Goal: Task Accomplishment & Management: Complete application form

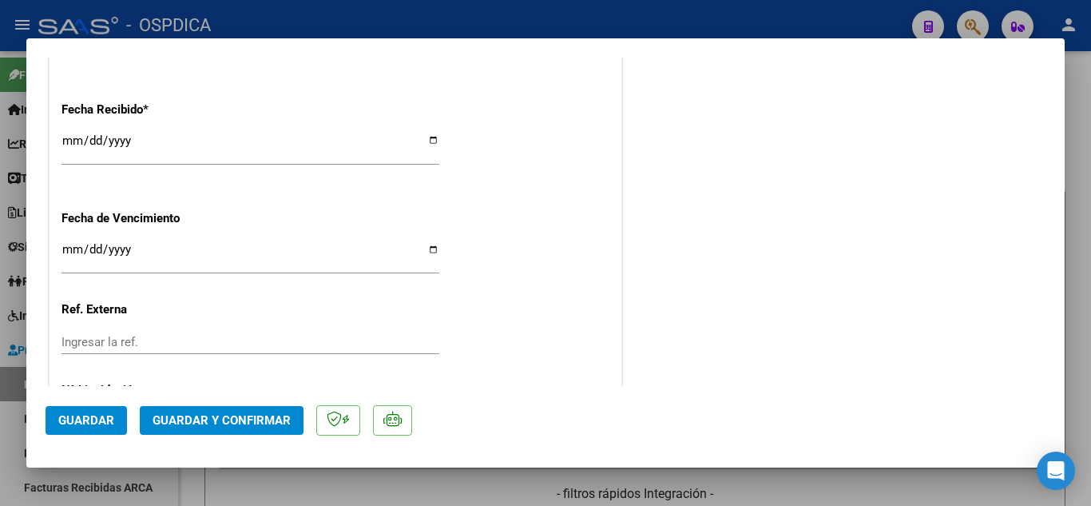
scroll to position [1038, 0]
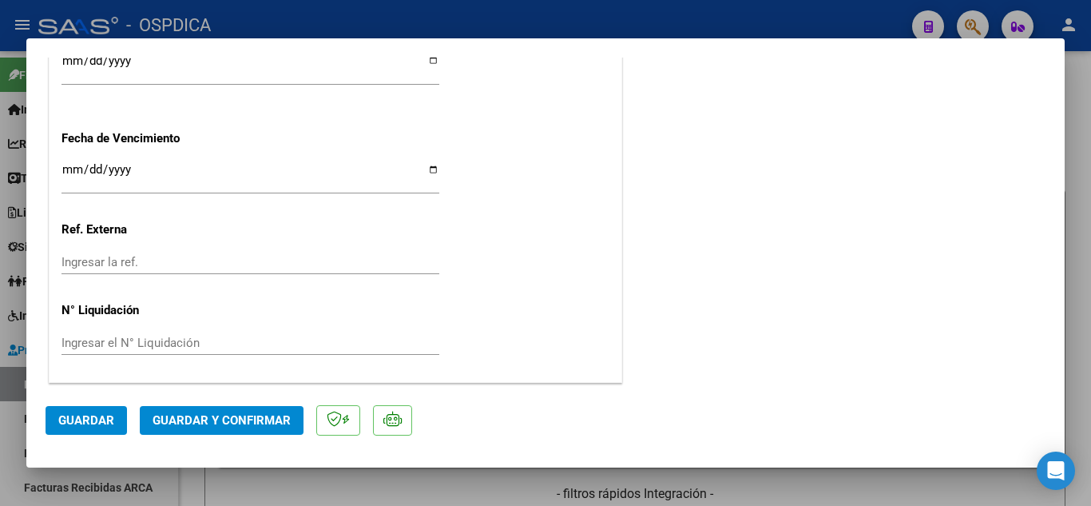
click at [99, 424] on span "Guardar" at bounding box center [86, 420] width 56 height 14
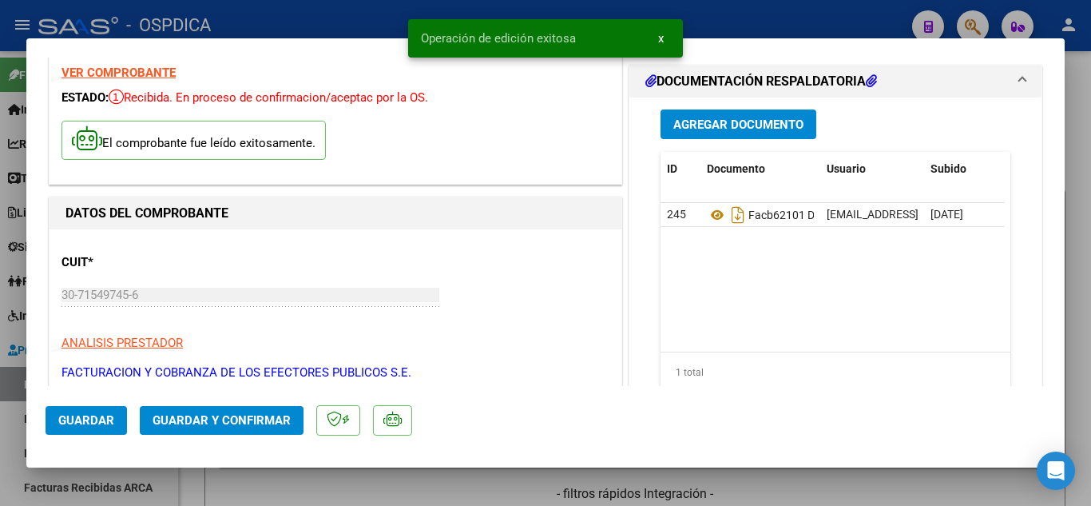
scroll to position [0, 0]
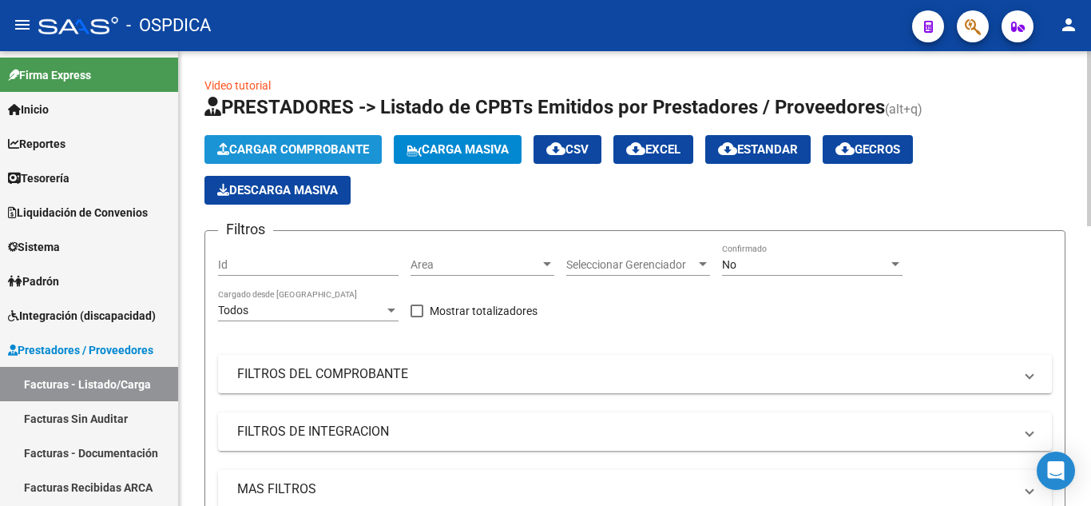
click at [278, 145] on span "Cargar Comprobante" at bounding box center [293, 149] width 152 height 14
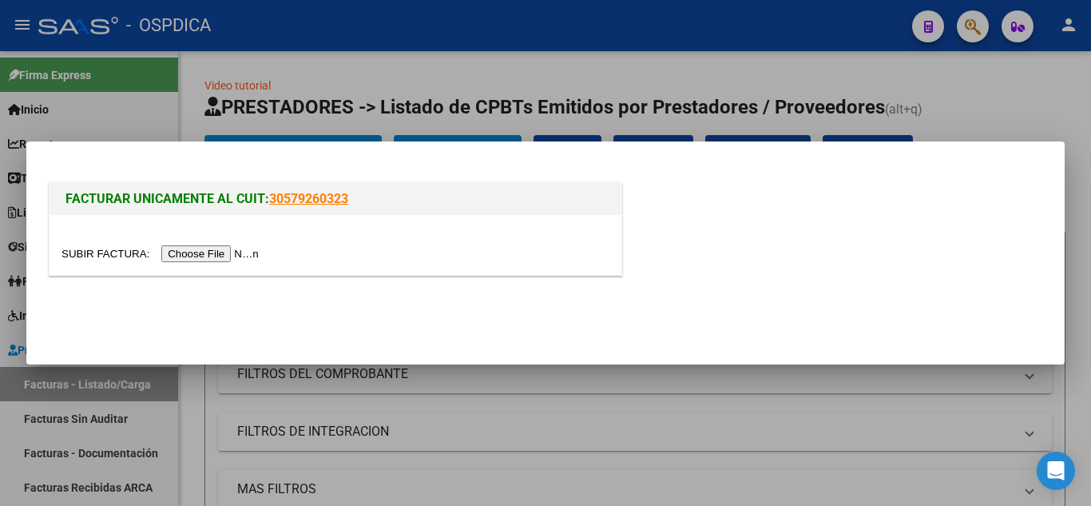
click at [243, 248] on input "file" at bounding box center [162, 253] width 202 height 17
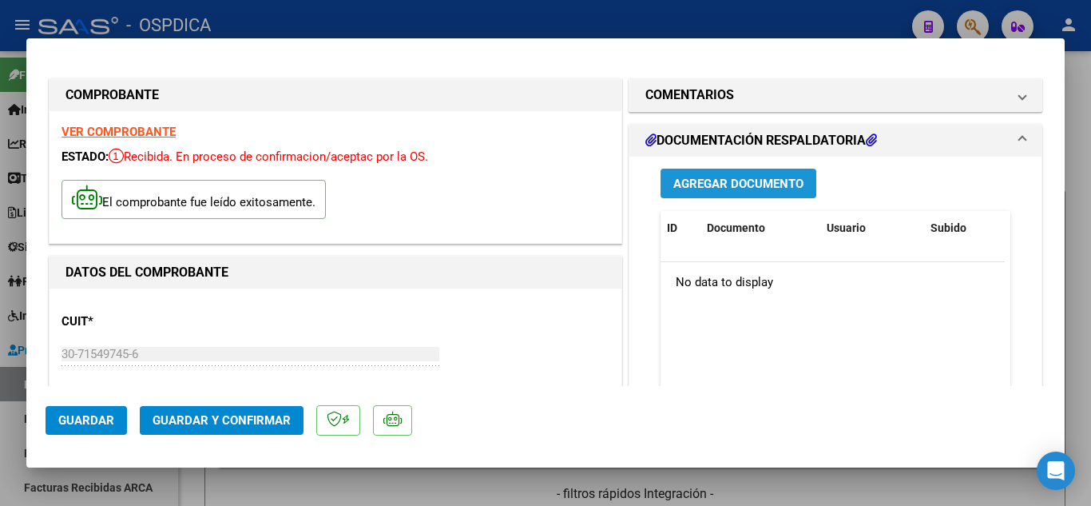
click at [721, 176] on span "Agregar Documento" at bounding box center [738, 183] width 130 height 14
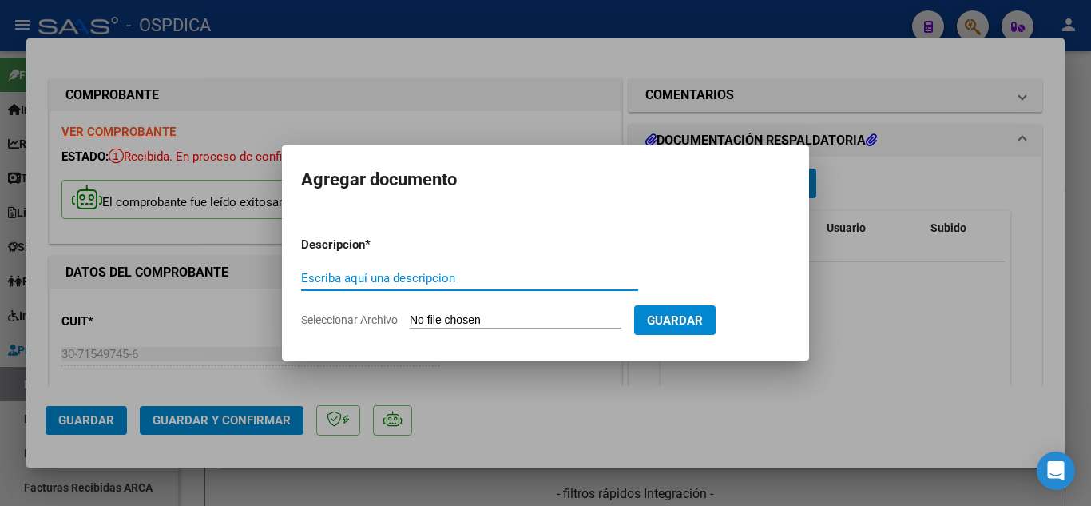
click at [451, 277] on input "Escriba aquí una descripcion" at bounding box center [469, 278] width 337 height 14
type input "FACB63578"
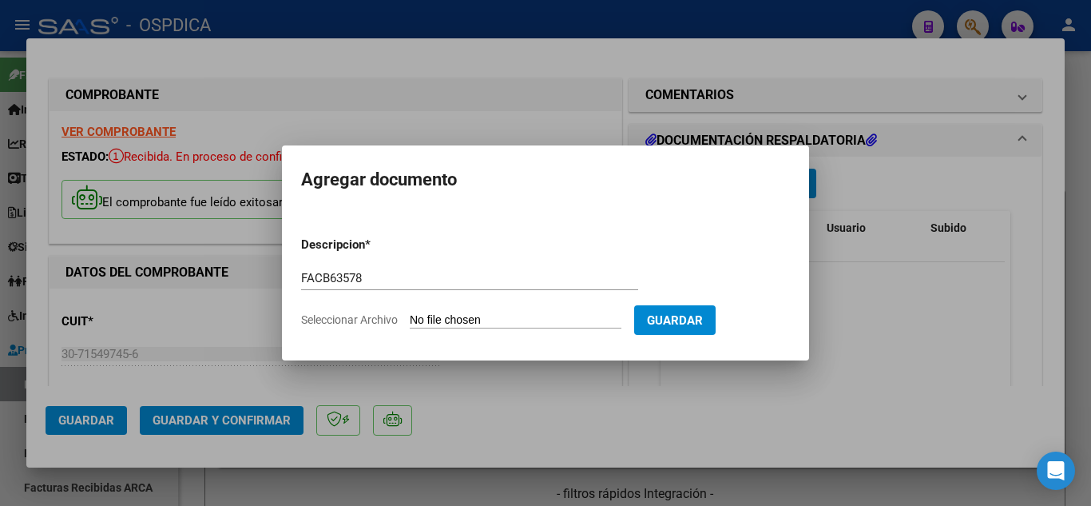
click at [482, 315] on input "Seleccionar Archivo" at bounding box center [516, 320] width 212 height 15
type input "C:\fakepath\FACB63578 detalle.pdf"
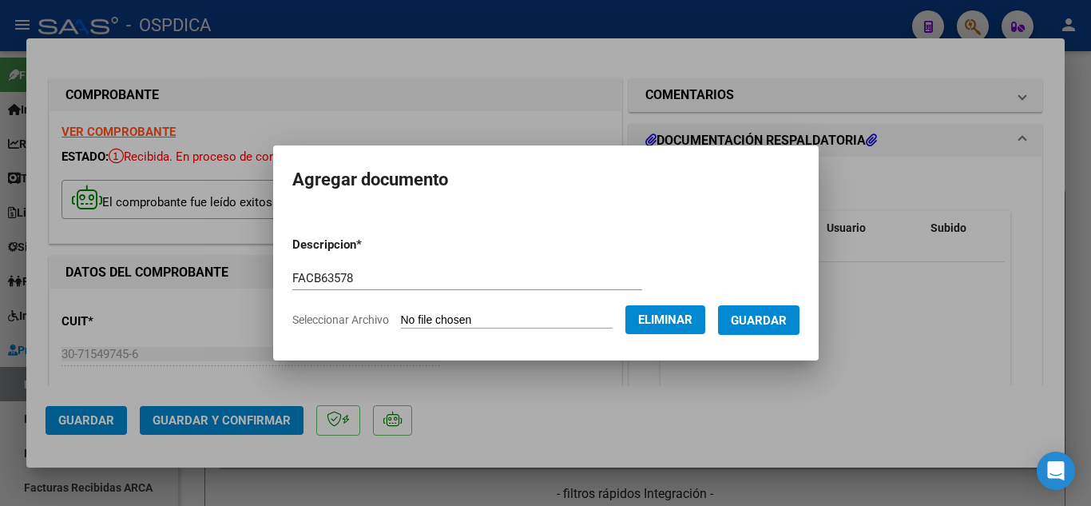
click at [767, 319] on span "Guardar" at bounding box center [759, 320] width 56 height 14
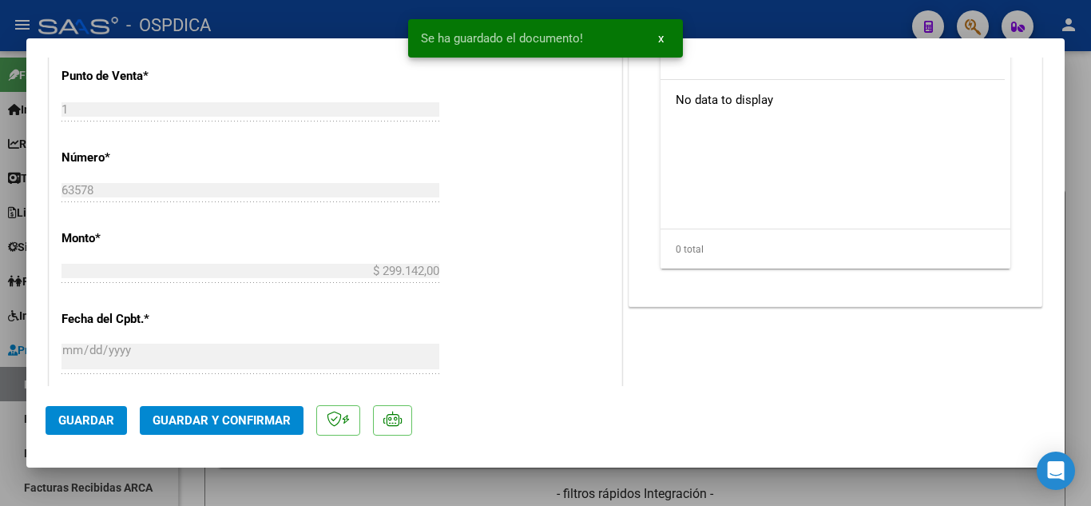
scroll to position [1038, 0]
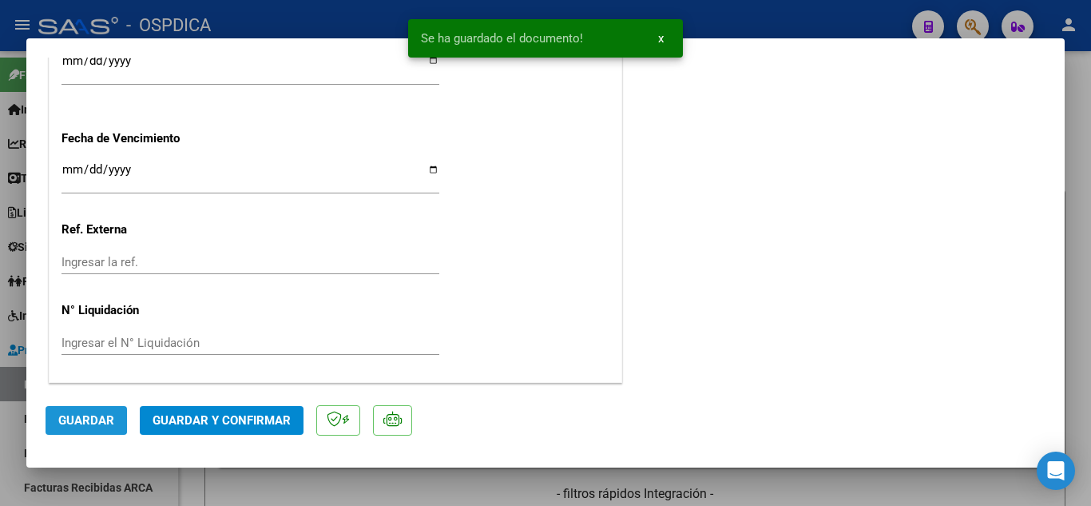
click at [82, 417] on span "Guardar" at bounding box center [86, 420] width 56 height 14
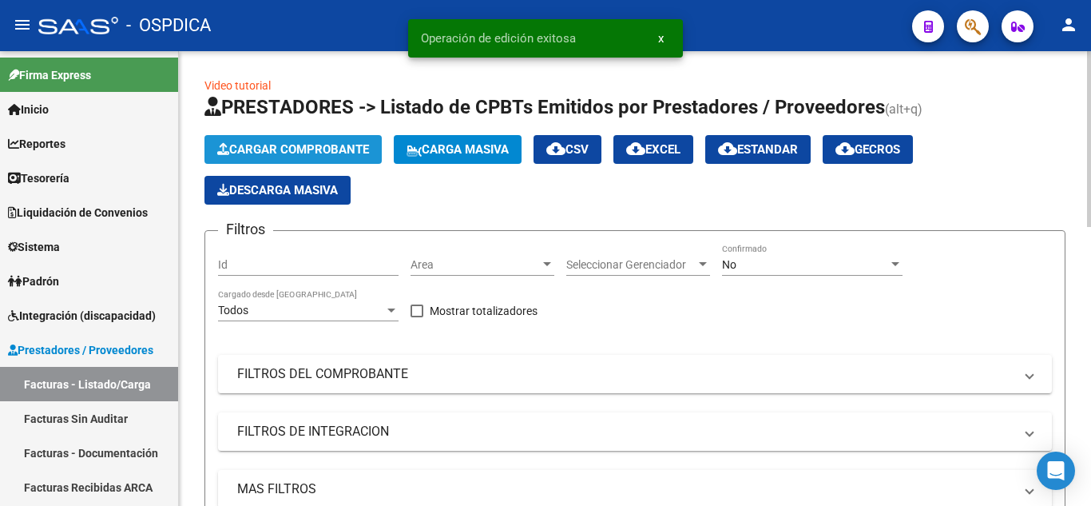
click at [331, 153] on span "Cargar Comprobante" at bounding box center [293, 149] width 152 height 14
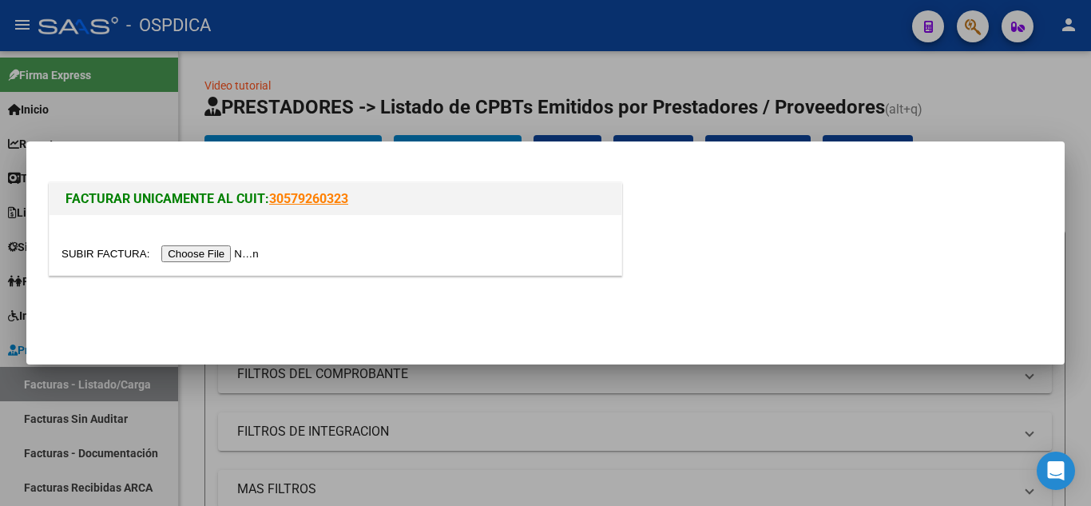
click at [260, 258] on input "file" at bounding box center [162, 253] width 202 height 17
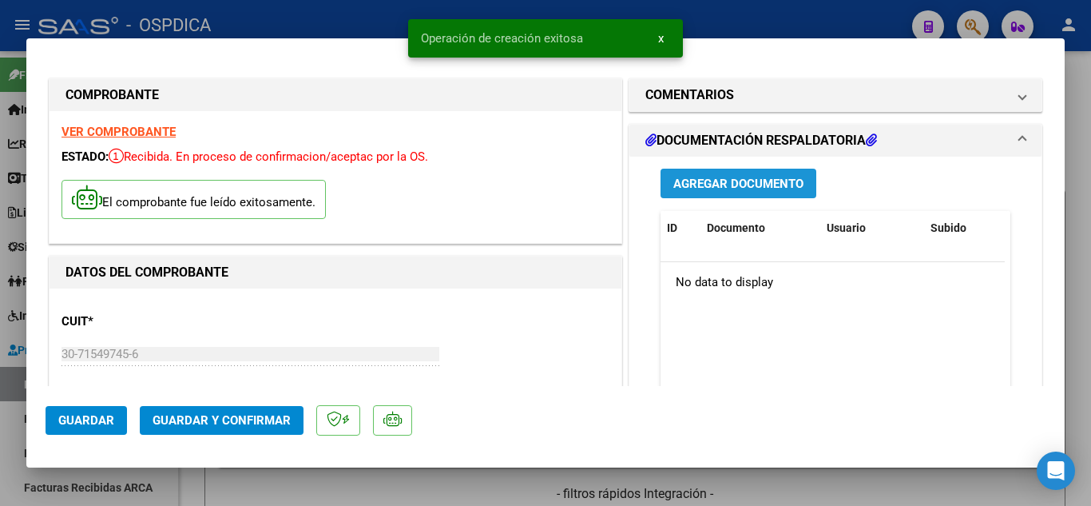
click at [731, 179] on span "Agregar Documento" at bounding box center [738, 183] width 130 height 14
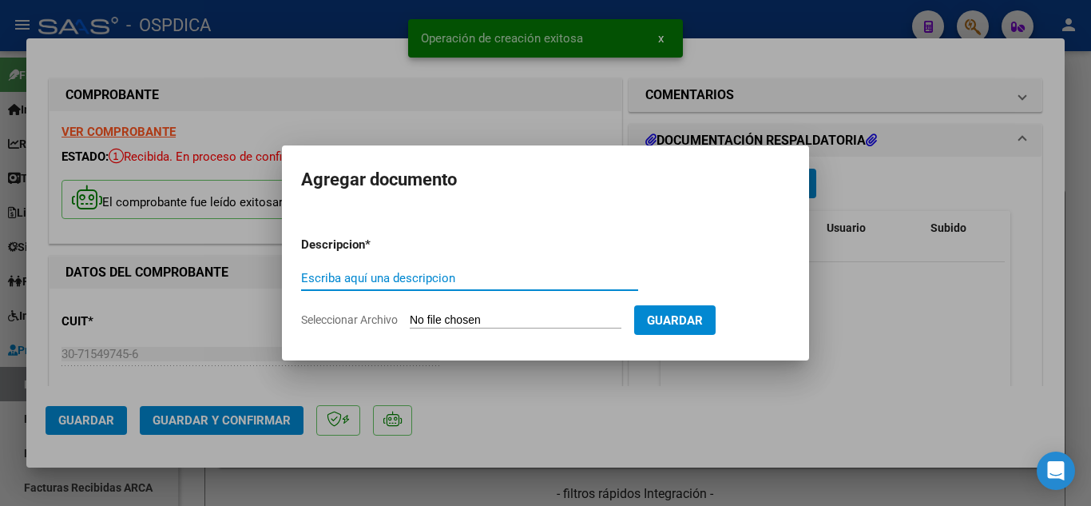
click at [518, 282] on input "Escriba aquí una descripcion" at bounding box center [469, 278] width 337 height 14
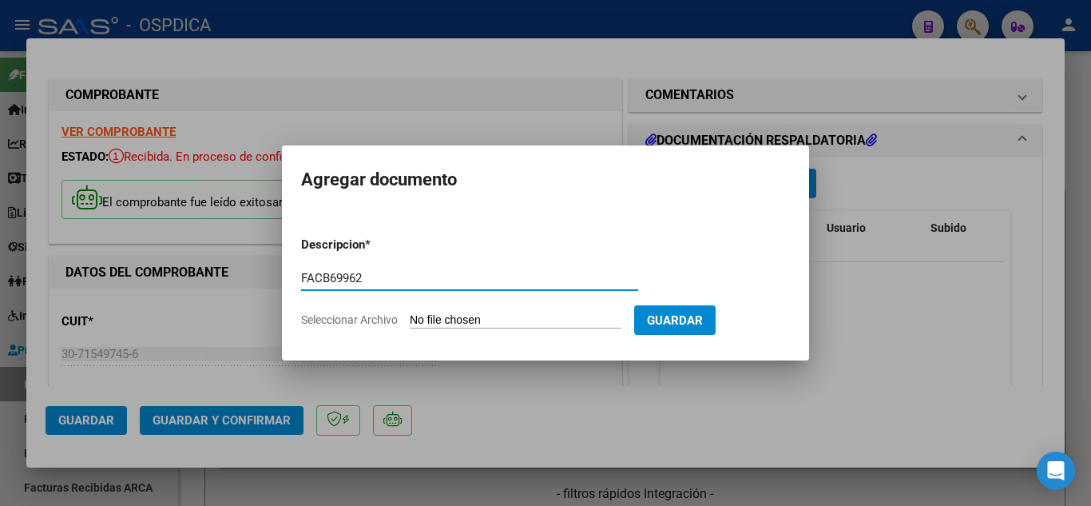
type input "FACB69962"
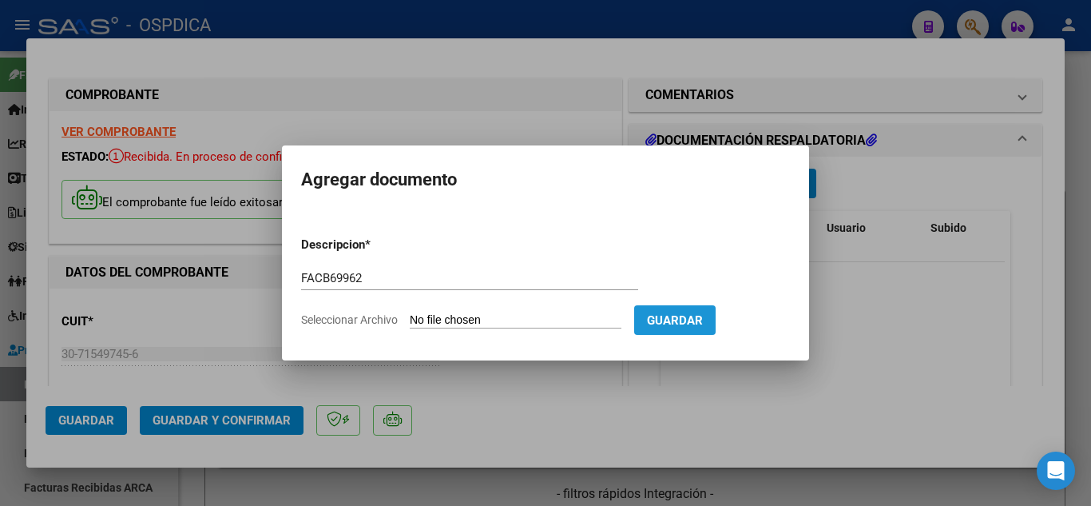
click at [703, 314] on span "Guardar" at bounding box center [675, 320] width 56 height 14
click at [713, 306] on button "Guardar" at bounding box center [674, 320] width 81 height 30
click at [701, 323] on span "Guardar" at bounding box center [675, 320] width 56 height 14
click at [498, 322] on input "Seleccionar Archivo" at bounding box center [516, 320] width 212 height 15
type input "C:\fakepath\FACB69962 detalle.pdf"
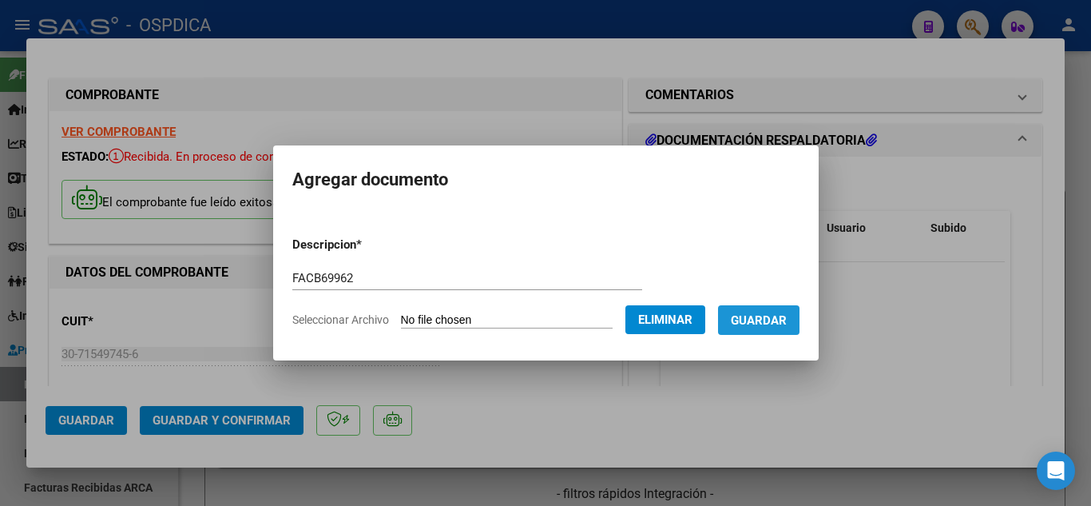
click at [785, 324] on span "Guardar" at bounding box center [759, 320] width 56 height 14
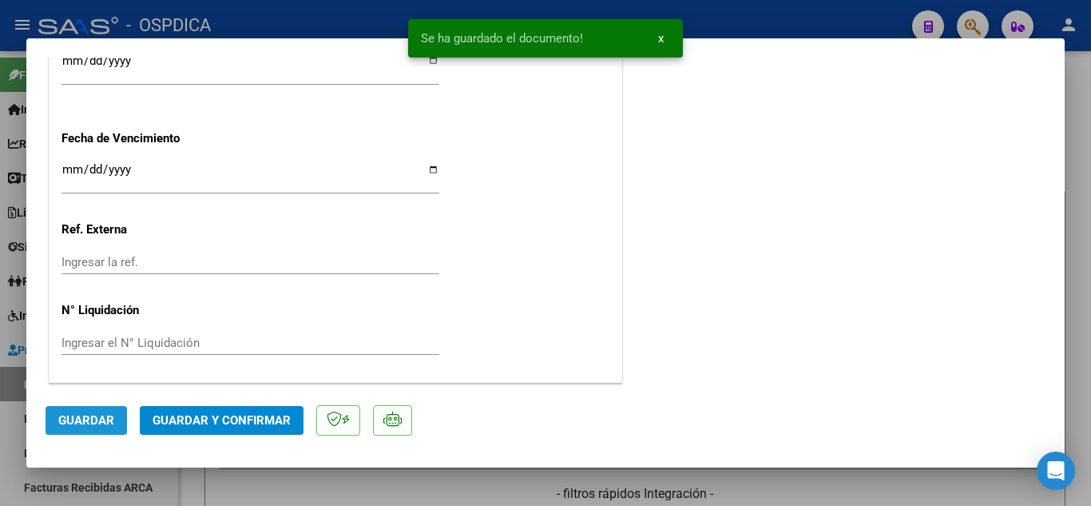
click at [77, 422] on span "Guardar" at bounding box center [86, 420] width 56 height 14
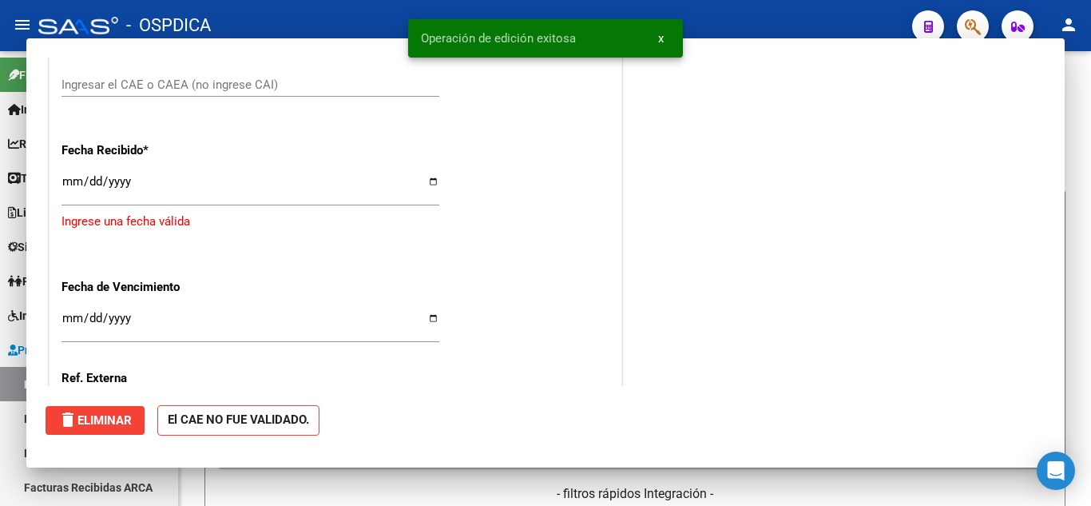
scroll to position [0, 0]
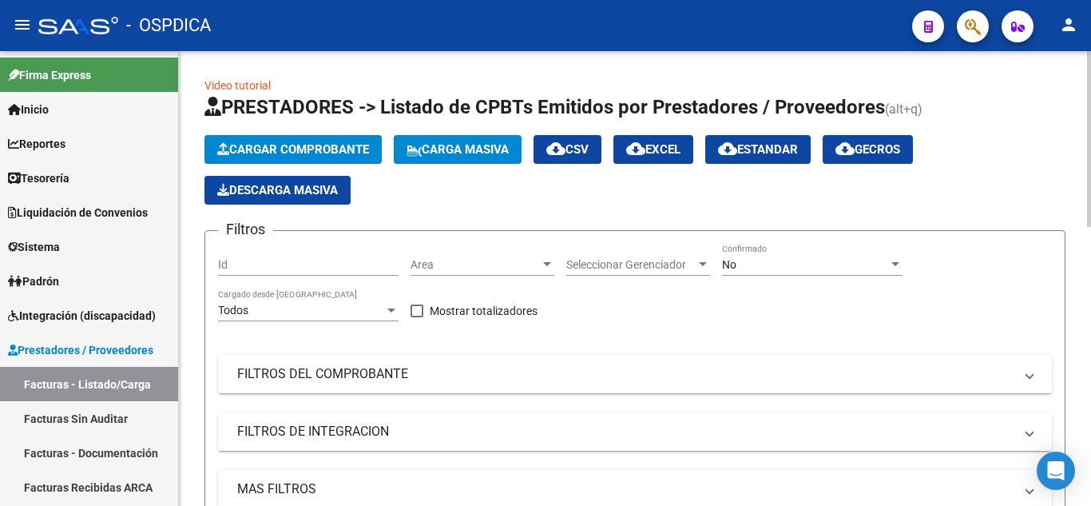
click at [343, 145] on span "Cargar Comprobante" at bounding box center [293, 149] width 152 height 14
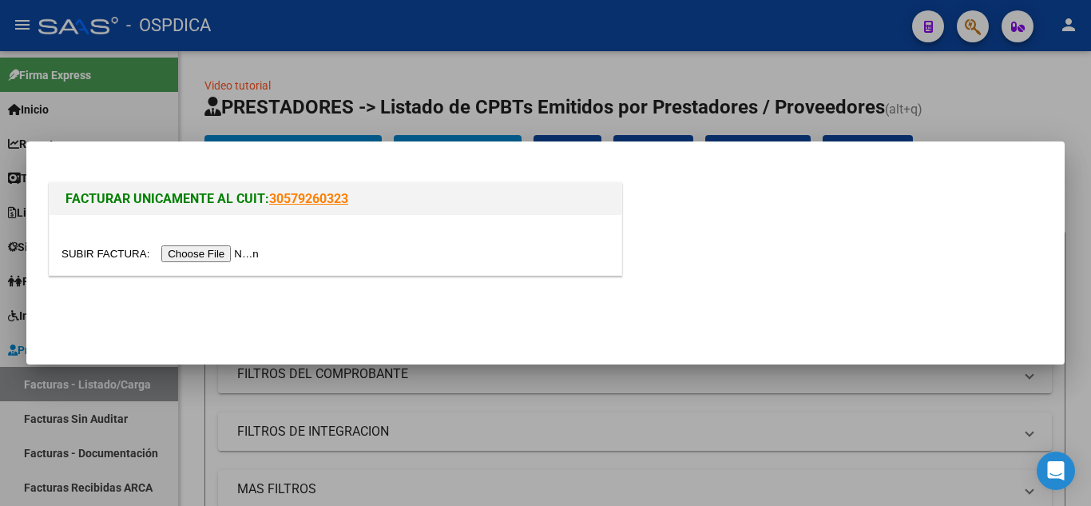
click at [250, 248] on input "file" at bounding box center [162, 253] width 202 height 17
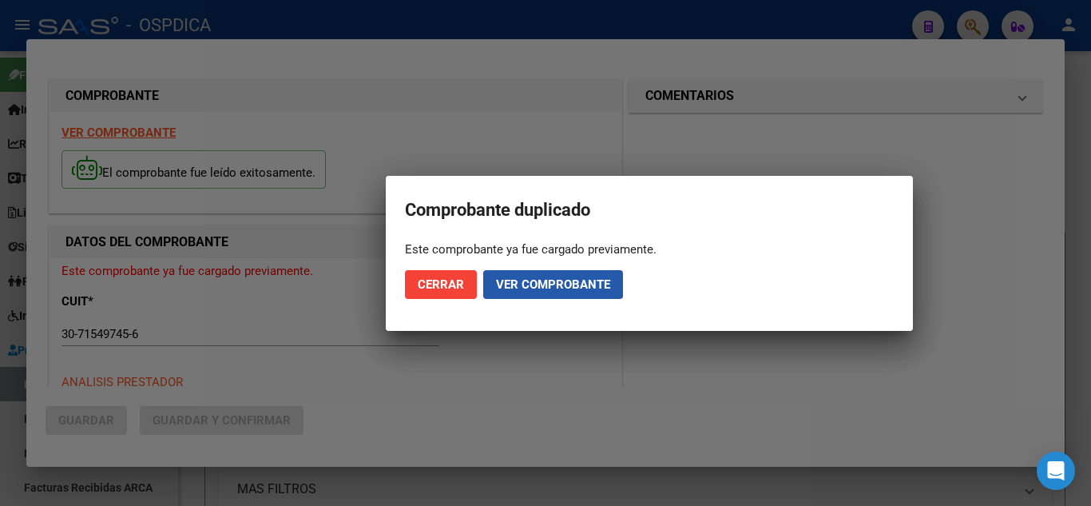
click at [533, 274] on button "Ver comprobante" at bounding box center [553, 284] width 140 height 29
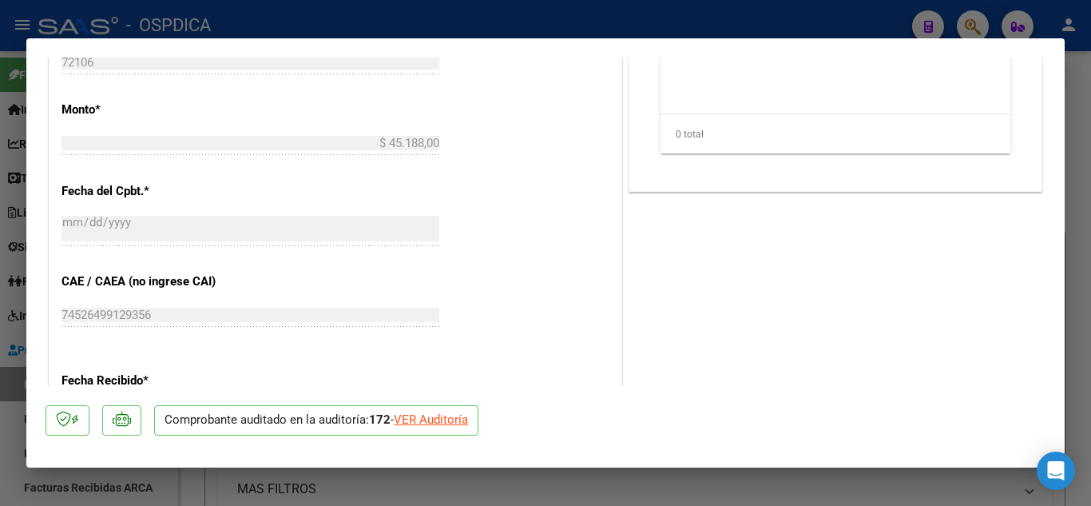
scroll to position [719, 0]
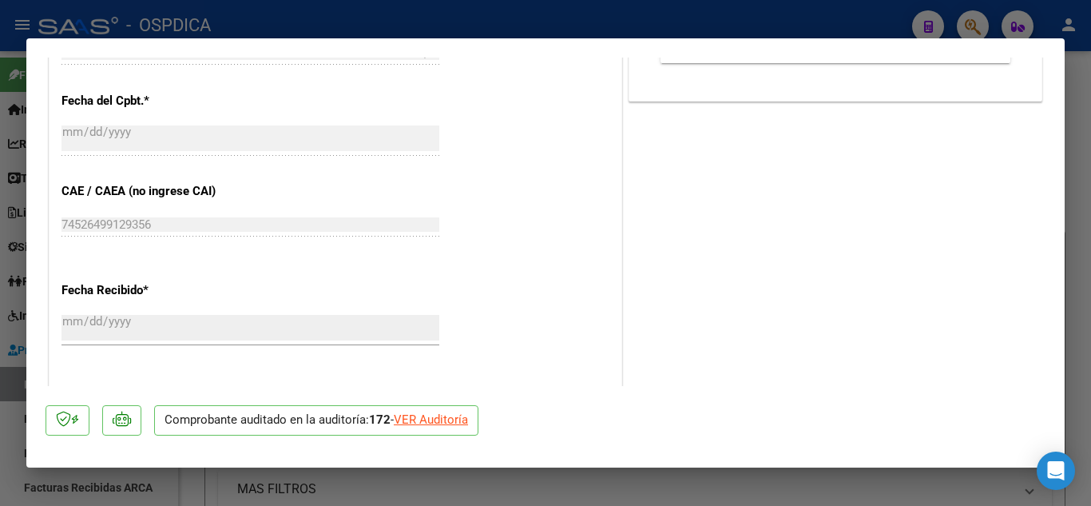
click at [468, 416] on div "VER Auditoría" at bounding box center [431, 419] width 74 height 18
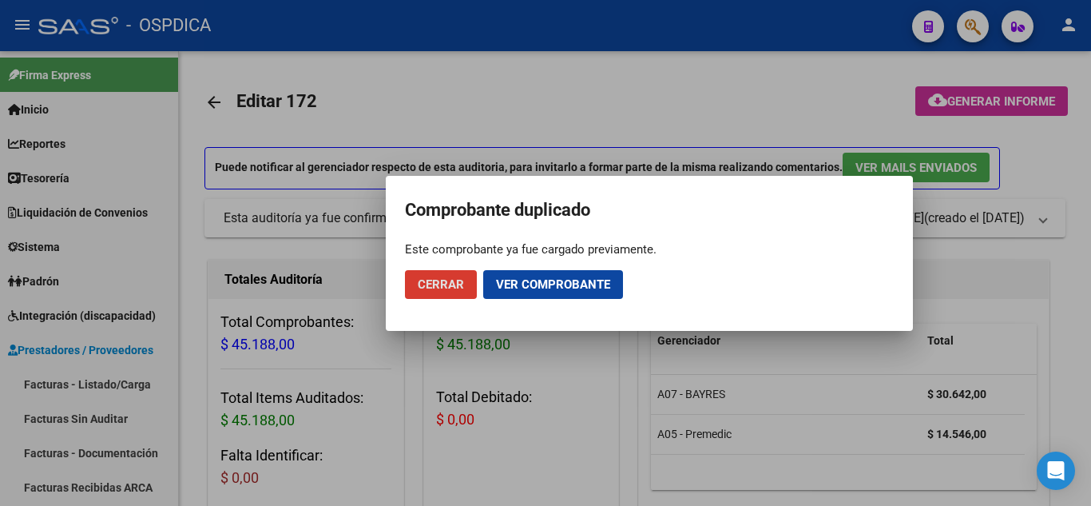
click at [631, 356] on div at bounding box center [545, 253] width 1091 height 506
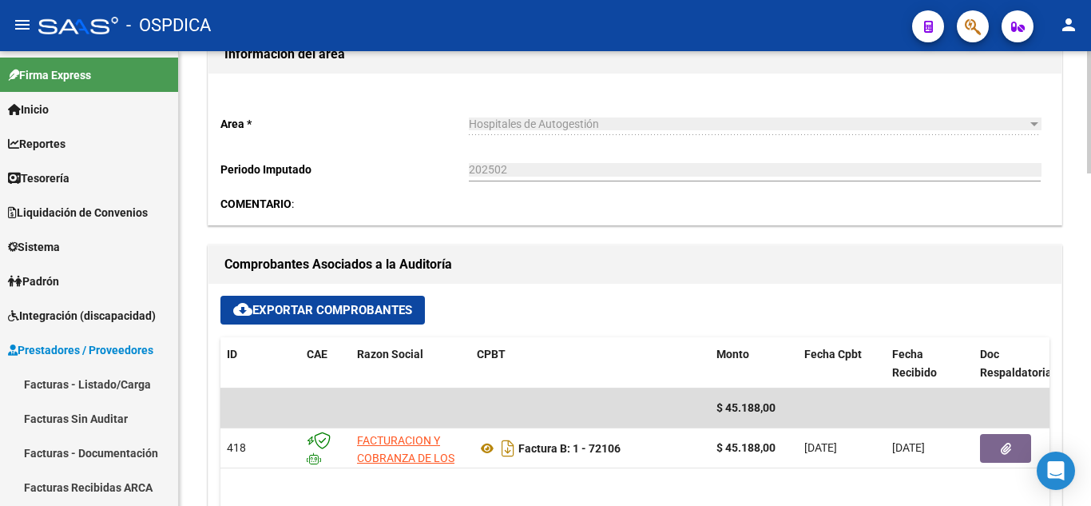
scroll to position [514, 0]
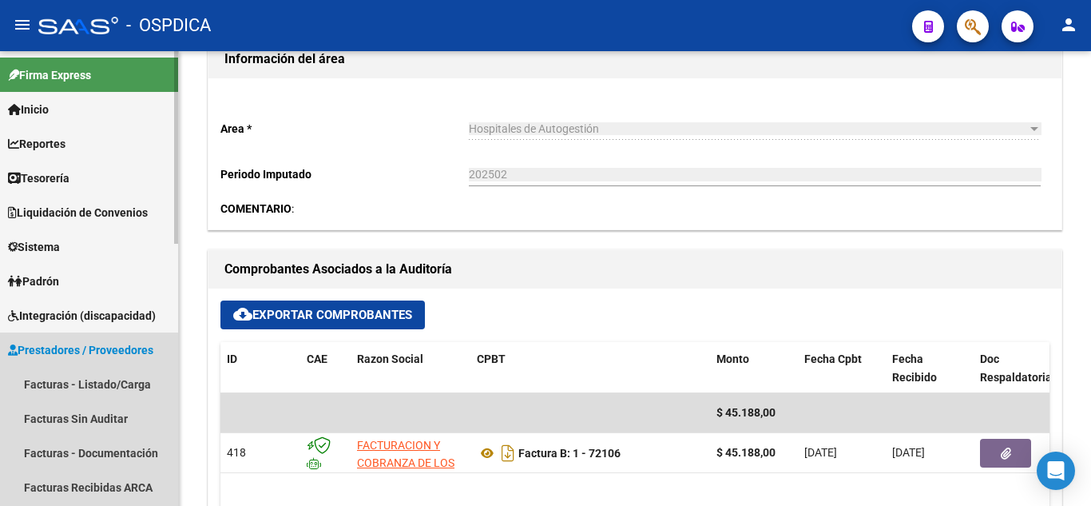
click at [84, 350] on span "Prestadores / Proveedores" at bounding box center [80, 350] width 145 height 18
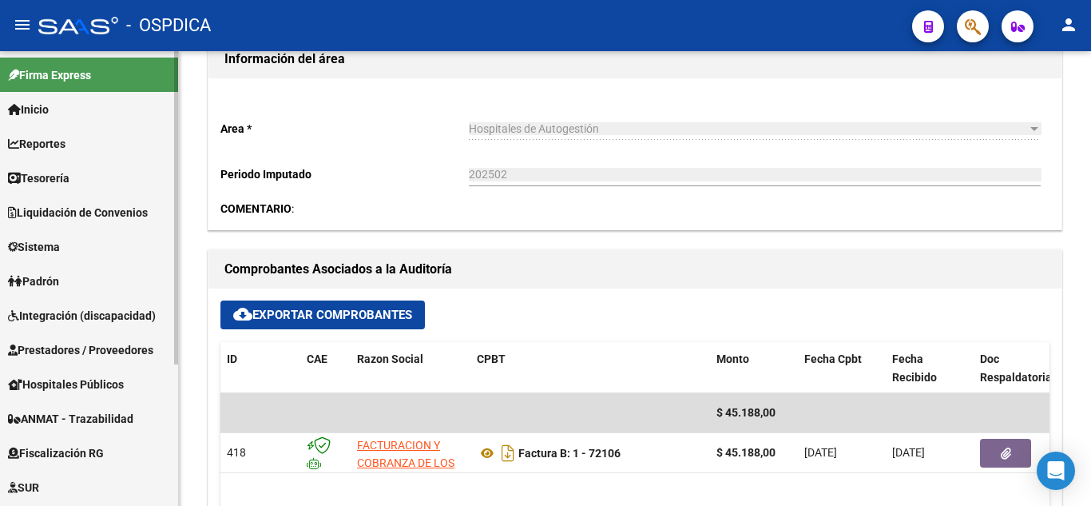
click at [71, 383] on span "Hospitales Públicos" at bounding box center [66, 384] width 116 height 18
click at [74, 339] on link "Prestadores / Proveedores" at bounding box center [89, 349] width 178 height 34
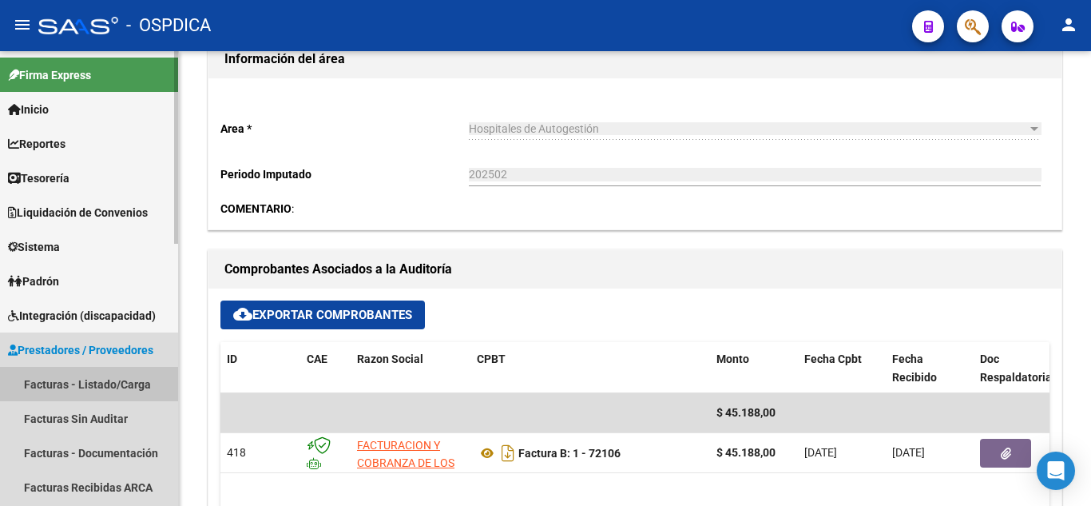
click at [77, 379] on link "Facturas - Listado/Carga" at bounding box center [89, 384] width 178 height 34
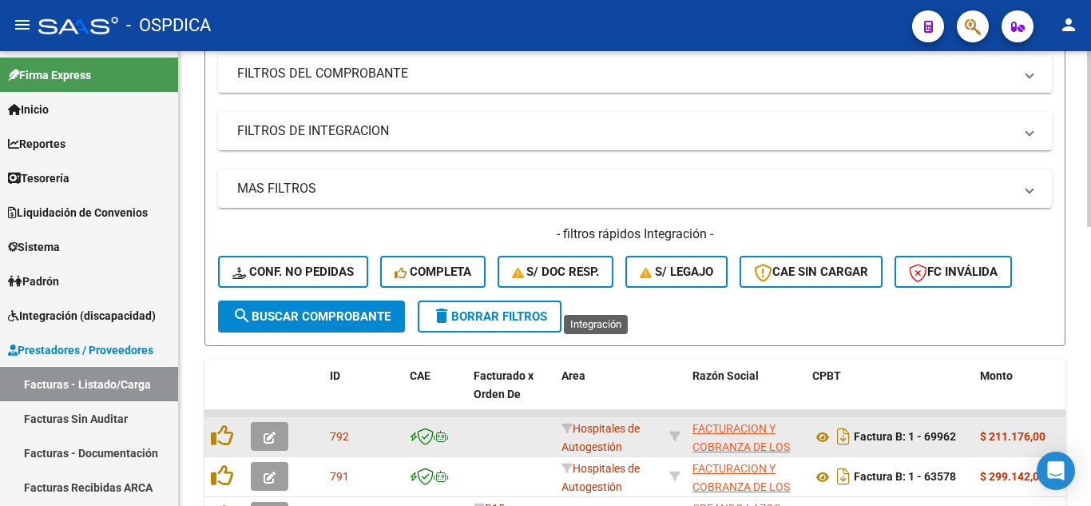
scroll to position [514, 0]
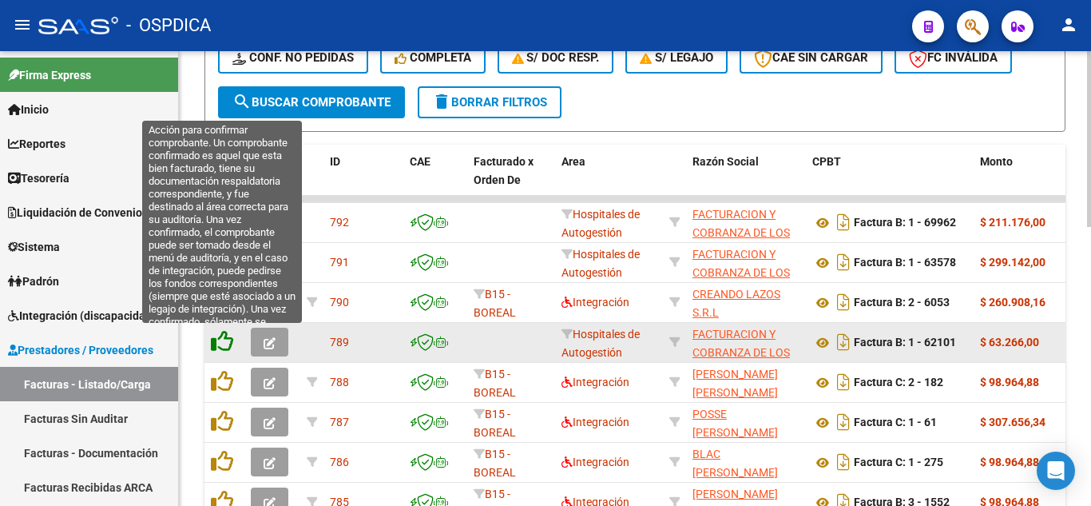
click at [228, 338] on icon at bounding box center [222, 341] width 22 height 22
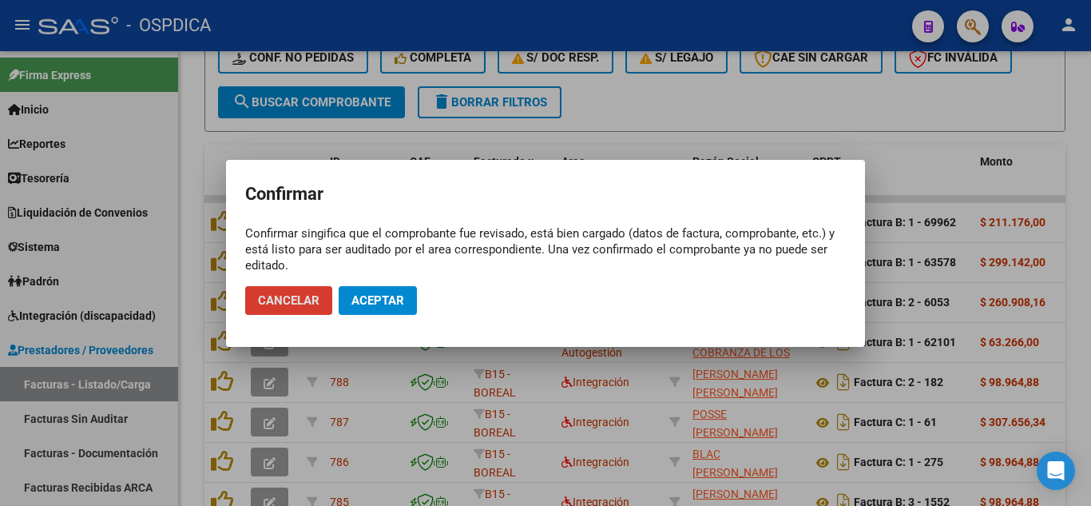
click at [373, 296] on span "Aceptar" at bounding box center [377, 300] width 53 height 14
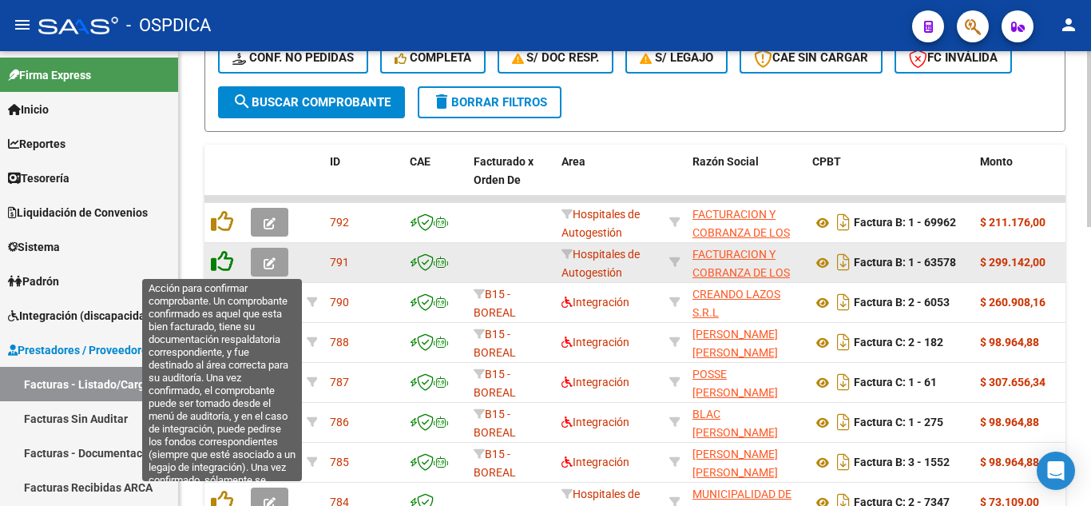
click at [225, 256] on icon at bounding box center [222, 261] width 22 height 22
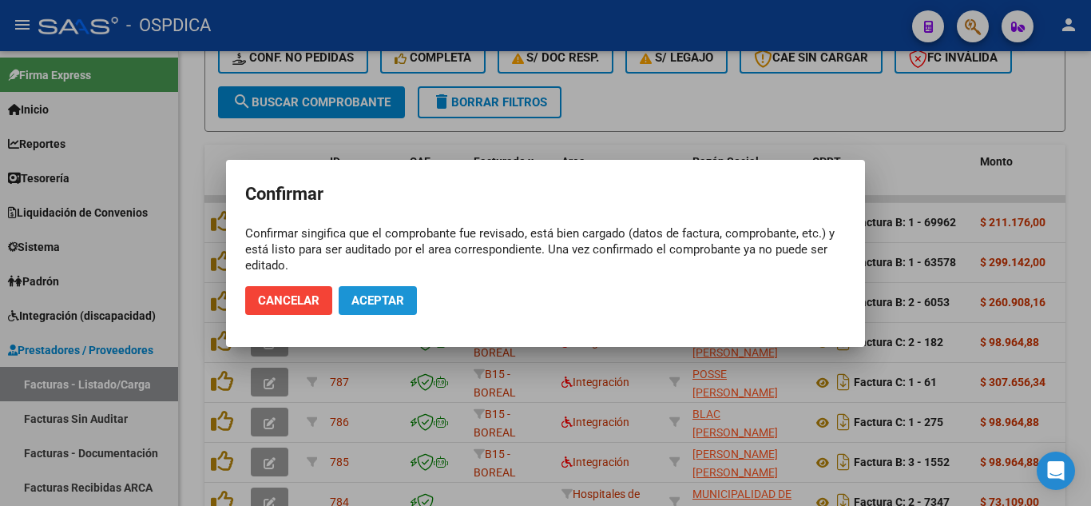
click at [379, 306] on span "Aceptar" at bounding box center [377, 300] width 53 height 14
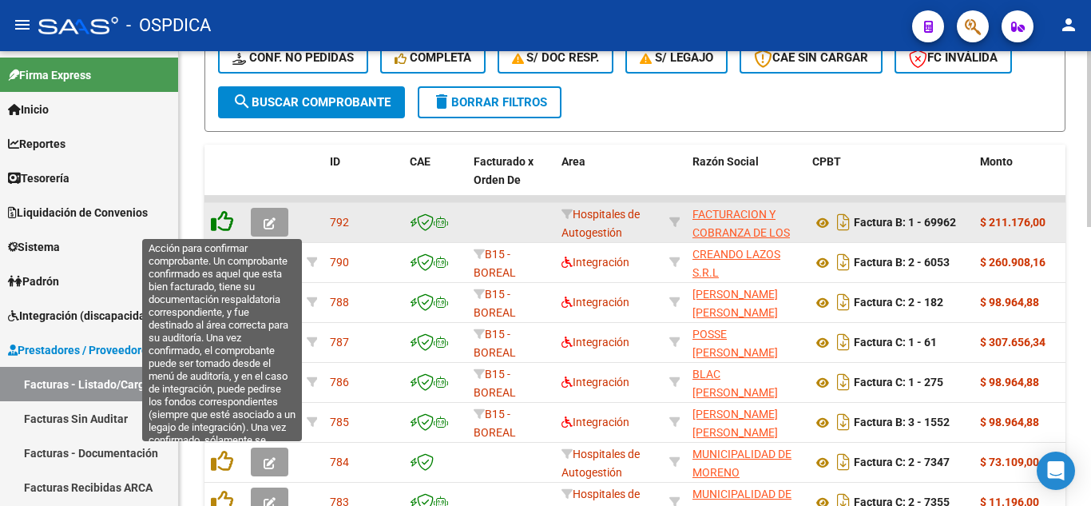
click at [224, 221] on icon at bounding box center [222, 221] width 22 height 22
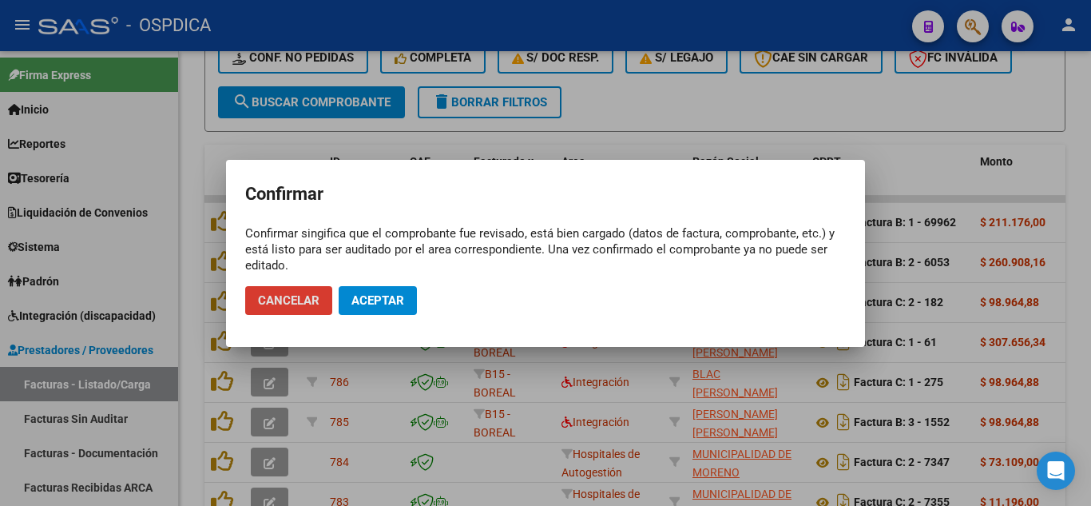
click at [375, 295] on span "Aceptar" at bounding box center [377, 300] width 53 height 14
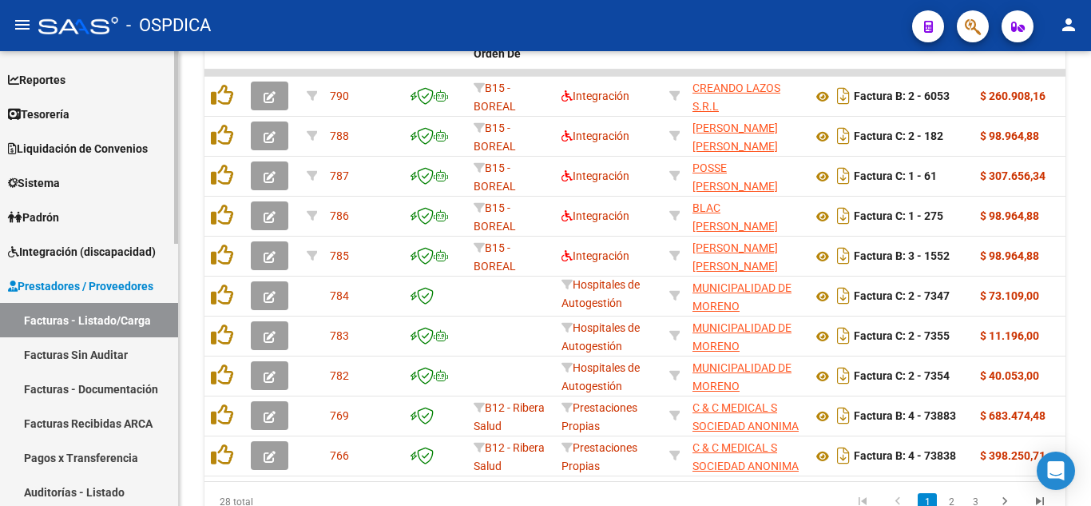
scroll to position [80, 0]
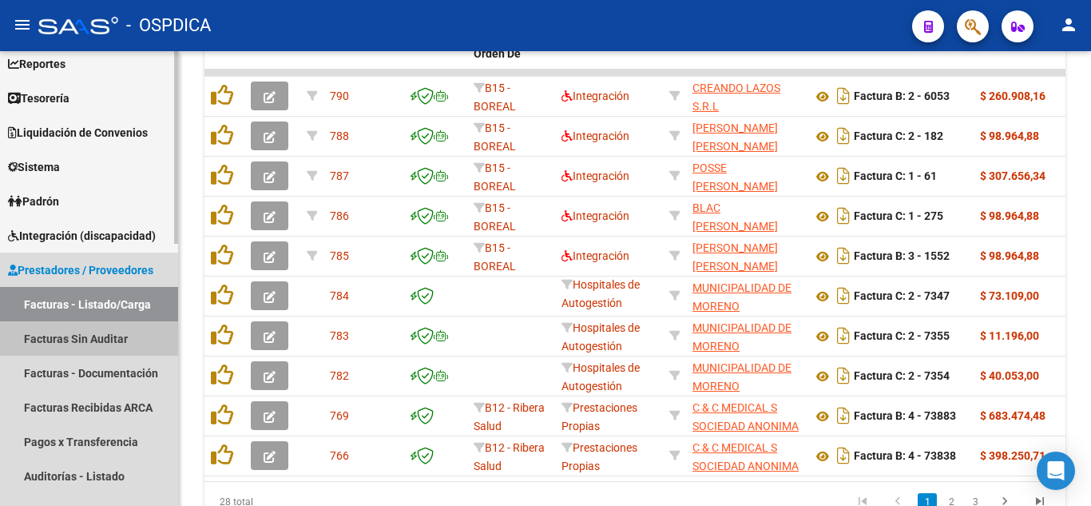
click at [85, 338] on link "Facturas Sin Auditar" at bounding box center [89, 338] width 178 height 34
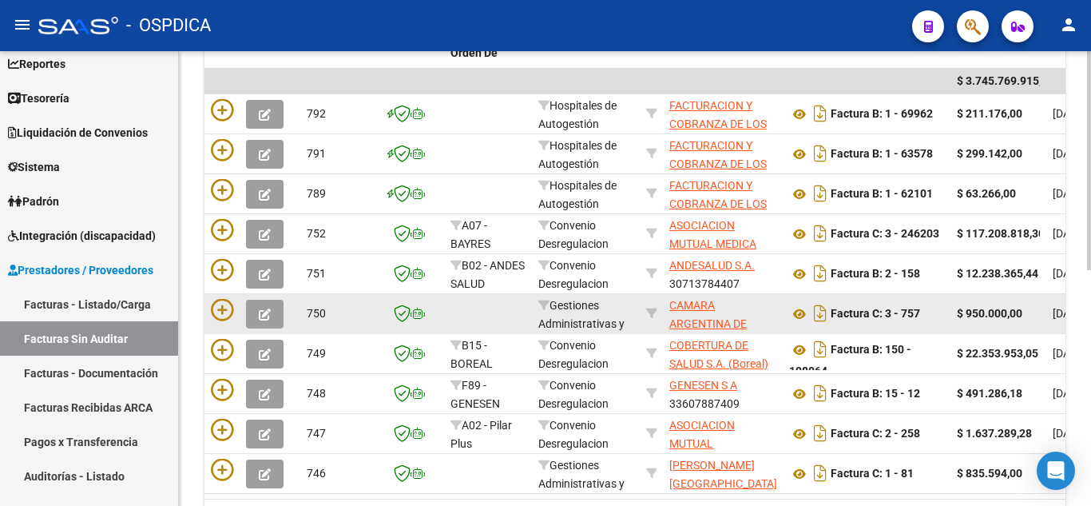
scroll to position [331, 0]
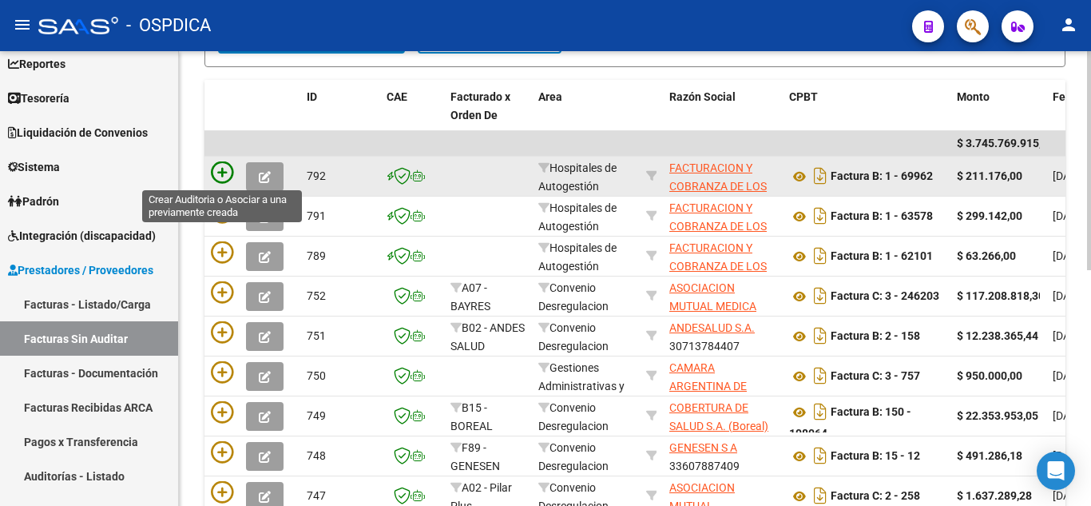
click at [219, 176] on icon at bounding box center [222, 172] width 22 height 22
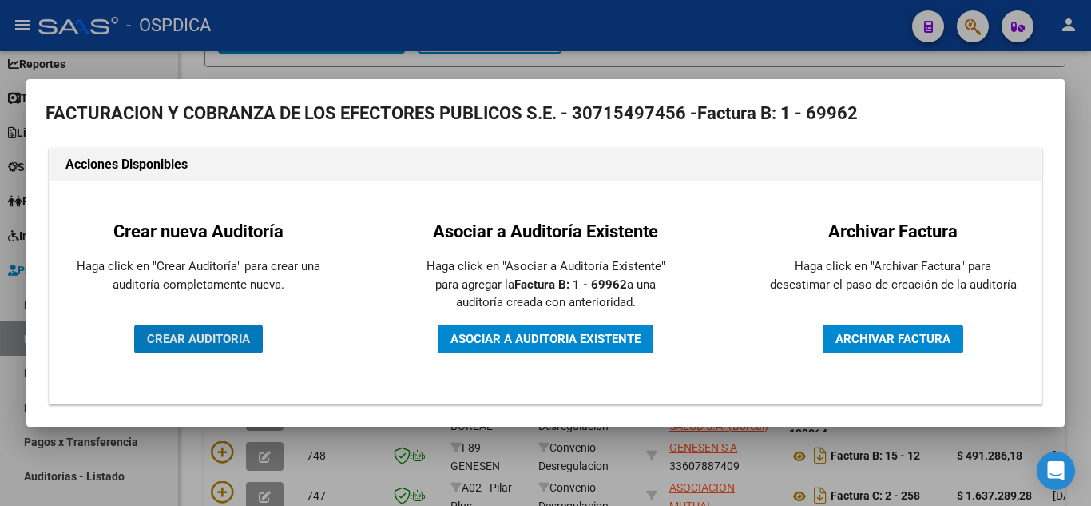
click at [193, 337] on span "CREAR AUDITORIA" at bounding box center [198, 338] width 103 height 14
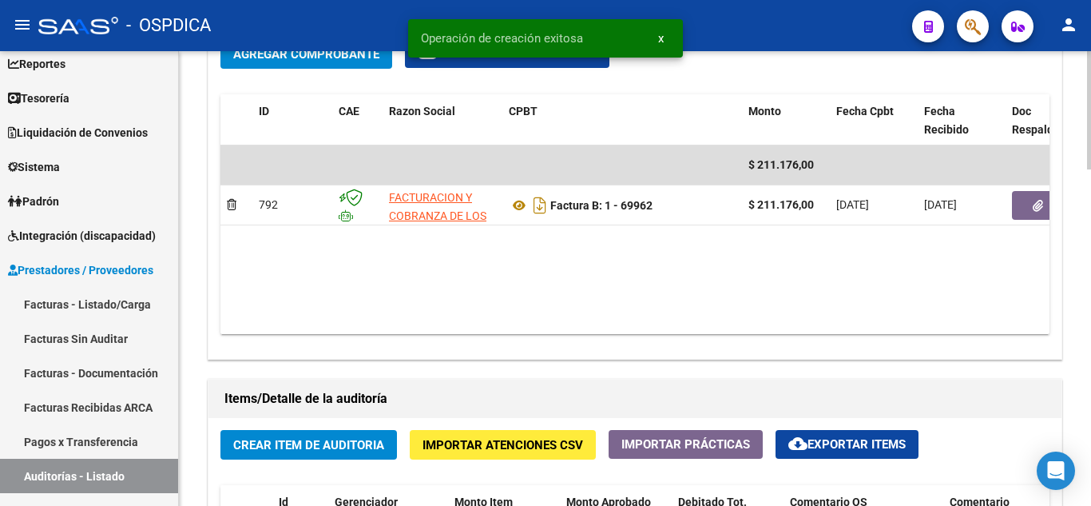
scroll to position [878, 0]
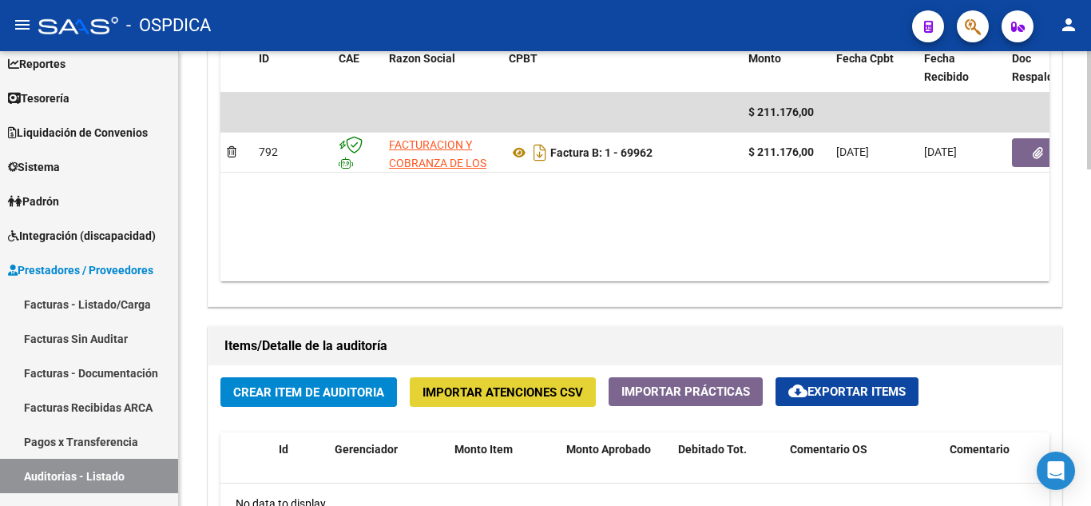
click at [498, 388] on span "Importar Atenciones CSV" at bounding box center [502, 392] width 161 height 14
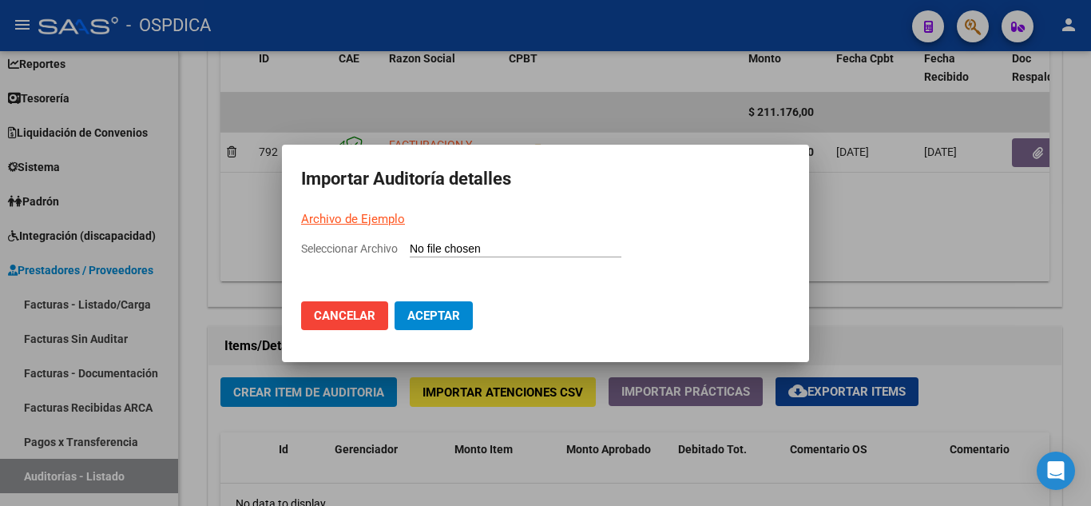
click at [502, 247] on input "Seleccionar Archivo" at bounding box center [516, 249] width 212 height 15
type input "C:\fakepath\69962.csv"
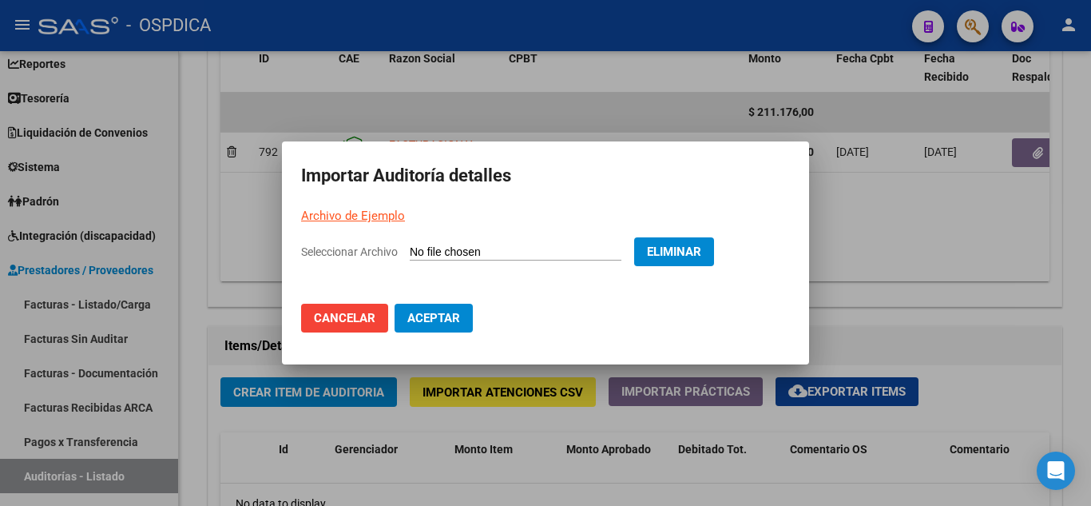
click at [446, 323] on span "Aceptar" at bounding box center [433, 318] width 53 height 14
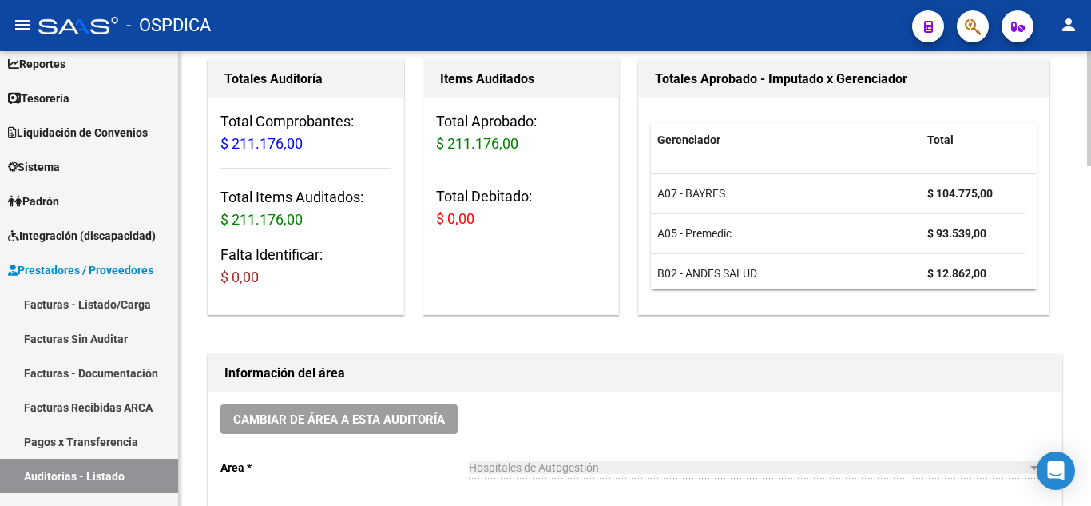
scroll to position [0, 0]
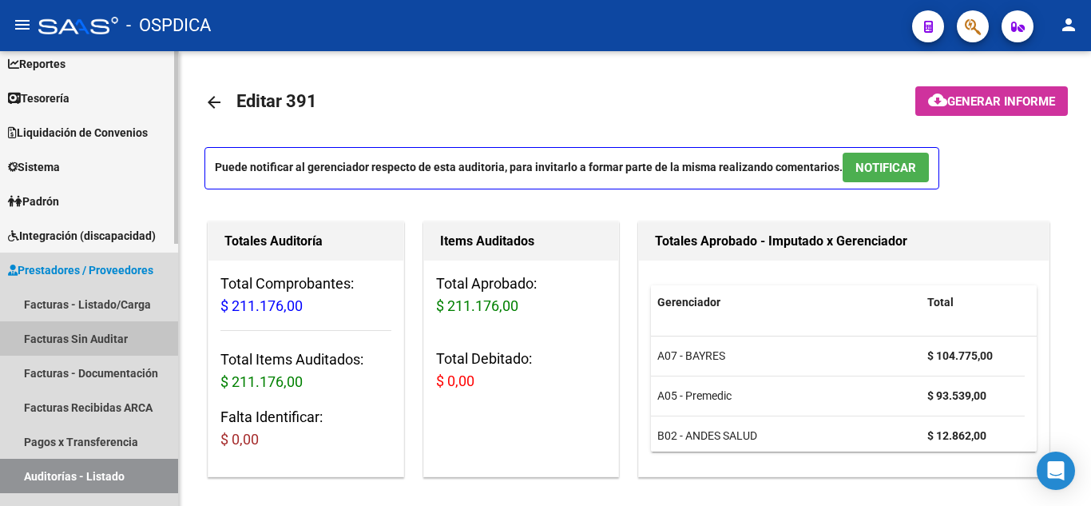
click at [77, 331] on link "Facturas Sin Auditar" at bounding box center [89, 338] width 178 height 34
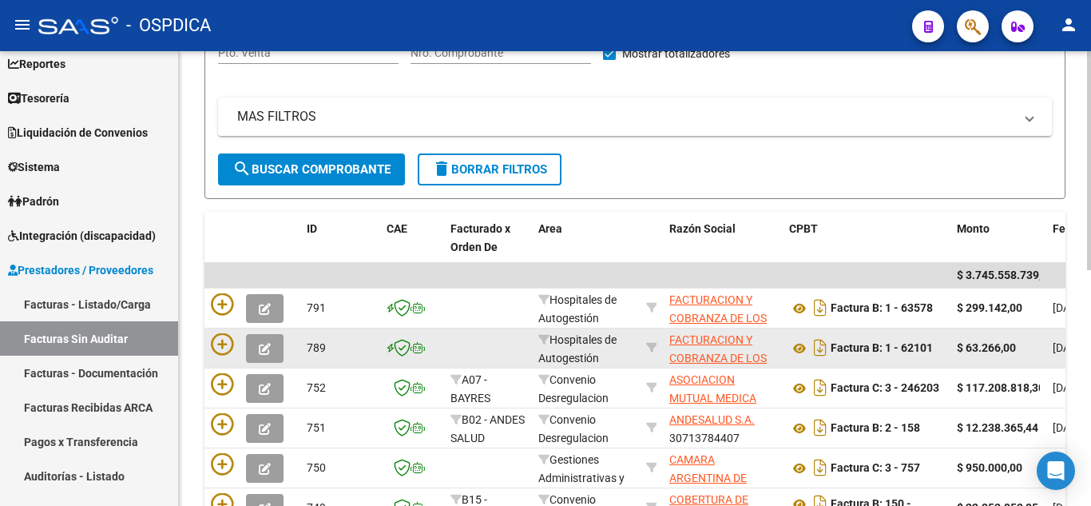
scroll to position [240, 0]
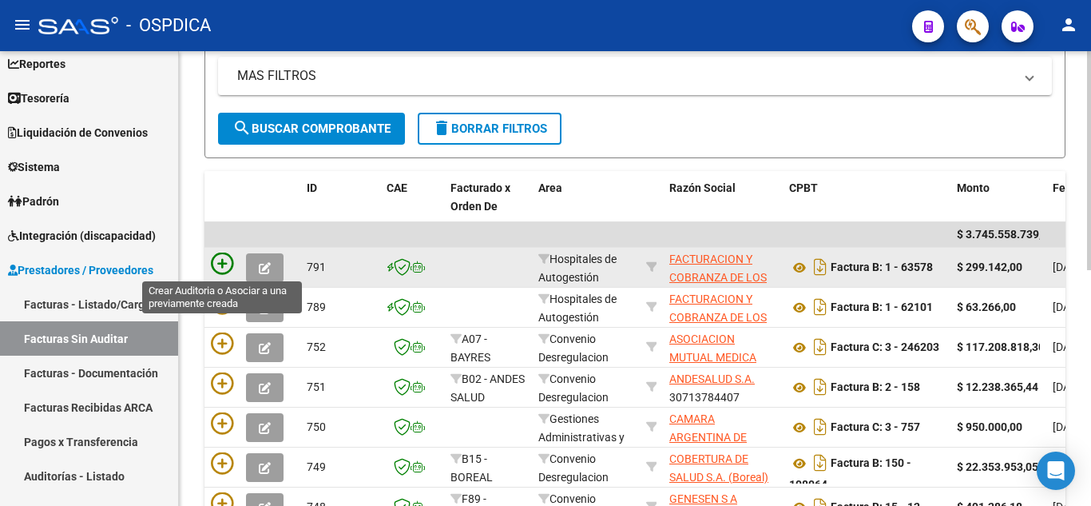
click at [225, 266] on icon at bounding box center [222, 263] width 22 height 22
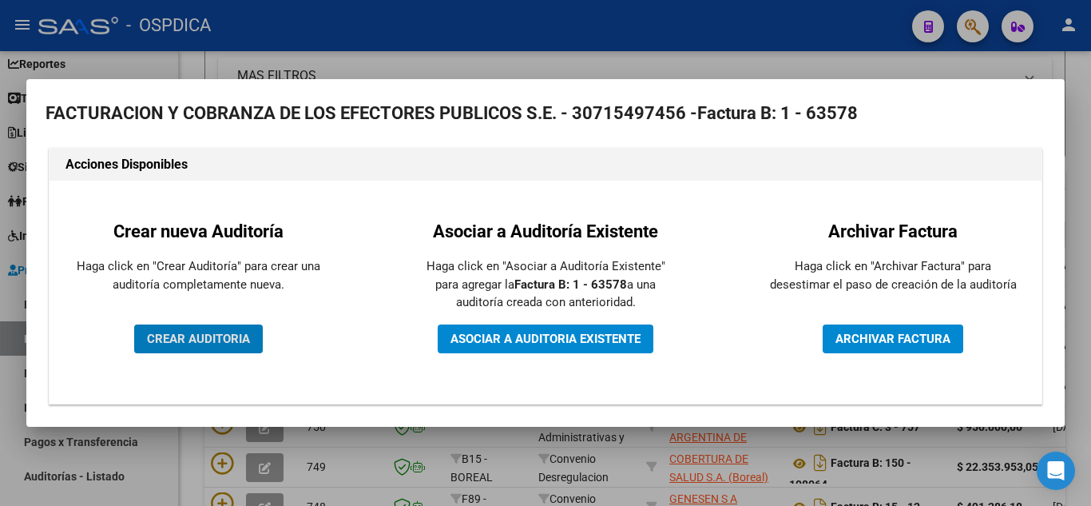
click at [239, 338] on span "CREAR AUDITORIA" at bounding box center [198, 338] width 103 height 14
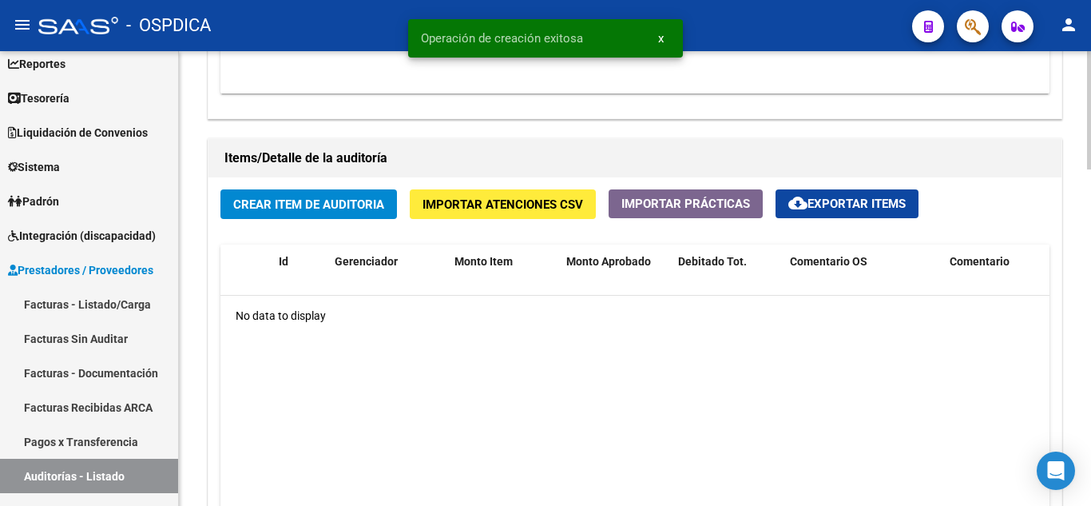
scroll to position [1118, 0]
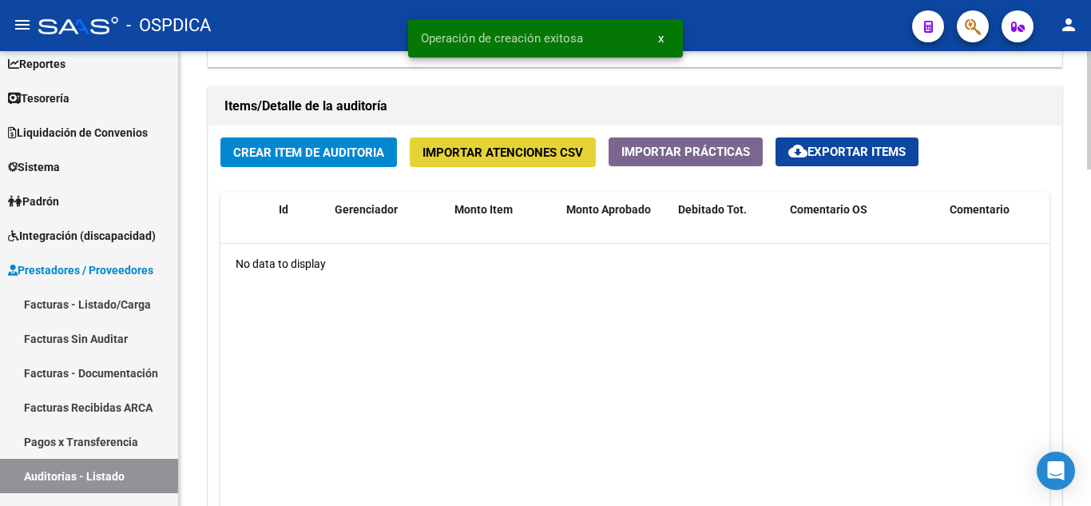
click at [528, 146] on span "Importar Atenciones CSV" at bounding box center [502, 152] width 161 height 14
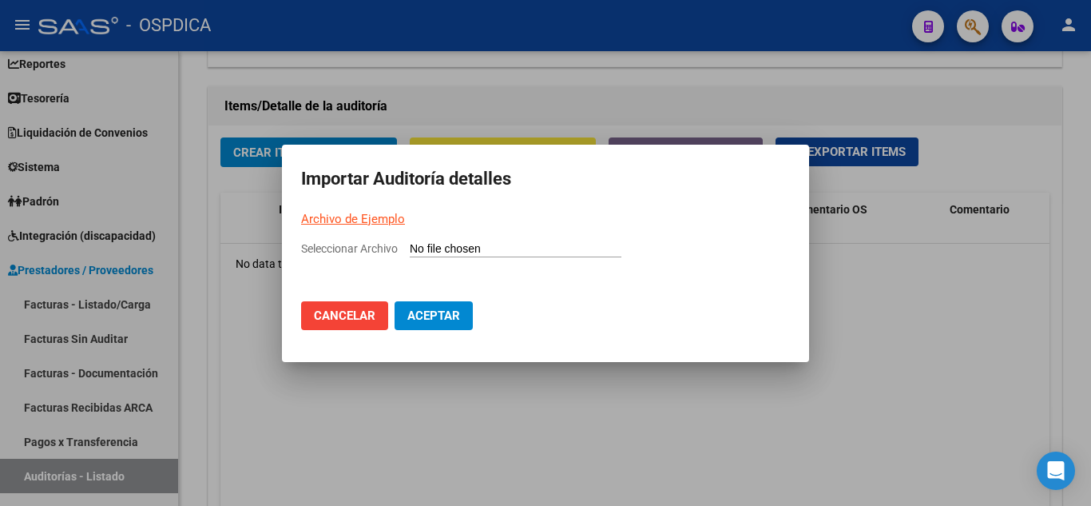
click at [462, 248] on input "Seleccionar Archivo" at bounding box center [516, 249] width 212 height 15
type input "C:\fakepath\63578.csv"
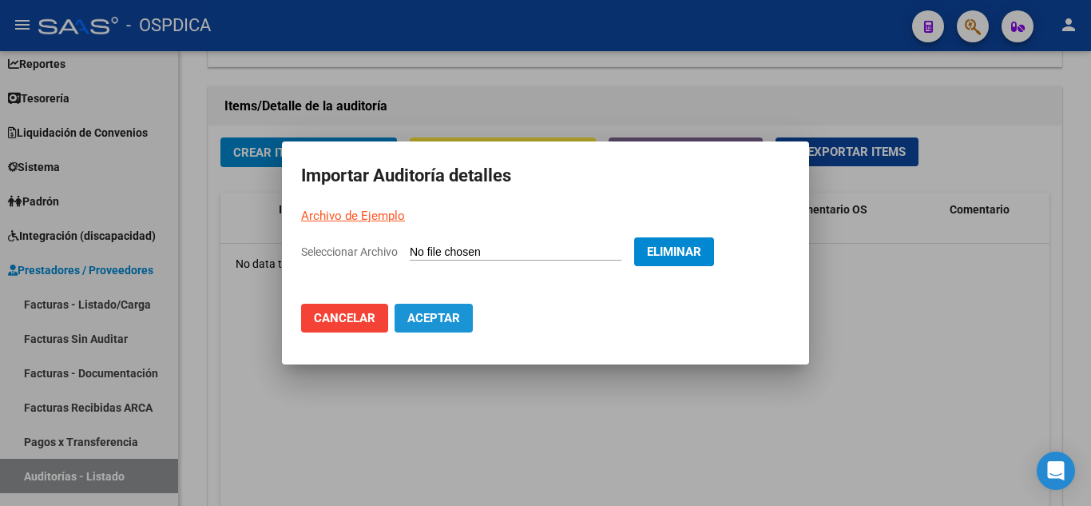
click at [429, 317] on span "Aceptar" at bounding box center [433, 318] width 53 height 14
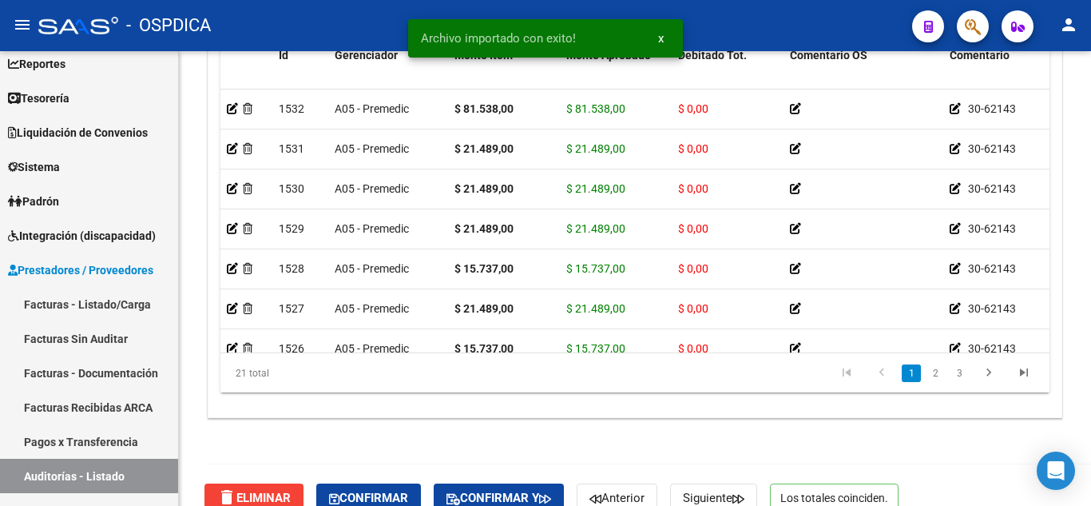
scroll to position [1341, 0]
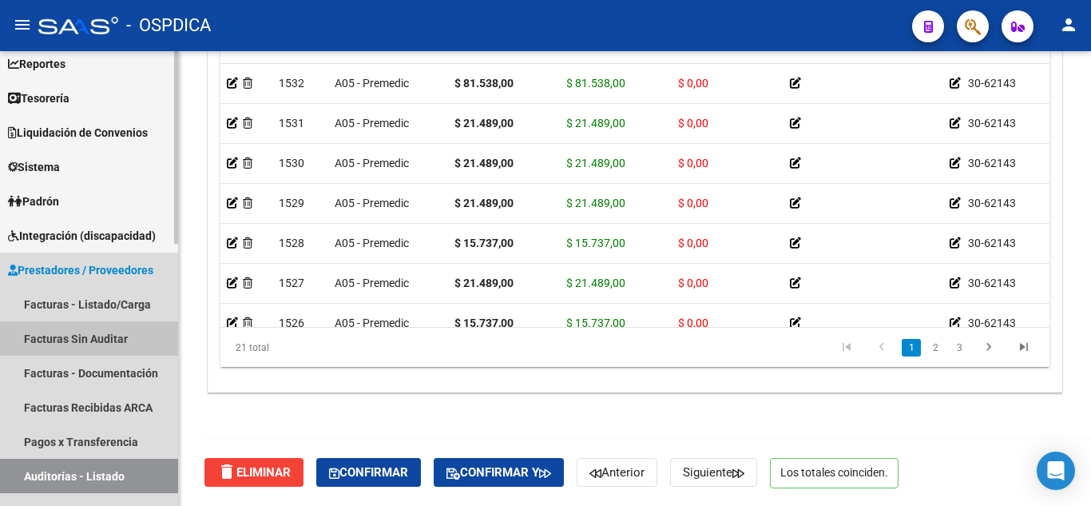
click at [67, 333] on link "Facturas Sin Auditar" at bounding box center [89, 338] width 178 height 34
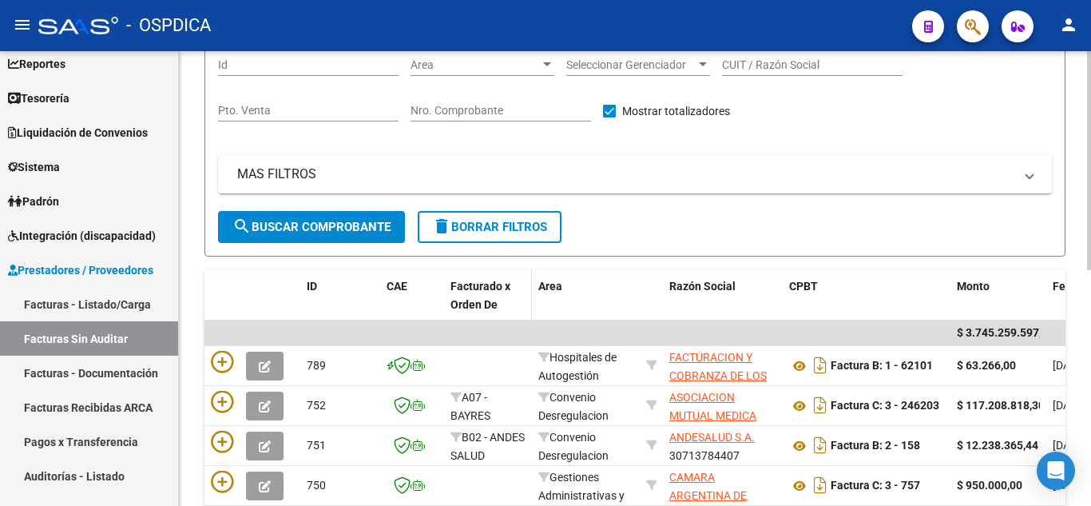
scroll to position [160, 0]
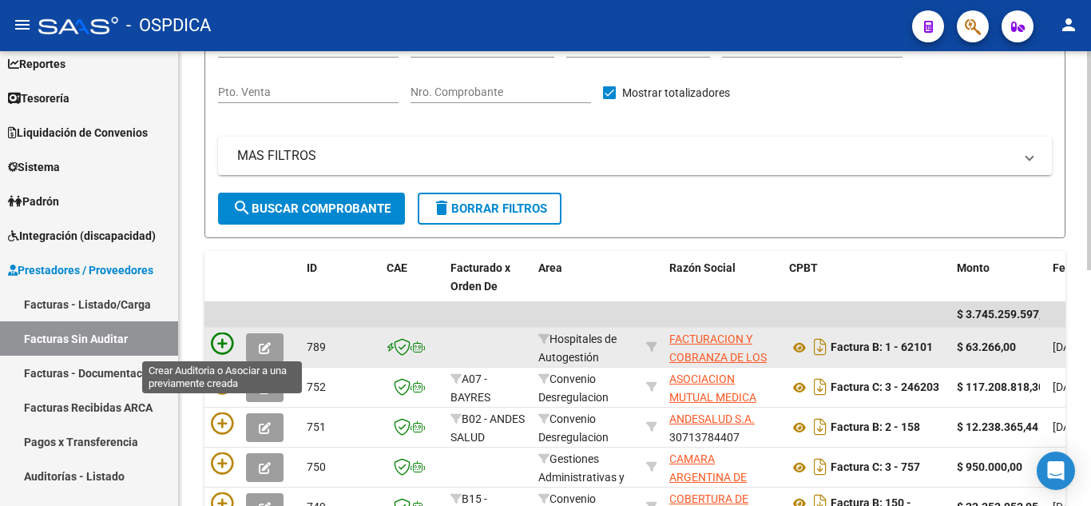
click at [227, 343] on icon at bounding box center [222, 343] width 22 height 22
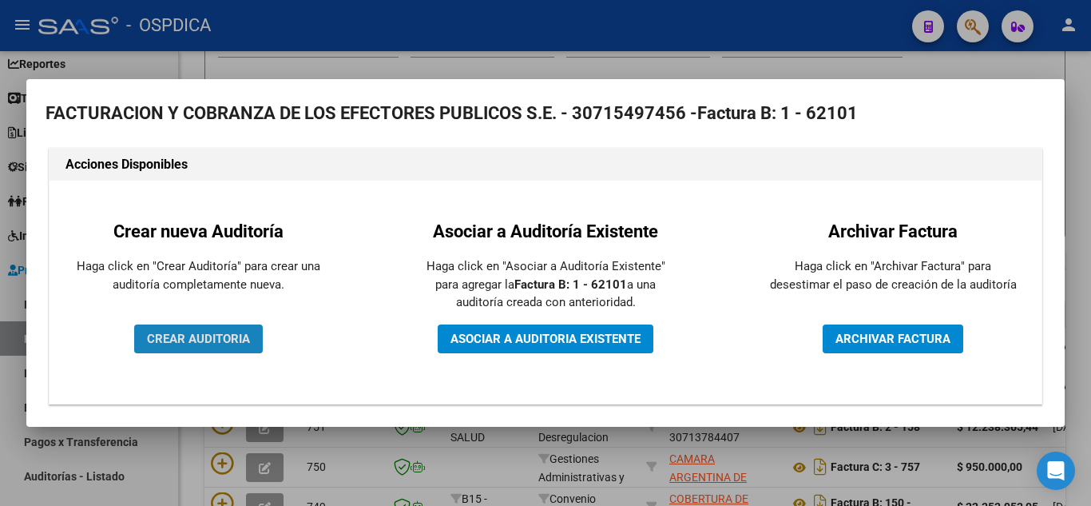
click at [210, 327] on button "CREAR AUDITORIA" at bounding box center [198, 338] width 129 height 29
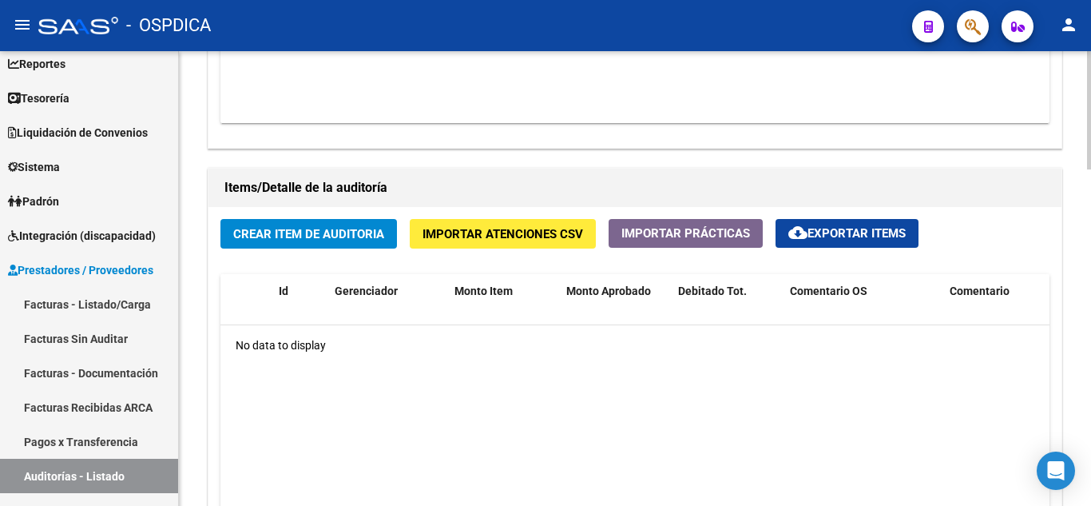
scroll to position [1038, 0]
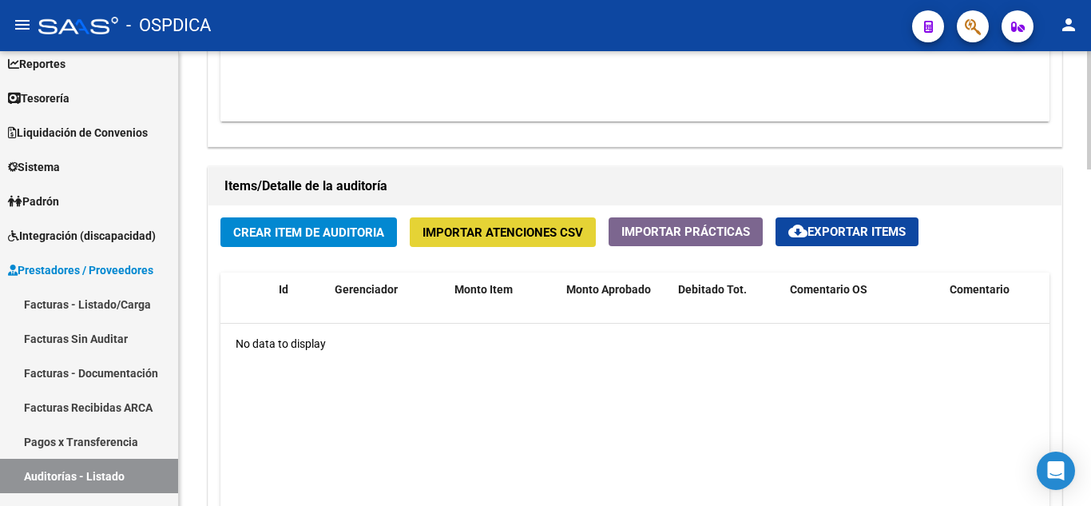
click at [494, 238] on span "Importar Atenciones CSV" at bounding box center [502, 232] width 161 height 14
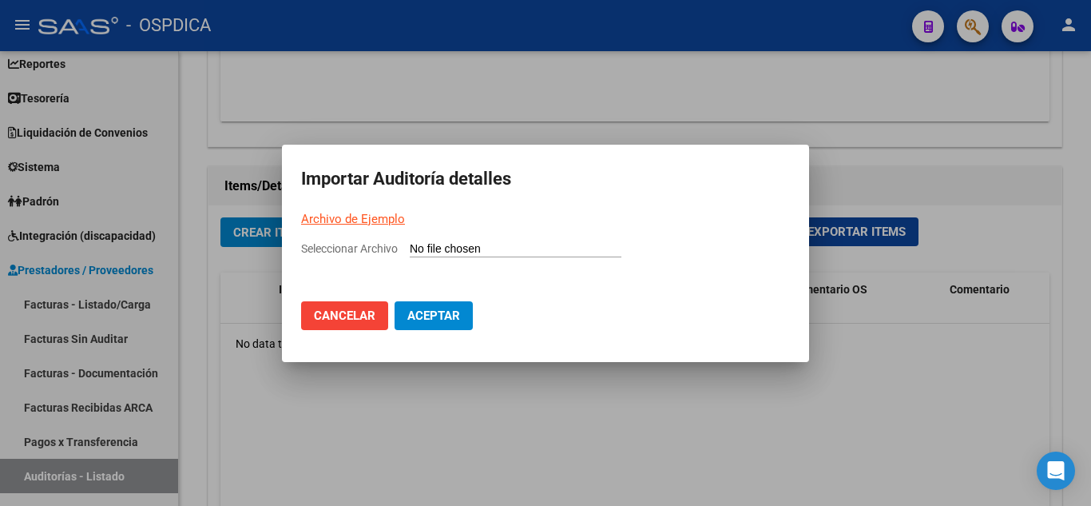
click at [463, 245] on input "Seleccionar Archivo" at bounding box center [516, 249] width 212 height 15
type input "C:\fakepath\62101.csv"
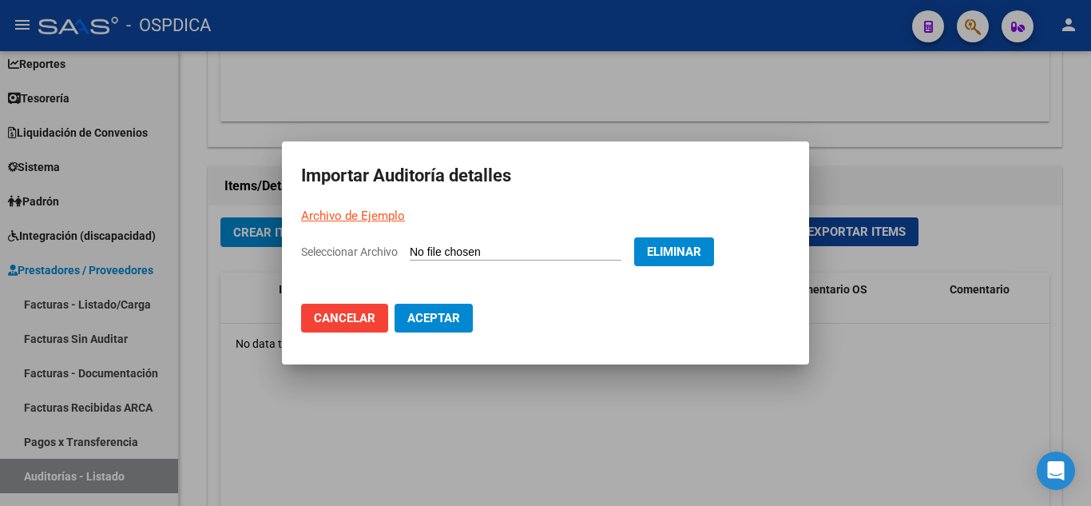
click at [454, 312] on span "Aceptar" at bounding box center [433, 318] width 53 height 14
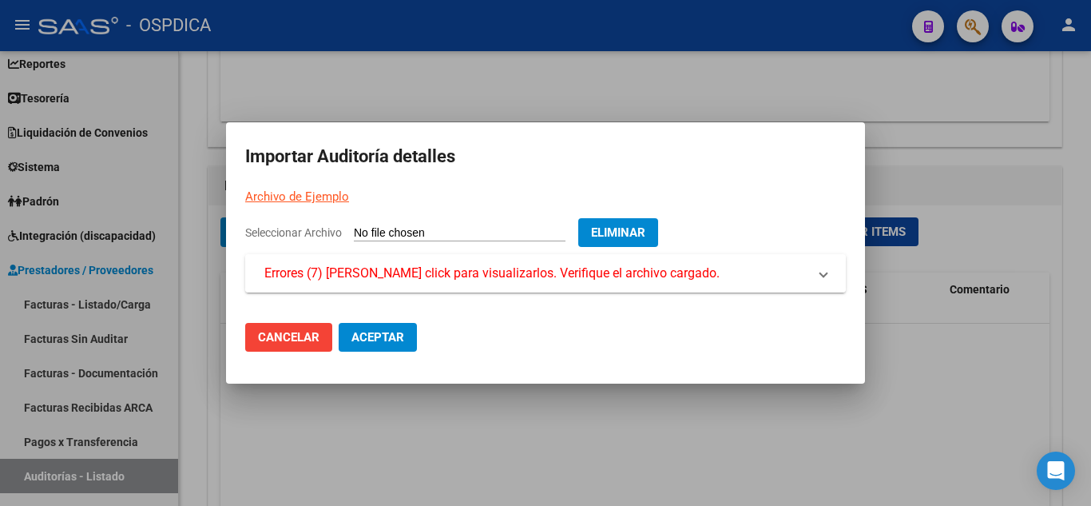
click at [485, 270] on span "Errores (7) [PERSON_NAME] click para visualizarlos. Verifique el archivo cargad…" at bounding box center [491, 273] width 455 height 19
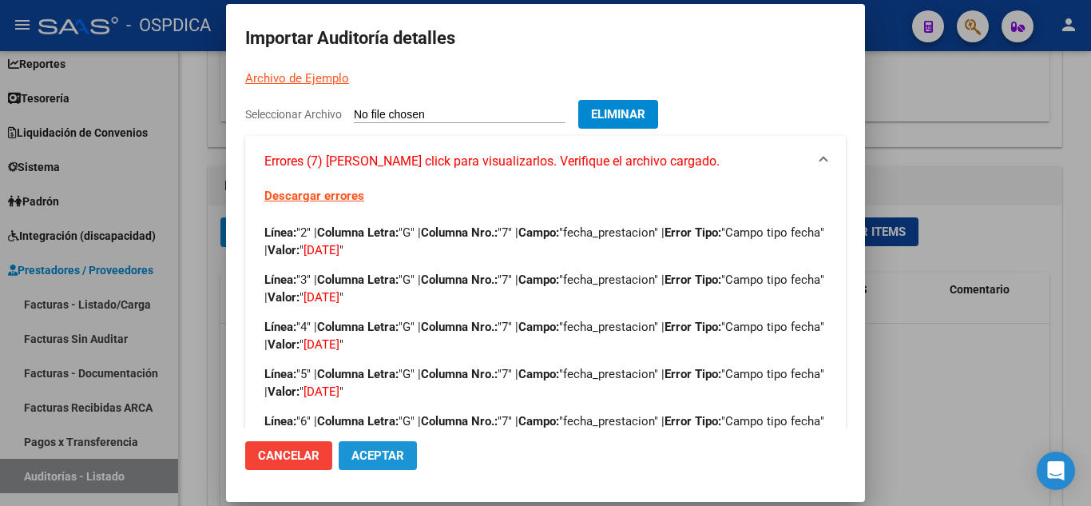
click at [387, 448] on span "Aceptar" at bounding box center [377, 455] width 53 height 14
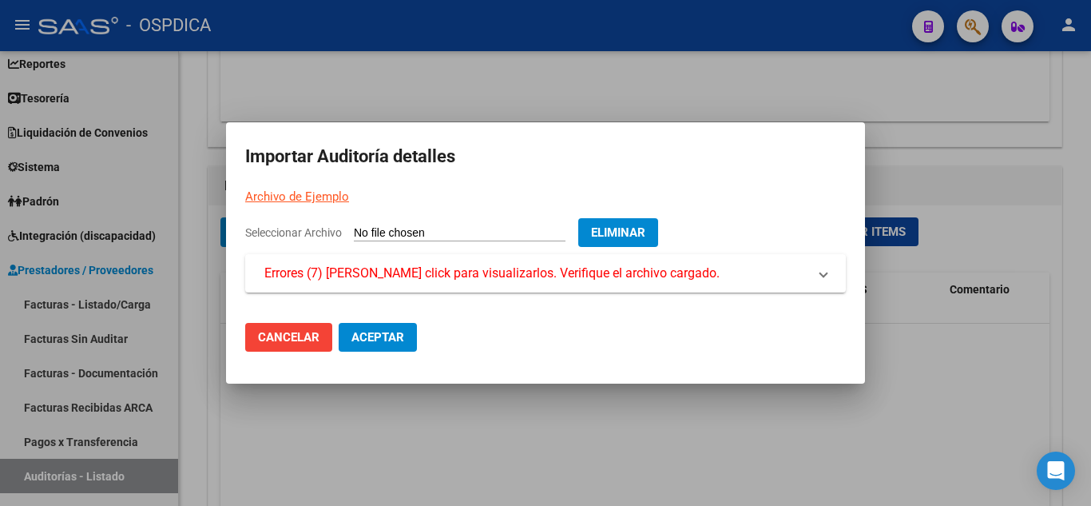
click at [272, 331] on span "Cancelar" at bounding box center [288, 337] width 61 height 14
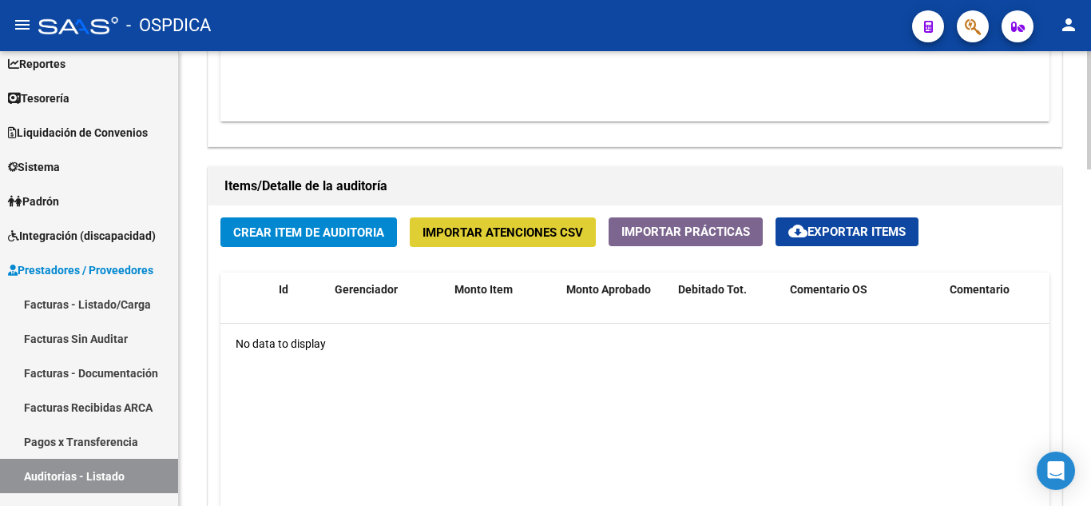
click at [477, 228] on span "Importar Atenciones CSV" at bounding box center [502, 232] width 161 height 14
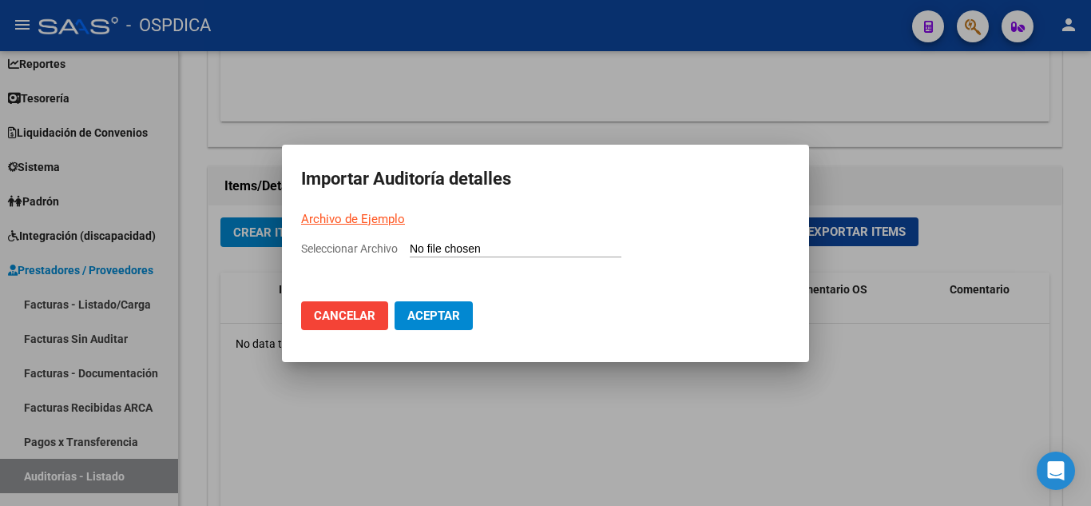
click at [502, 243] on input "Seleccionar Archivo" at bounding box center [516, 249] width 212 height 15
type input "C:\fakepath\62101.csv"
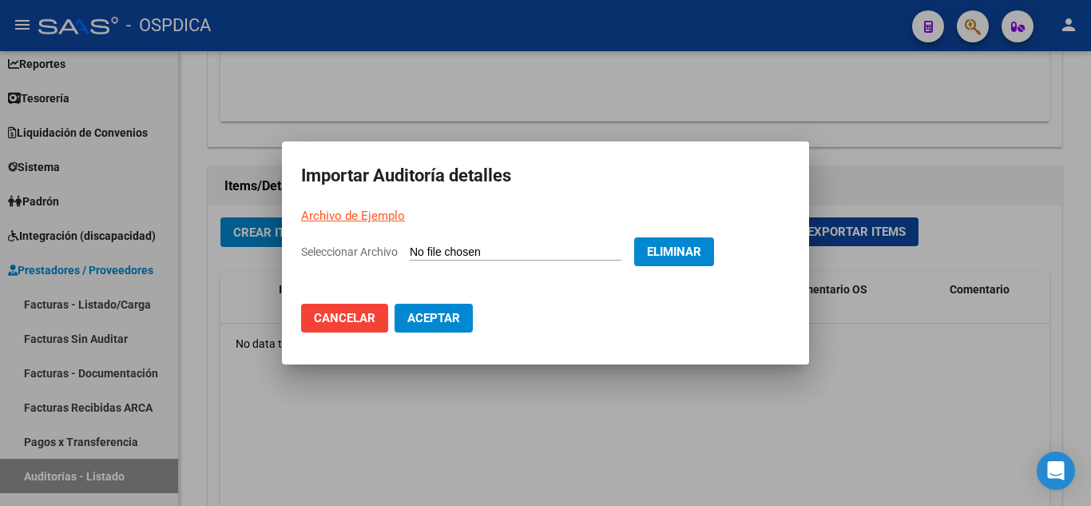
click at [449, 323] on span "Aceptar" at bounding box center [433, 318] width 53 height 14
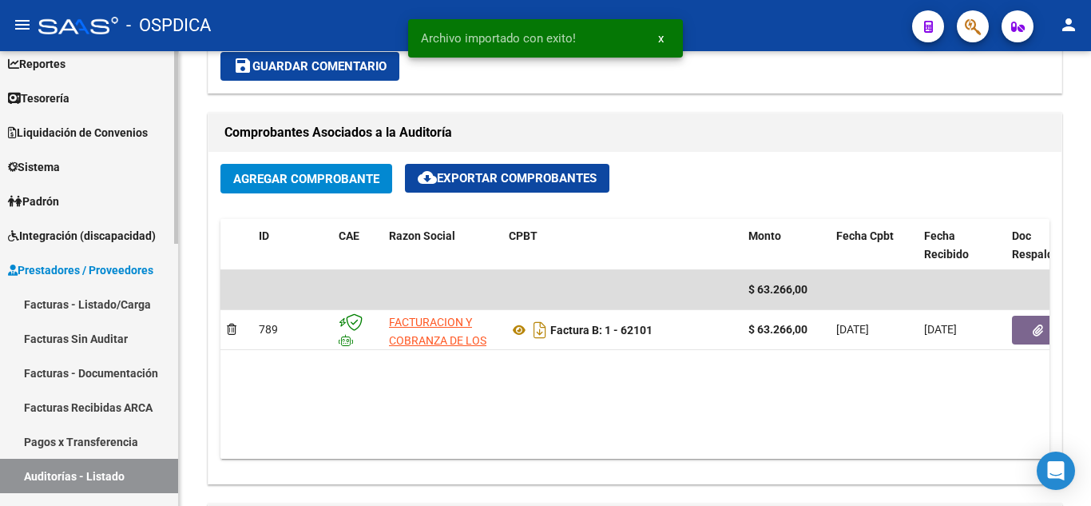
scroll to position [0, 0]
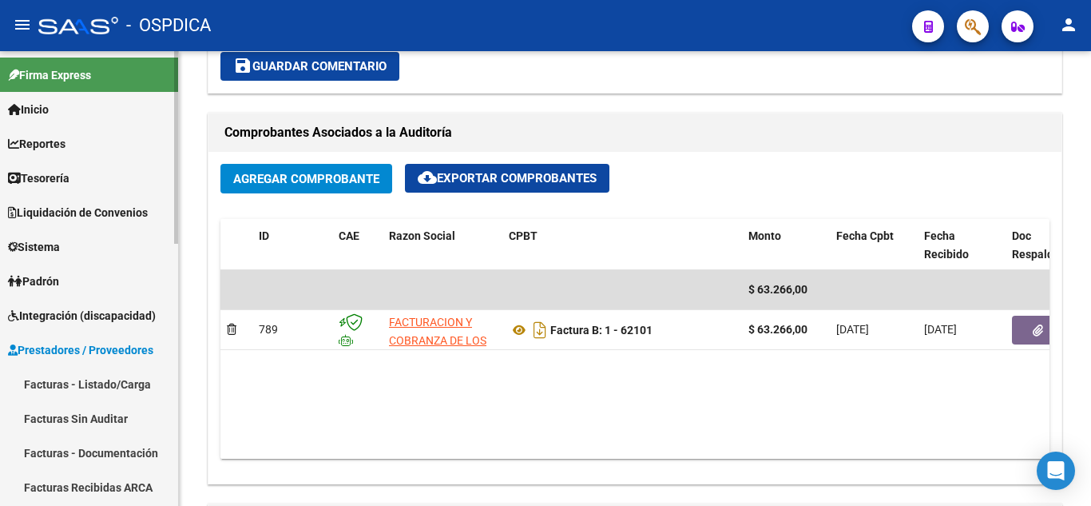
click at [78, 346] on span "Prestadores / Proveedores" at bounding box center [80, 350] width 145 height 18
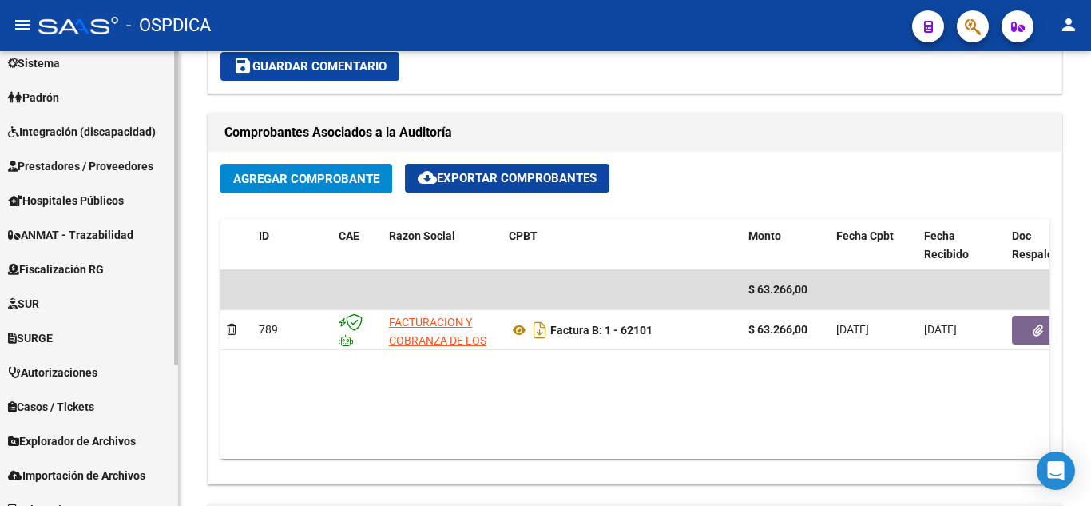
scroll to position [204, 0]
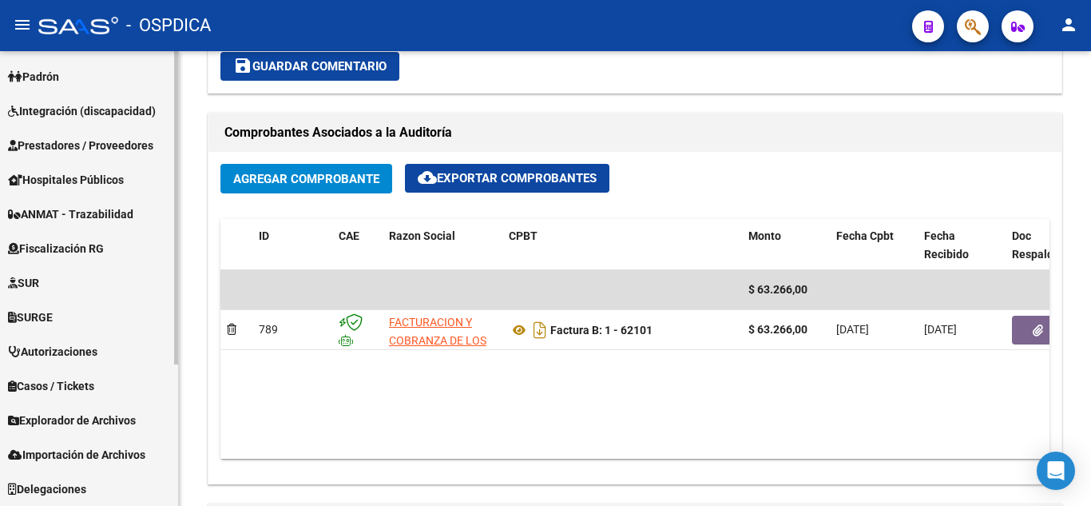
click at [93, 135] on link "Prestadores / Proveedores" at bounding box center [89, 145] width 178 height 34
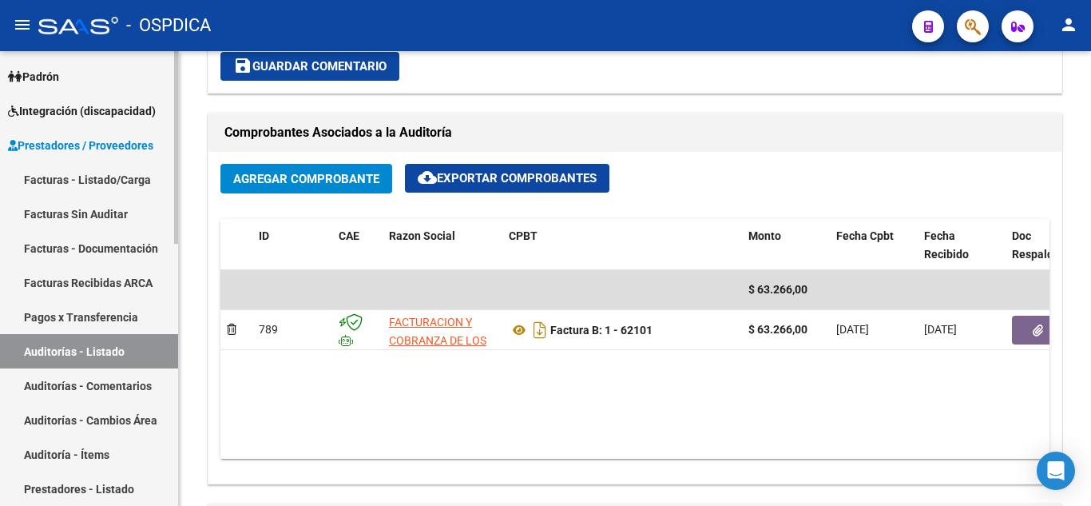
click at [103, 179] on link "Facturas - Listado/Carga" at bounding box center [89, 179] width 178 height 34
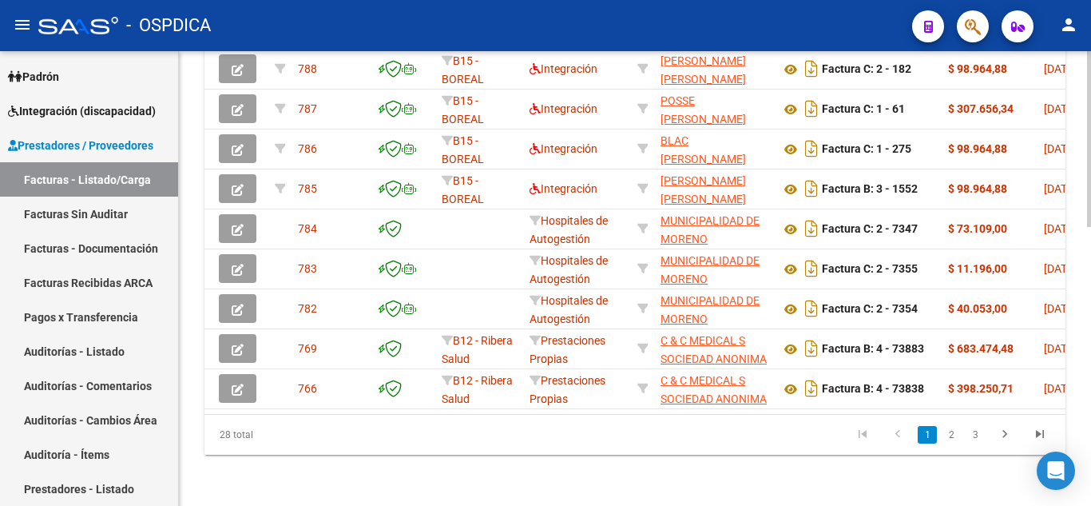
scroll to position [0, 28]
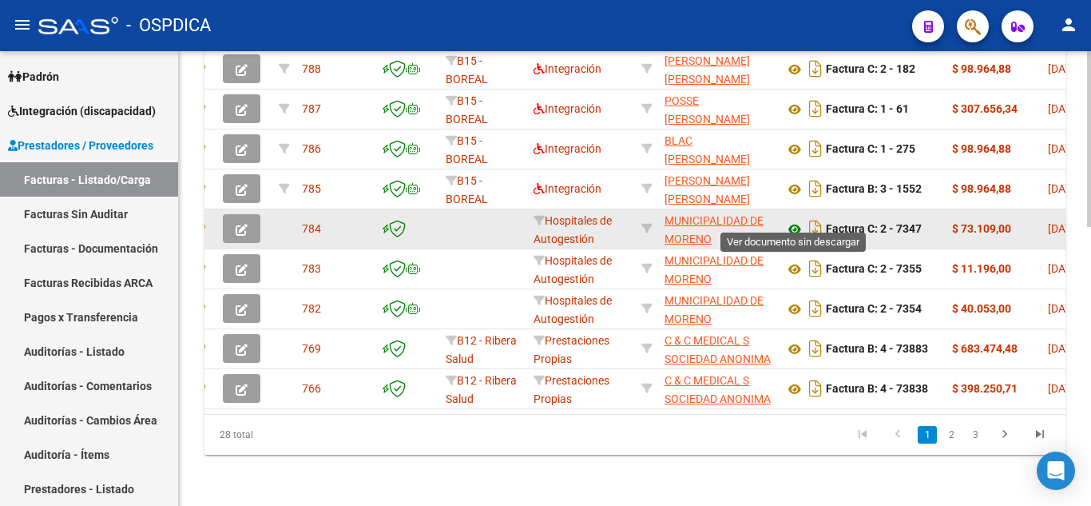
click at [795, 220] on icon at bounding box center [794, 229] width 21 height 19
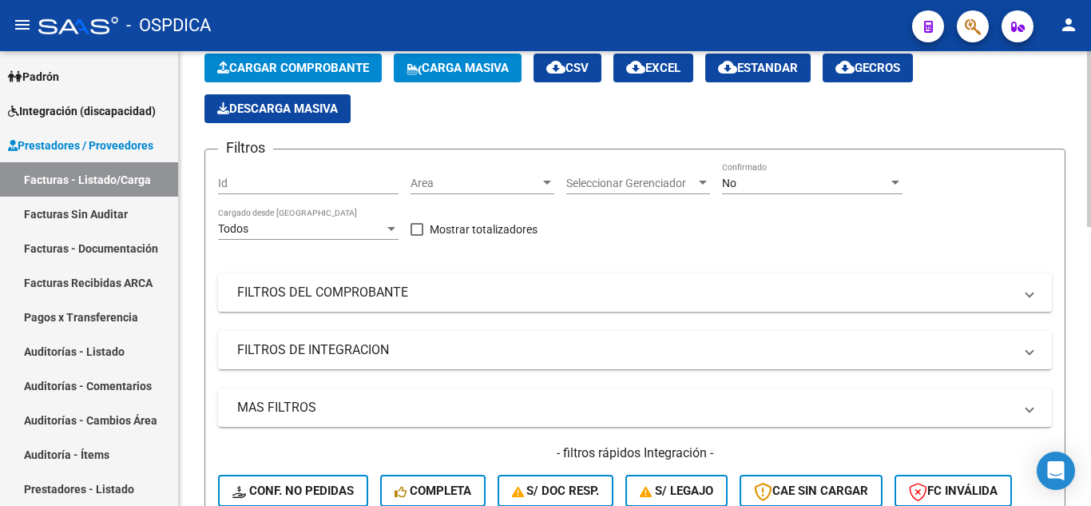
scroll to position [0, 0]
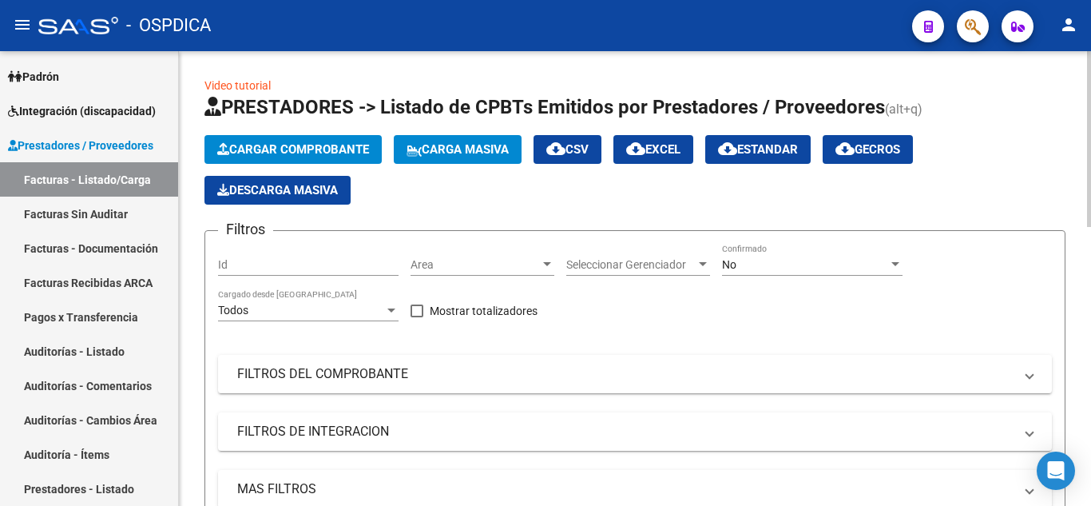
click at [342, 145] on span "Cargar Comprobante" at bounding box center [293, 149] width 152 height 14
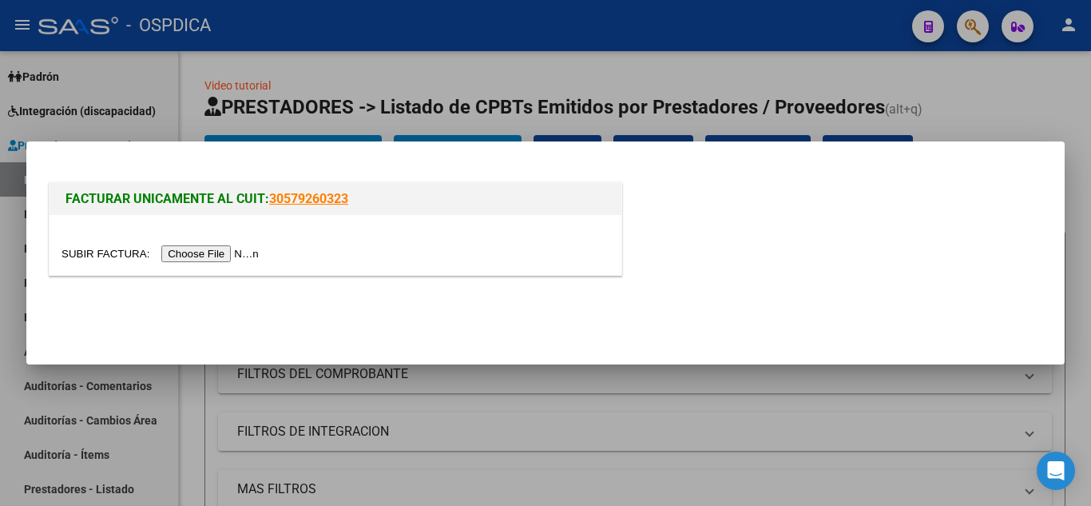
click at [236, 252] on input "file" at bounding box center [162, 253] width 202 height 17
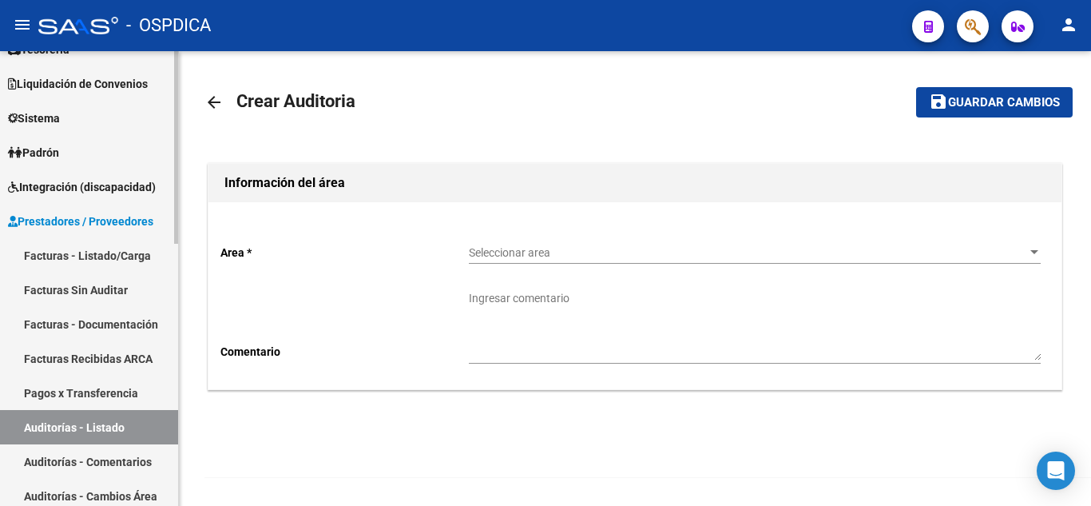
scroll to position [160, 0]
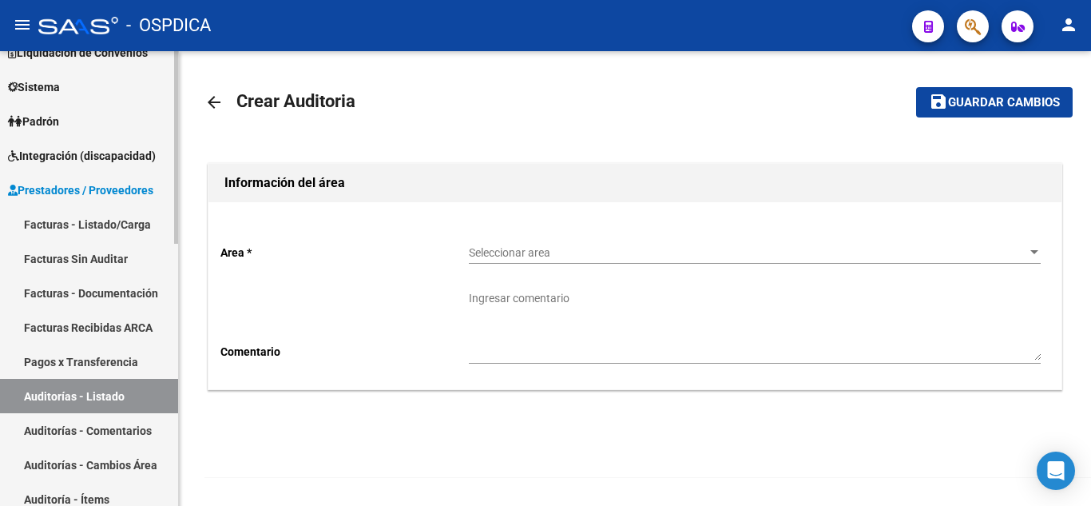
click at [99, 218] on link "Facturas - Listado/Carga" at bounding box center [89, 224] width 178 height 34
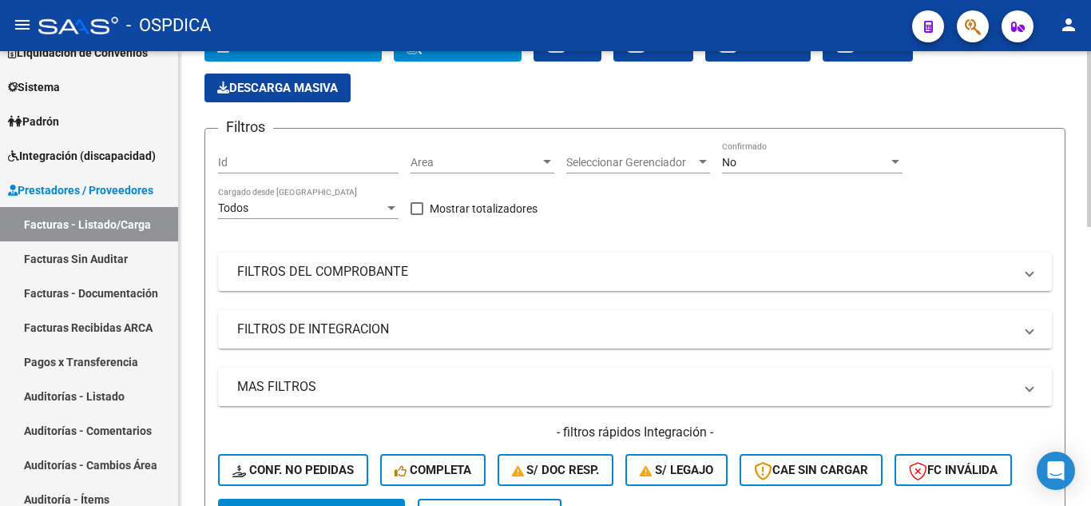
scroll to position [80, 0]
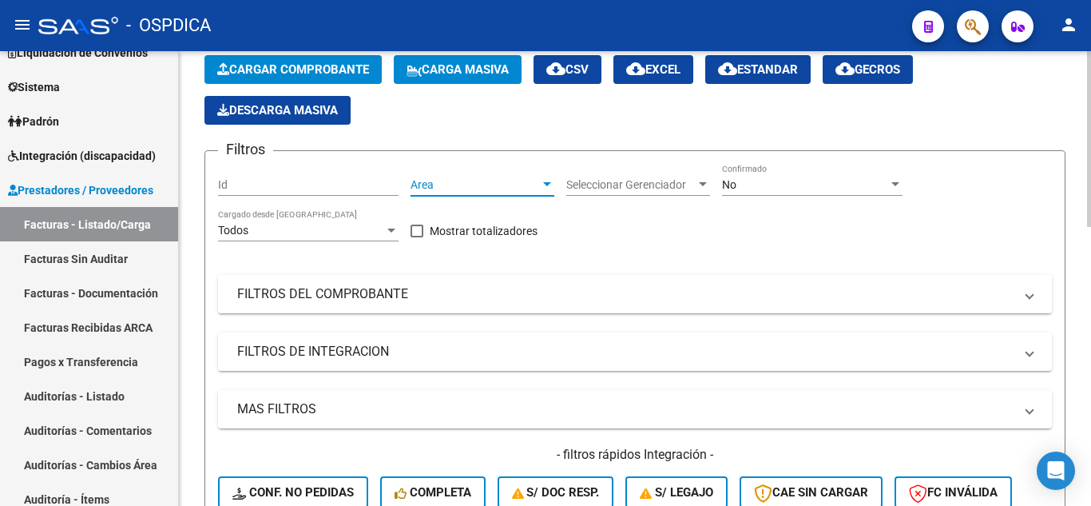
click at [546, 184] on div at bounding box center [547, 184] width 8 height 4
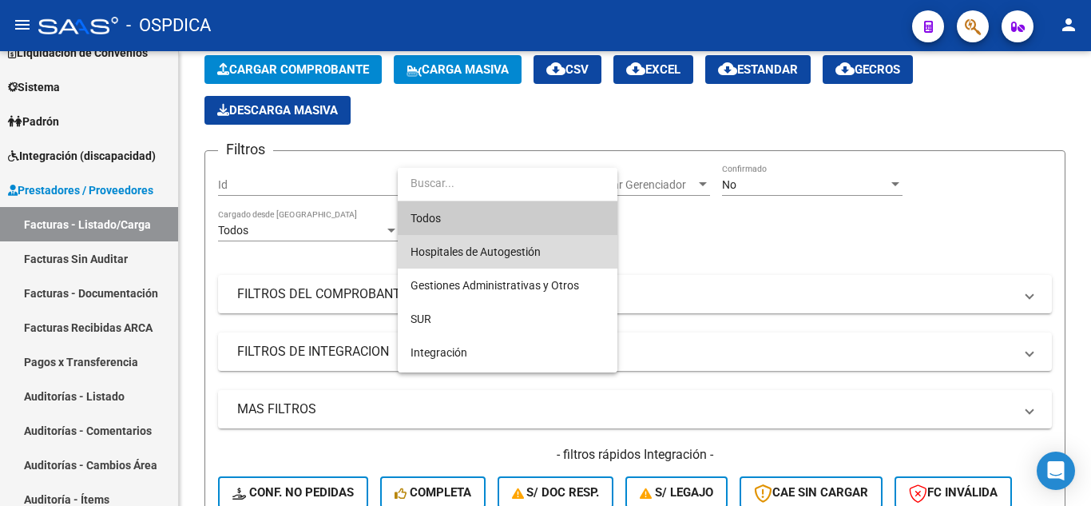
click at [543, 244] on span "Hospitales de Autogestión" at bounding box center [507, 252] width 194 height 34
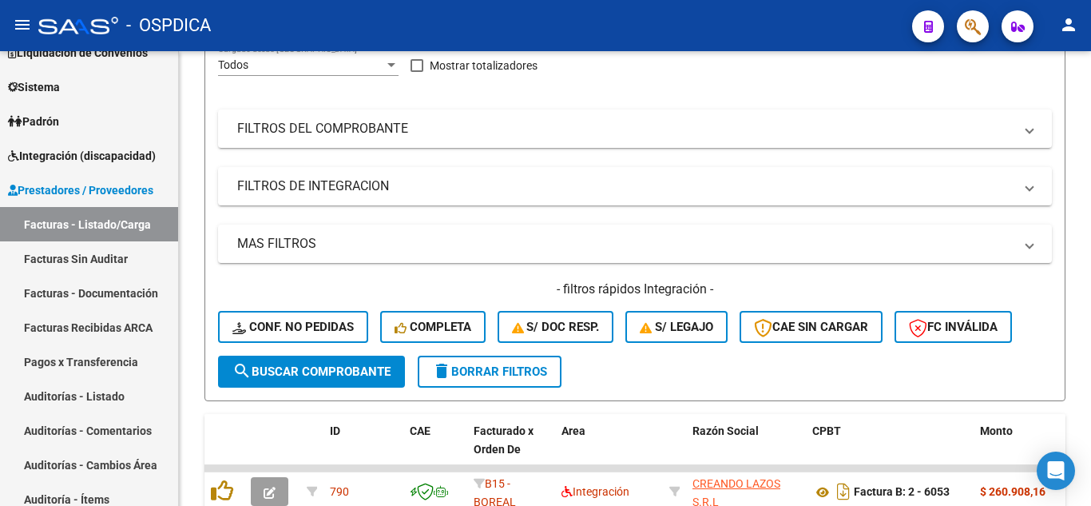
scroll to position [319, 0]
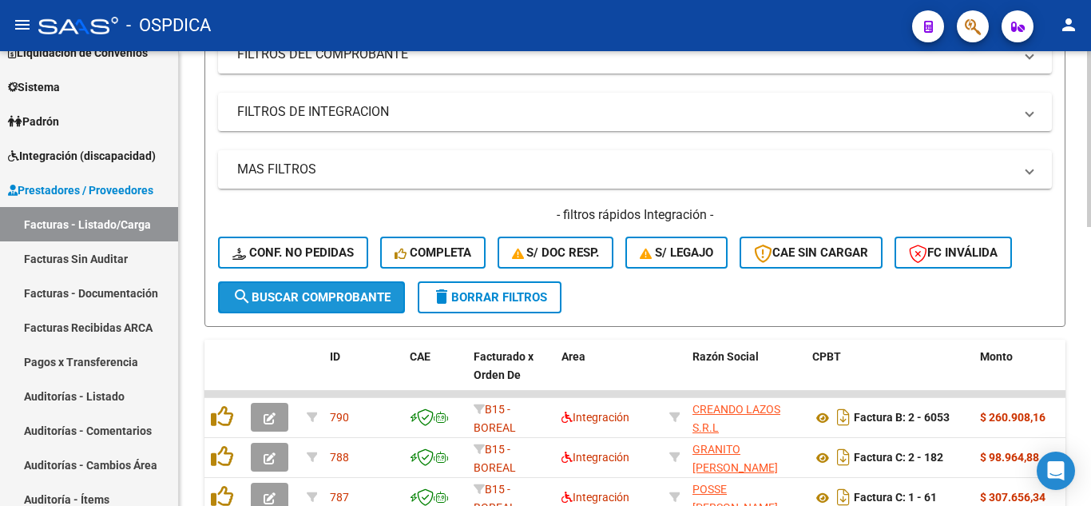
click at [343, 295] on span "search Buscar Comprobante" at bounding box center [311, 297] width 158 height 14
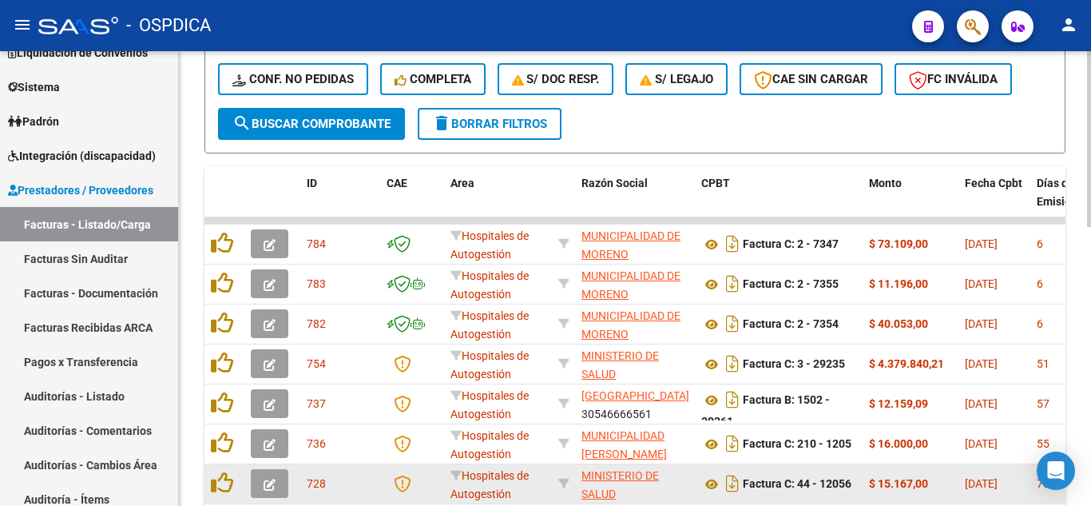
scroll to position [479, 0]
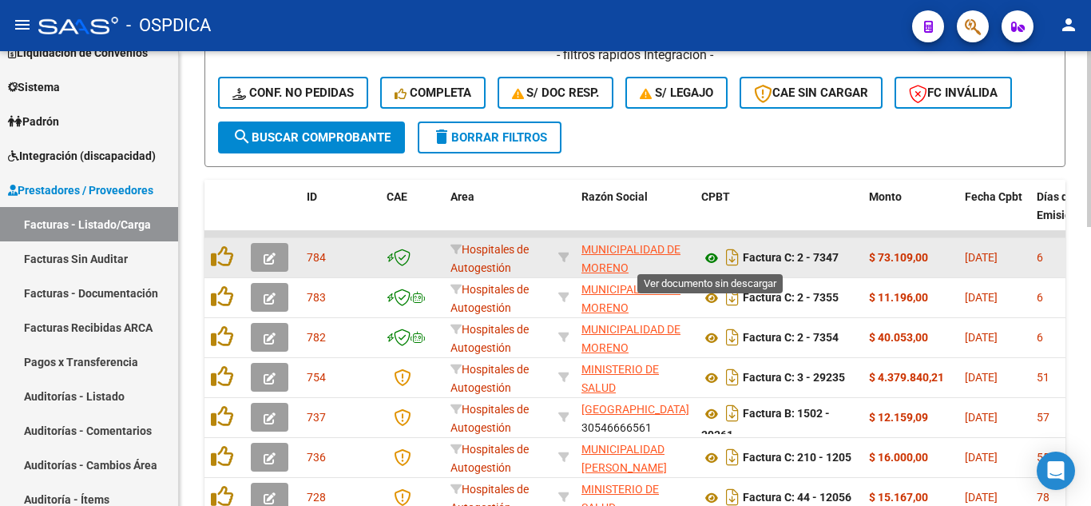
click at [706, 259] on icon at bounding box center [711, 257] width 21 height 19
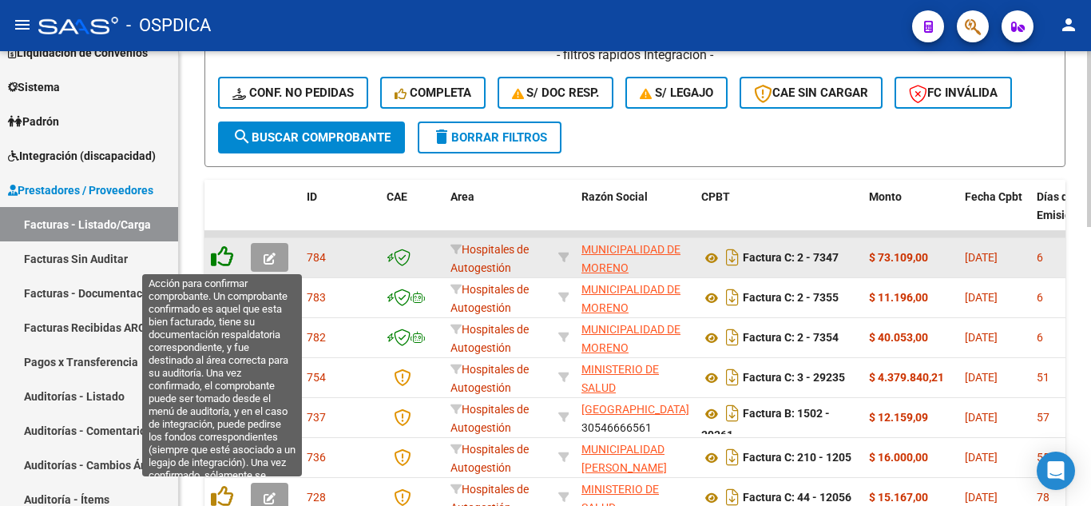
click at [225, 256] on icon at bounding box center [222, 256] width 22 height 22
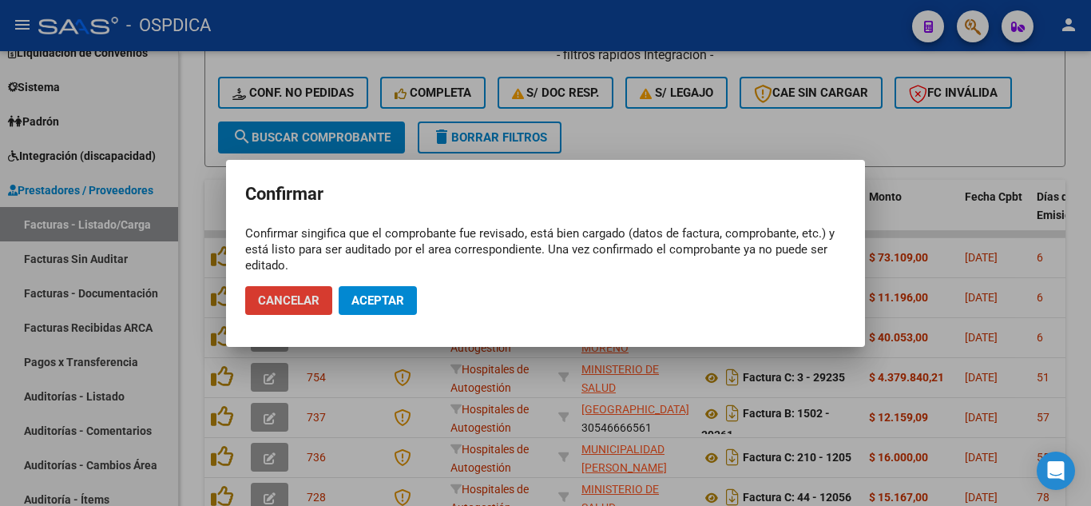
click at [311, 296] on span "Cancelar" at bounding box center [288, 300] width 61 height 14
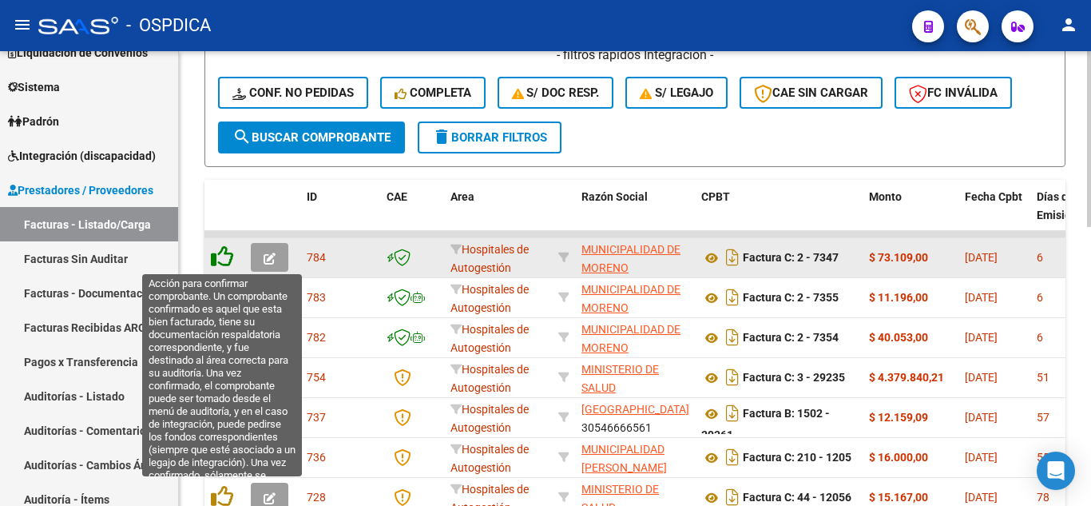
click at [227, 260] on icon at bounding box center [222, 256] width 22 height 22
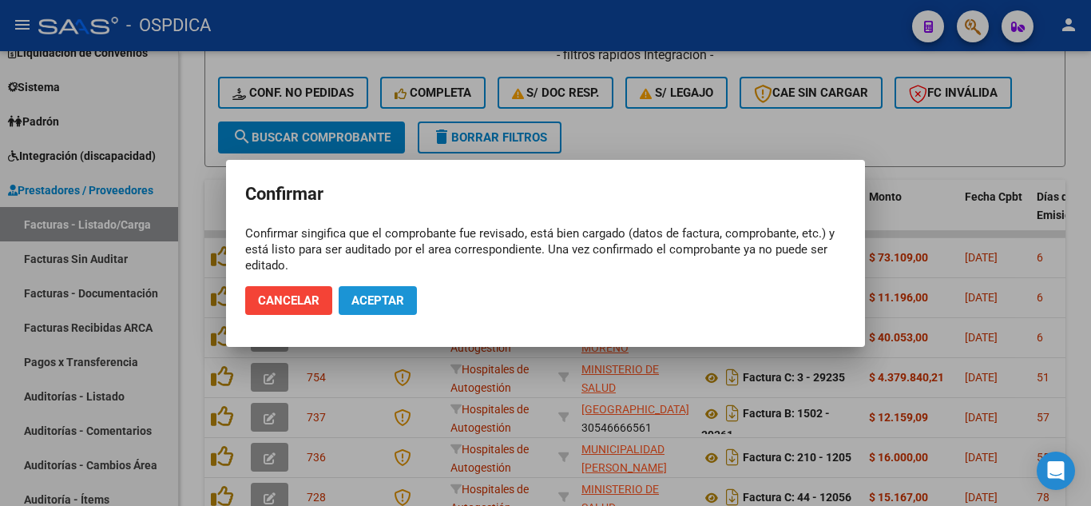
click at [383, 298] on span "Aceptar" at bounding box center [377, 300] width 53 height 14
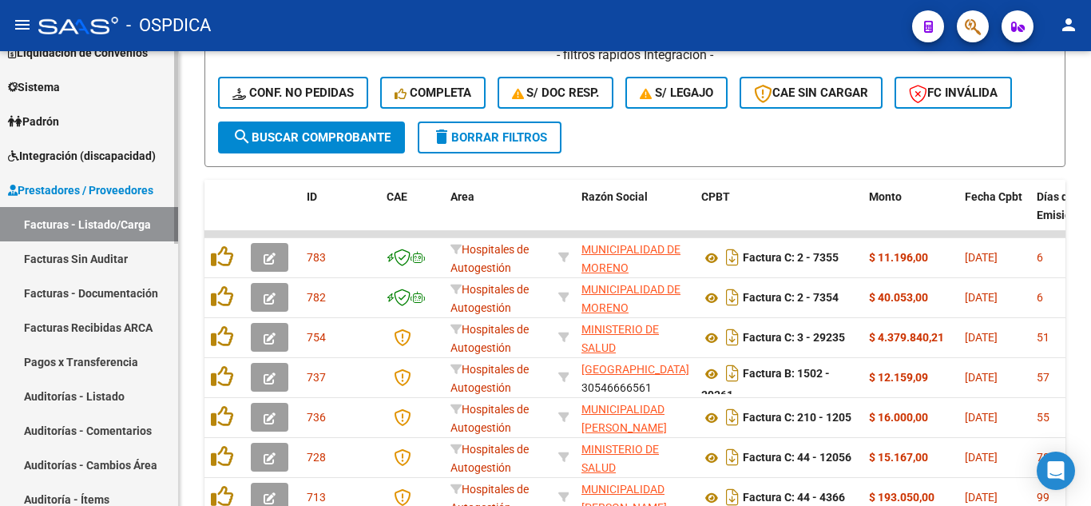
click at [95, 262] on link "Facturas Sin Auditar" at bounding box center [89, 258] width 178 height 34
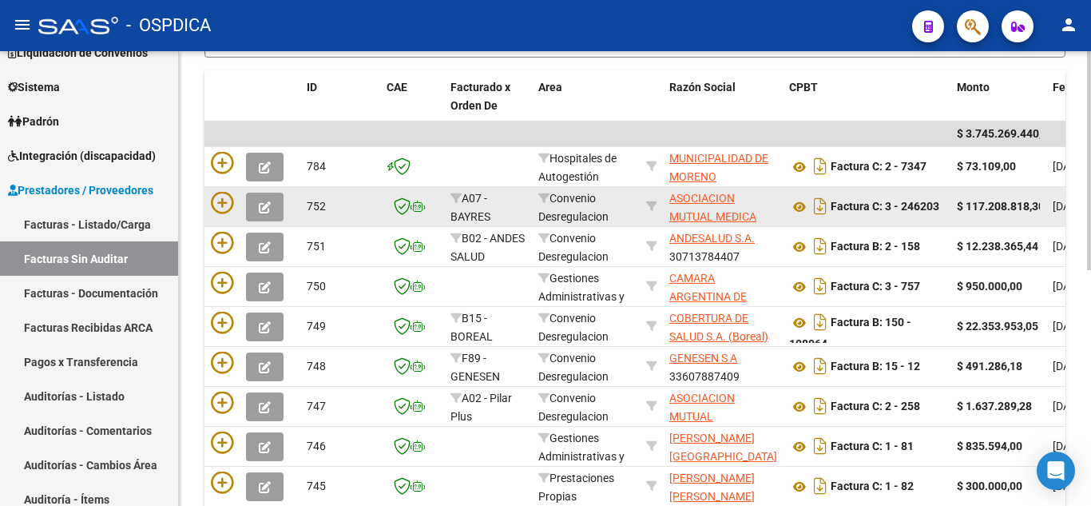
scroll to position [319, 0]
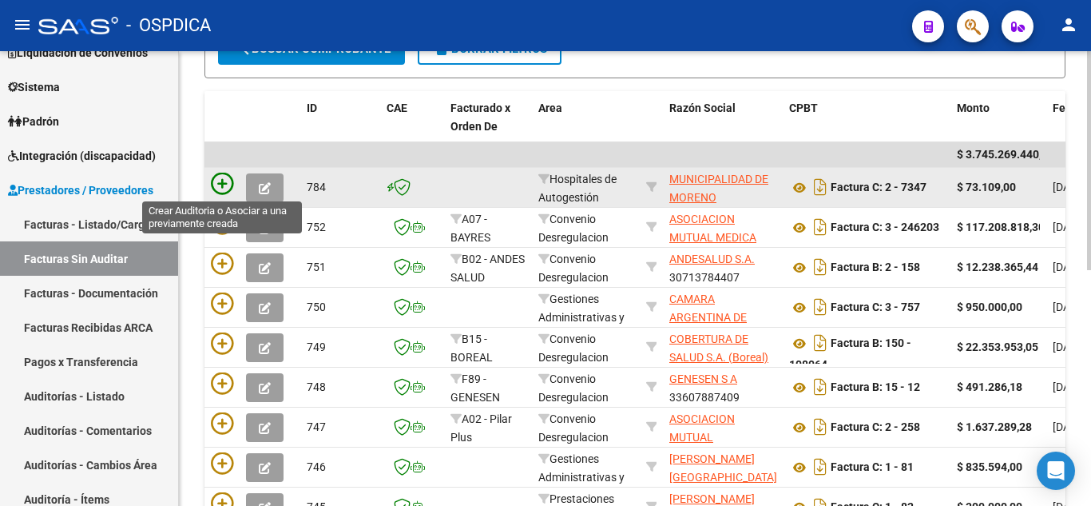
click at [226, 183] on icon at bounding box center [222, 183] width 22 height 22
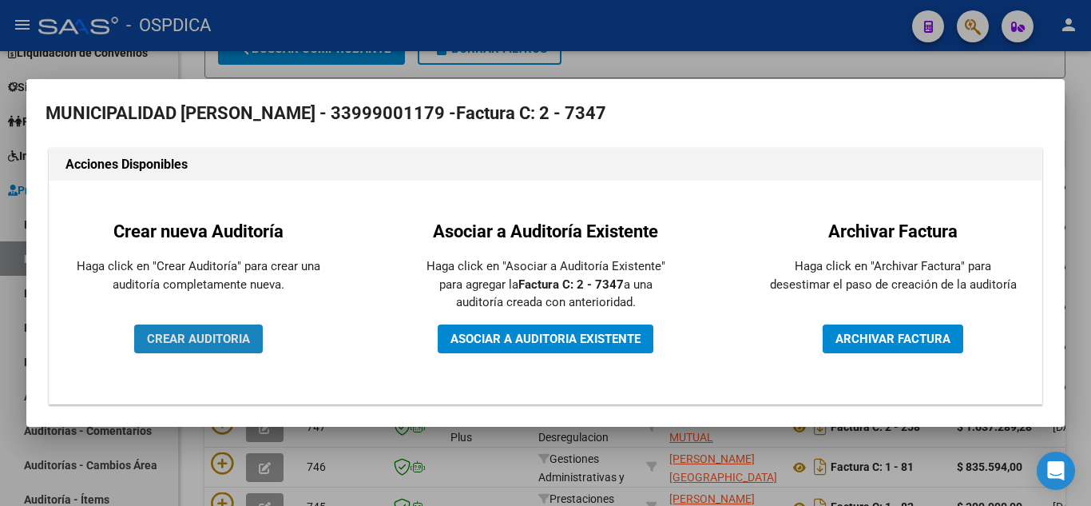
click at [224, 342] on span "CREAR AUDITORIA" at bounding box center [198, 338] width 103 height 14
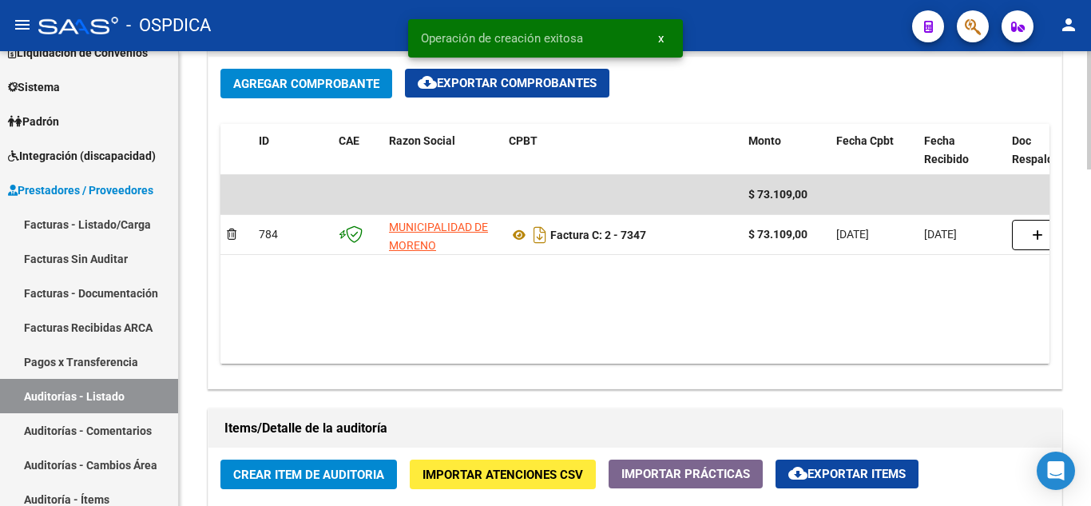
scroll to position [799, 0]
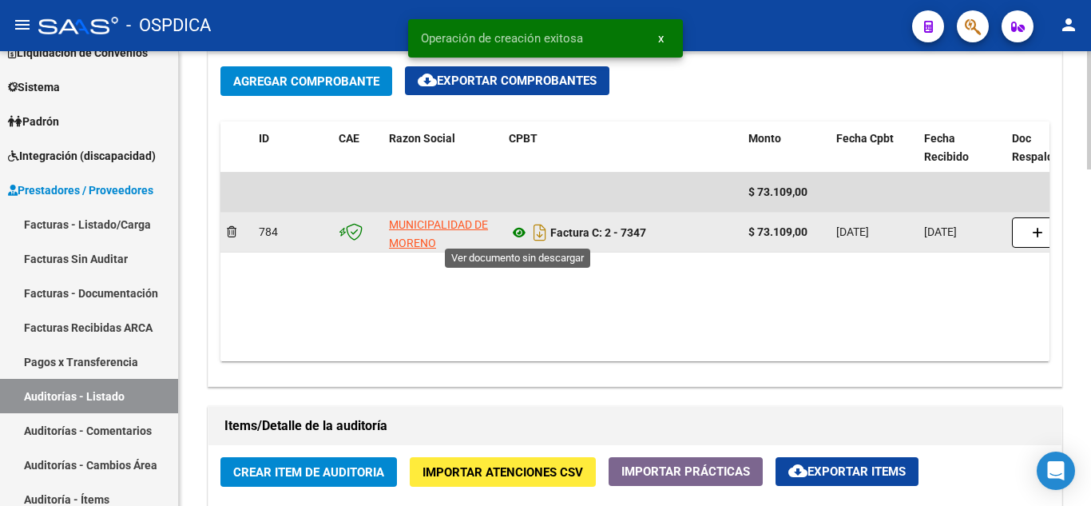
click at [522, 233] on icon at bounding box center [519, 232] width 21 height 19
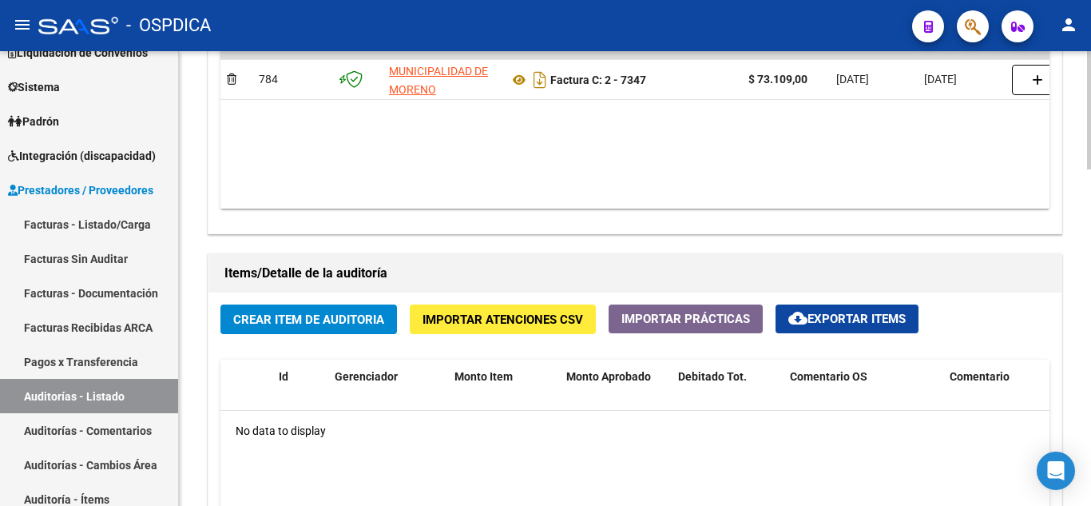
scroll to position [958, 0]
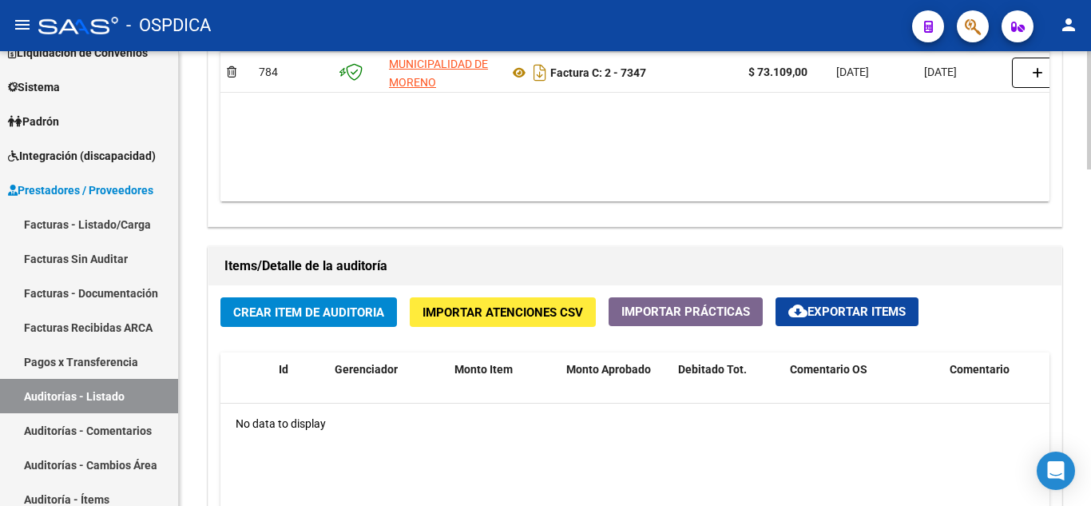
click at [339, 314] on span "Crear Item de Auditoria" at bounding box center [308, 312] width 151 height 14
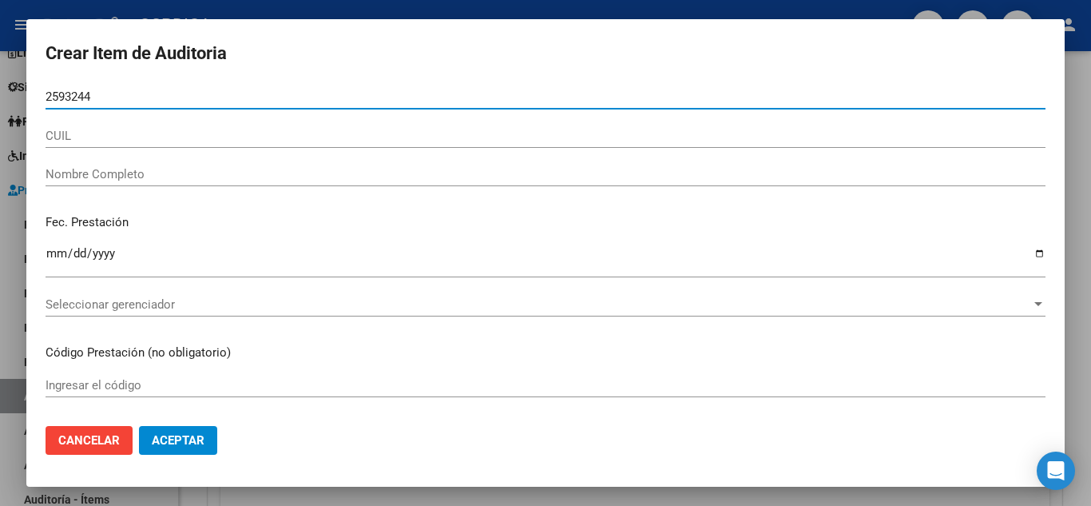
type input "25932441"
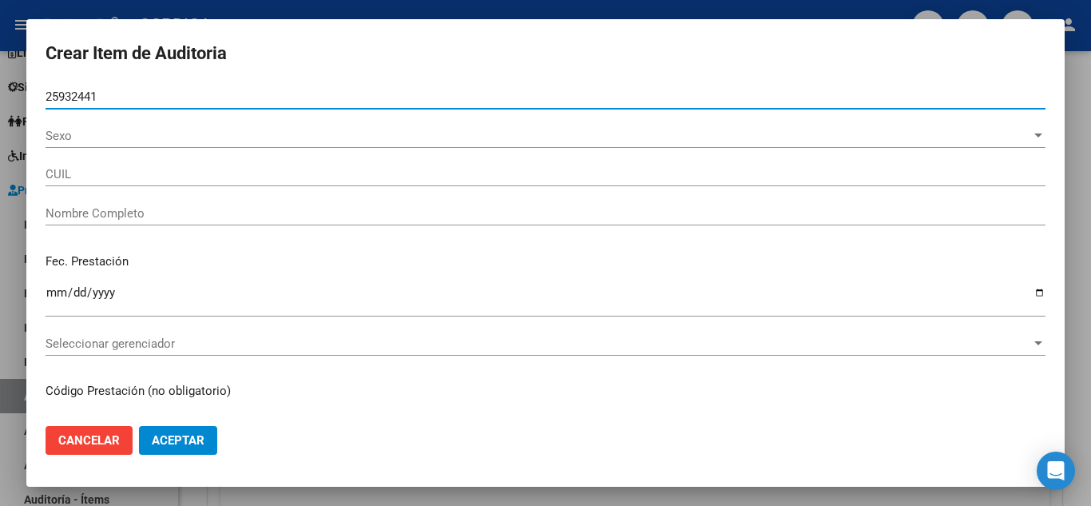
type input "27259324411"
type input "CAMPOS GABRIELA ROSANA -"
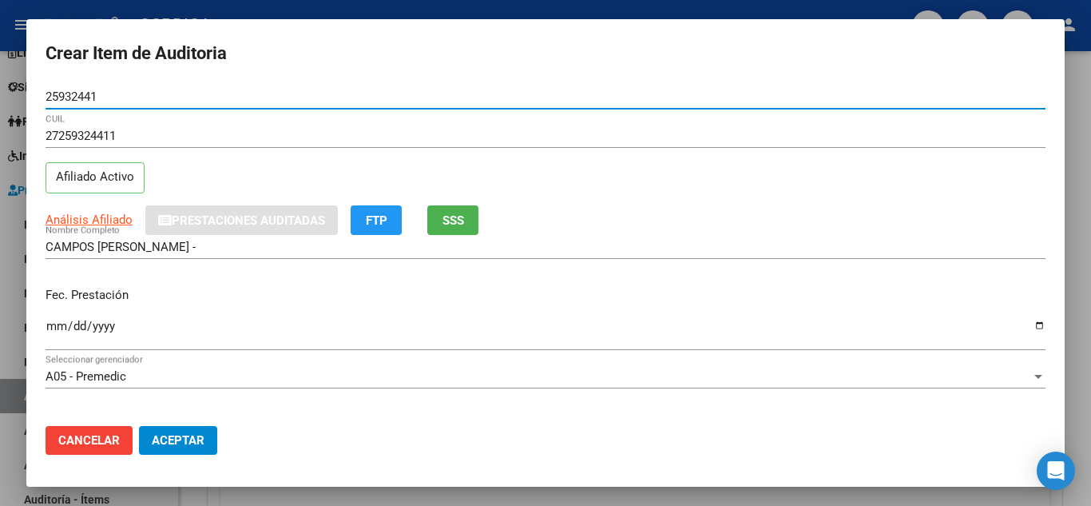
scroll to position [80, 0]
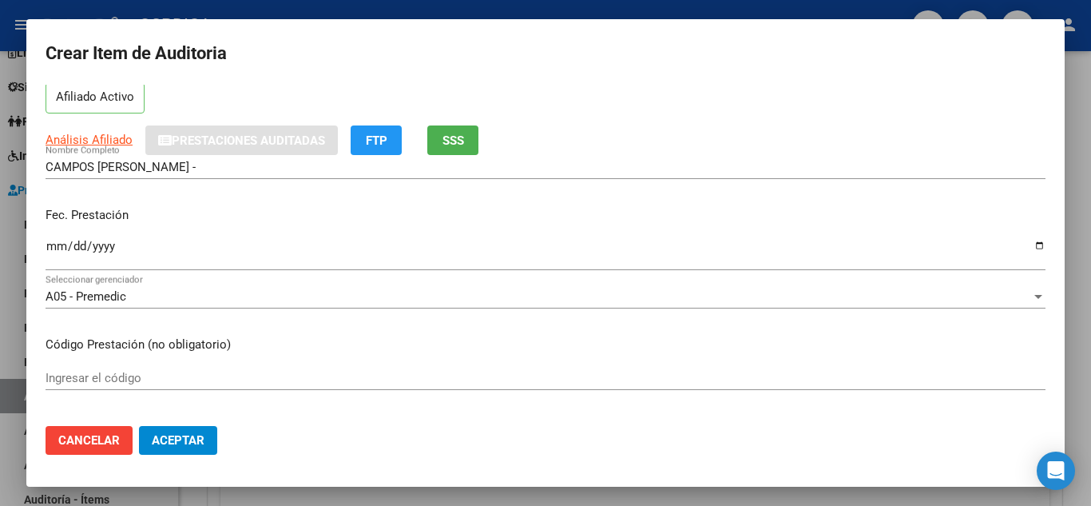
type input "25932441"
click at [50, 244] on input "Ingresar la fecha" at bounding box center [546, 253] width 1000 height 26
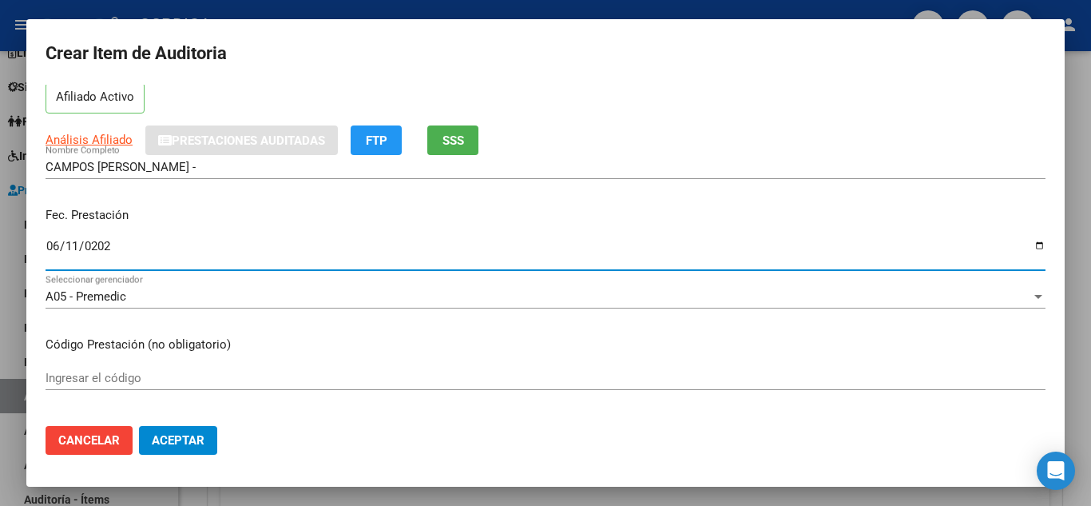
type input "2025-06-11"
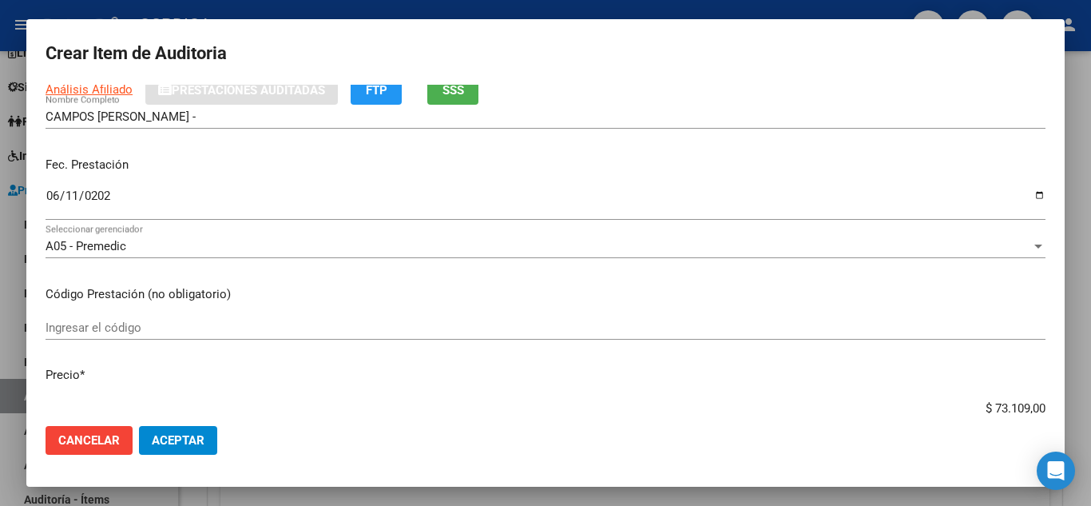
scroll to position [160, 0]
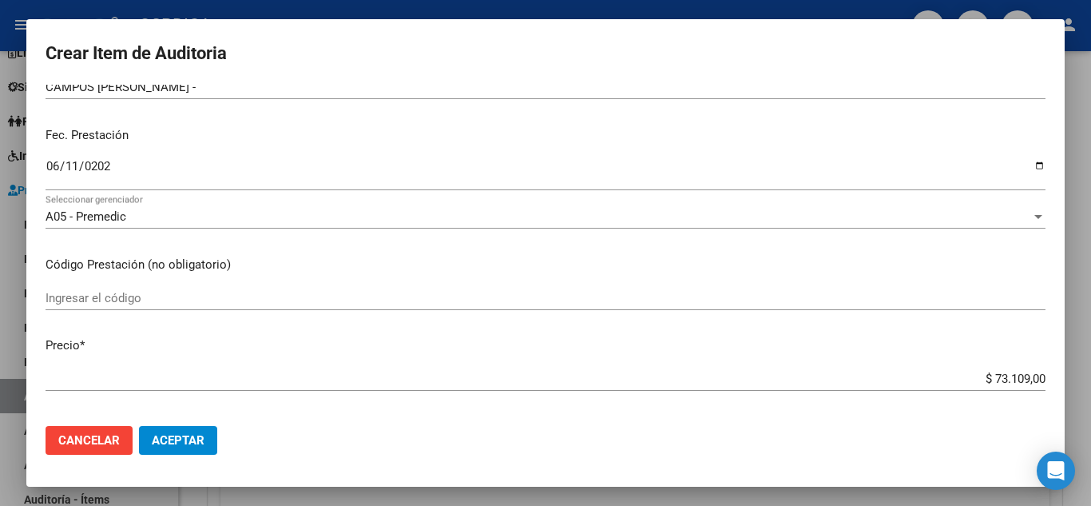
click at [575, 291] on input "Ingresar el código" at bounding box center [546, 298] width 1000 height 14
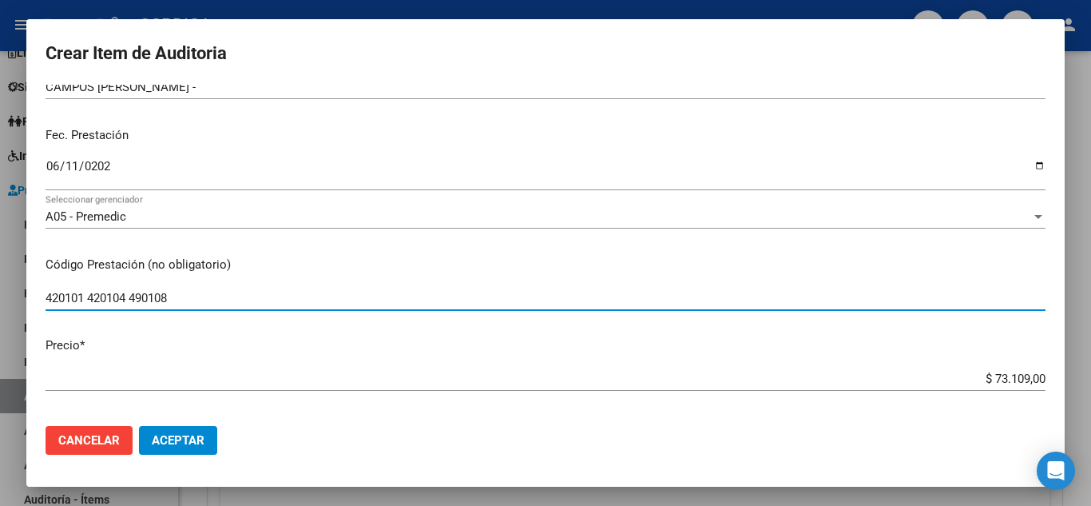
type input "420101 420104 490108"
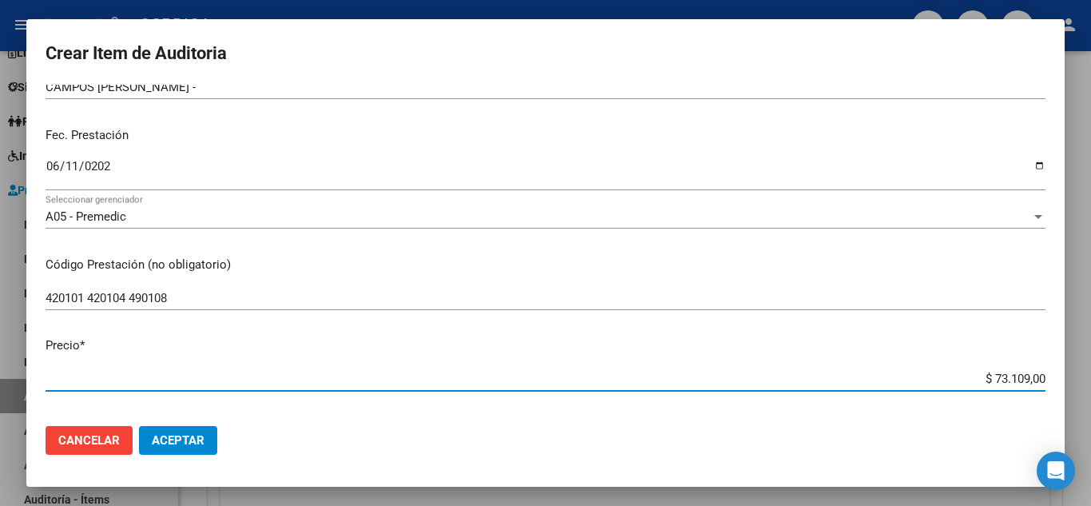
drag, startPoint x: 972, startPoint y: 380, endPoint x: 1040, endPoint y: 382, distance: 67.9
click at [1040, 382] on app-form-text-field "Precio * $ 73.109,00 Ingresar el precio" at bounding box center [552, 361] width 1013 height 50
type input "$ 0,01"
type input "$ 0,11"
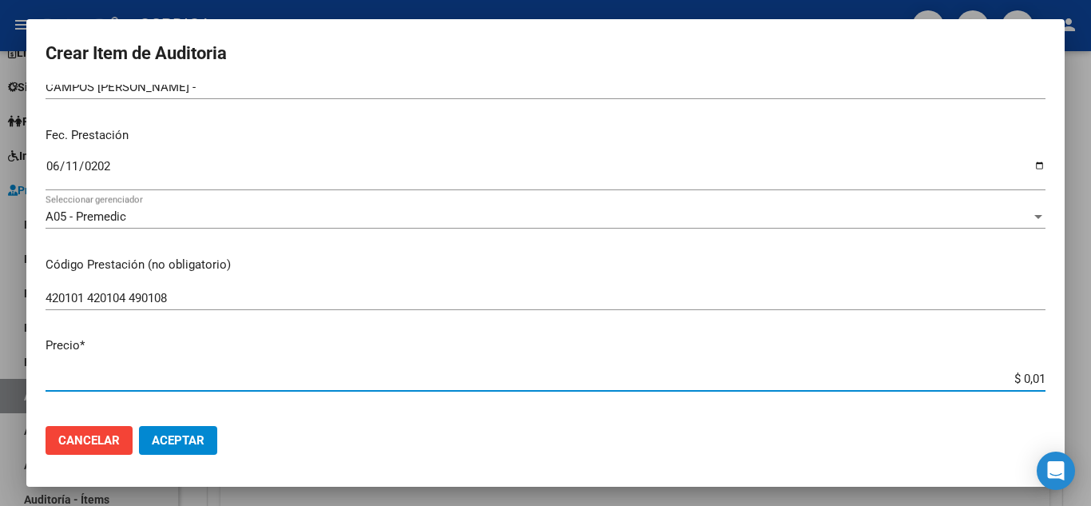
type input "$ 0,11"
type input "$ 1,17"
type input "$ 11,73"
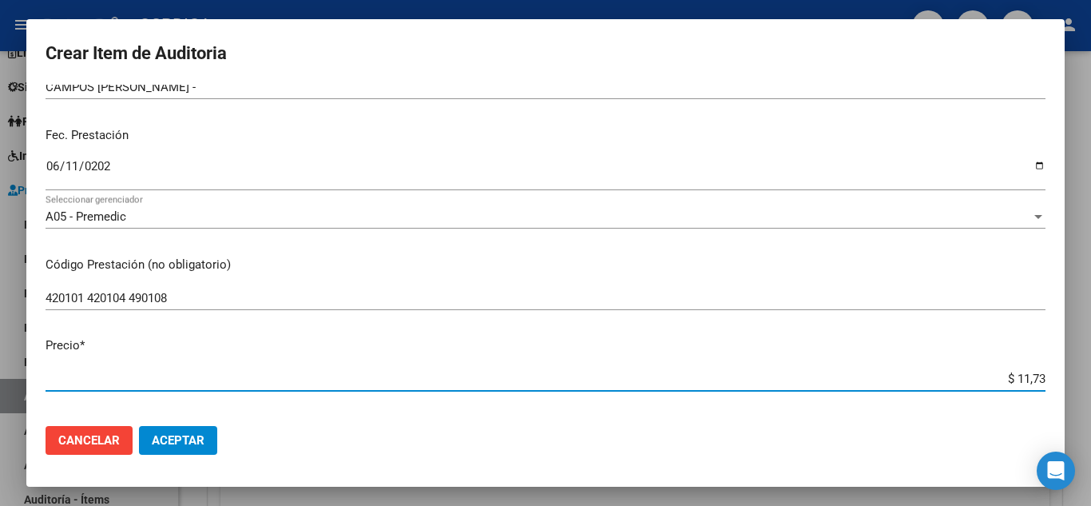
type input "$ 117,33"
type input "$ 1.173,30"
type input "$ 11.733,00"
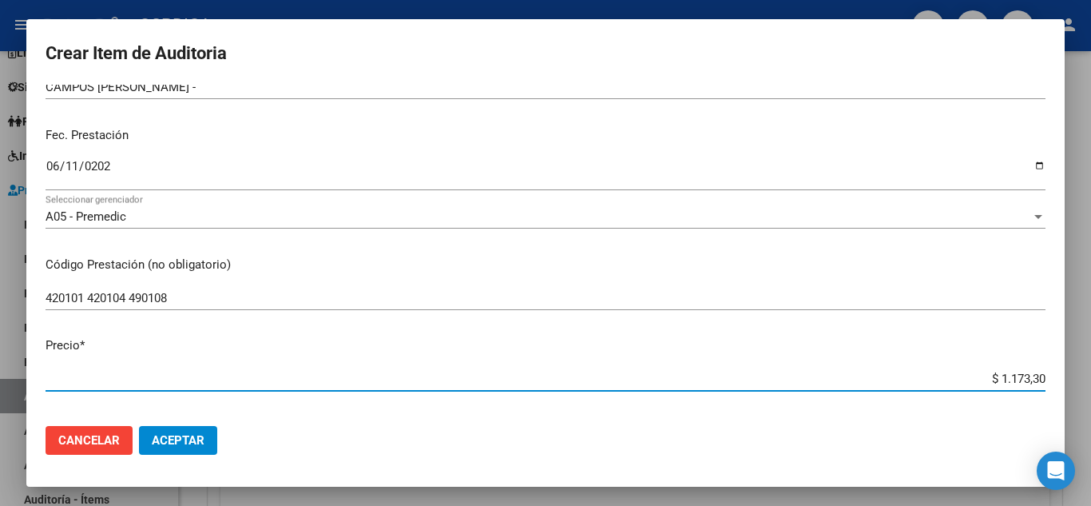
type input "$ 11.733,00"
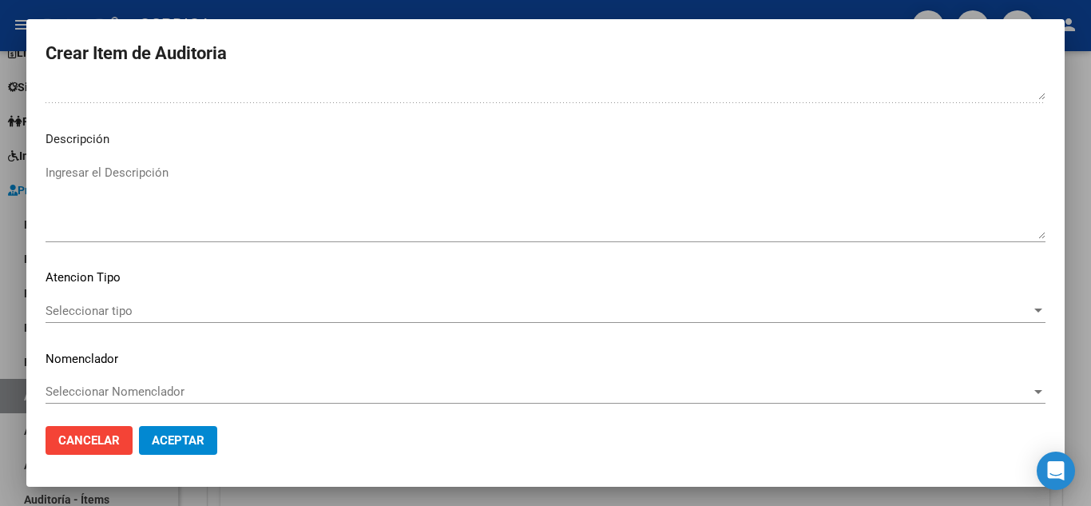
scroll to position [1110, 0]
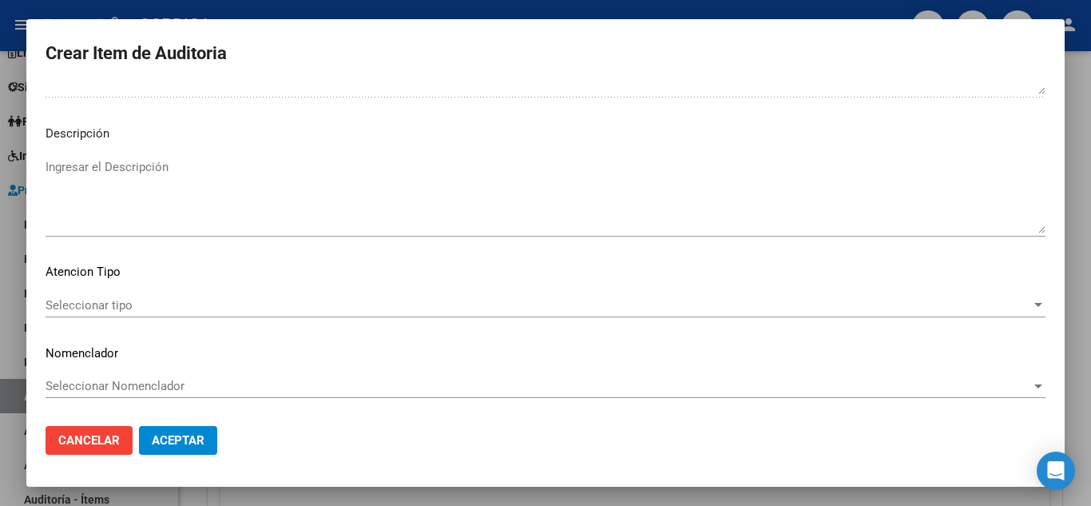
click at [124, 303] on span "Seleccionar tipo" at bounding box center [538, 305] width 985 height 14
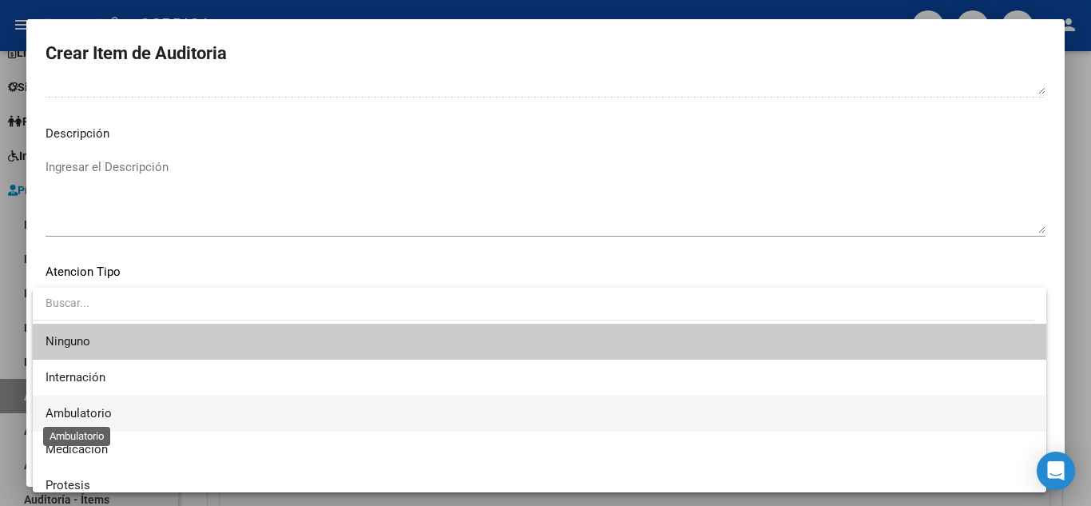
click at [105, 406] on span "Ambulatorio" at bounding box center [79, 413] width 66 height 14
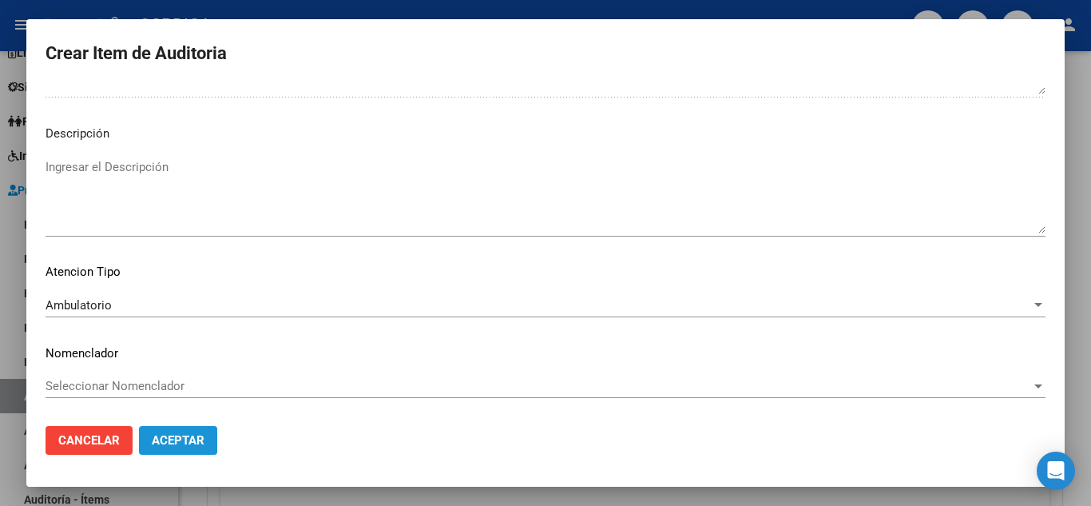
click at [196, 442] on span "Aceptar" at bounding box center [178, 440] width 53 height 14
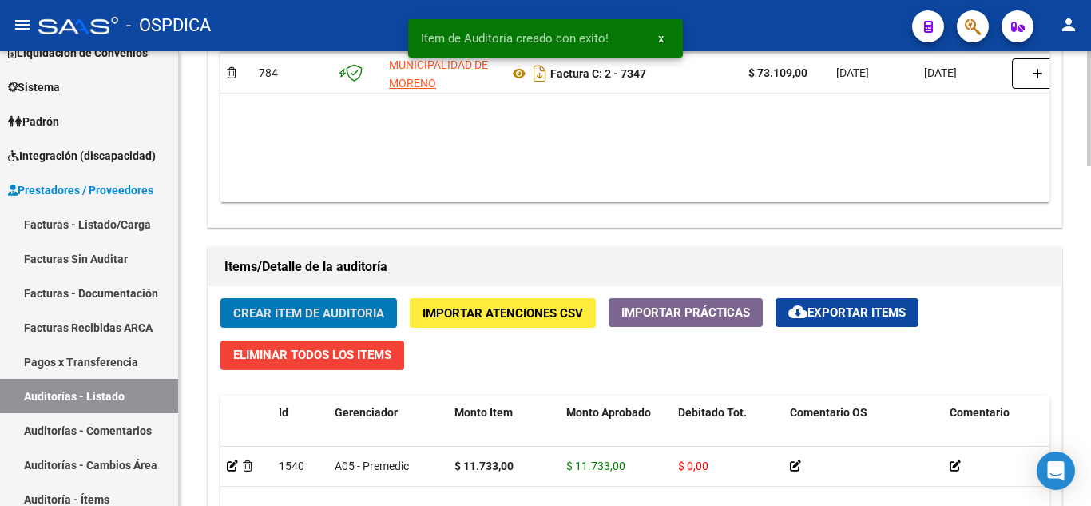
scroll to position [959, 0]
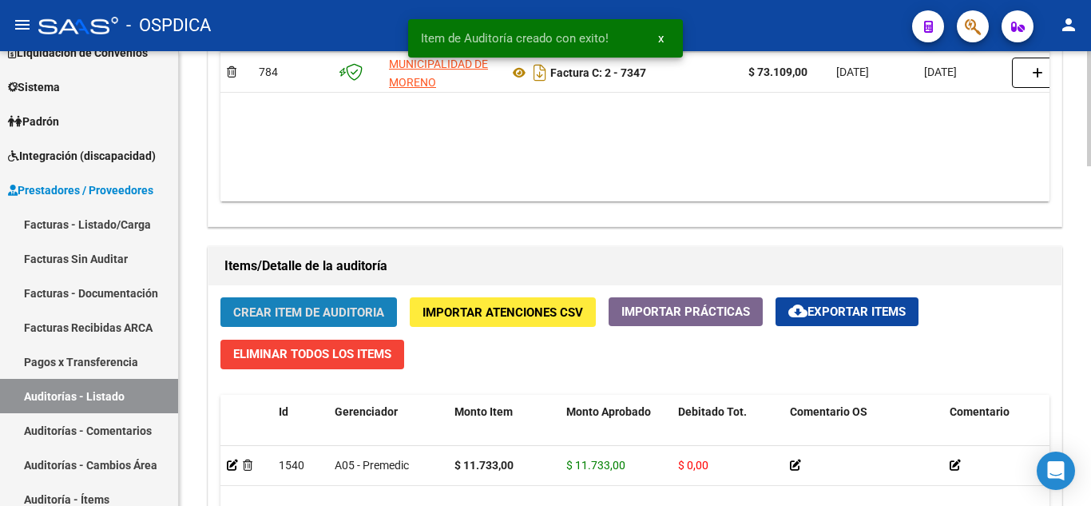
click at [339, 309] on span "Crear Item de Auditoria" at bounding box center [308, 312] width 151 height 14
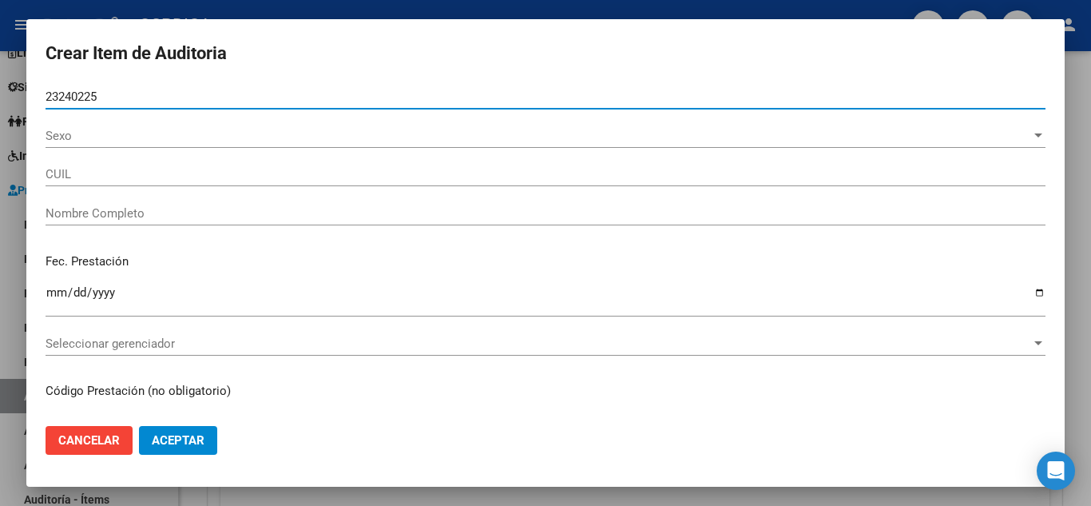
type input "23240225"
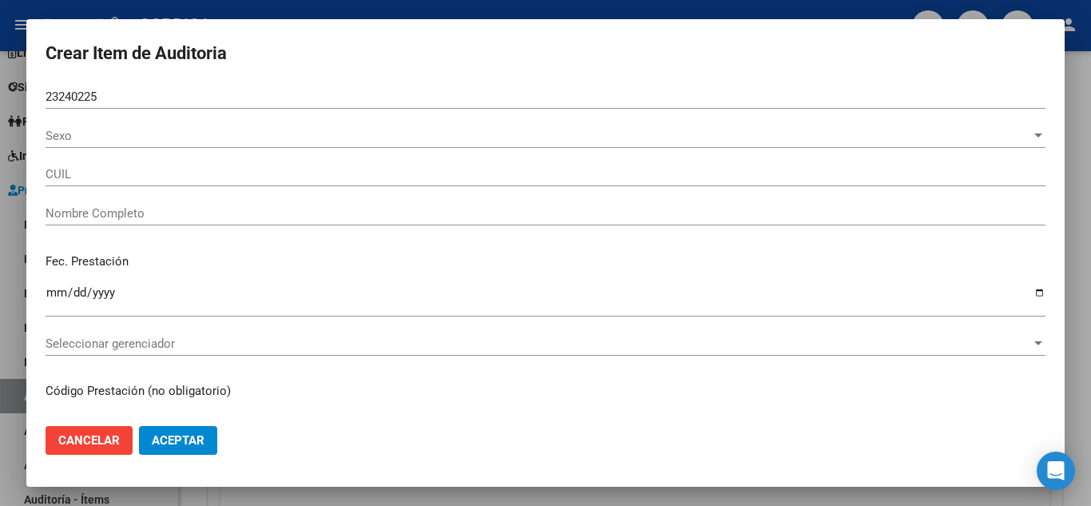
type input "27232402259"
type input "CUBILLOS ANDREA LAURA -"
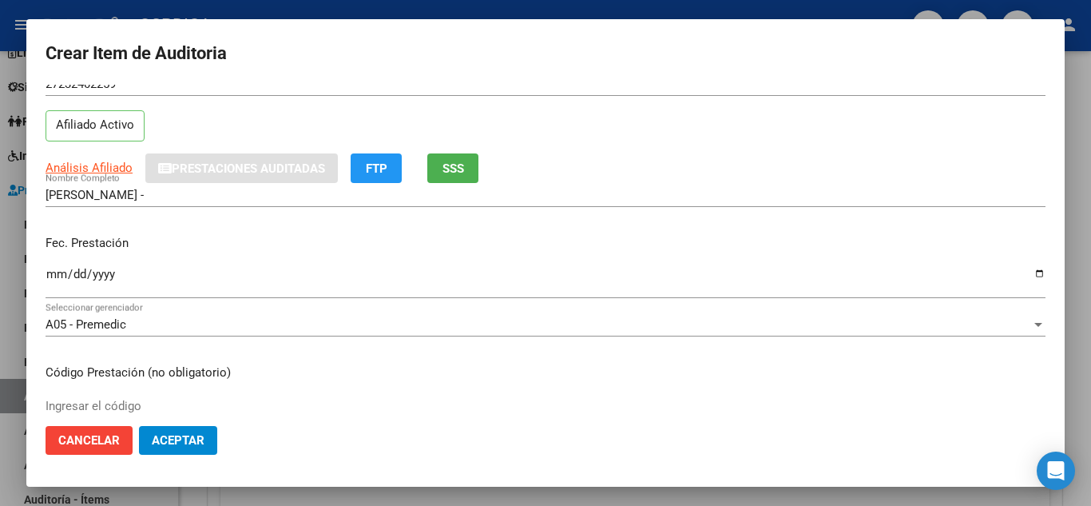
scroll to position [80, 0]
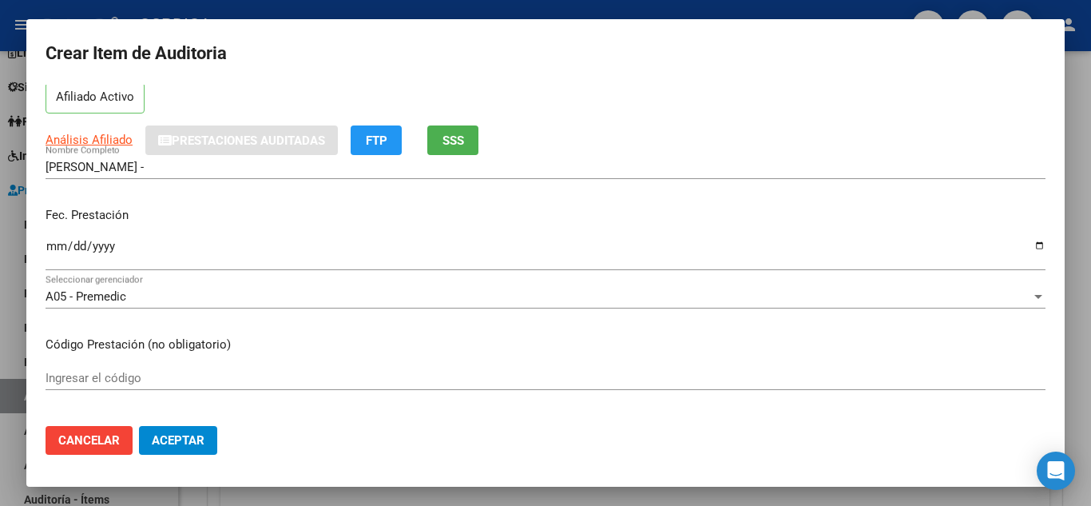
click at [46, 248] on input "Ingresar la fecha" at bounding box center [546, 253] width 1000 height 26
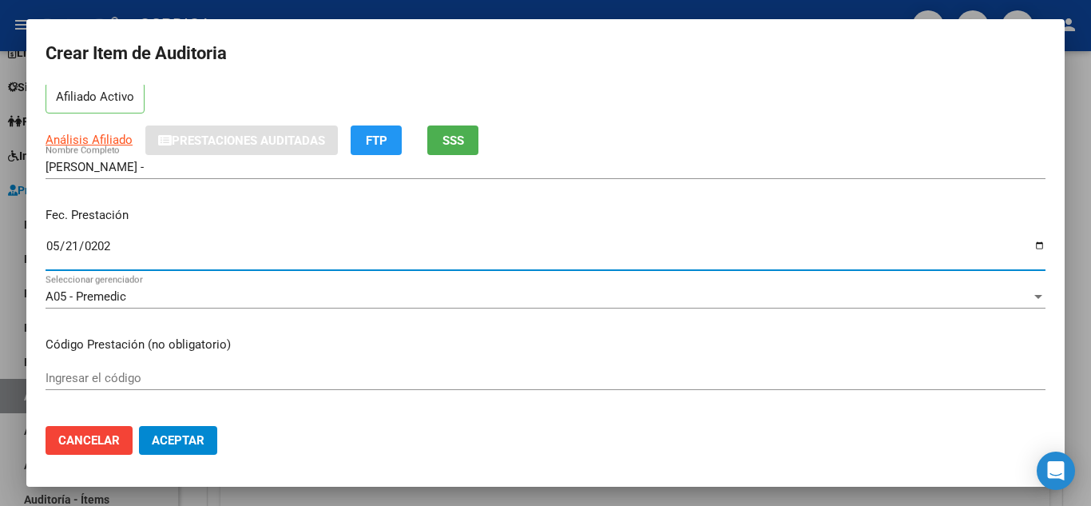
type input "2025-05-21"
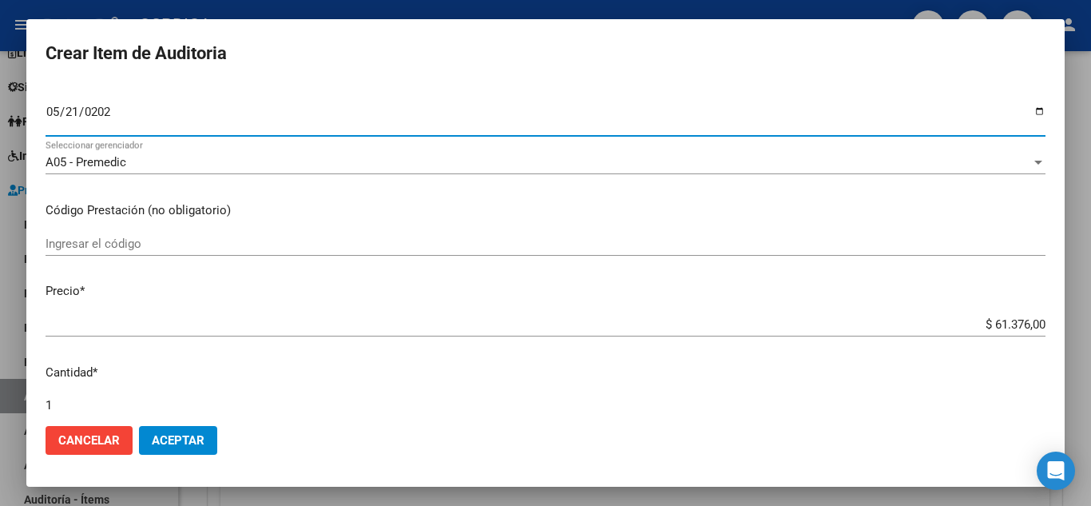
scroll to position [240, 0]
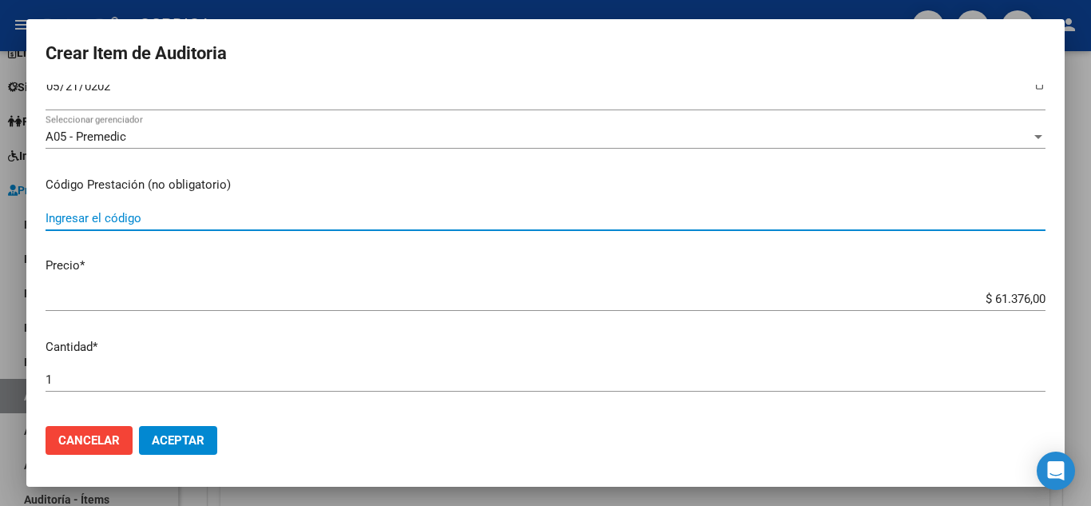
click at [651, 209] on div "Ingresar el código" at bounding box center [546, 218] width 1000 height 24
type input "420101 420104 490108"
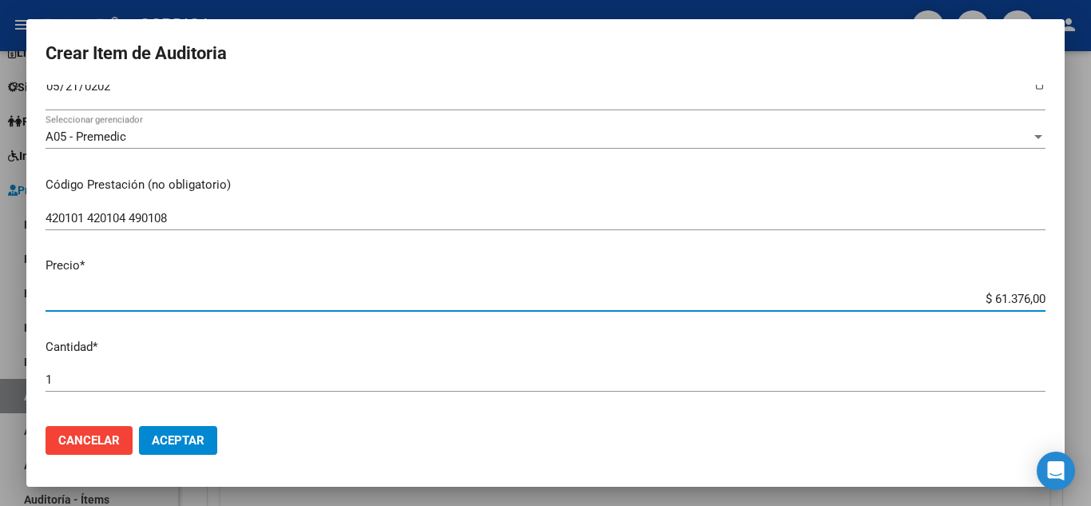
drag, startPoint x: 959, startPoint y: 296, endPoint x: 1058, endPoint y: 295, distance: 99.0
click at [1058, 295] on mat-dialog-content "23240225 Nro Documento 27232402259 CUIL Afiliado Activo Análisis Afiliado Prest…" at bounding box center [545, 249] width 1038 height 328
type input "$ 0,01"
type input "$ 0,11"
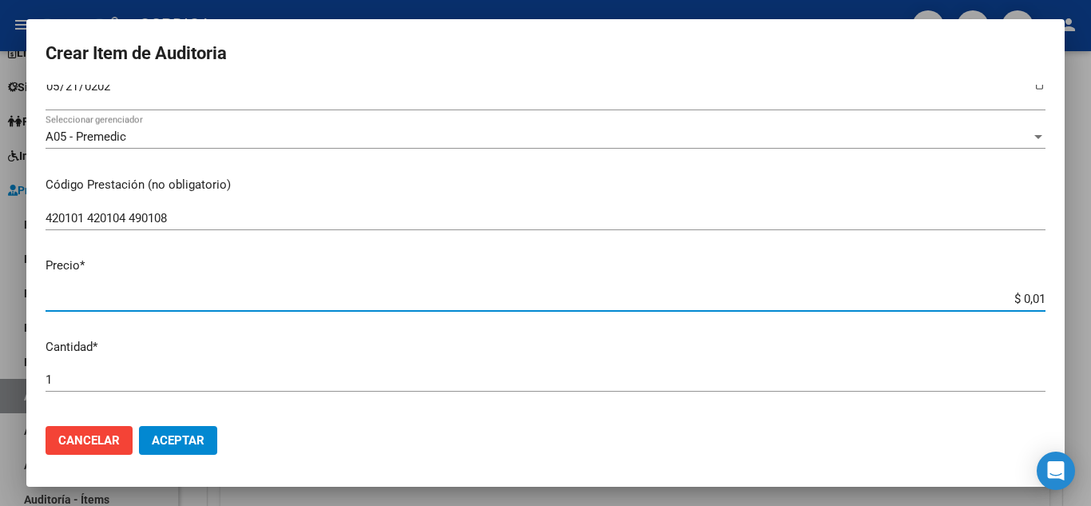
type input "$ 0,11"
type input "$ 1,17"
type input "$ 11,73"
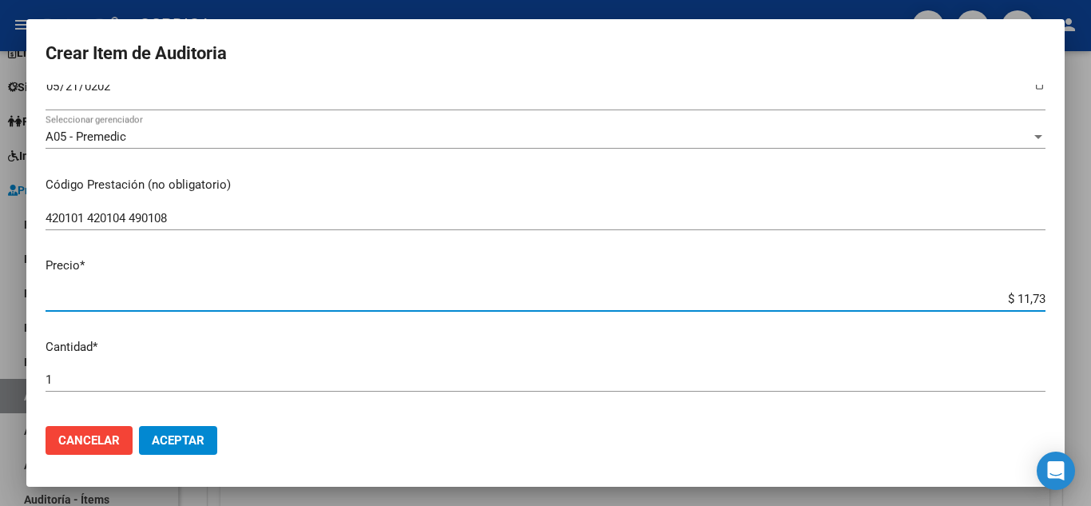
type input "$ 117,33"
type input "$ 1.173,30"
type input "$ 11.733,00"
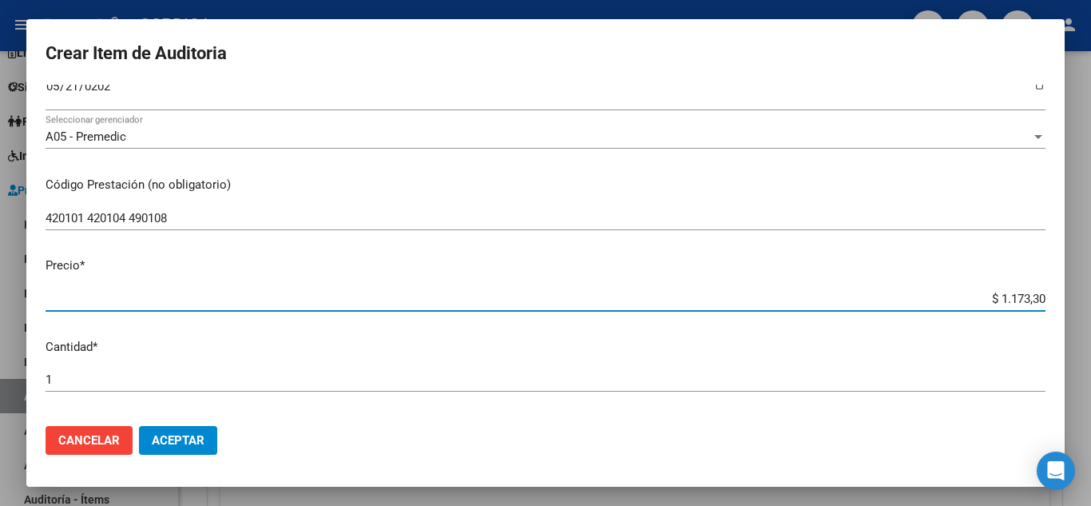
type input "$ 11.733,00"
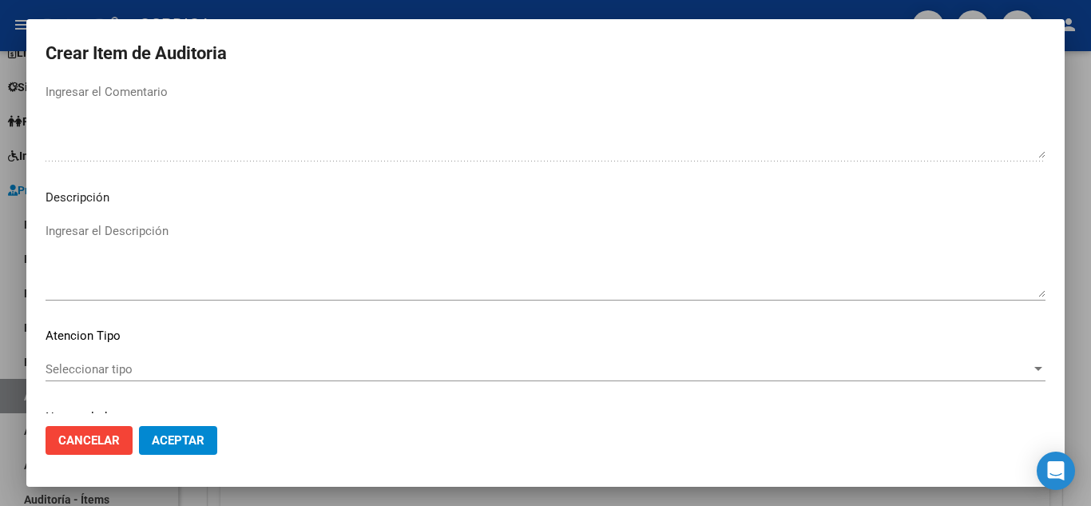
scroll to position [1110, 0]
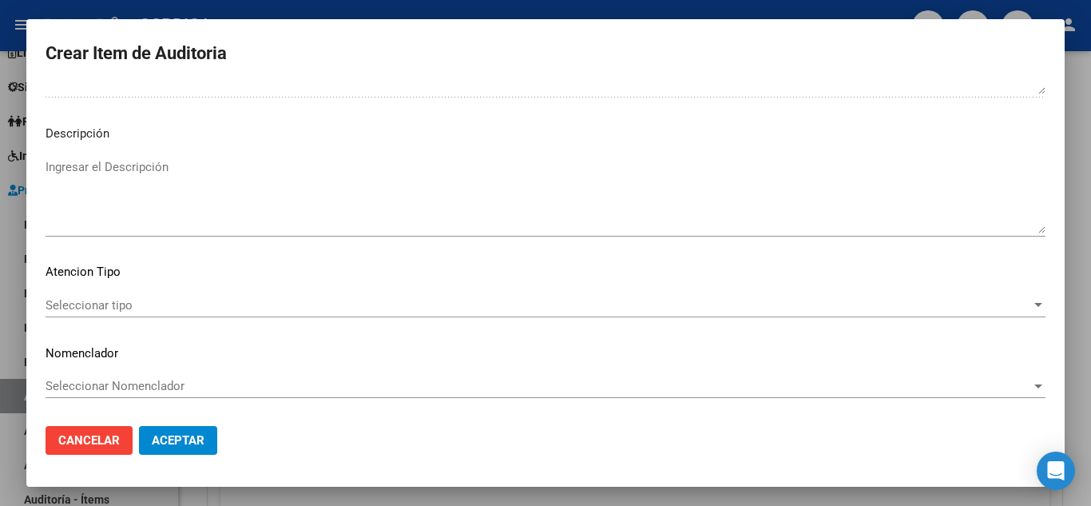
click at [176, 312] on div "Seleccionar tipo Seleccionar tipo" at bounding box center [546, 305] width 1000 height 24
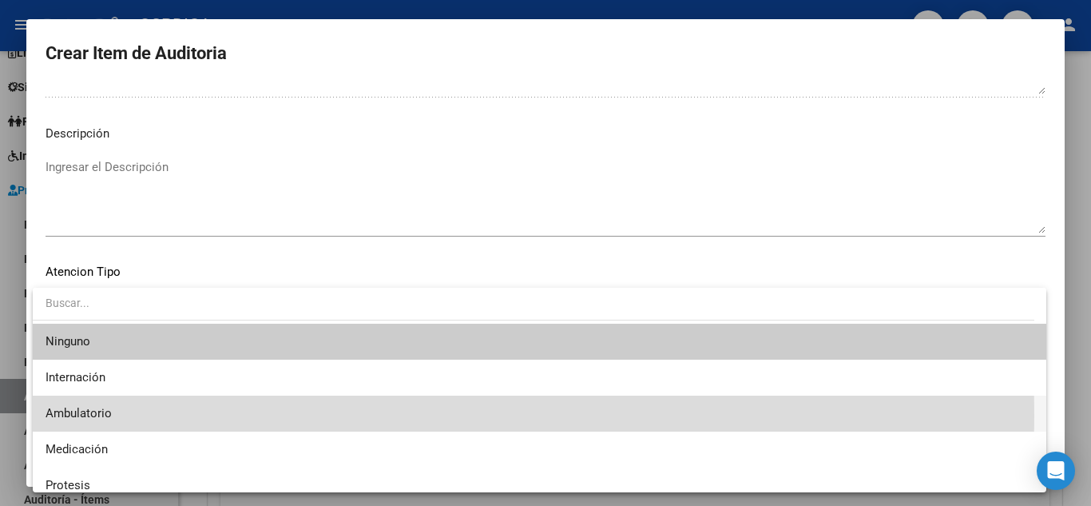
click at [116, 415] on span "Ambulatorio" at bounding box center [540, 413] width 988 height 36
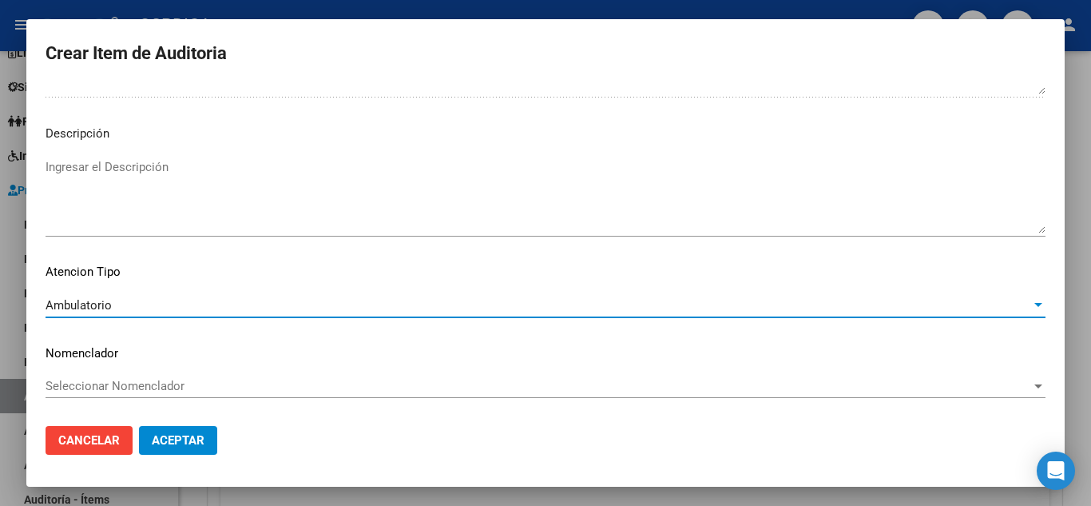
click at [194, 436] on span "Aceptar" at bounding box center [178, 440] width 53 height 14
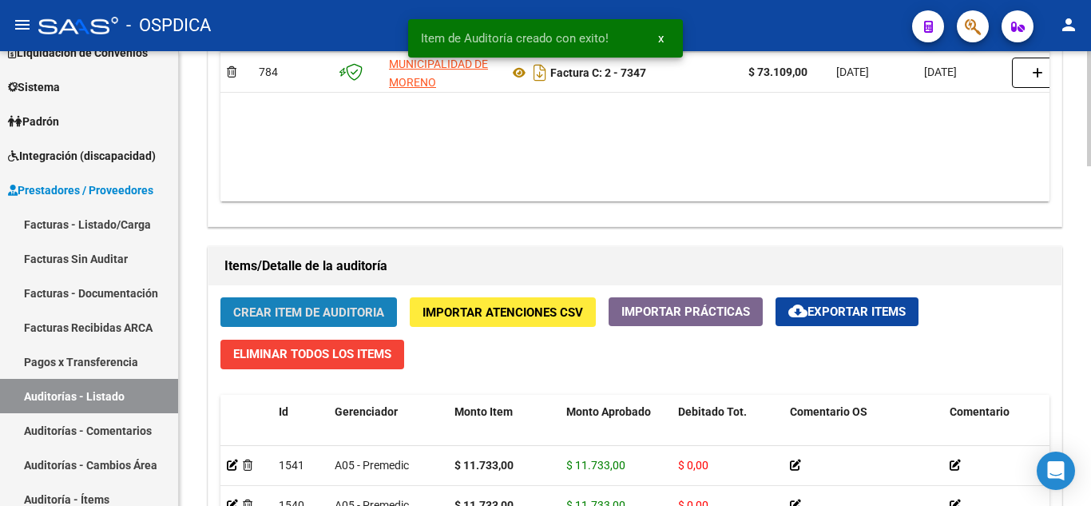
click at [327, 307] on span "Crear Item de Auditoria" at bounding box center [308, 312] width 151 height 14
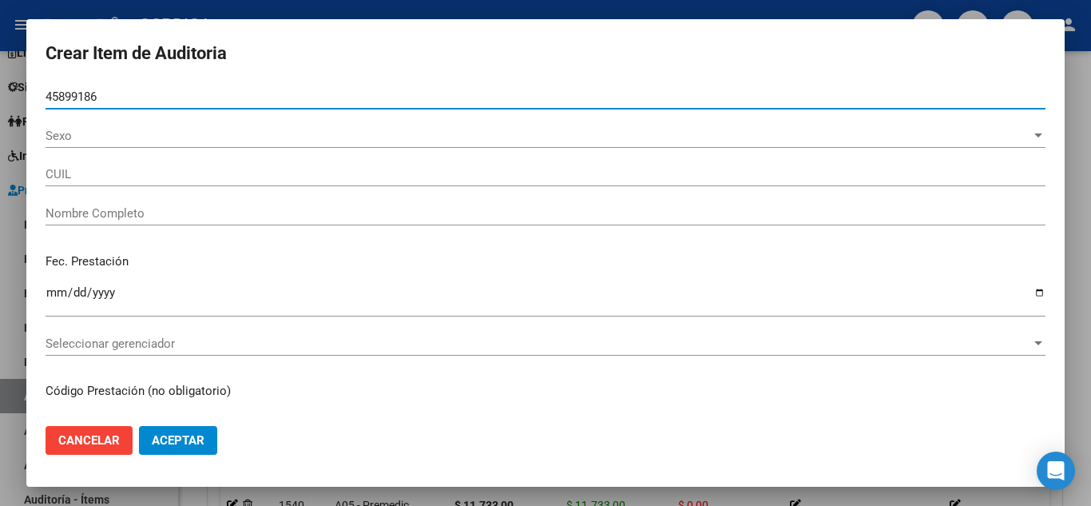
type input "45899186"
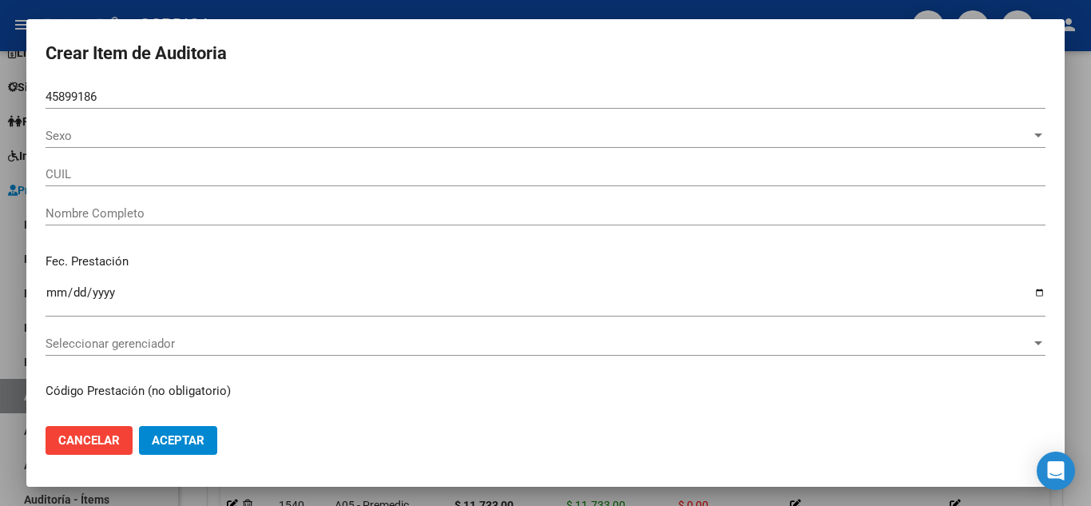
type input "27458991869"
type input "ECHEGARAY FLORENCIA MAILEN"
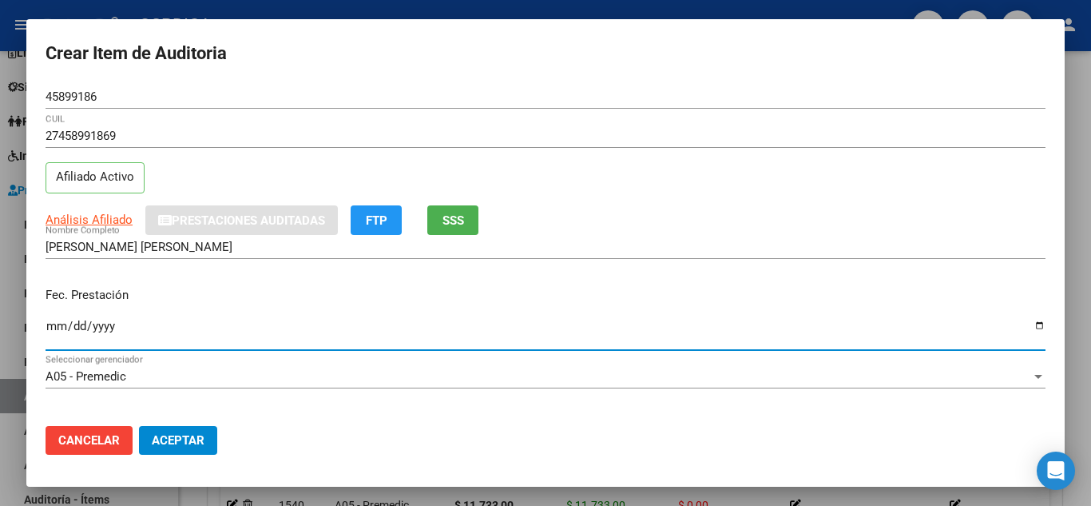
click at [50, 326] on input "Ingresar la fecha" at bounding box center [546, 332] width 1000 height 26
type input "2025-07-31"
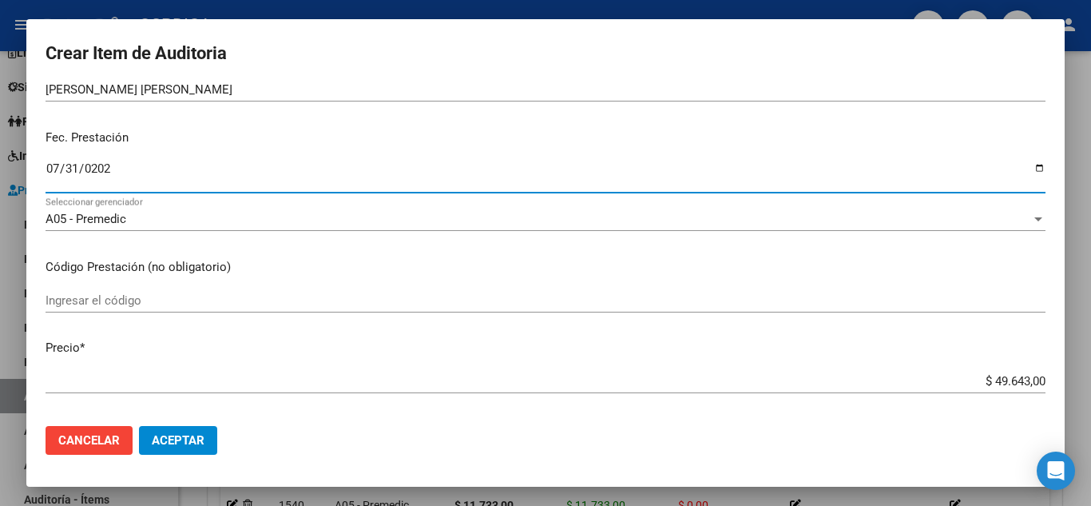
scroll to position [160, 0]
click at [324, 303] on input "Ingresar el código" at bounding box center [546, 298] width 1000 height 14
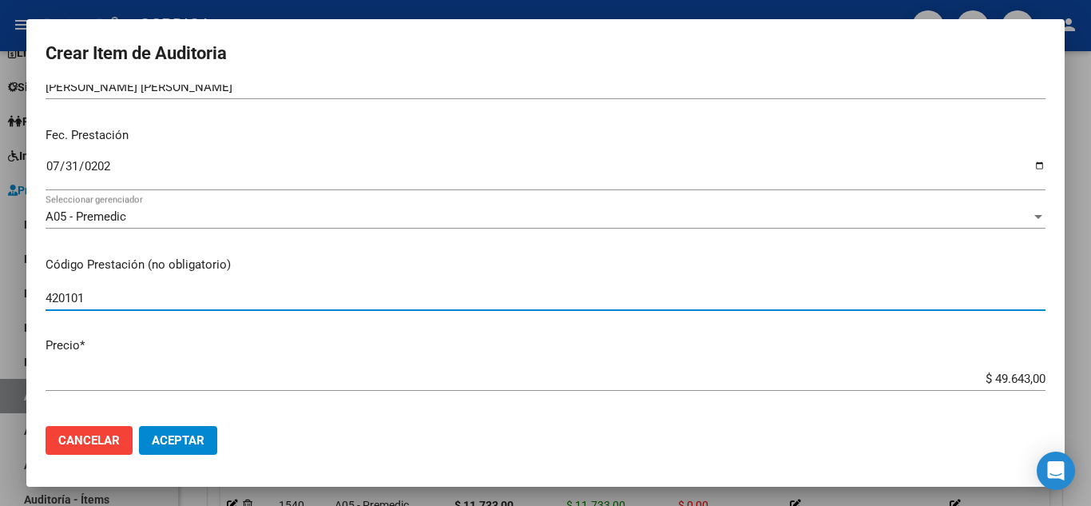
type input "420101"
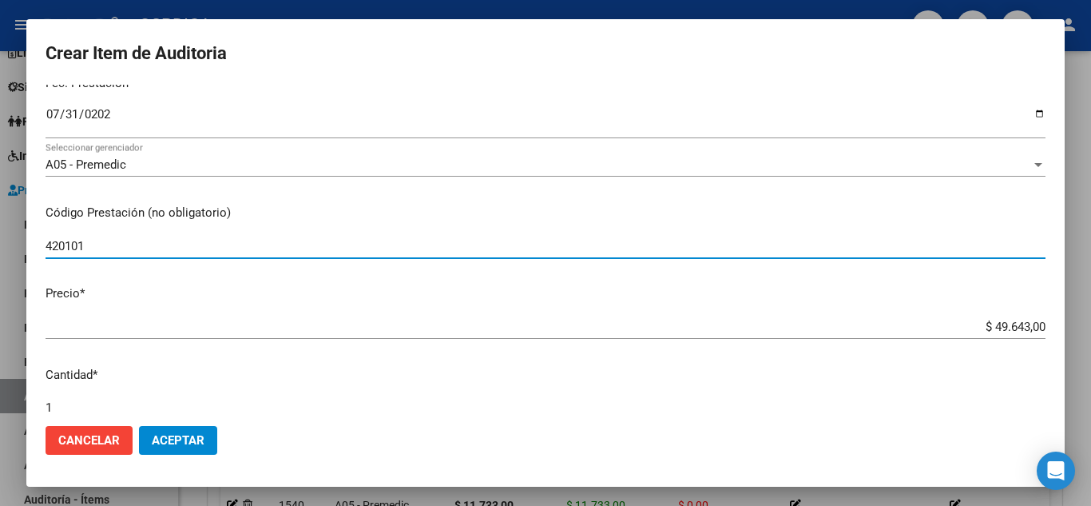
scroll to position [240, 0]
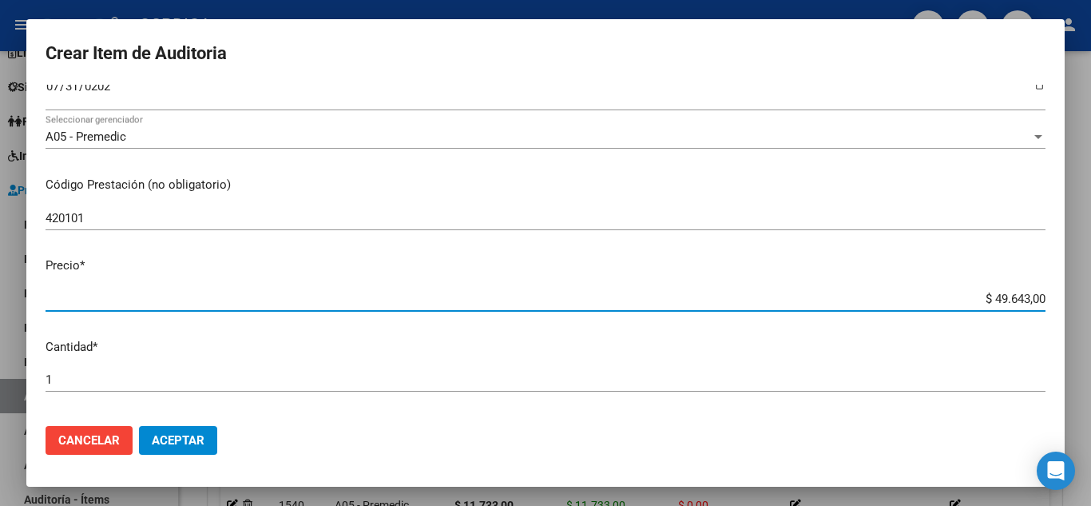
drag, startPoint x: 965, startPoint y: 295, endPoint x: 1073, endPoint y: 288, distance: 108.8
click at [1073, 288] on div "Crear Item de Auditoria 45899186 Nro Documento 27458991869 CUIL Afiliado Activo…" at bounding box center [545, 253] width 1091 height 506
type input "$ 0,07"
type input "$ 0,72"
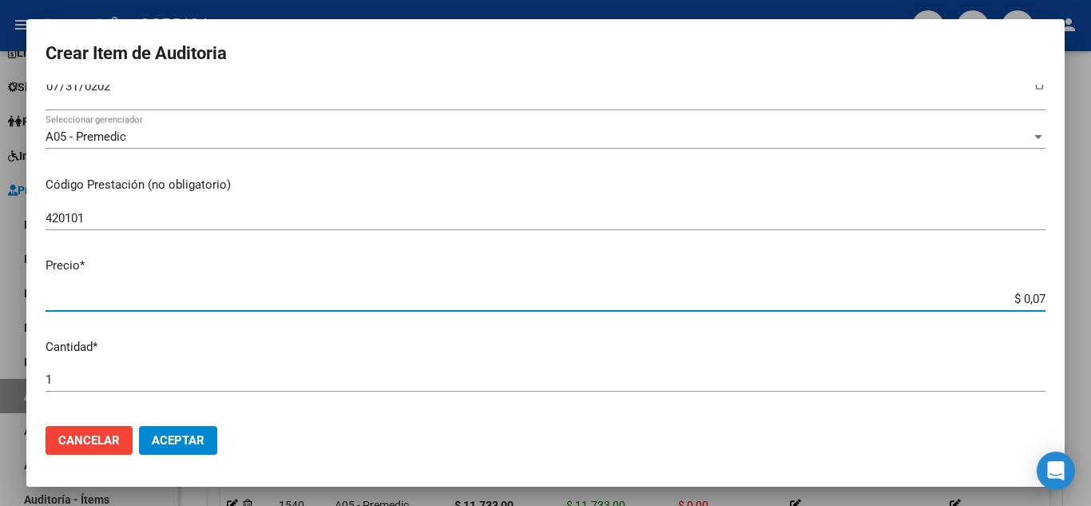
type input "$ 0,72"
type input "$ 7,24"
type input "$ 72,44"
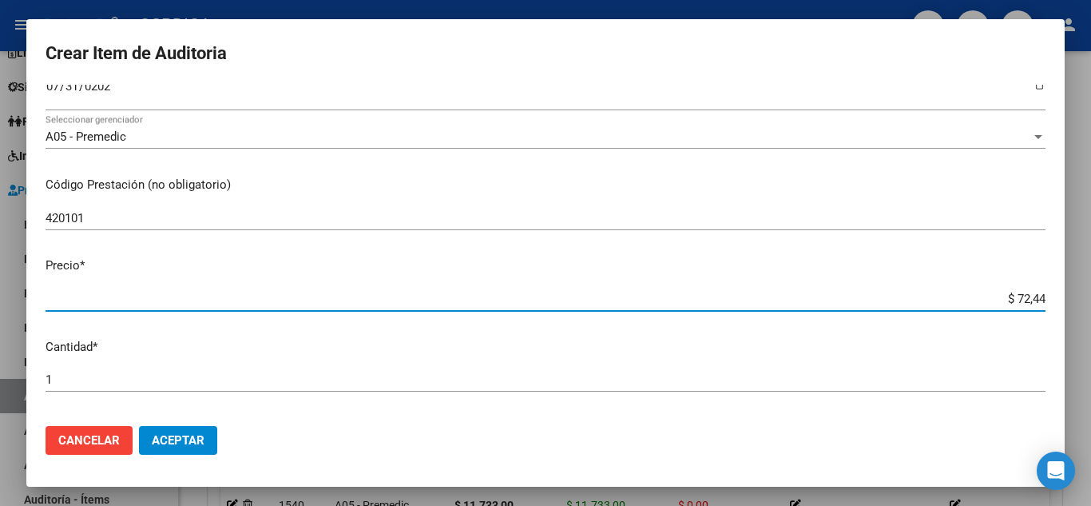
type input "$ 724,40"
type input "$ 7.244,00"
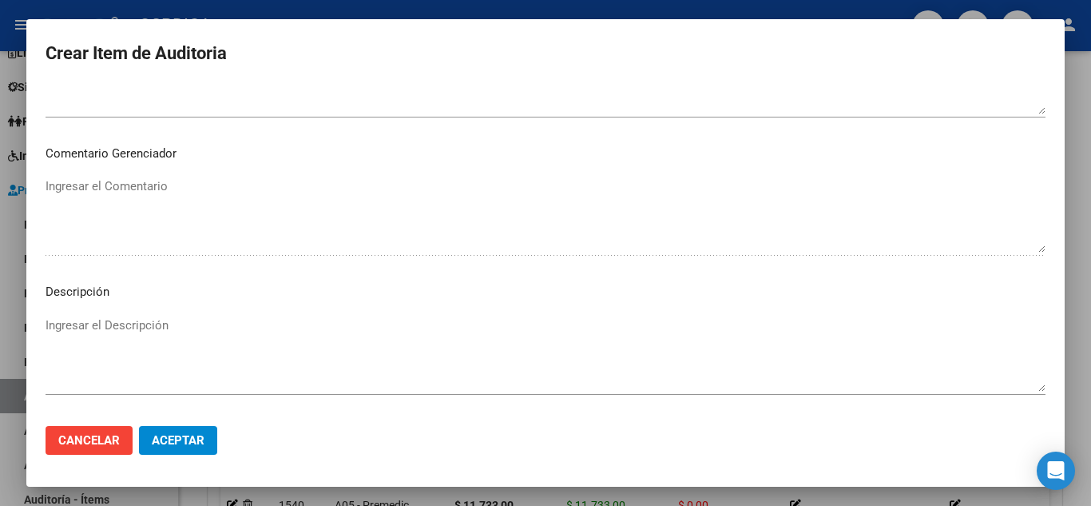
scroll to position [1110, 0]
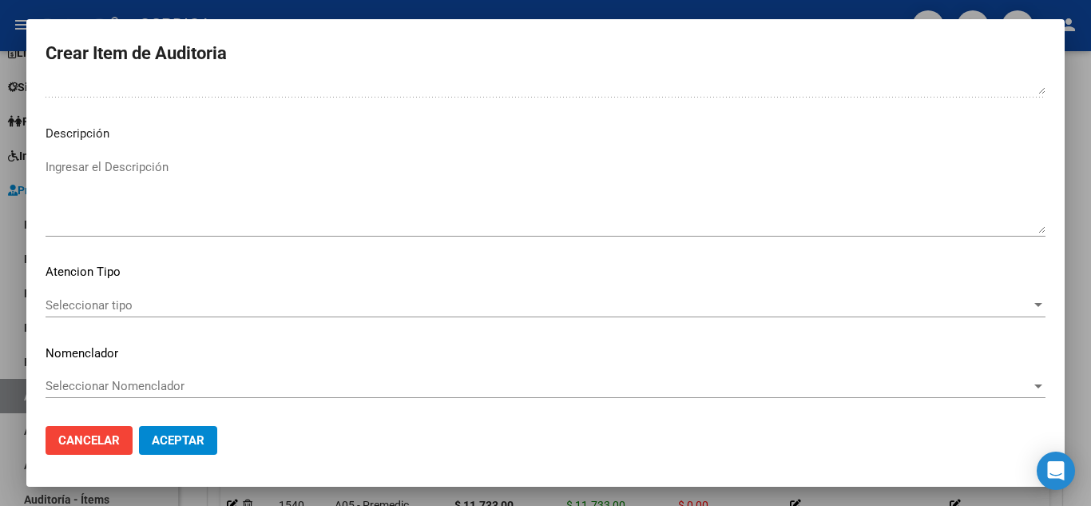
click at [120, 299] on span "Seleccionar tipo" at bounding box center [538, 305] width 985 height 14
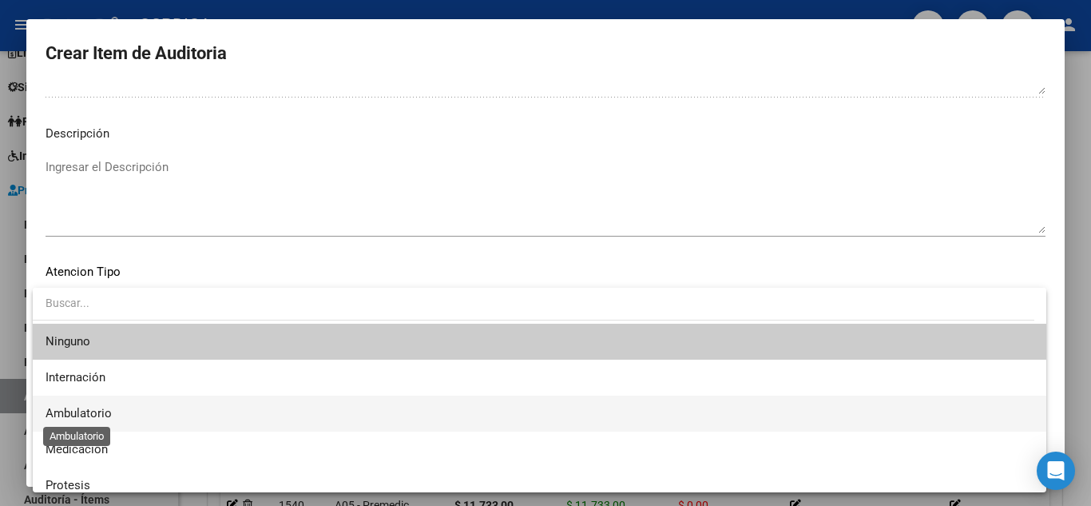
click at [99, 409] on span "Ambulatorio" at bounding box center [79, 413] width 66 height 14
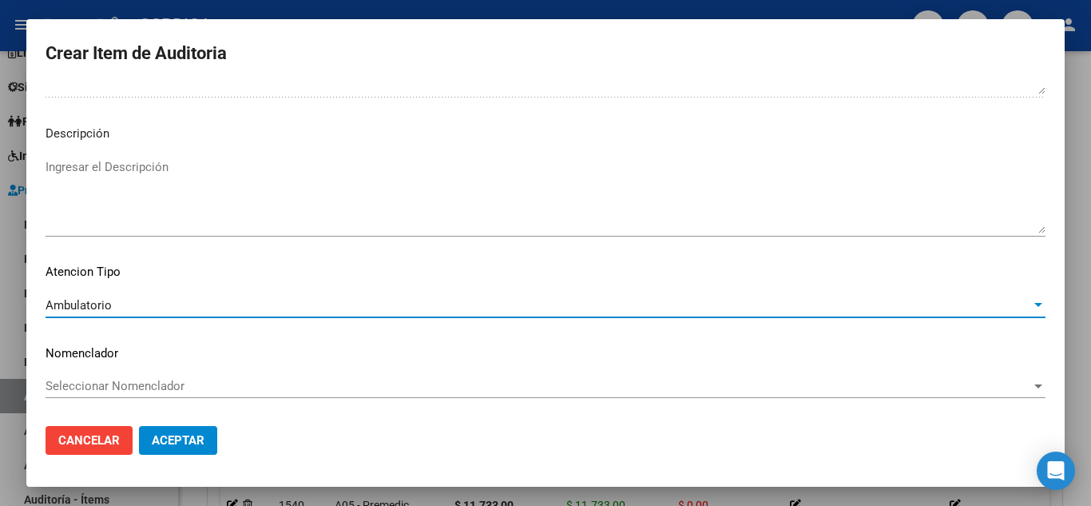
click at [174, 441] on span "Aceptar" at bounding box center [178, 440] width 53 height 14
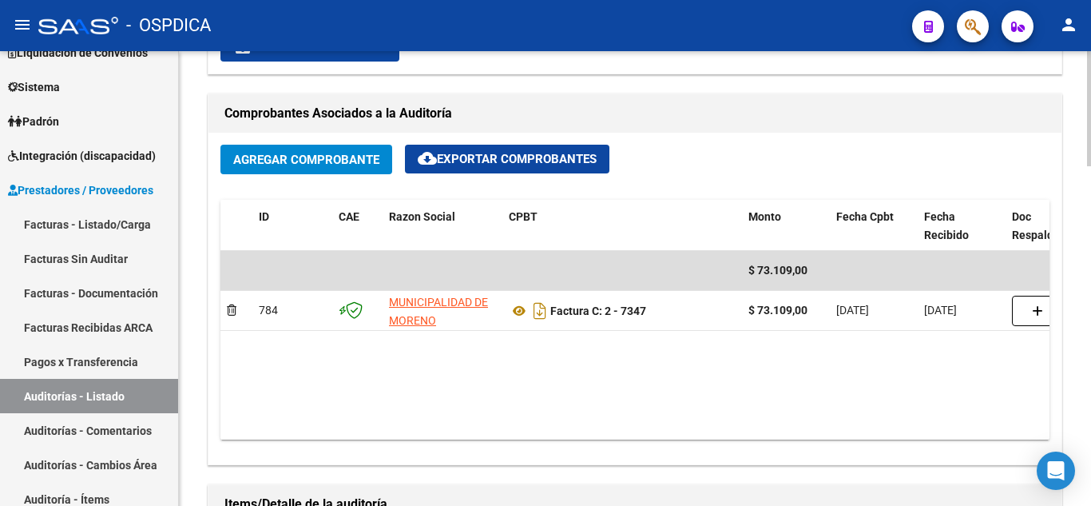
scroll to position [959, 0]
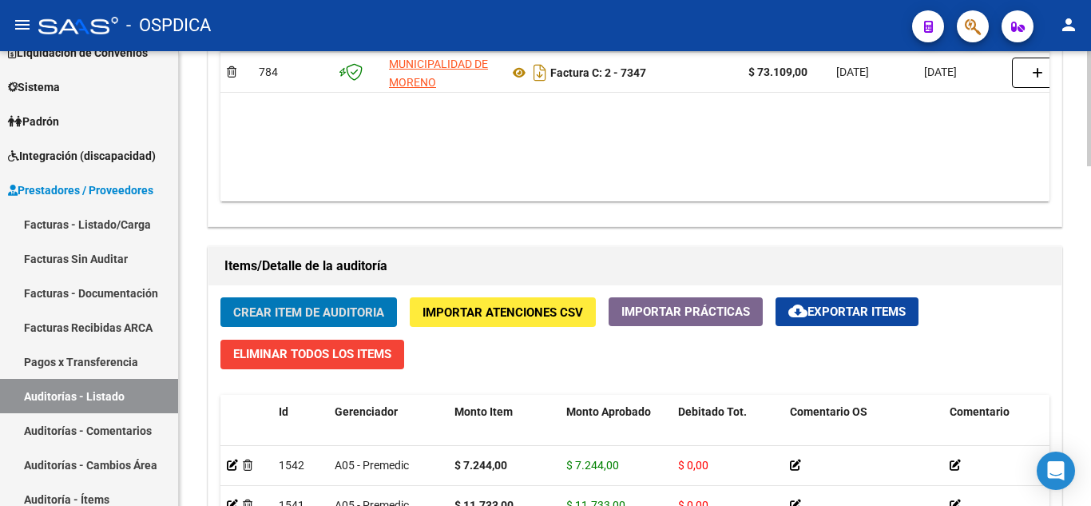
click at [357, 309] on span "Crear Item de Auditoria" at bounding box center [308, 312] width 151 height 14
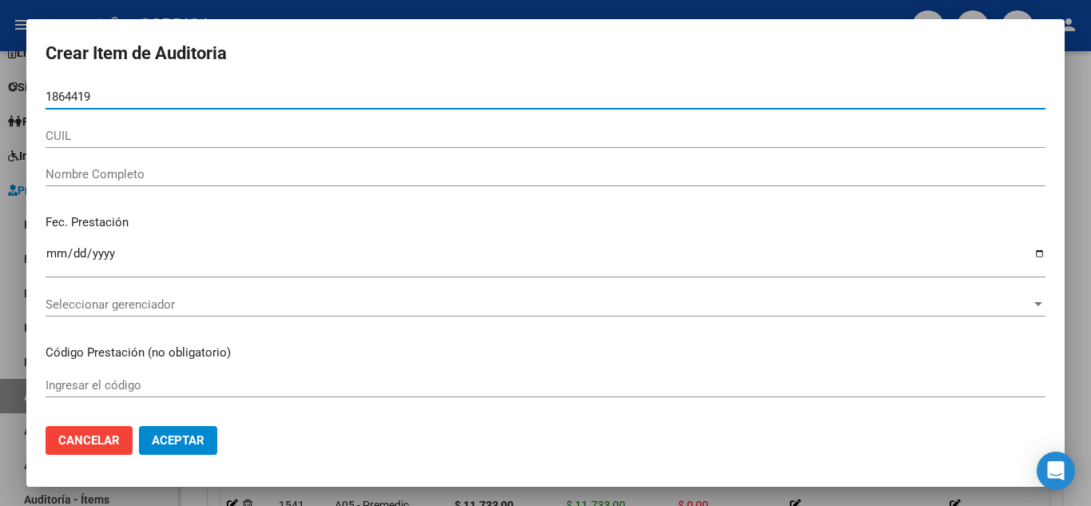
type input "18644194"
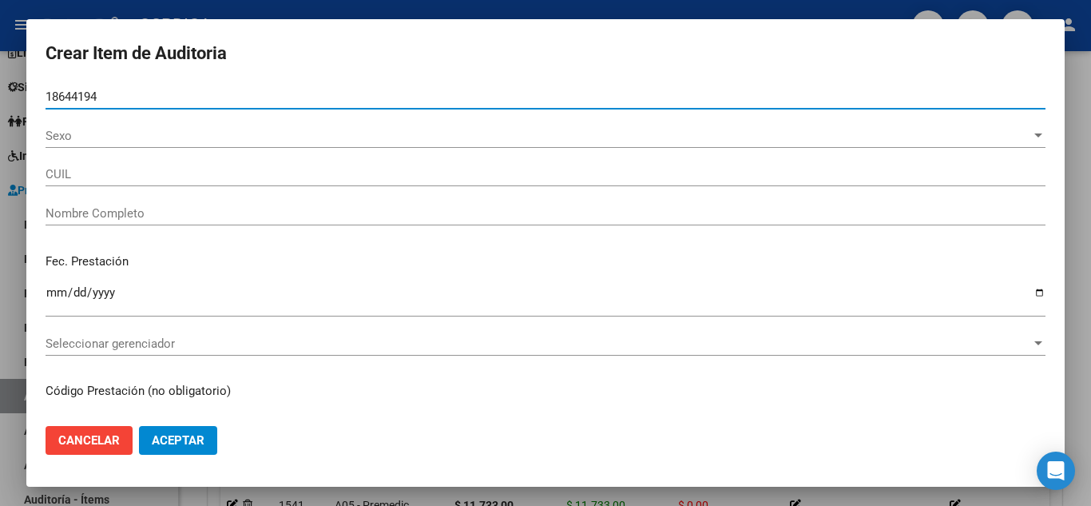
type input "20186441940"
type input "GOMEZ HUGO RAMON -"
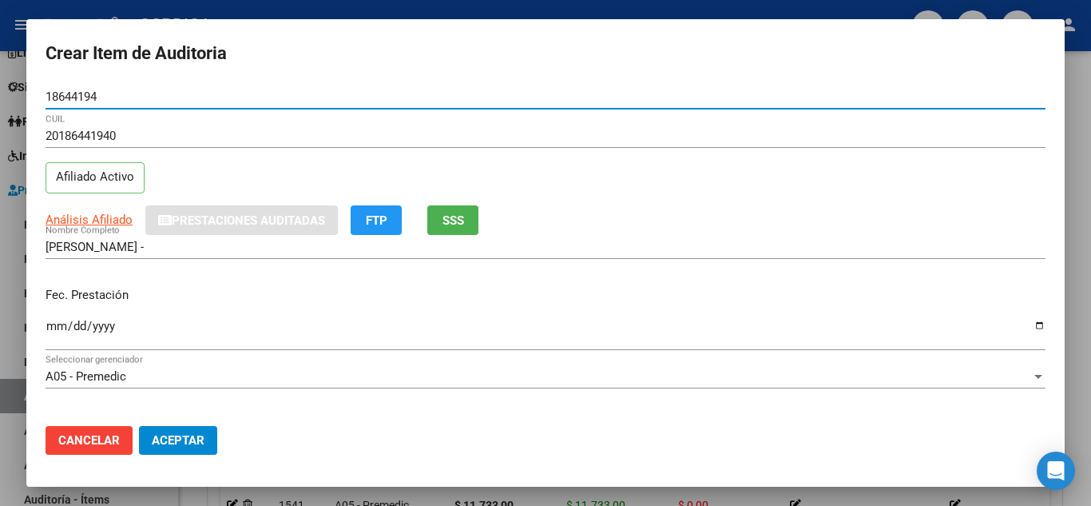
drag, startPoint x: 128, startPoint y: 94, endPoint x: 0, endPoint y: 91, distance: 127.8
click at [0, 91] on div "Crear Item de Auditoria 18644194 Nro Documento 20186441940 CUIL Afiliado Activo…" at bounding box center [545, 253] width 1091 height 506
type input "18644194"
click at [51, 322] on input "Ingresar la fecha" at bounding box center [546, 332] width 1000 height 26
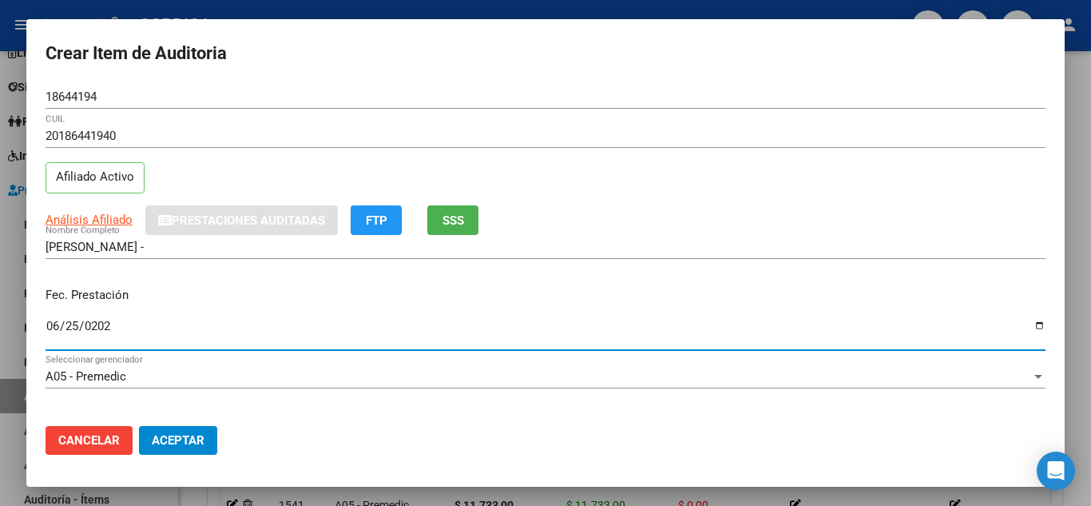
type input "2025-06-25"
click at [671, 246] on input "GOMEZ HUGO RAMON -" at bounding box center [546, 247] width 1000 height 14
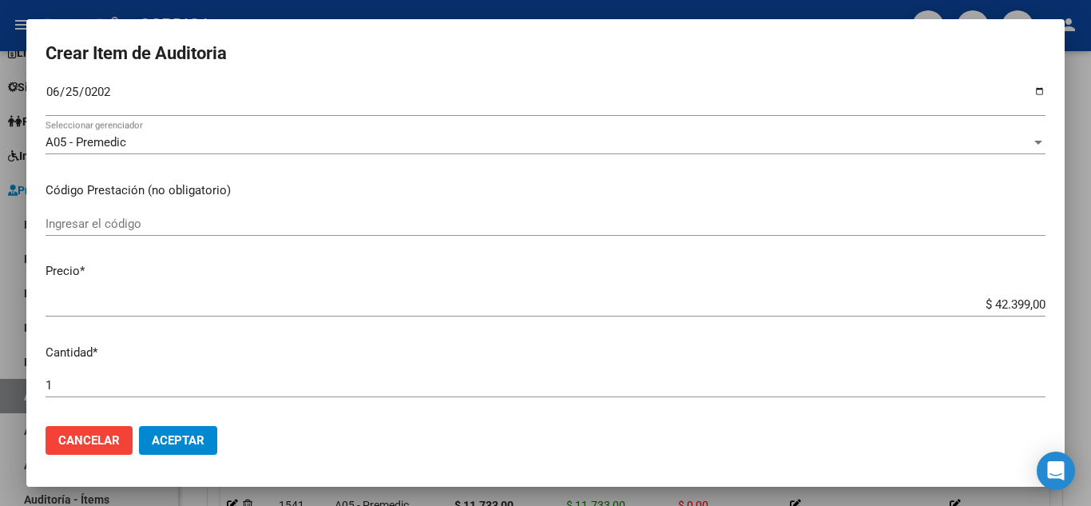
scroll to position [240, 0]
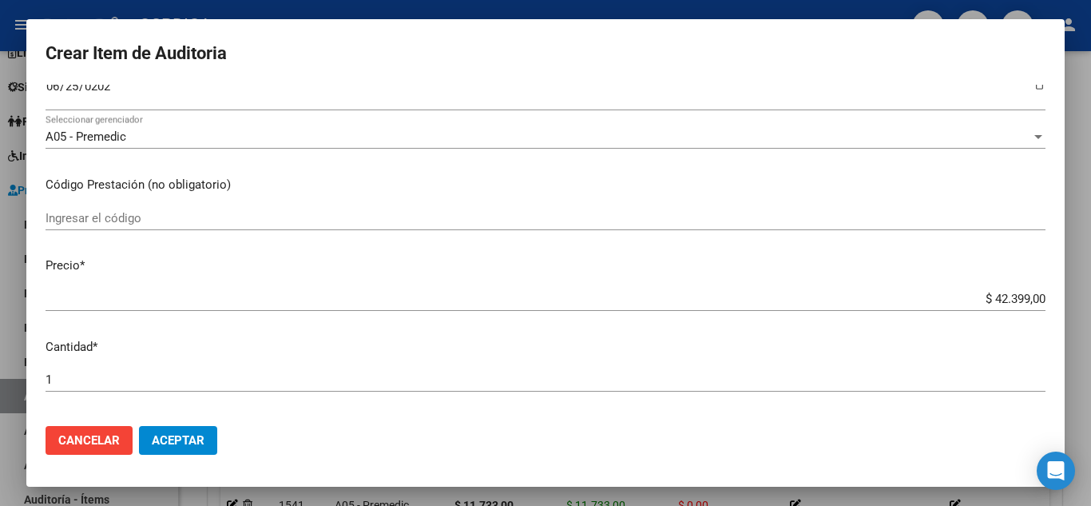
click at [671, 246] on mat-dialog-content "18644194 Nro Documento 20186441940 CUIL Afiliado Activo Análisis Afiliado Prest…" at bounding box center [545, 249] width 1038 height 328
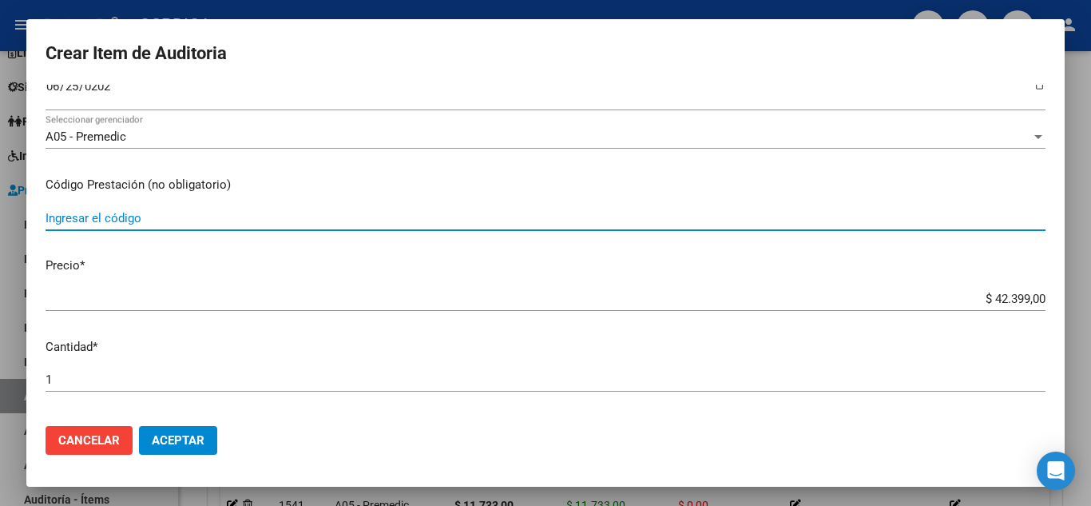
click at [149, 217] on input "Ingresar el código" at bounding box center [546, 218] width 1000 height 14
type input "420101"
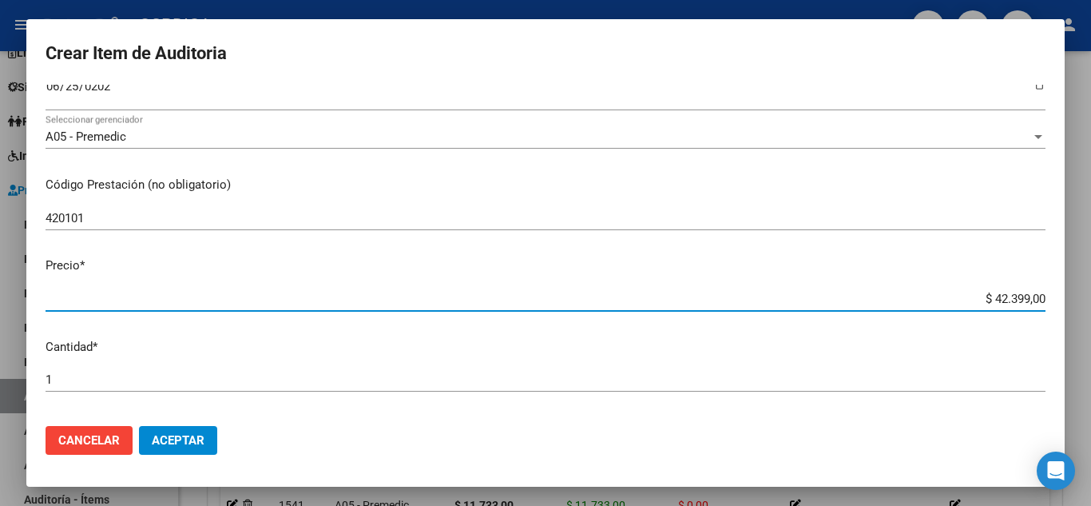
drag, startPoint x: 949, startPoint y: 297, endPoint x: 1070, endPoint y: 284, distance: 122.1
click at [1070, 284] on div "Crear Item de Auditoria 18644194 Nro Documento 20186441940 CUIL Afiliado Activo…" at bounding box center [545, 253] width 1091 height 506
type input "$ 0,07"
type input "$ 0,72"
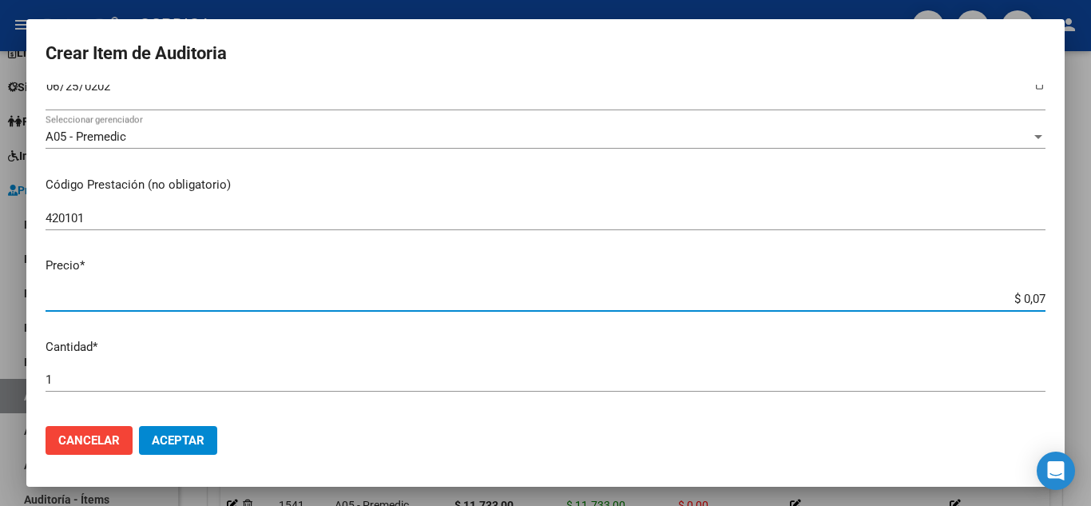
type input "$ 0,72"
type input "$ 7,24"
type input "$ 72,44"
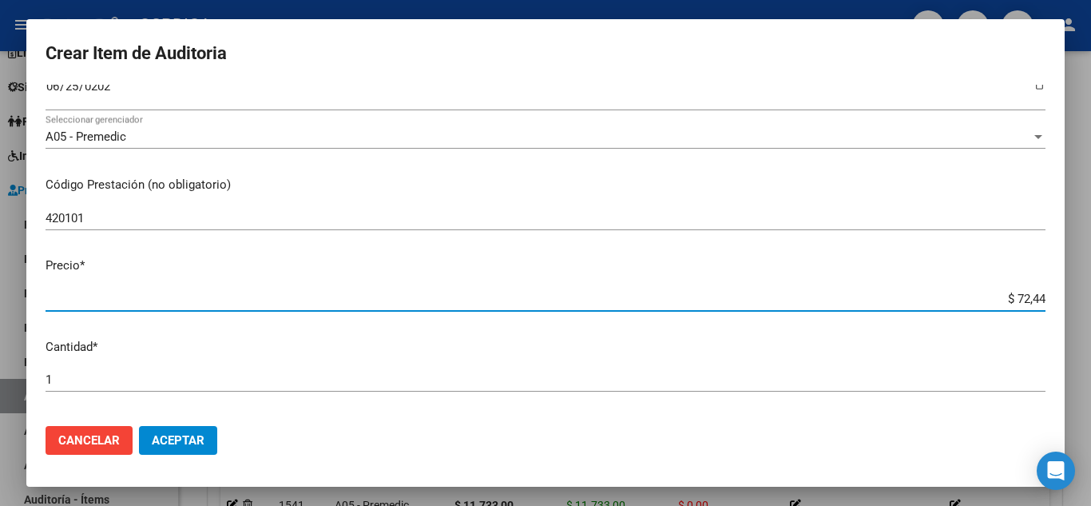
type input "$ 724,40"
type input "$ 7.244,00"
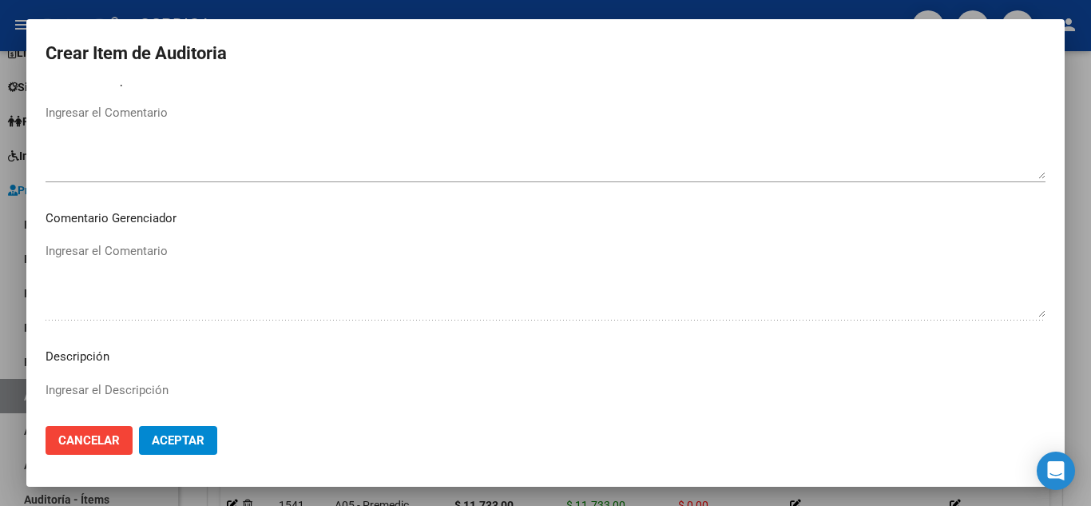
scroll to position [1110, 0]
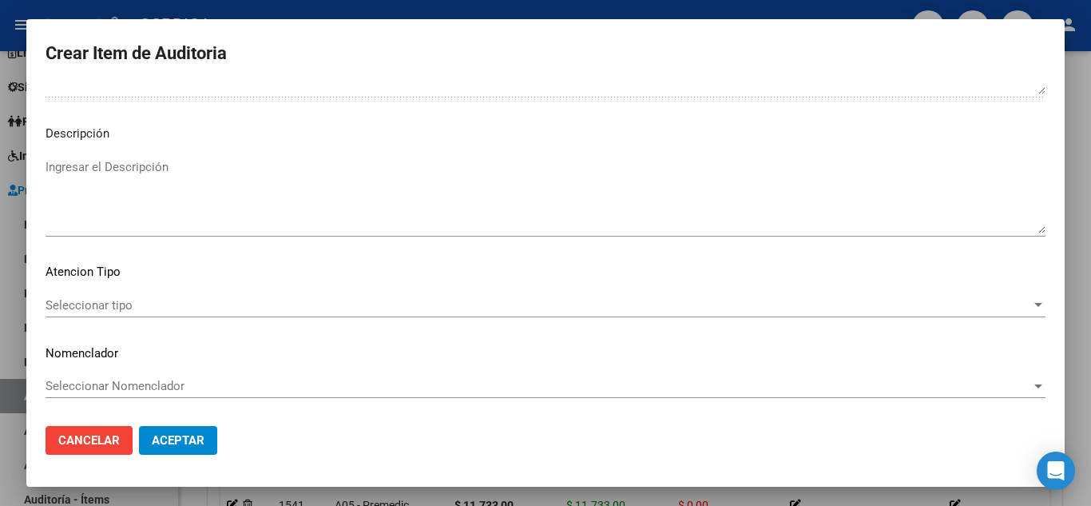
click at [113, 295] on div "Seleccionar tipo Seleccionar tipo" at bounding box center [546, 305] width 1000 height 24
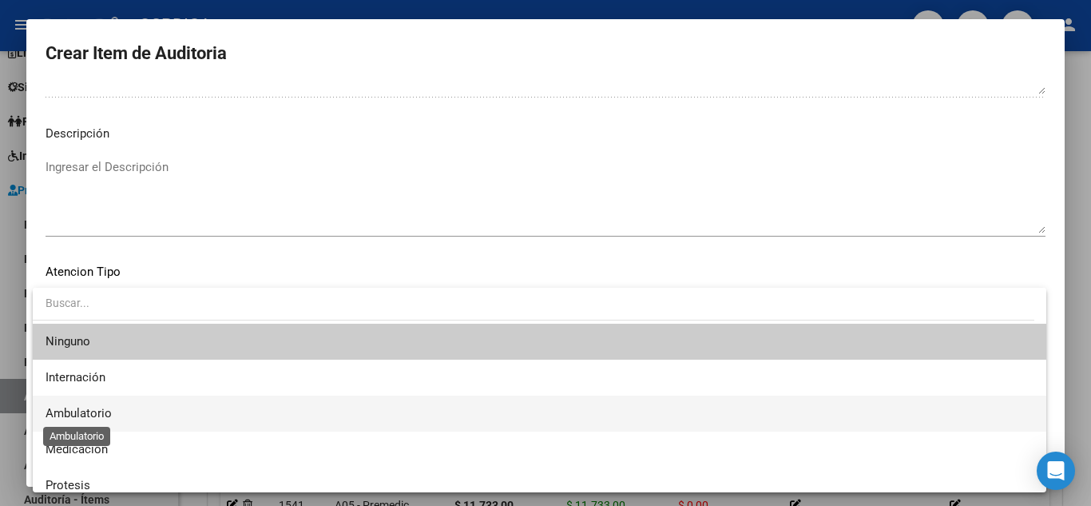
click at [89, 413] on span "Ambulatorio" at bounding box center [79, 413] width 66 height 14
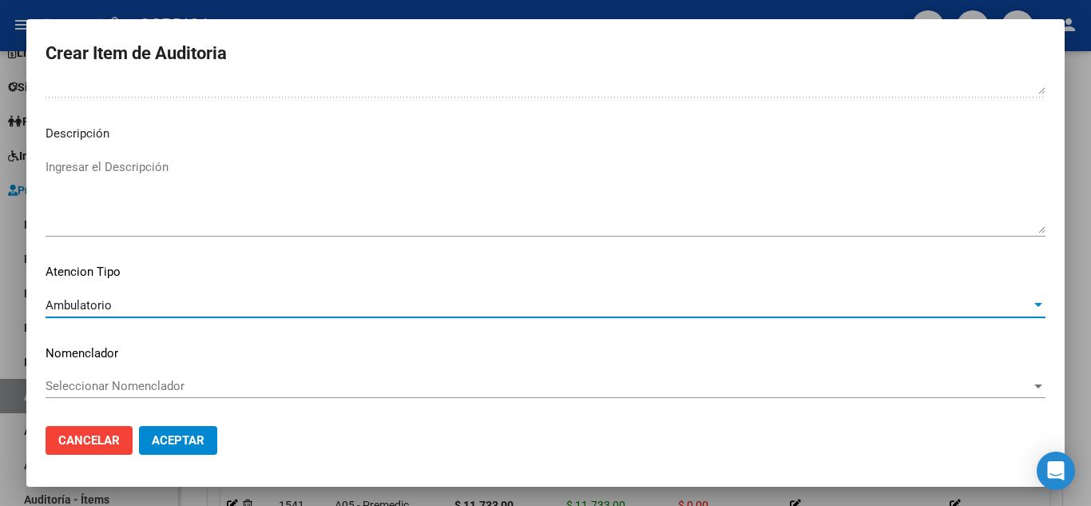
click at [198, 431] on button "Aceptar" at bounding box center [178, 440] width 78 height 29
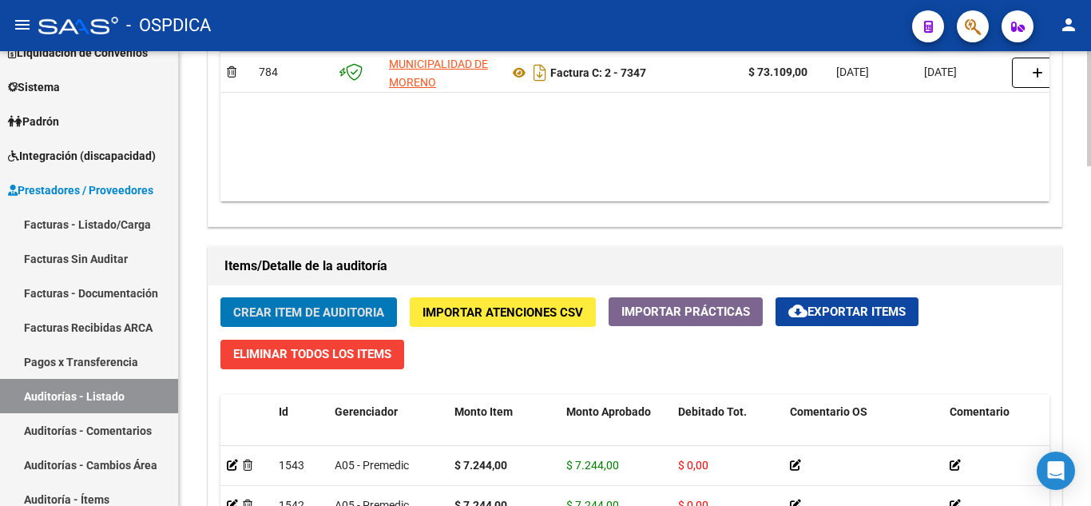
click at [365, 315] on span "Crear Item de Auditoria" at bounding box center [308, 312] width 151 height 14
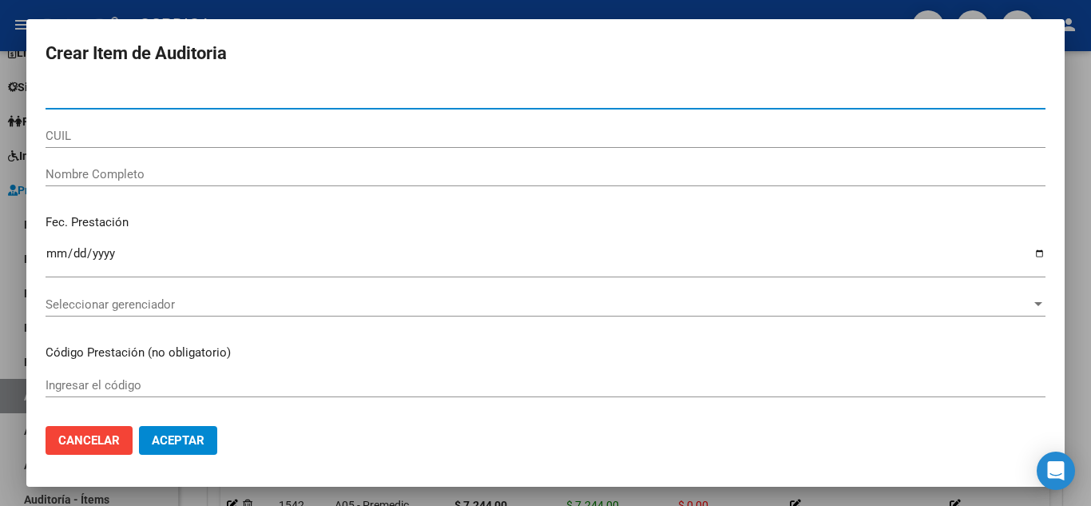
click at [280, 103] on input "Nro Documento" at bounding box center [546, 96] width 1000 height 14
paste input "18644194"
type input "18644194"
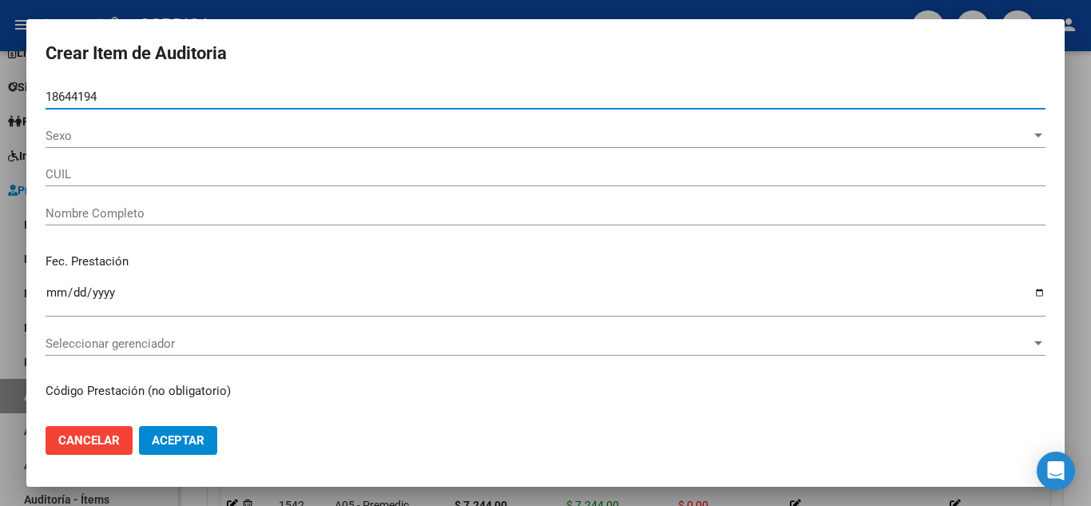
type input "20186441940"
type input "GOMEZ HUGO RAMON -"
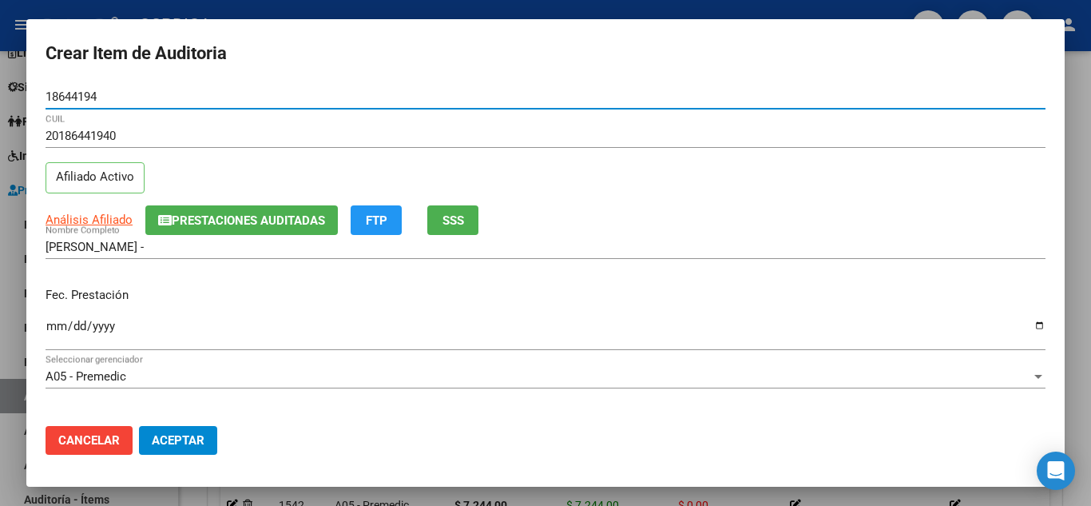
type input "18644194"
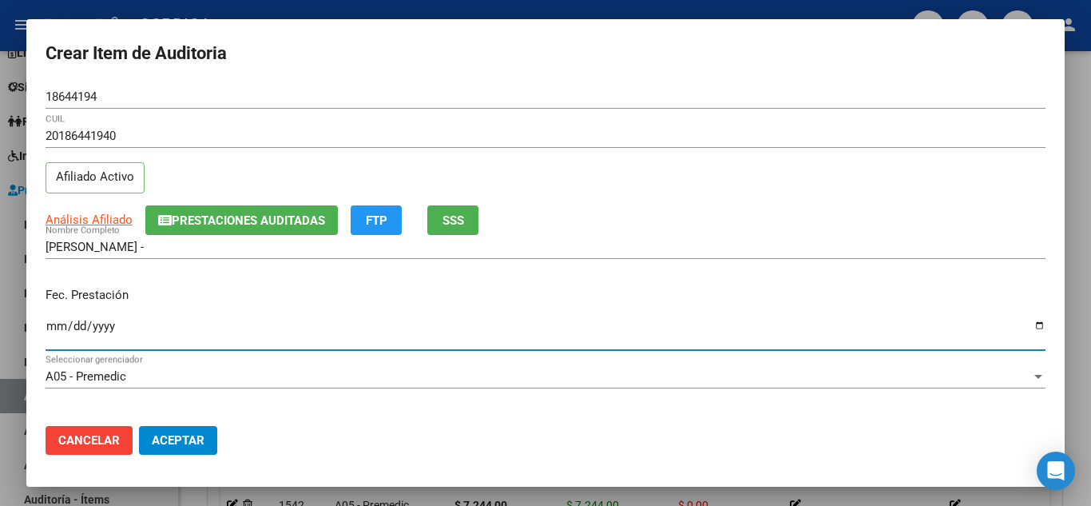
click at [57, 324] on input "Ingresar la fecha" at bounding box center [546, 332] width 1000 height 26
type input "2025-06-25"
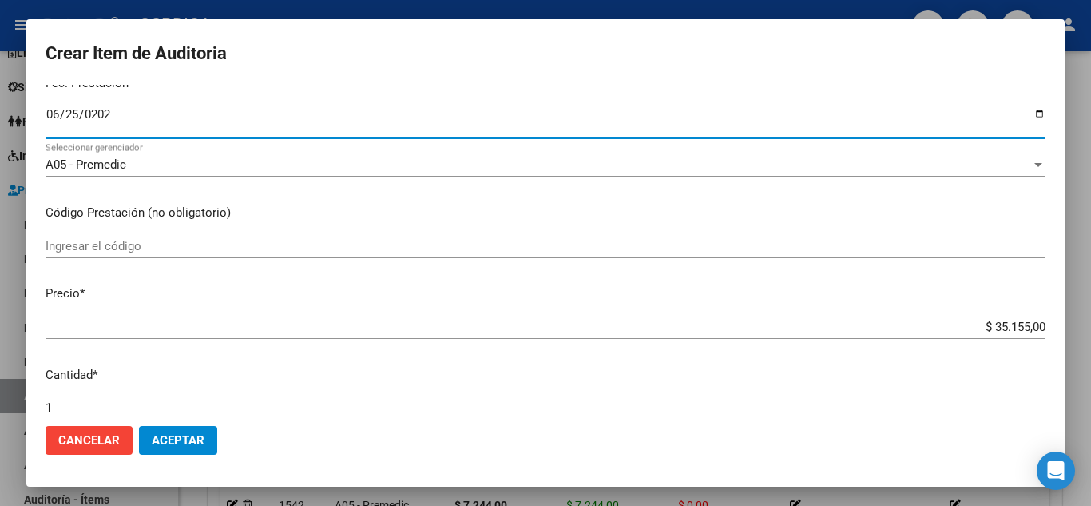
scroll to position [240, 0]
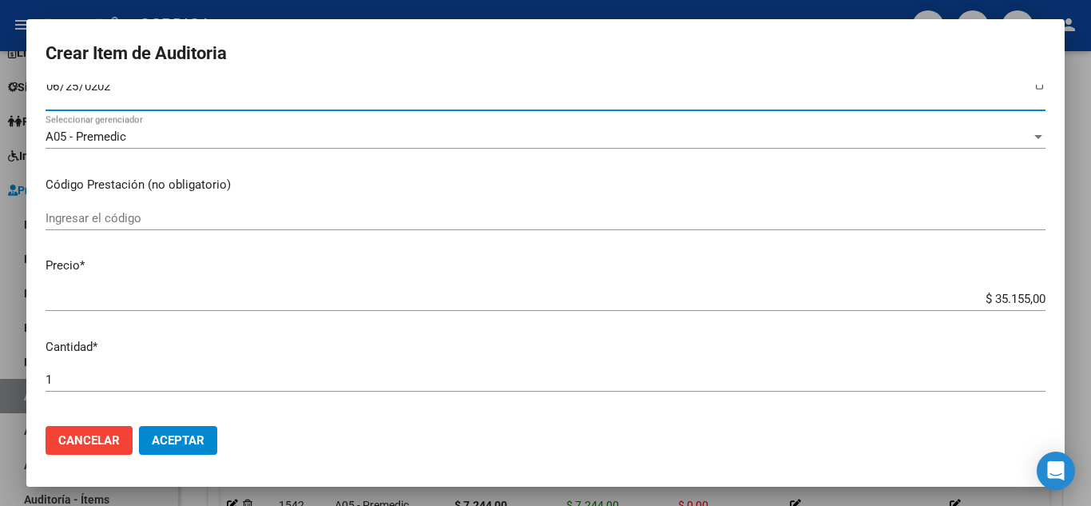
click at [323, 220] on input "Ingresar el código" at bounding box center [546, 218] width 1000 height 14
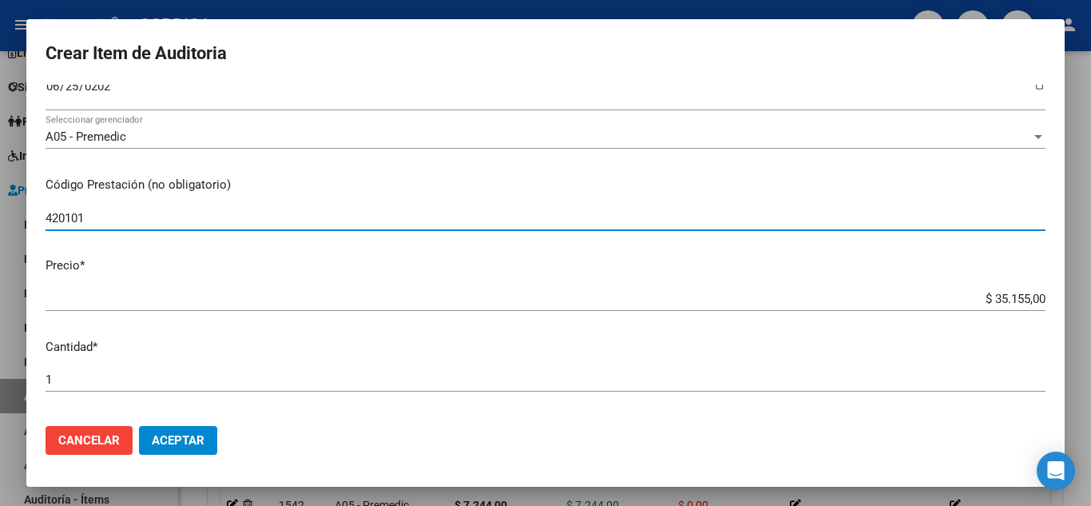
type input "420101"
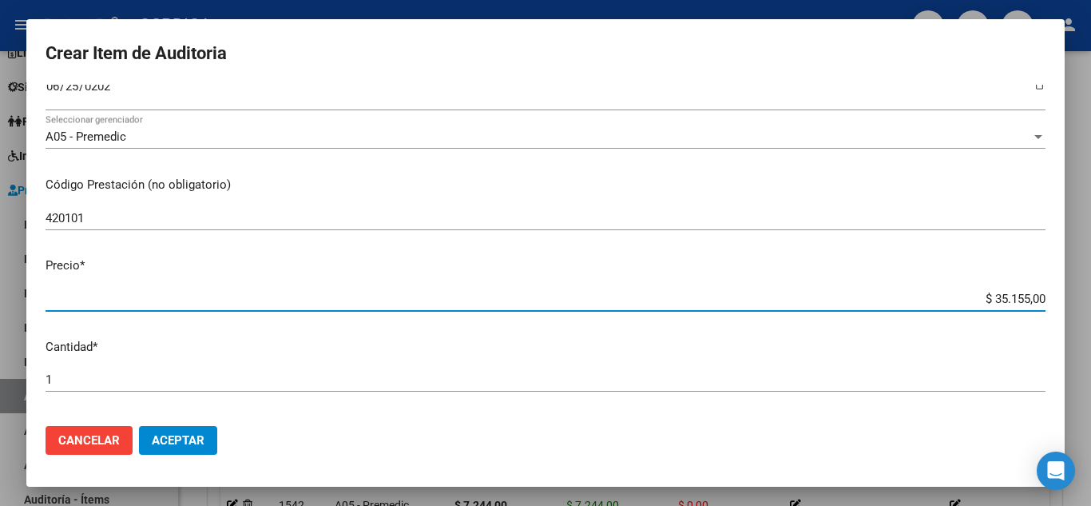
drag, startPoint x: 962, startPoint y: 299, endPoint x: 1053, endPoint y: 293, distance: 90.4
click at [1053, 293] on mat-dialog-content "18644194 Nro Documento 20186441940 CUIL Afiliado Activo Análisis Afiliado Prest…" at bounding box center [545, 249] width 1038 height 328
type input "$ 0,07"
type input "$ 0,72"
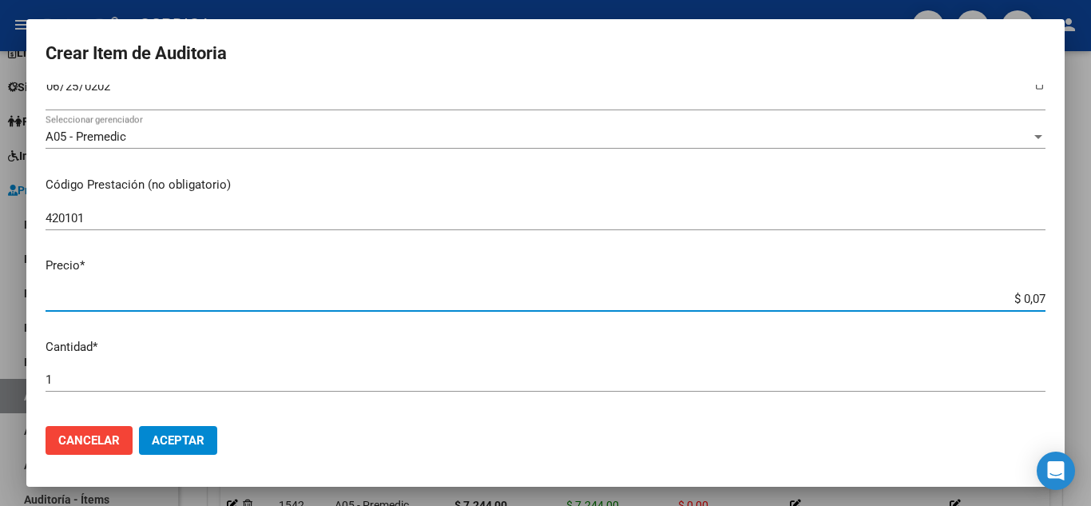
type input "$ 0,72"
type input "$ 7,24"
type input "$ 72,44"
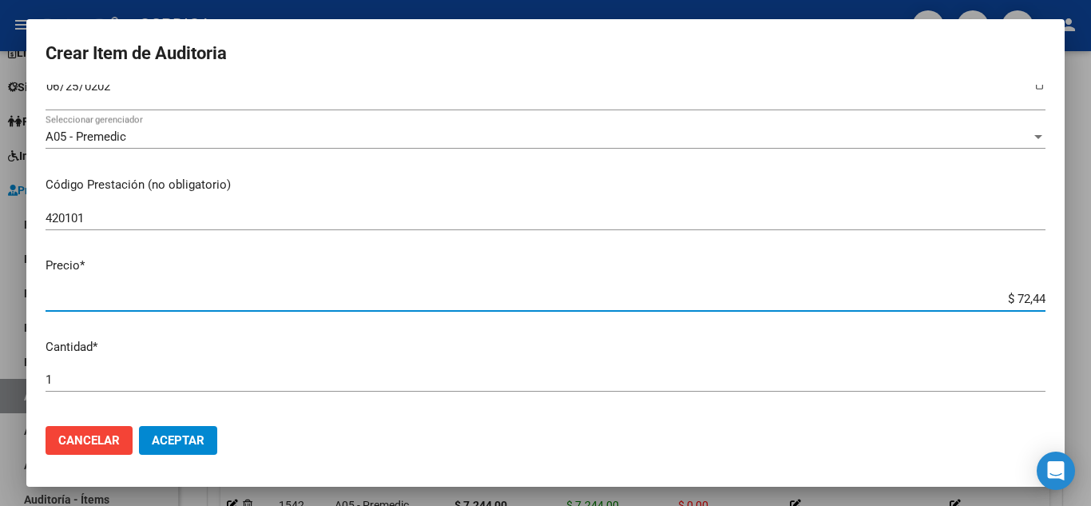
type input "$ 724,40"
type input "$ 7.244,00"
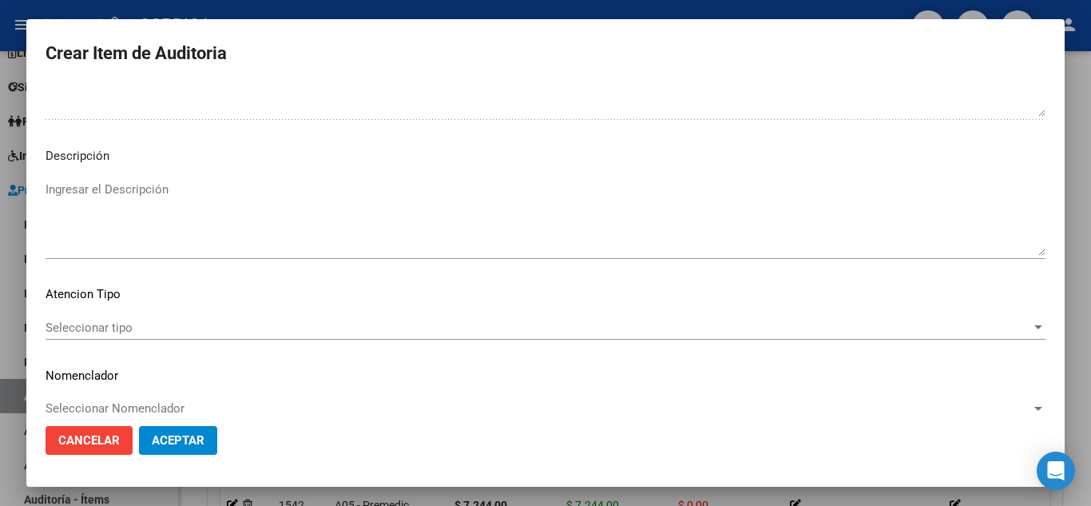
scroll to position [1110, 0]
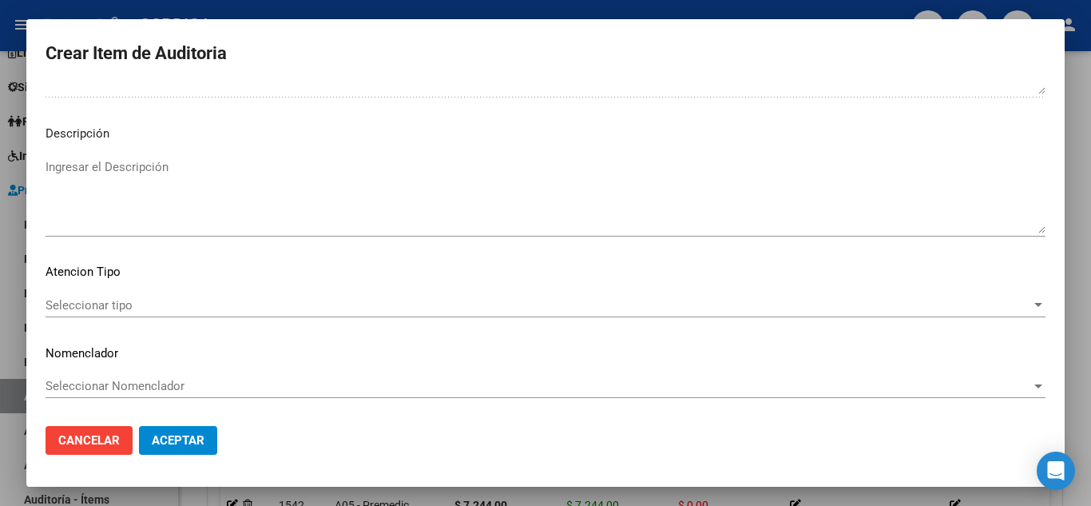
click at [128, 304] on span "Seleccionar tipo" at bounding box center [538, 305] width 985 height 14
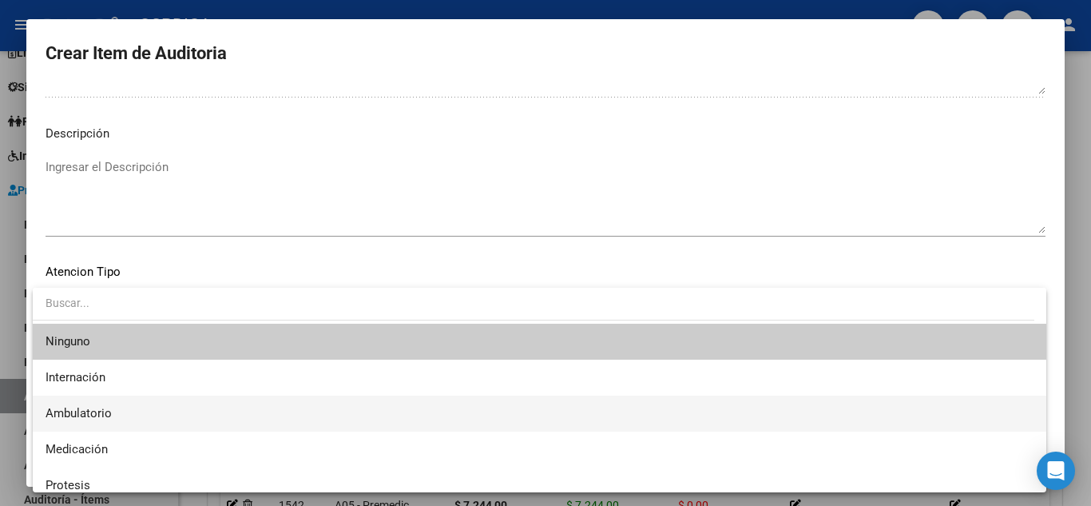
click at [130, 410] on span "Ambulatorio" at bounding box center [540, 413] width 988 height 36
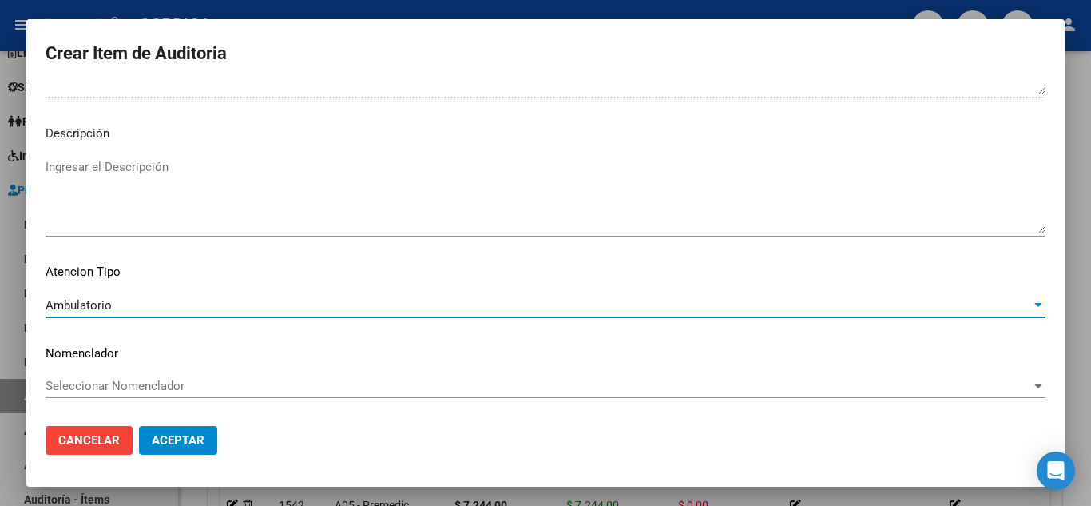
click at [200, 439] on span "Aceptar" at bounding box center [178, 440] width 53 height 14
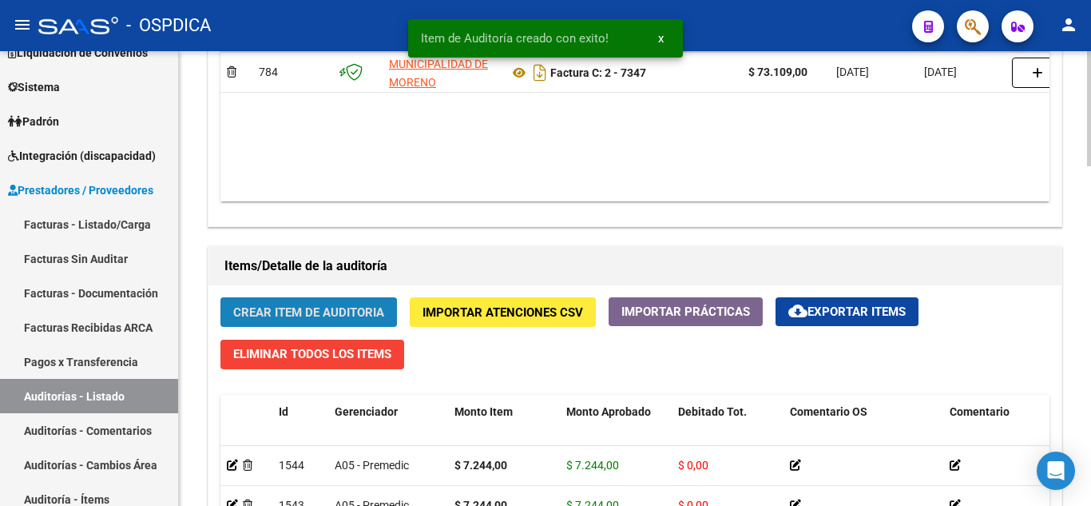
click at [367, 303] on button "Crear Item de Auditoria" at bounding box center [308, 312] width 176 height 30
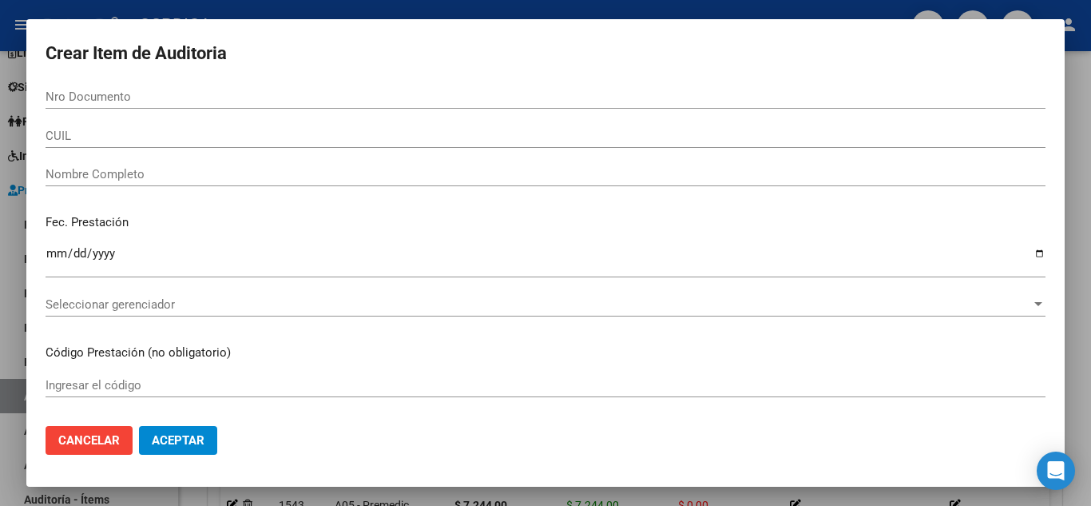
click at [389, 88] on div "Nro Documento" at bounding box center [546, 97] width 1000 height 24
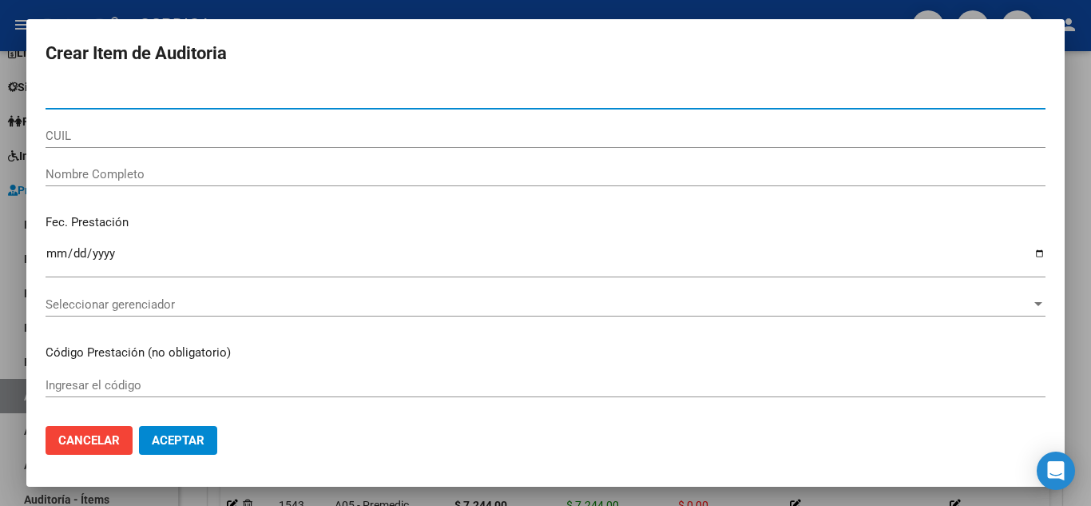
paste input "18644194"
type input "18644194"
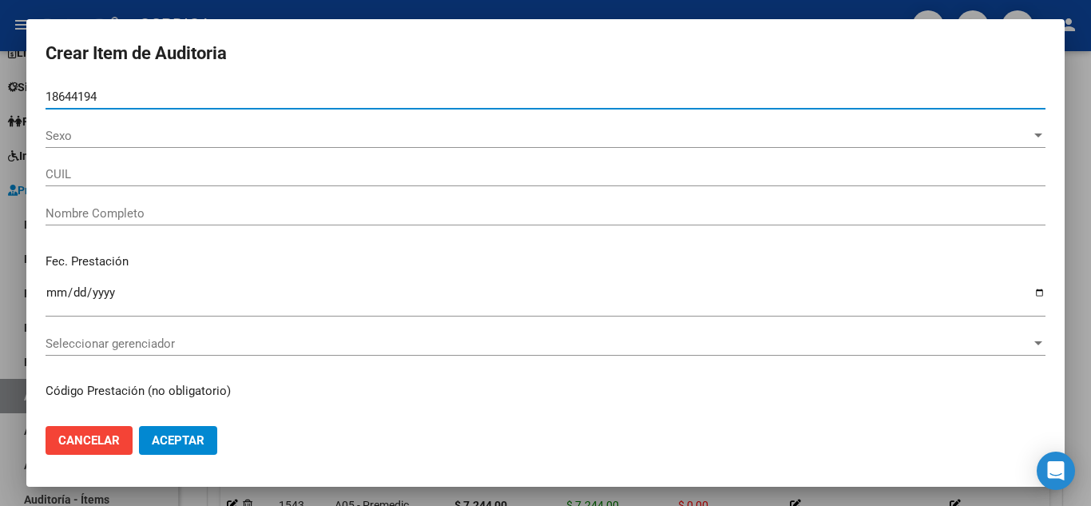
type input "20186441940"
type input "GOMEZ HUGO RAMON -"
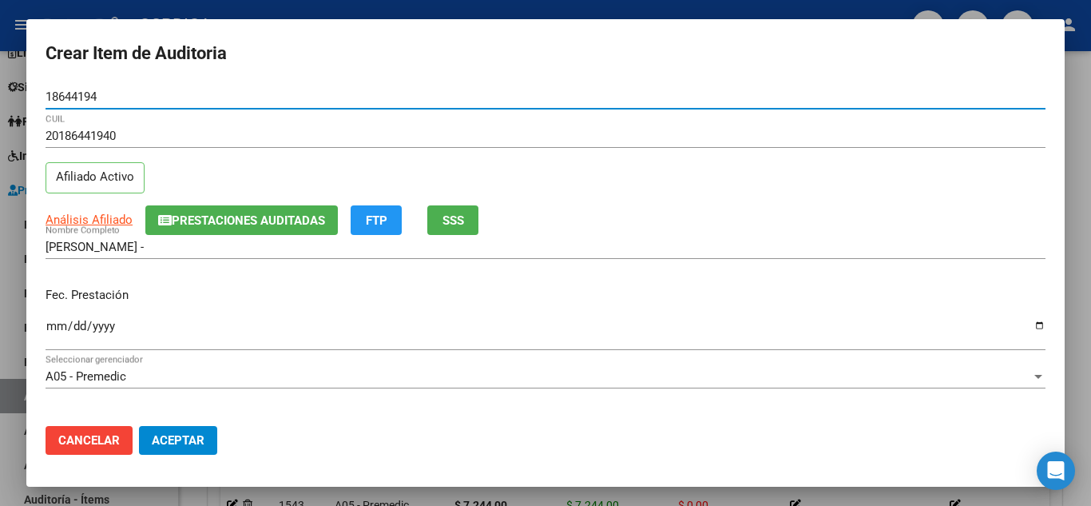
type input "18644194"
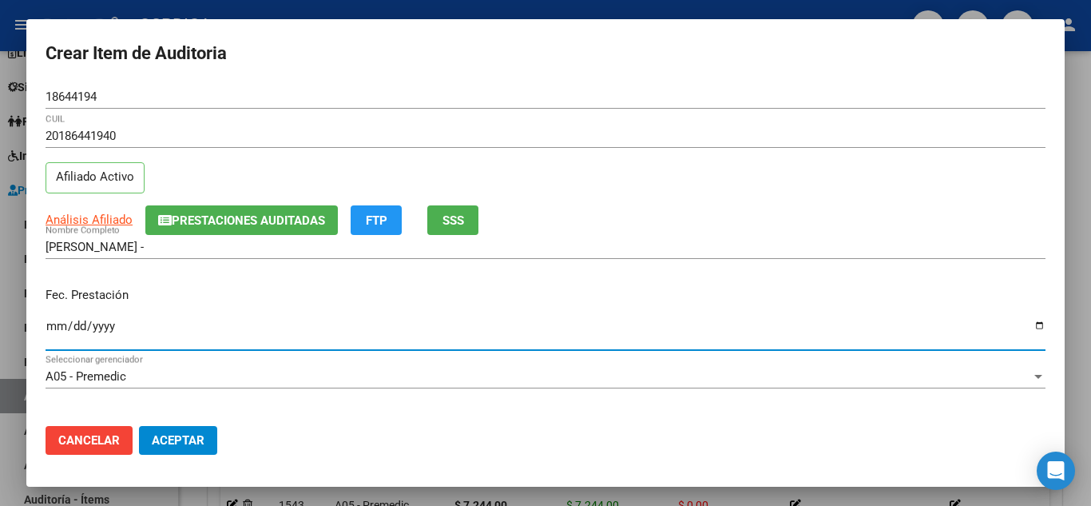
click at [50, 323] on input "Ingresar la fecha" at bounding box center [546, 332] width 1000 height 26
type input "2025-07-26"
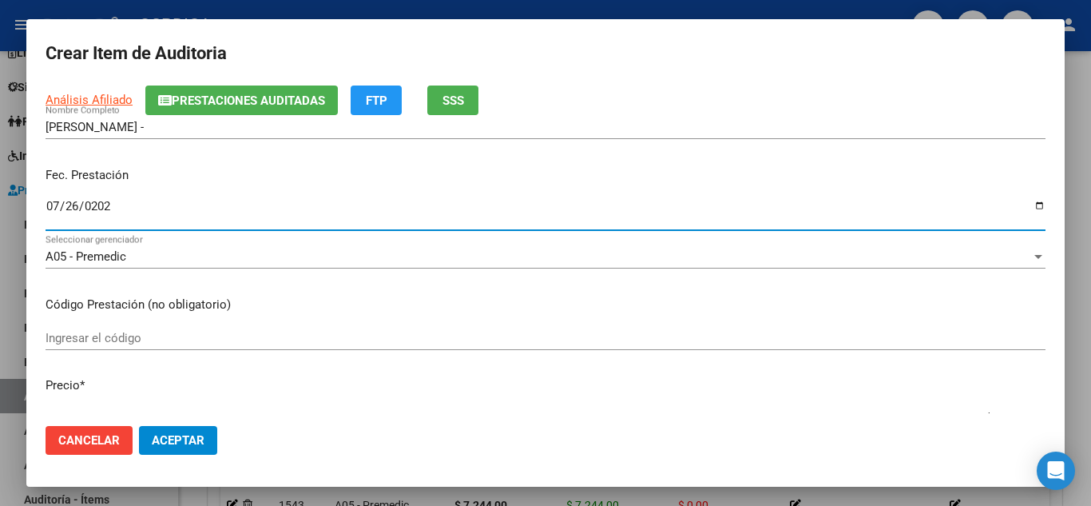
scroll to position [160, 0]
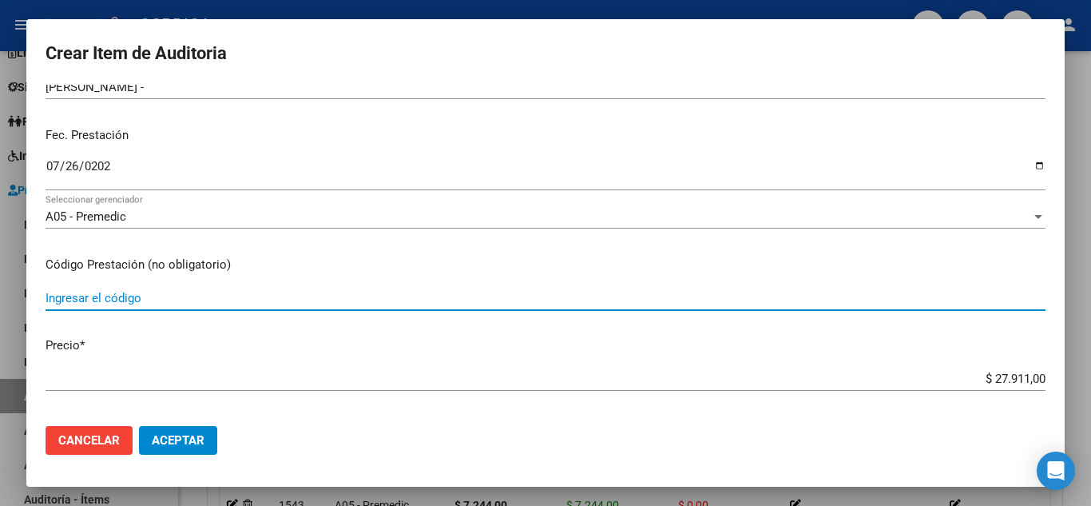
click at [355, 291] on input "Ingresar el código" at bounding box center [546, 298] width 1000 height 14
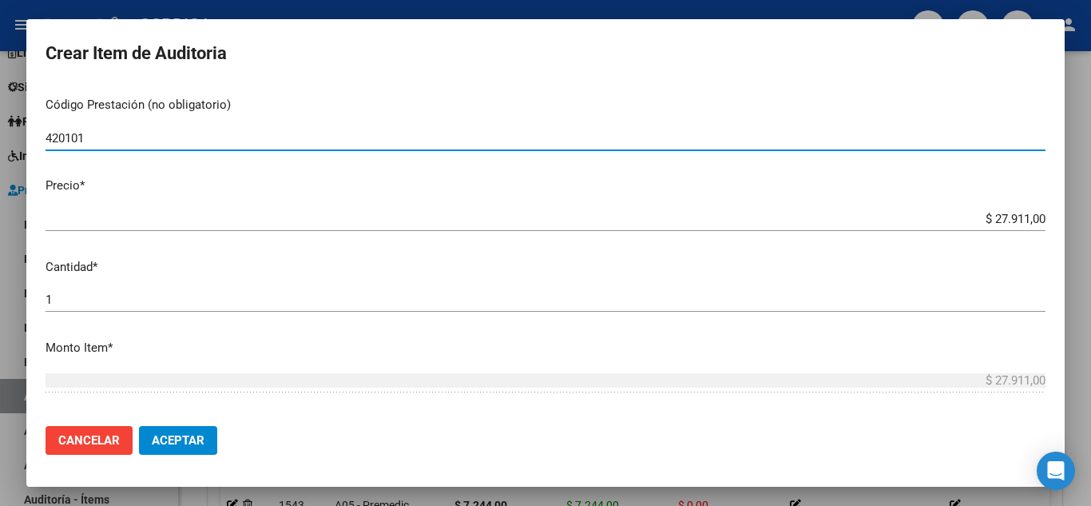
type input "420101"
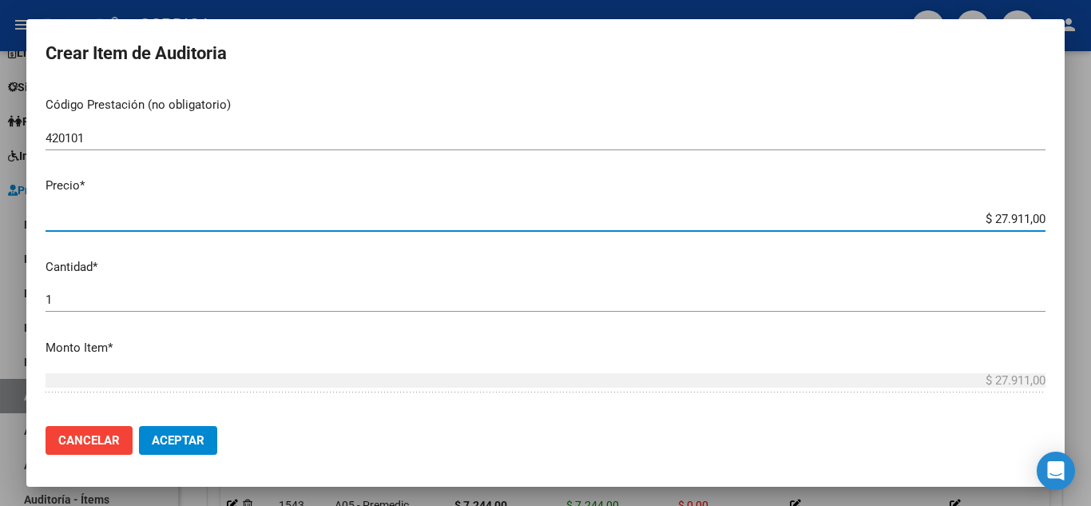
drag, startPoint x: 968, startPoint y: 214, endPoint x: 1059, endPoint y: 203, distance: 91.7
click at [1059, 203] on mat-dialog-content "18644194 Nro Documento 20186441940 CUIL Afiliado Activo Análisis Afiliado Prest…" at bounding box center [545, 249] width 1038 height 328
type input "$ 0,07"
type input "$ 0,72"
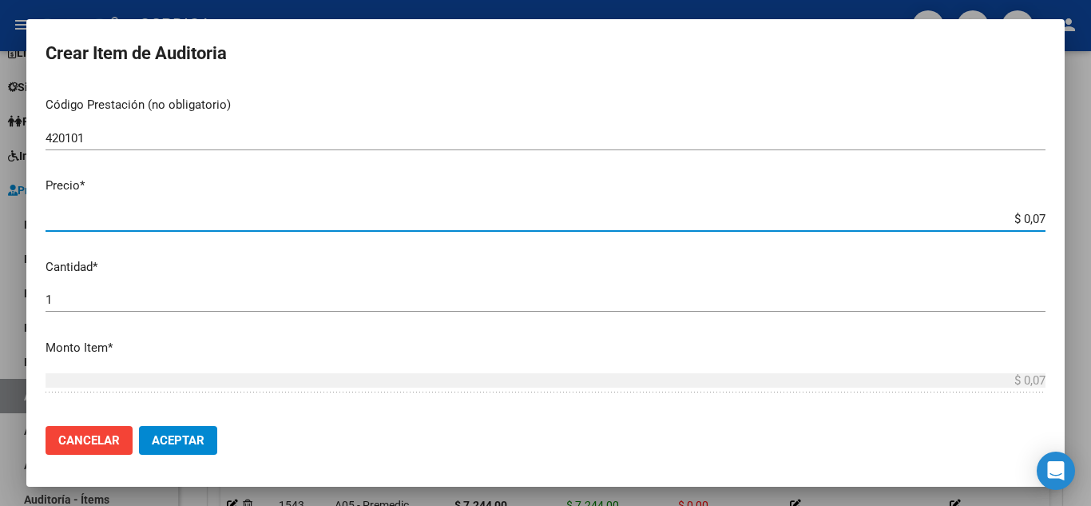
type input "$ 0,72"
type input "$ 7,24"
type input "$ 72,44"
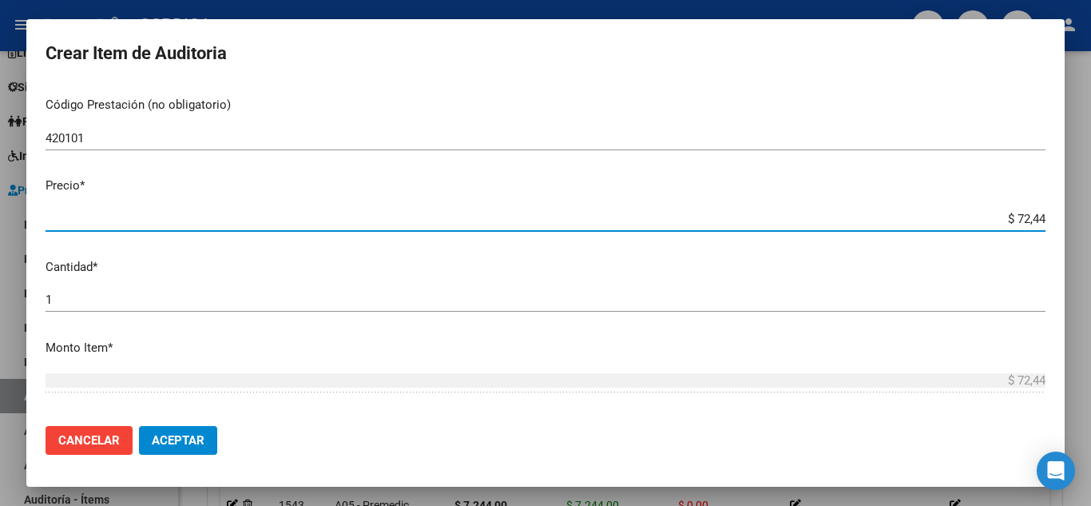
type input "$ 724,40"
type input "$ 7.244,00"
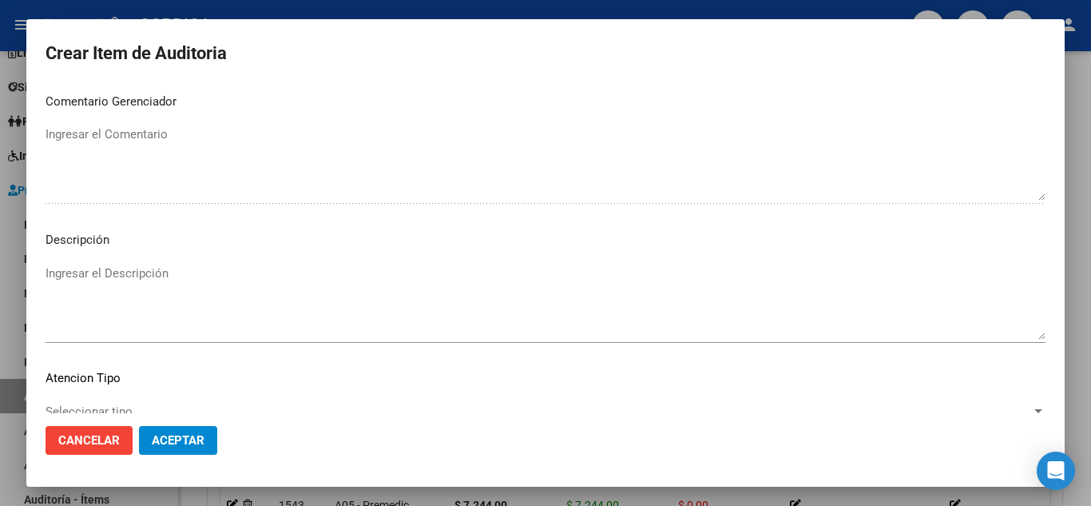
scroll to position [1110, 0]
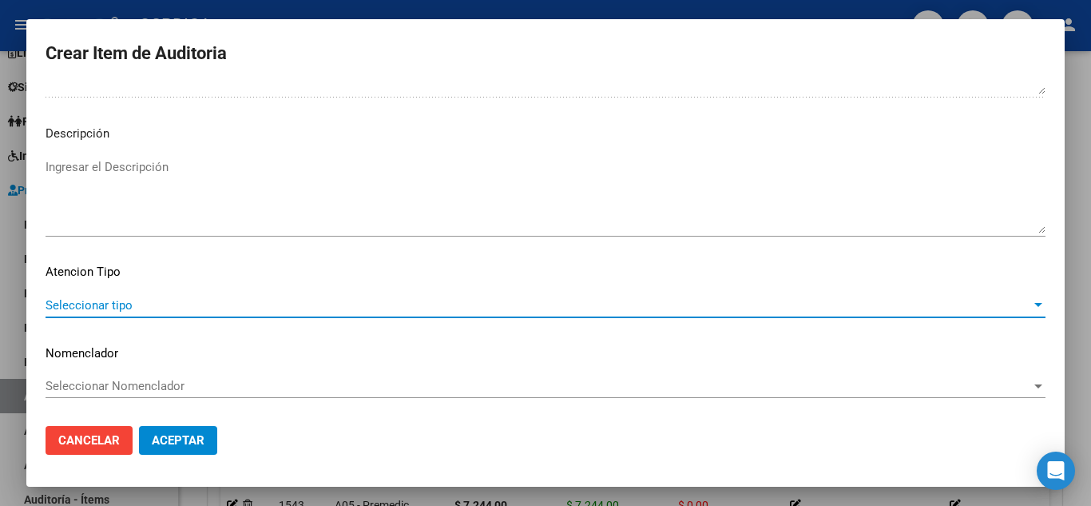
click at [136, 307] on span "Seleccionar tipo" at bounding box center [538, 305] width 985 height 14
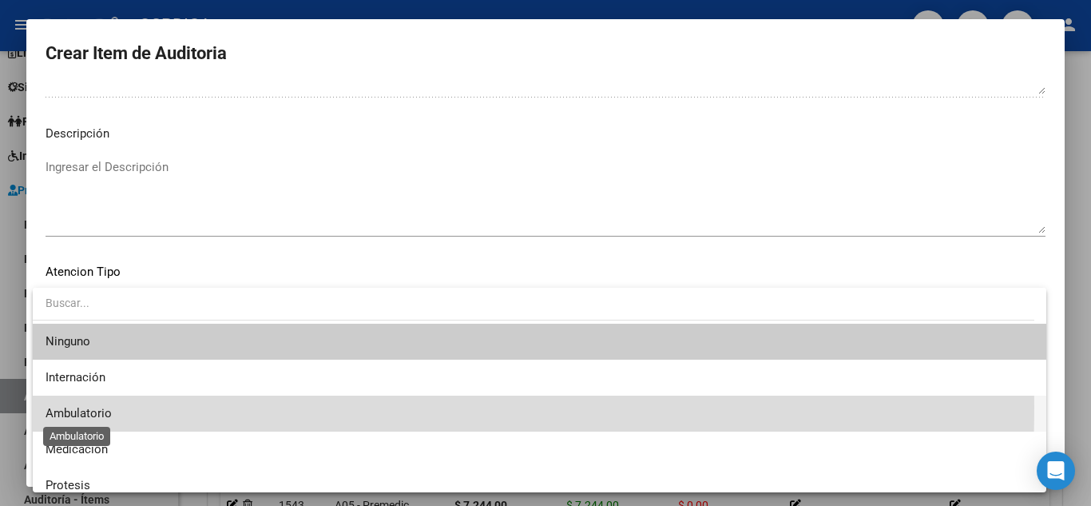
click at [102, 406] on span "Ambulatorio" at bounding box center [79, 413] width 66 height 14
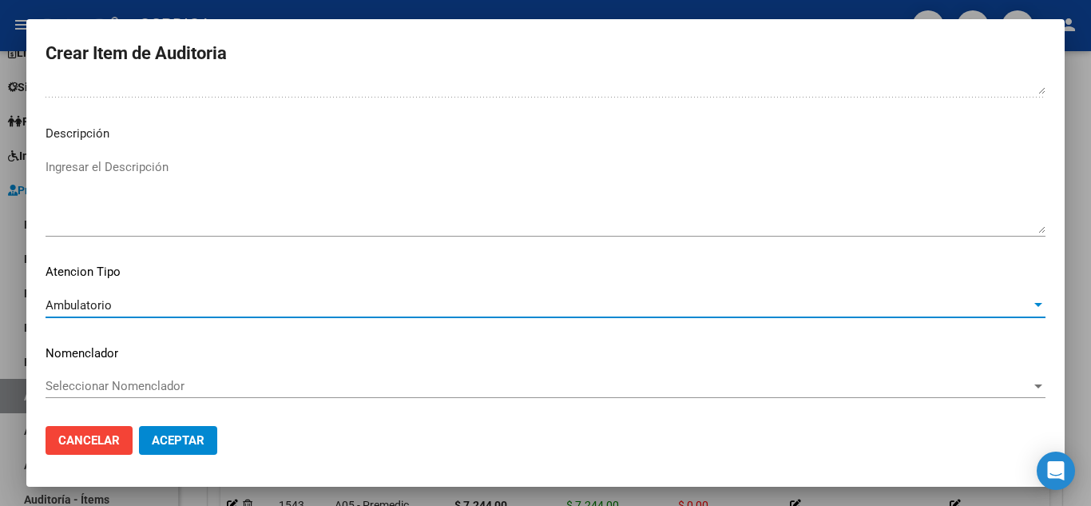
click at [171, 443] on span "Aceptar" at bounding box center [178, 440] width 53 height 14
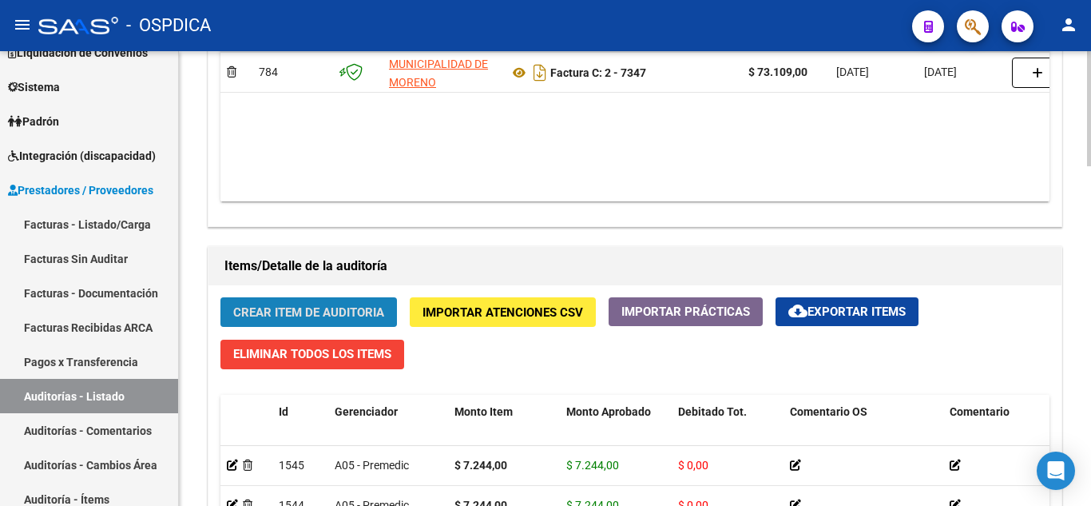
click at [347, 307] on span "Crear Item de Auditoria" at bounding box center [308, 312] width 151 height 14
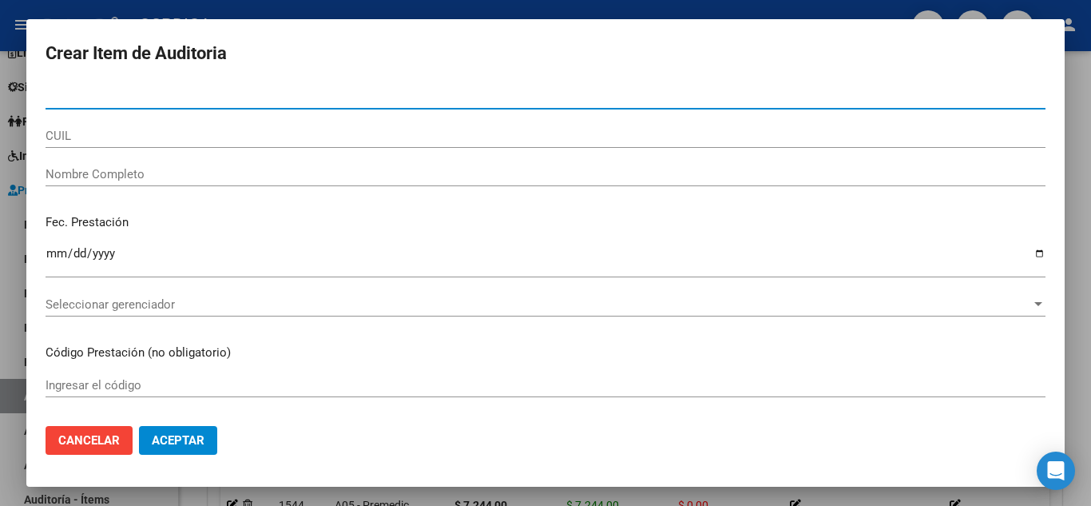
click at [244, 101] on input "Nro Documento" at bounding box center [546, 96] width 1000 height 14
type input "29708397"
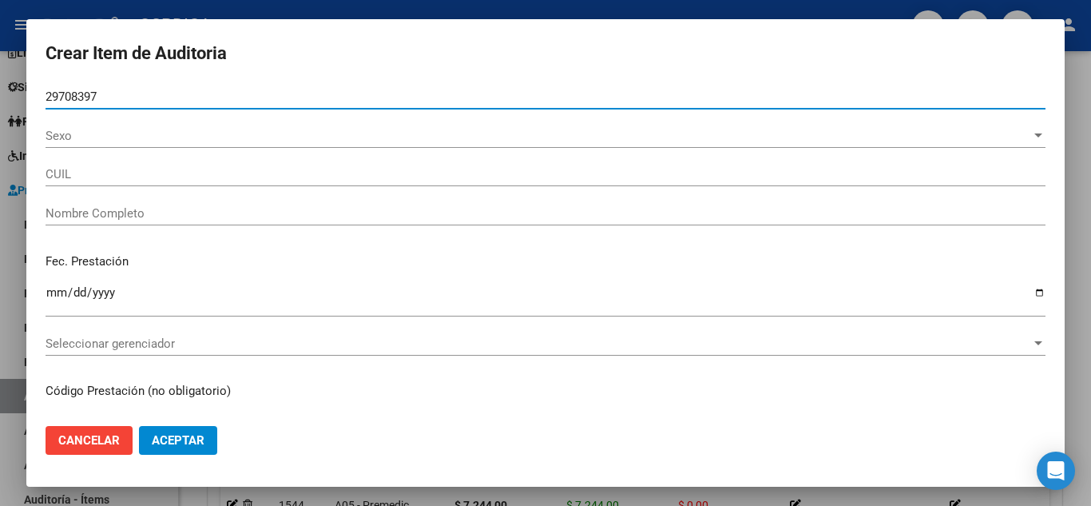
type input "27297083975"
type input "MARQUEZ MARICEL VERONICA VICTORIA"
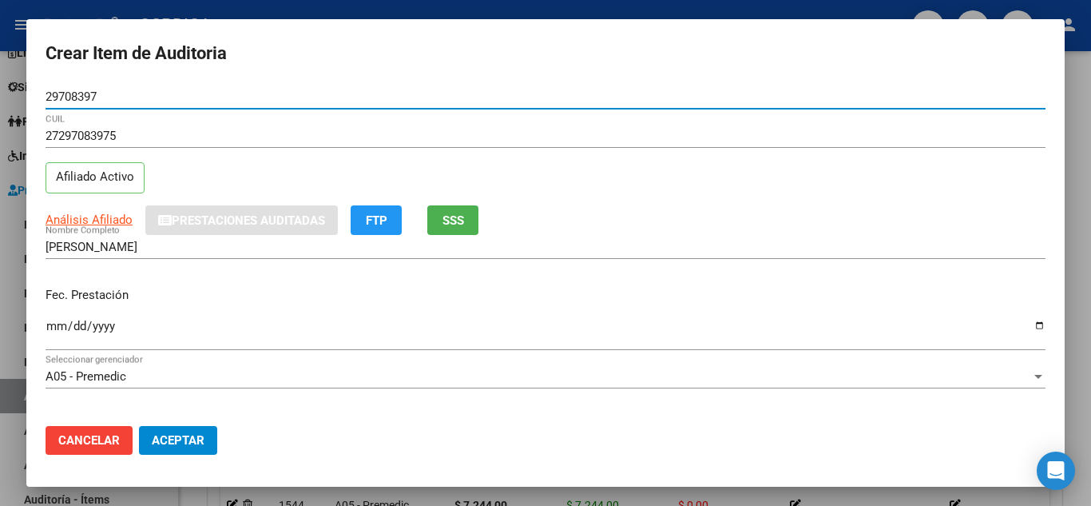
type input "29708397"
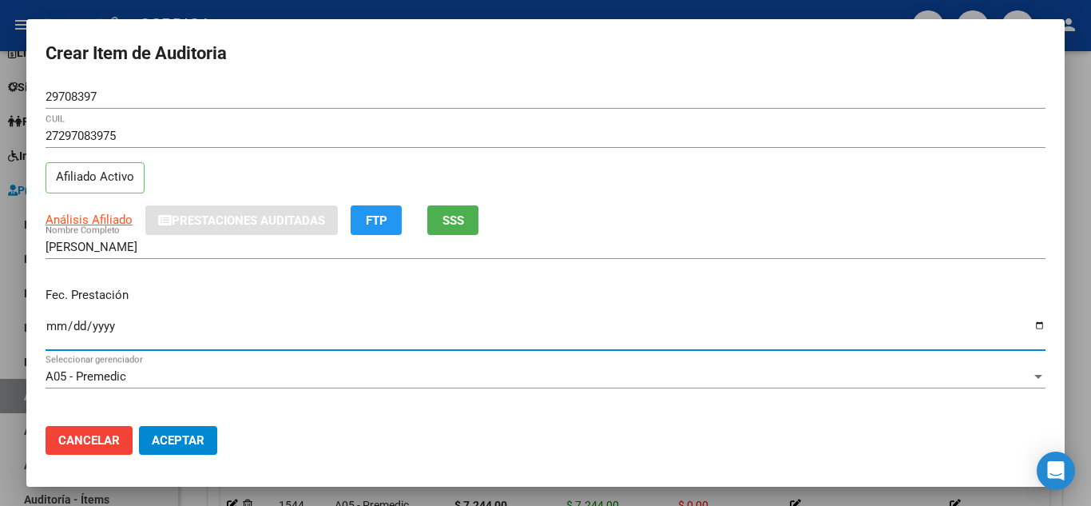
click at [50, 325] on input "Ingresar la fecha" at bounding box center [546, 332] width 1000 height 26
type input "2025-06-02"
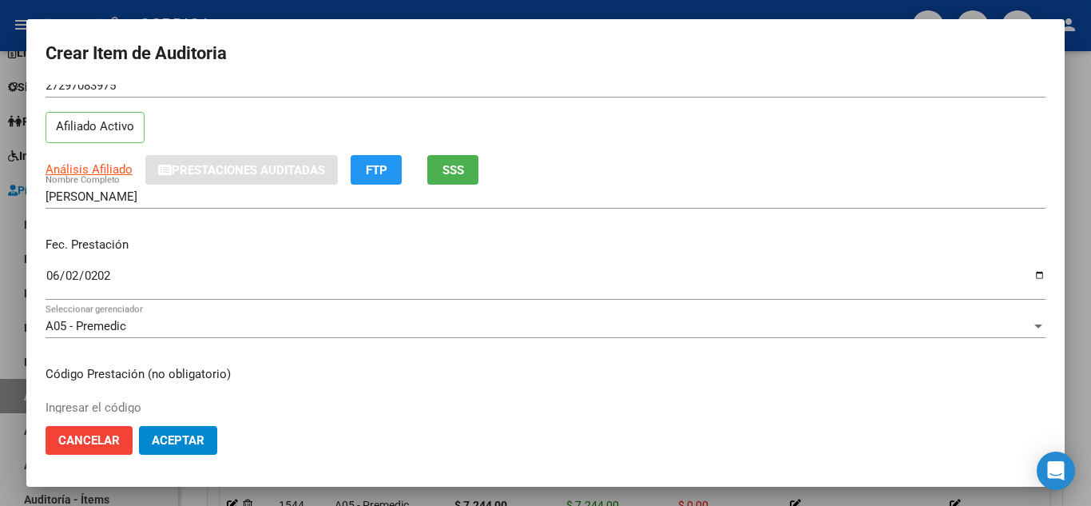
scroll to position [160, 0]
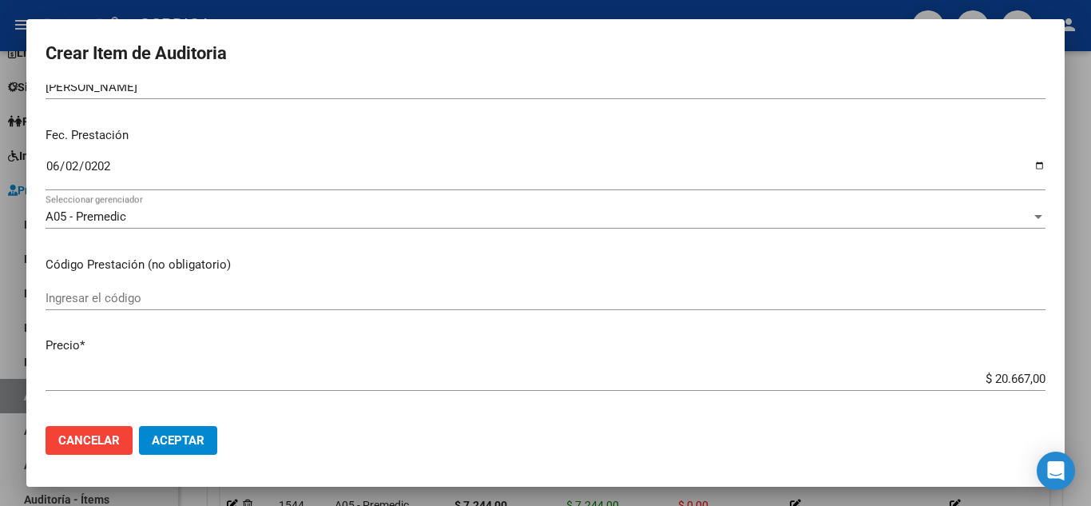
click at [382, 298] on input "Ingresar el código" at bounding box center [546, 298] width 1000 height 14
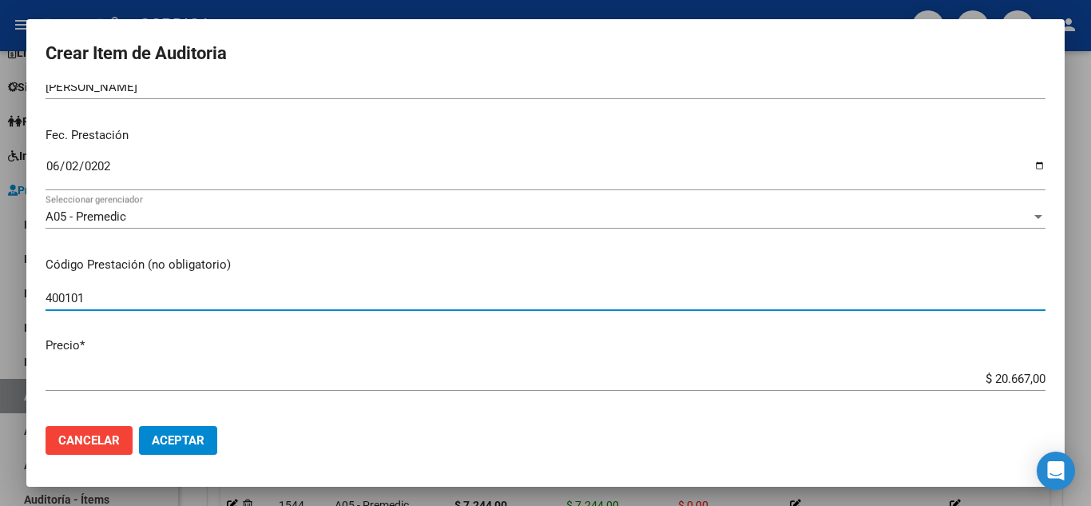
drag, startPoint x: 106, startPoint y: 295, endPoint x: 0, endPoint y: 289, distance: 106.4
click at [0, 287] on div "Crear Item de Auditoria 29708397 Nro Documento 27297083975 CUIL Afiliado Activo…" at bounding box center [545, 253] width 1091 height 506
type input "420101 420104"
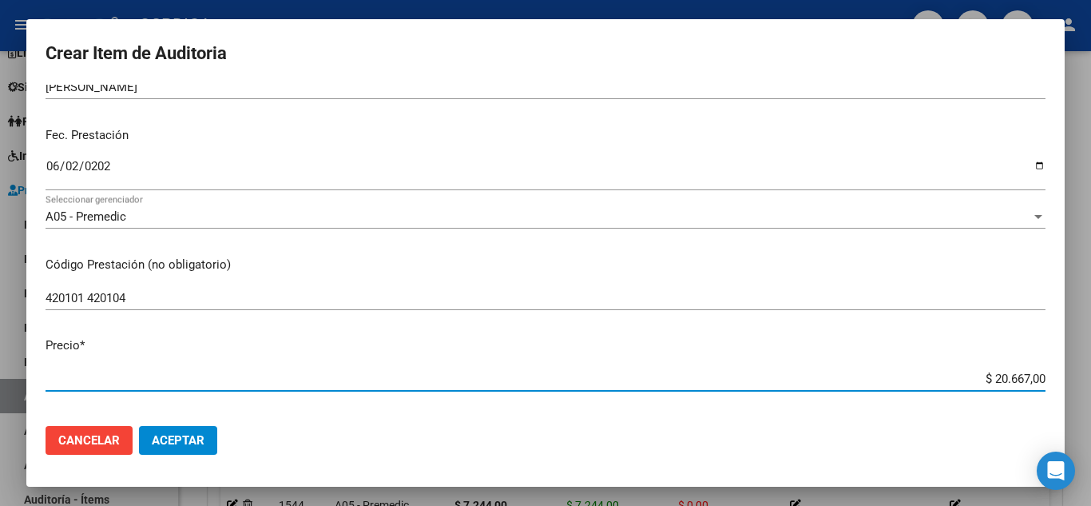
drag, startPoint x: 970, startPoint y: 378, endPoint x: 1049, endPoint y: 371, distance: 79.3
click at [1049, 371] on mat-dialog-content "29708397 Nro Documento 27297083975 CUIL Afiliado Activo Análisis Afiliado Prest…" at bounding box center [545, 249] width 1038 height 328
type input "$ 0,08"
type input "$ 0,89"
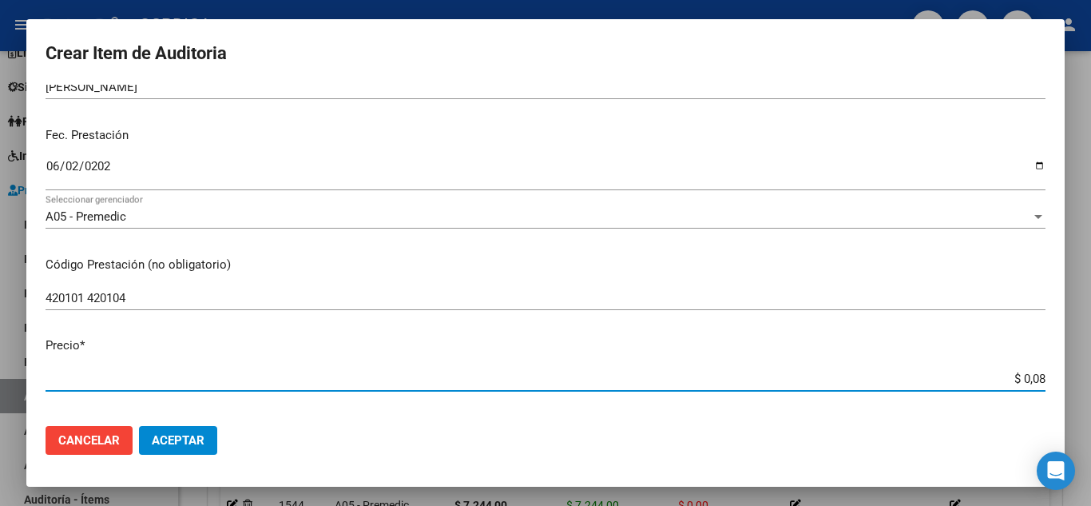
type input "$ 0,89"
type input "$ 8,93"
type input "$ 89,34"
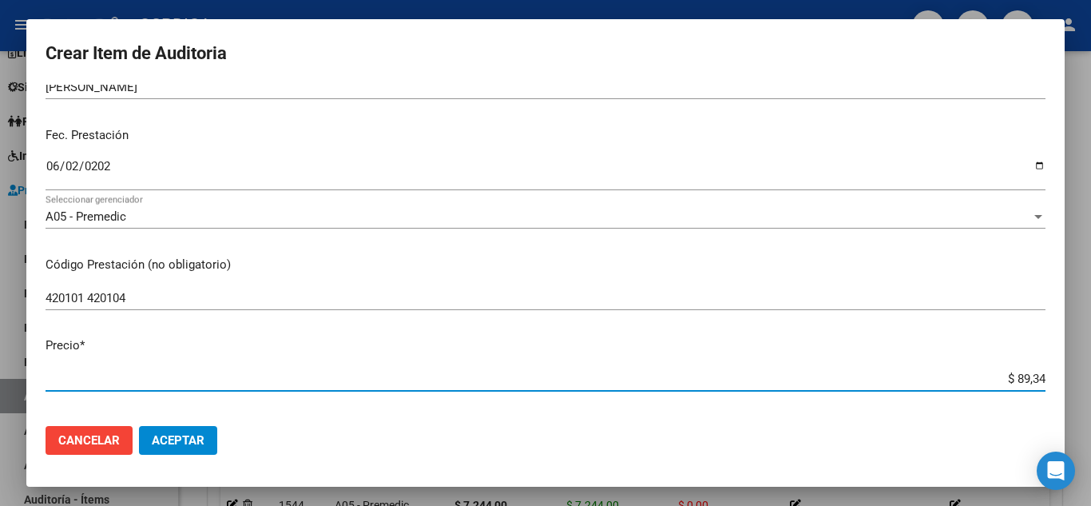
type input "$ 893,40"
type input "$ 8.934,00"
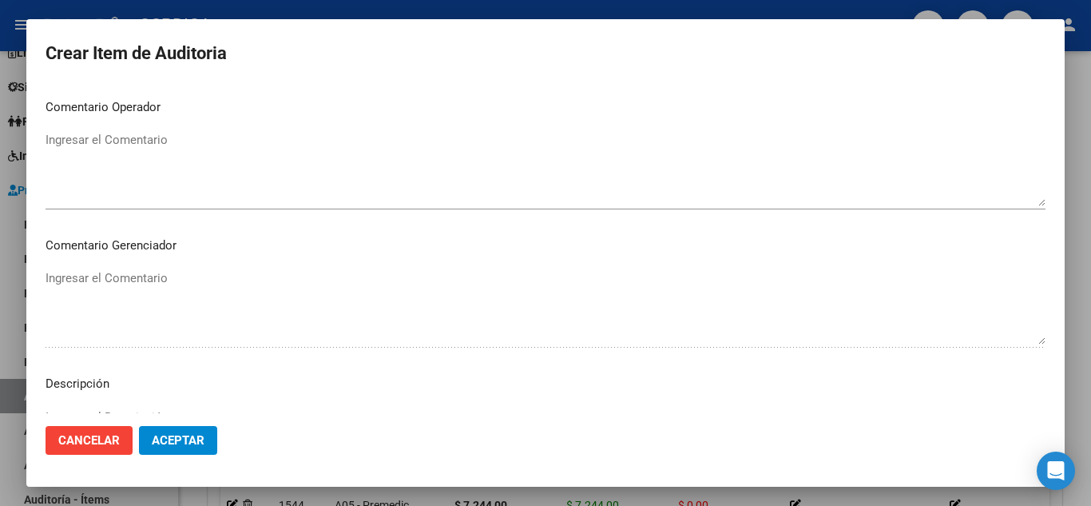
scroll to position [1110, 0]
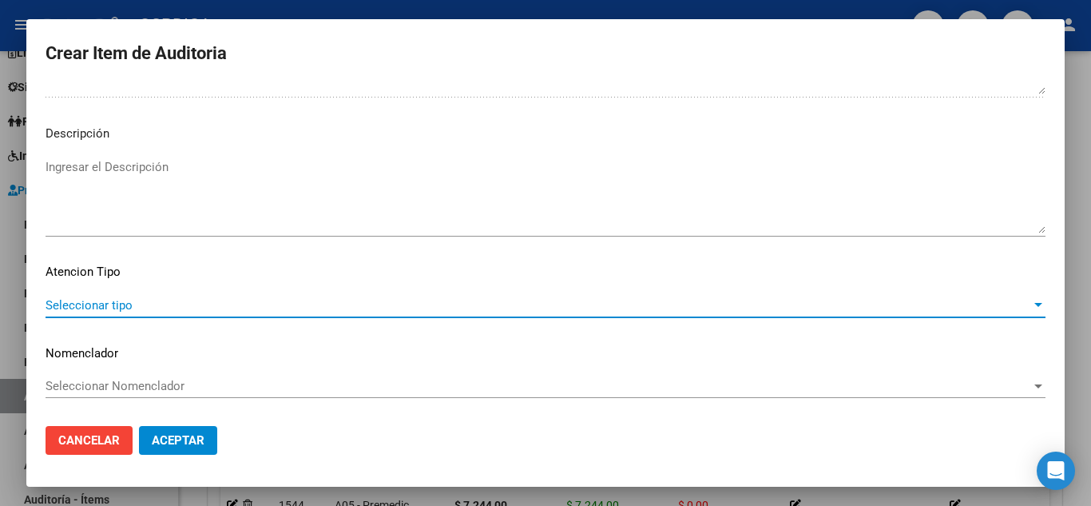
click at [118, 308] on span "Seleccionar tipo" at bounding box center [538, 305] width 985 height 14
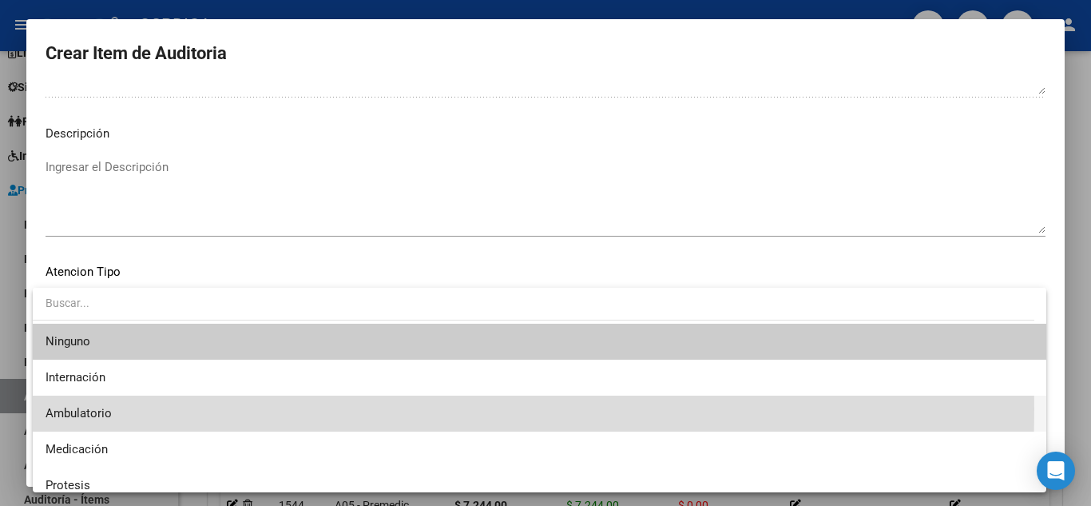
click at [121, 408] on span "Ambulatorio" at bounding box center [540, 413] width 988 height 36
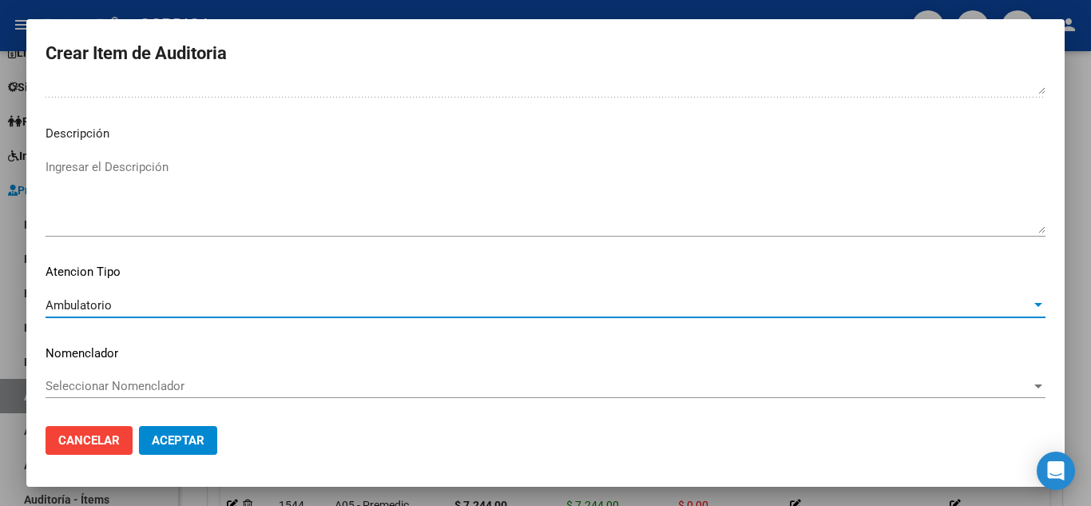
click at [195, 444] on span "Aceptar" at bounding box center [178, 440] width 53 height 14
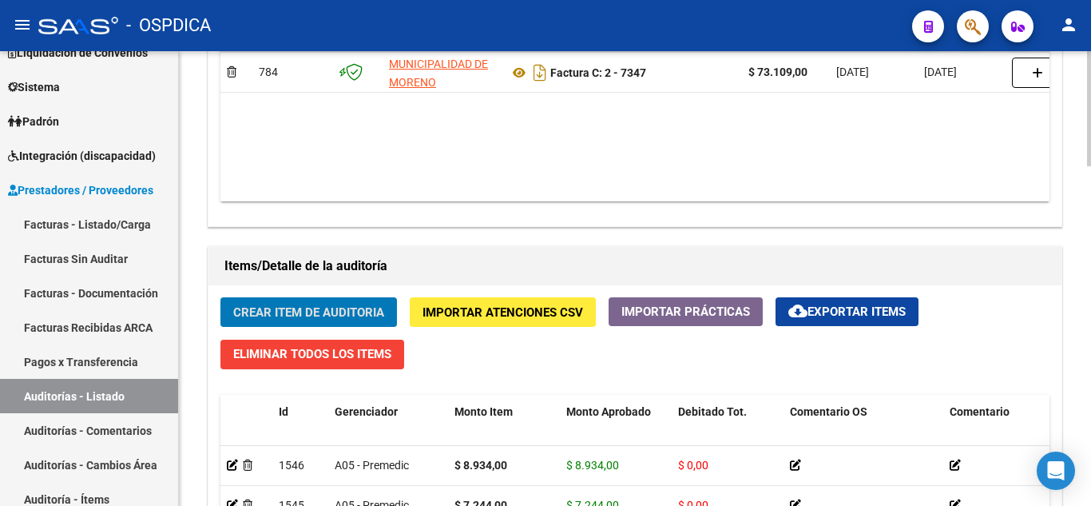
click at [327, 307] on span "Crear Item de Auditoria" at bounding box center [308, 312] width 151 height 14
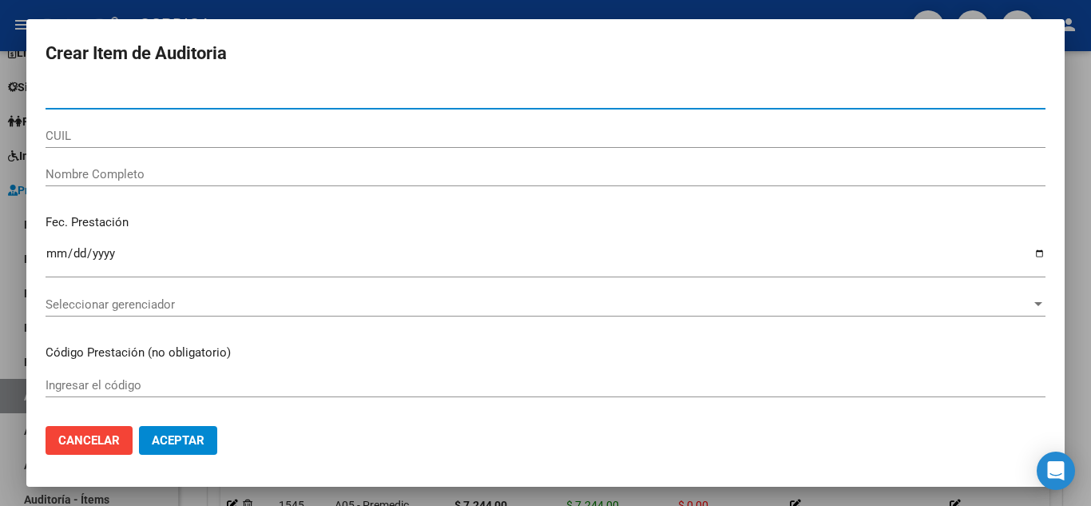
click at [374, 97] on input "Nro Documento" at bounding box center [546, 96] width 1000 height 14
type input "46280683"
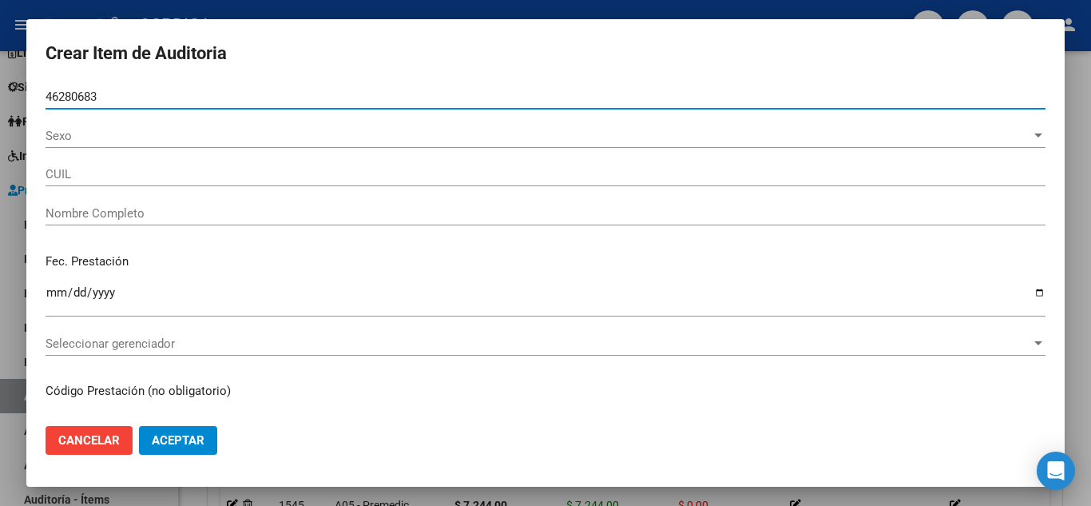
type input "27462806839"
type input "OJEDA CABA?A ROMINA ELIZABETH -"
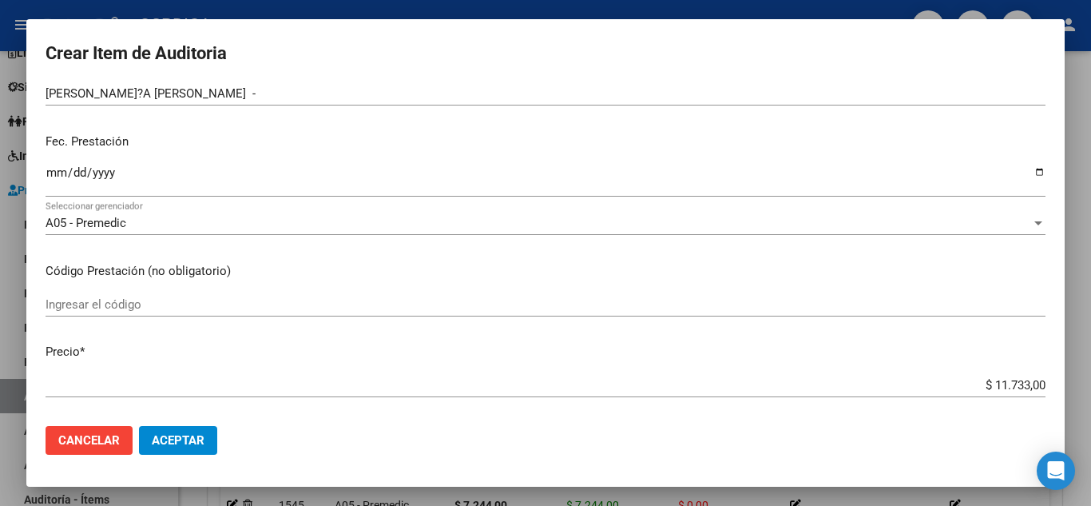
scroll to position [160, 0]
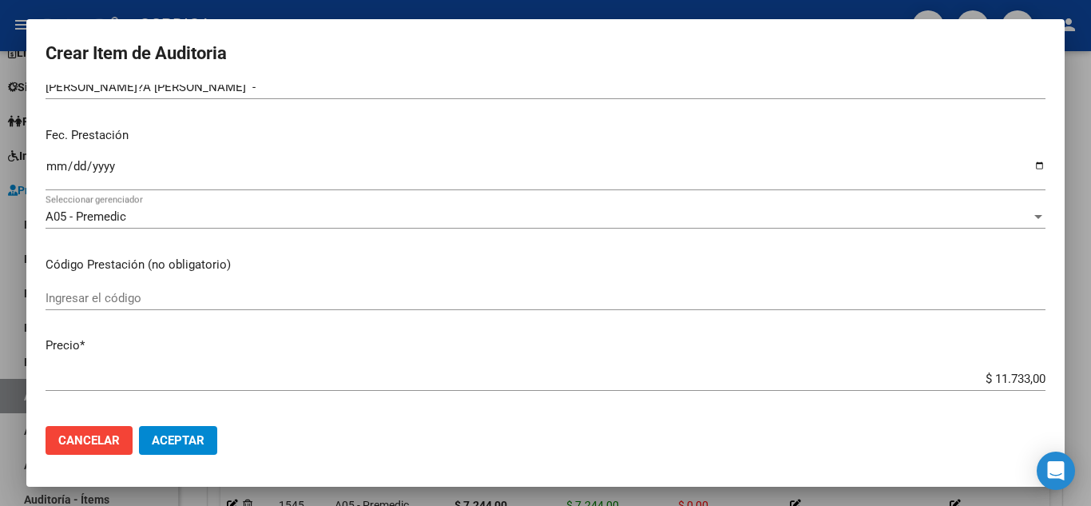
type input "46280683"
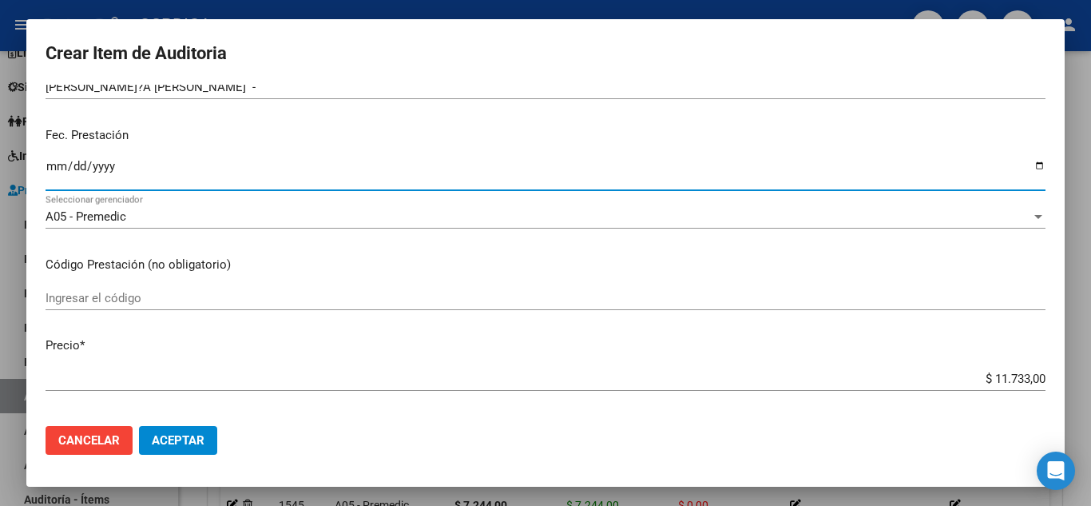
click at [57, 165] on input "Ingresar la fecha" at bounding box center [546, 173] width 1000 height 26
type input "2025-07-10"
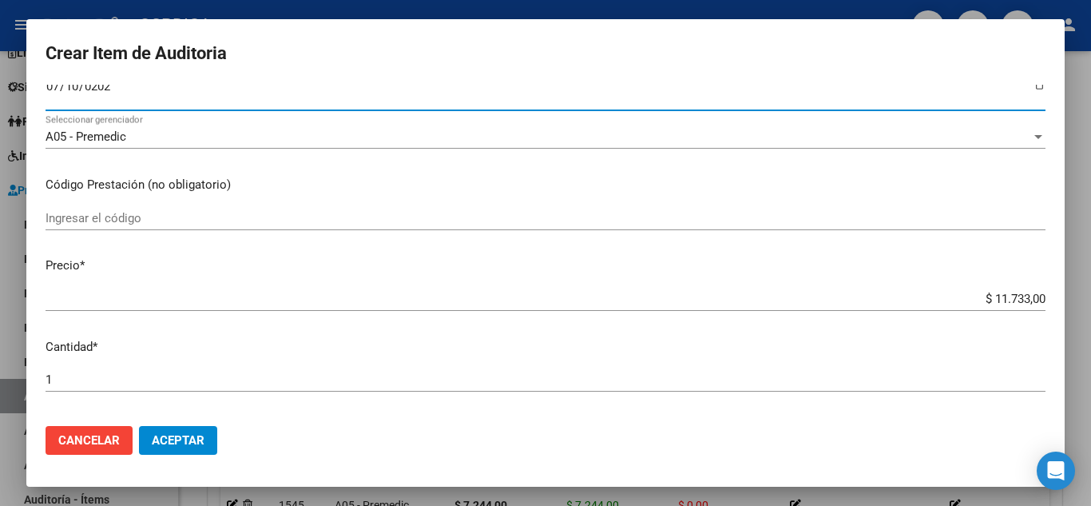
click at [320, 217] on input "Ingresar el código" at bounding box center [546, 218] width 1000 height 14
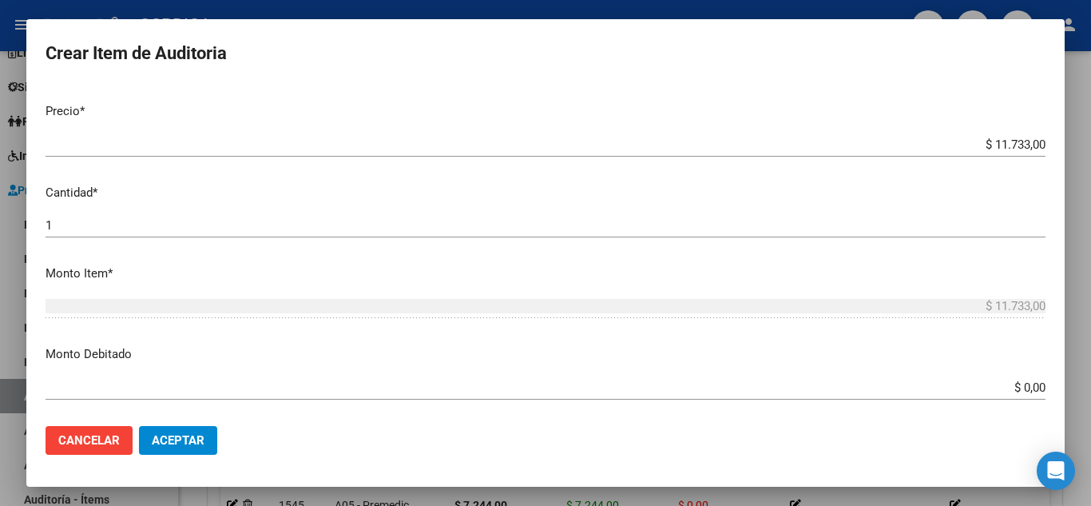
scroll to position [399, 0]
type input "420101"
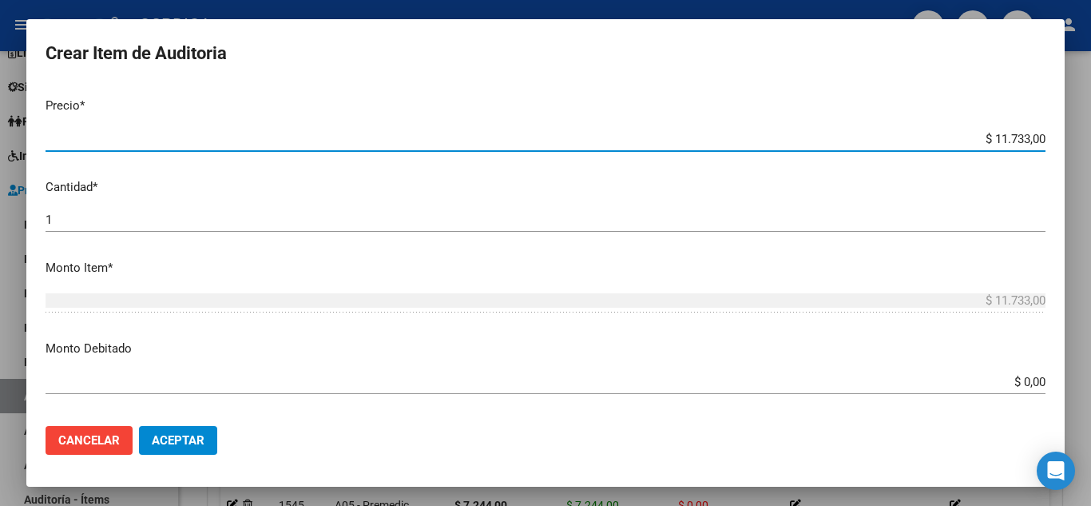
drag, startPoint x: 964, startPoint y: 136, endPoint x: 1060, endPoint y: 135, distance: 95.8
click at [1060, 135] on mat-dialog-content "46280683 Nro Documento 27462806839 CUIL Afiliado Activo Análisis Afiliado Prest…" at bounding box center [545, 249] width 1038 height 328
type input "$ 0,07"
type input "$ 0,72"
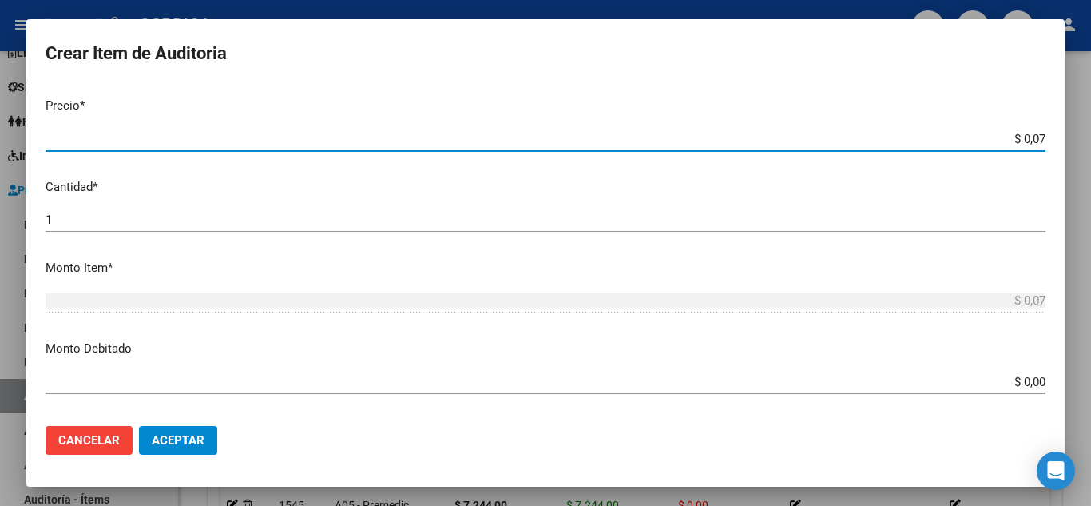
type input "$ 0,72"
type input "$ 7,24"
type input "$ 72,44"
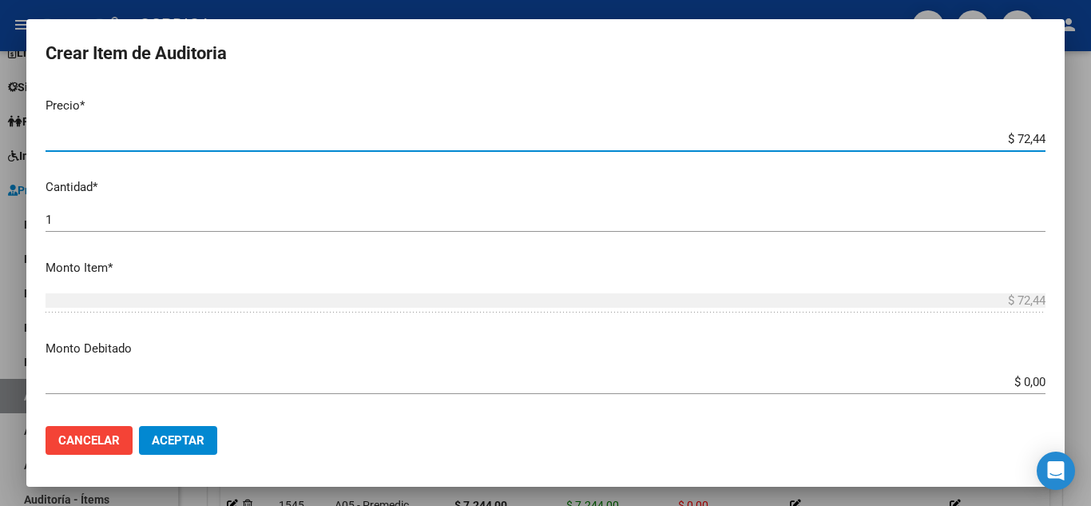
type input "$ 724,40"
type input "$ 7.244,00"
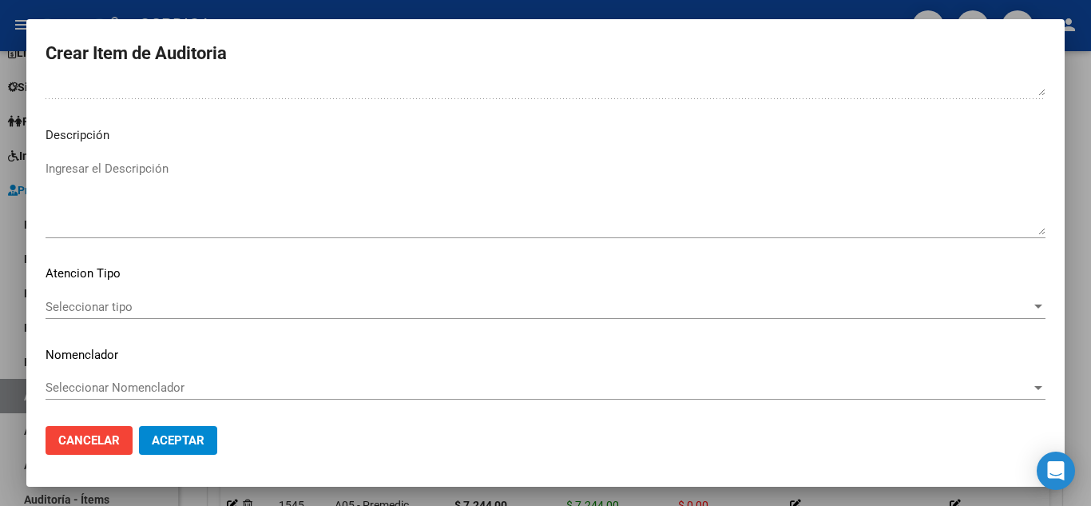
scroll to position [1110, 0]
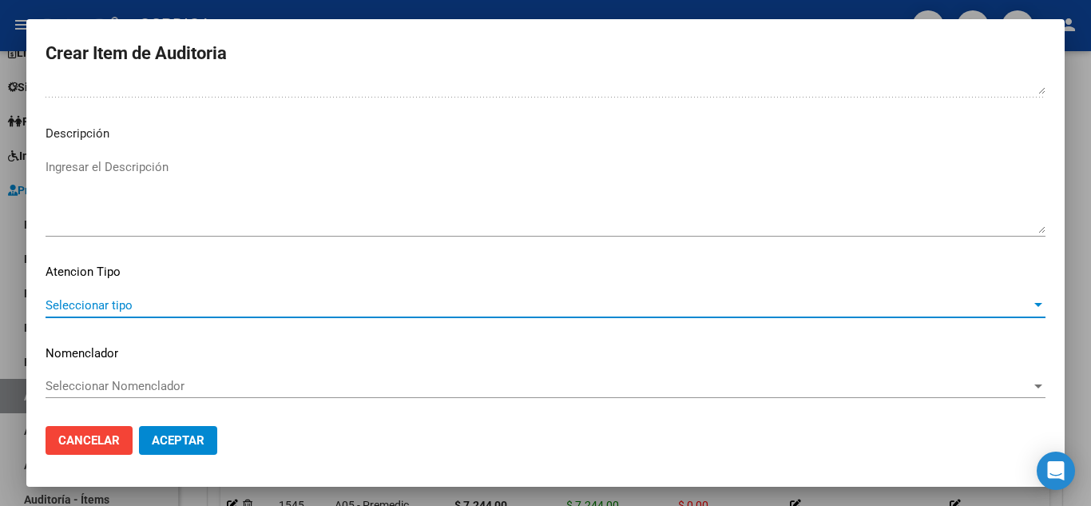
click at [119, 301] on span "Seleccionar tipo" at bounding box center [538, 305] width 985 height 14
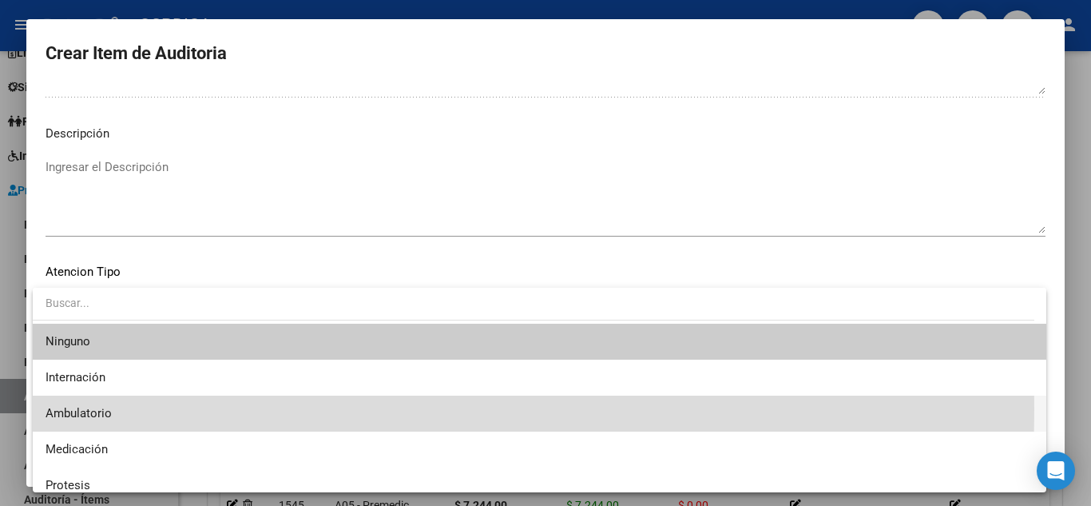
click at [114, 408] on span "Ambulatorio" at bounding box center [540, 413] width 988 height 36
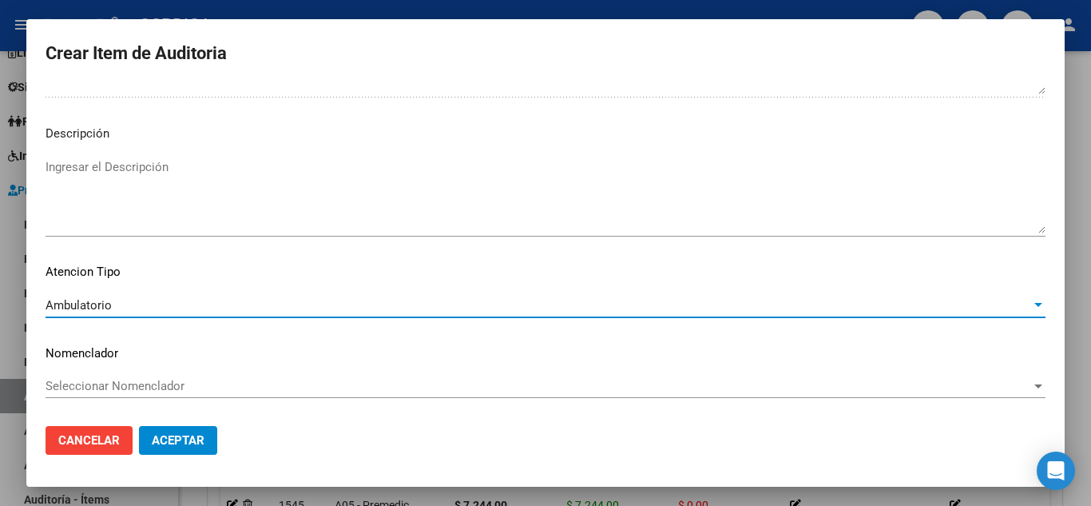
click at [188, 438] on span "Aceptar" at bounding box center [178, 440] width 53 height 14
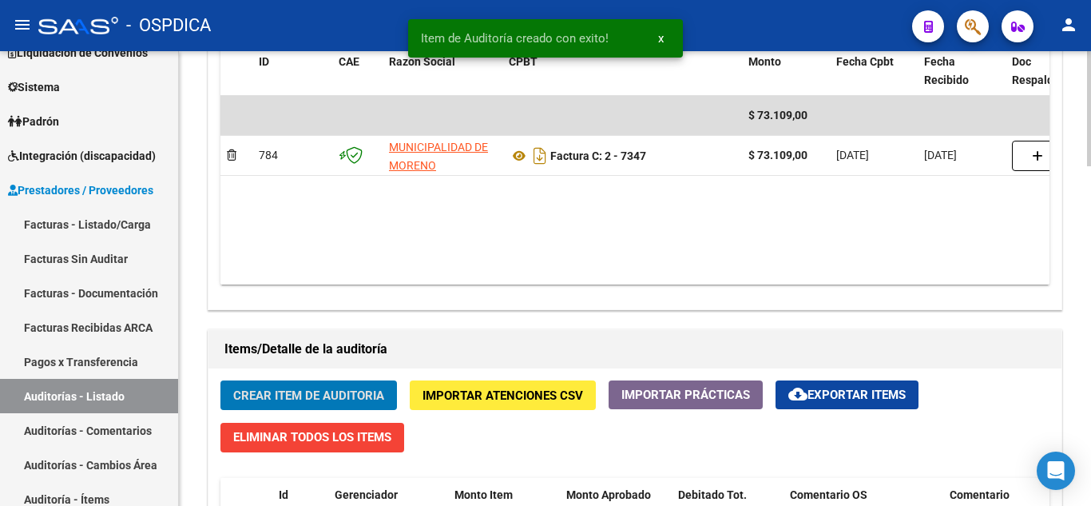
scroll to position [878, 0]
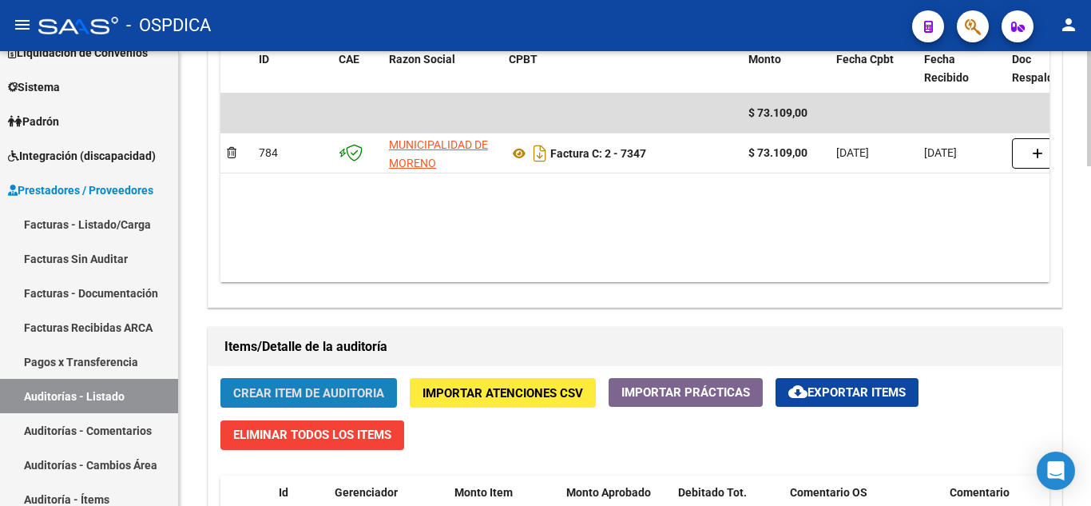
click at [315, 390] on span "Crear Item de Auditoria" at bounding box center [308, 393] width 151 height 14
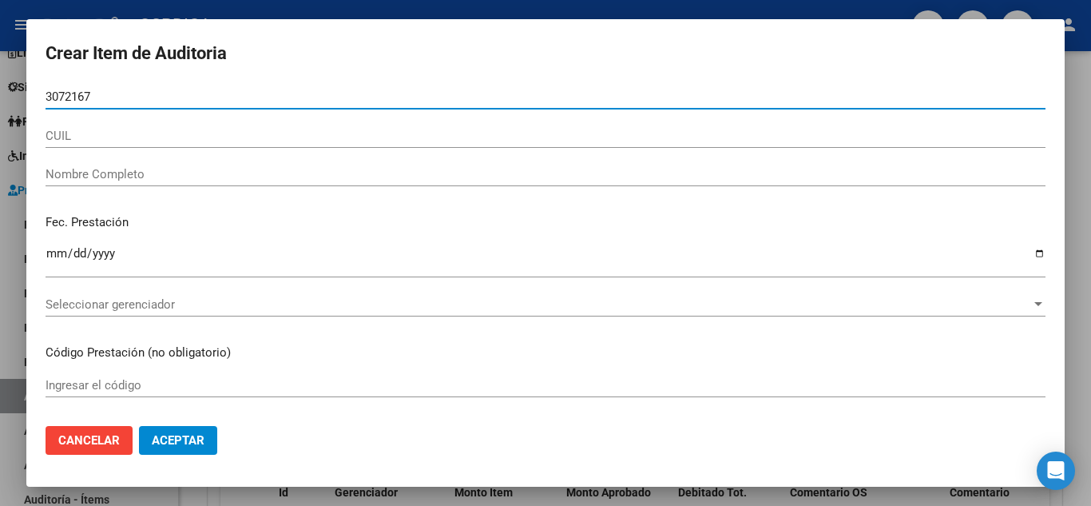
type input "30721676"
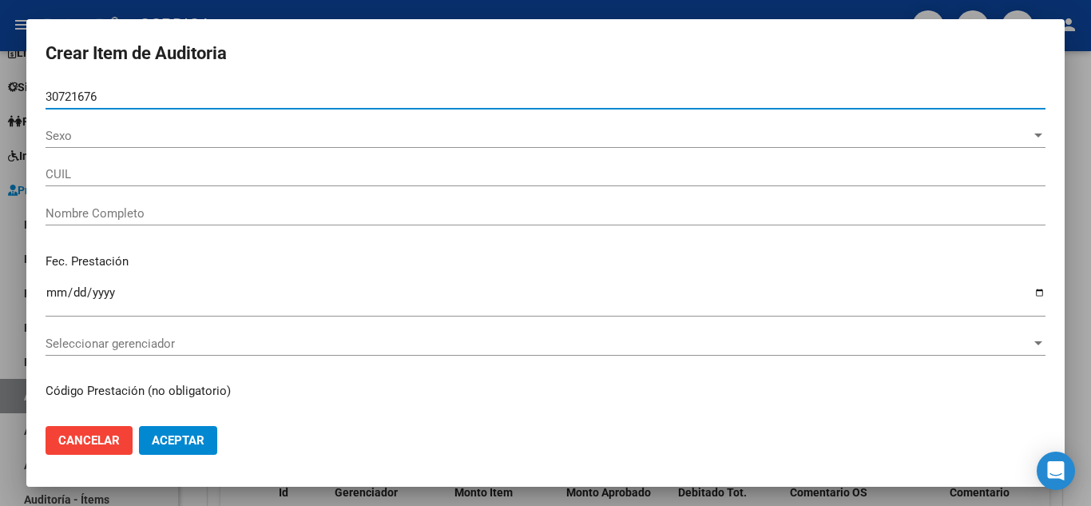
type input "20307216761"
type input "PEREIRA RUBEN DARIO -"
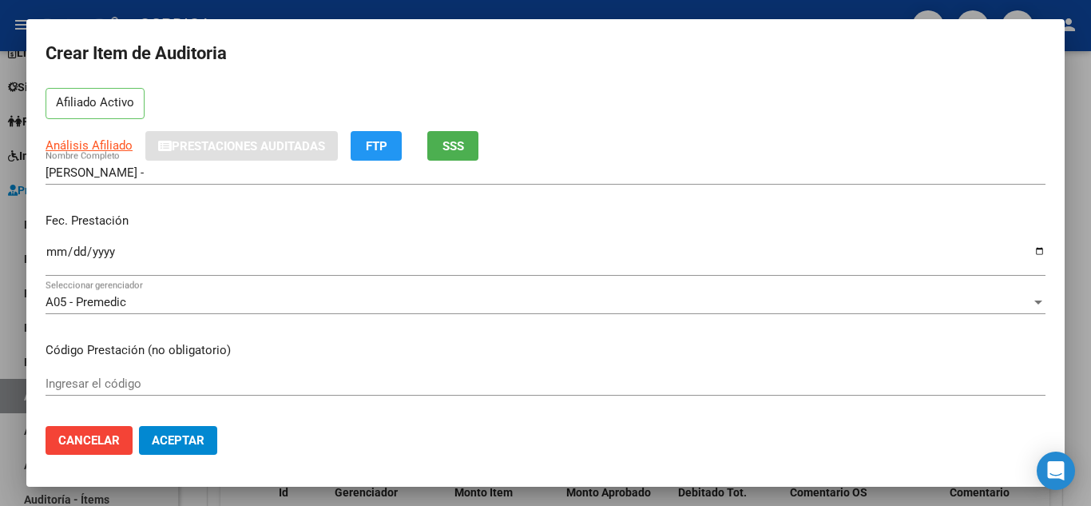
scroll to position [160, 0]
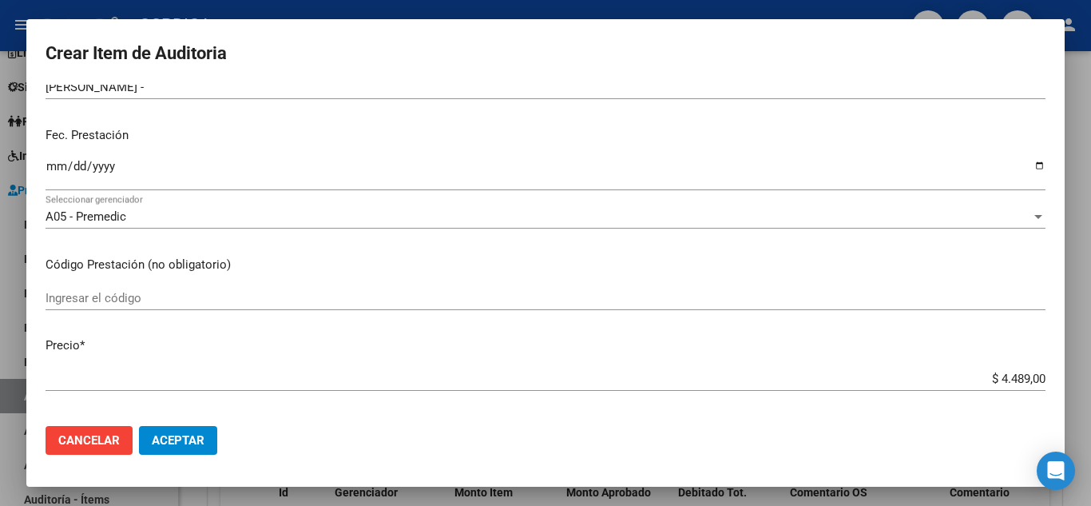
type input "30721676"
click at [54, 160] on input "Ingresar la fecha" at bounding box center [546, 173] width 1000 height 26
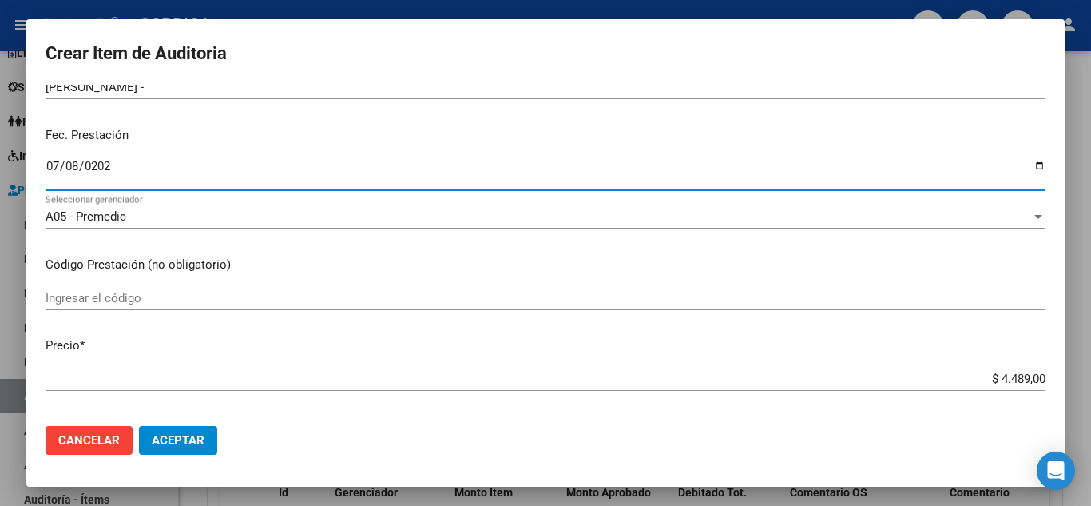
type input "2025-07-08"
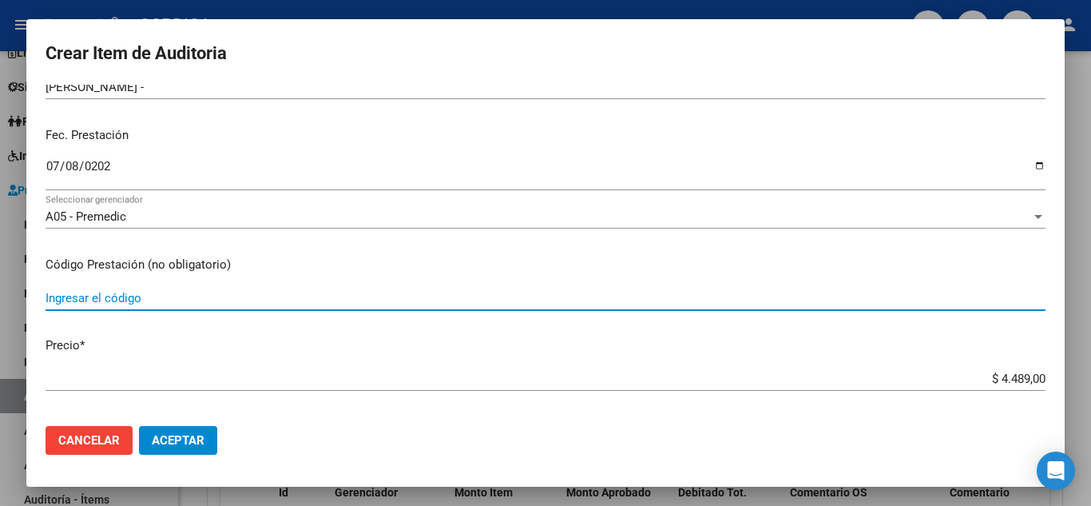
click at [656, 298] on input "Ingresar el código" at bounding box center [546, 298] width 1000 height 14
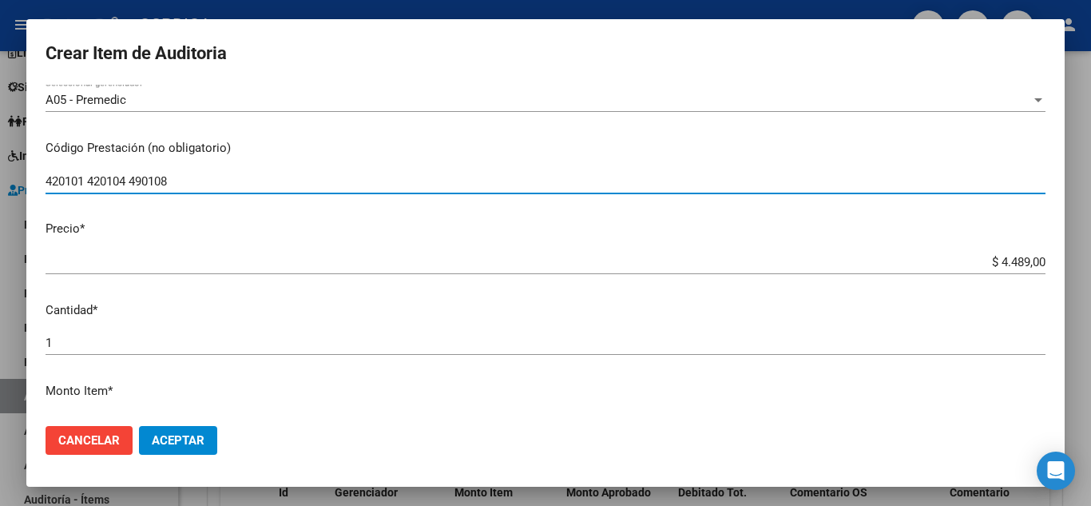
scroll to position [240, 0]
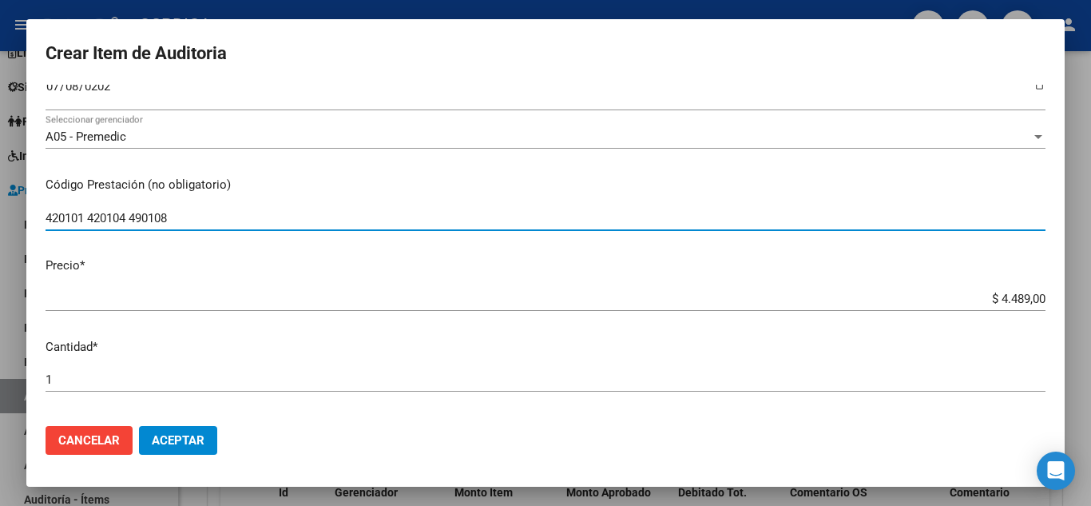
type input "420101 420104 490108"
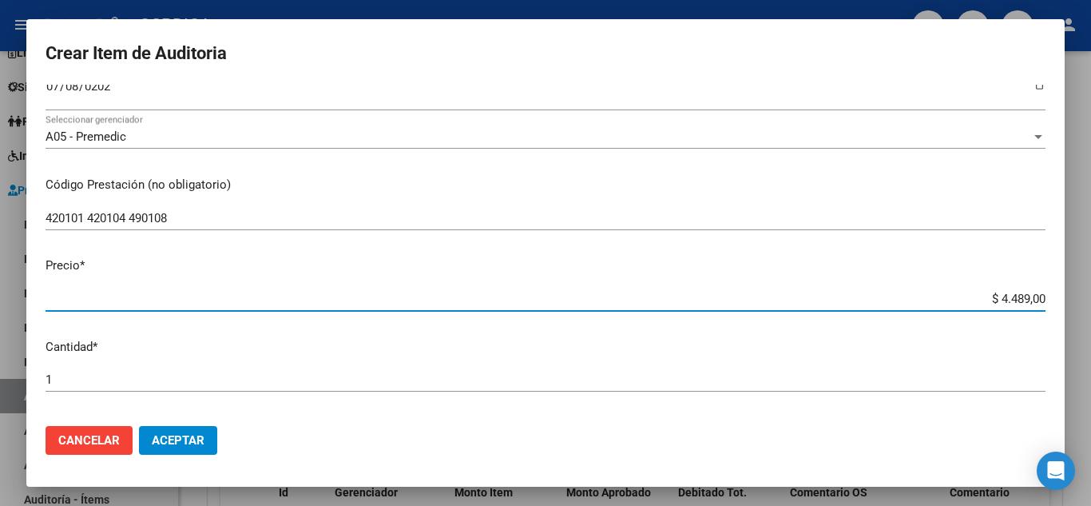
drag, startPoint x: 974, startPoint y: 298, endPoint x: 1057, endPoint y: 287, distance: 84.6
click at [1057, 287] on mat-dialog-content "30721676 Nro Documento 20307216761 CUIL Afiliado Activo Análisis Afiliado Prest…" at bounding box center [545, 249] width 1038 height 328
type input "$ 0,01"
type input "$ 0,11"
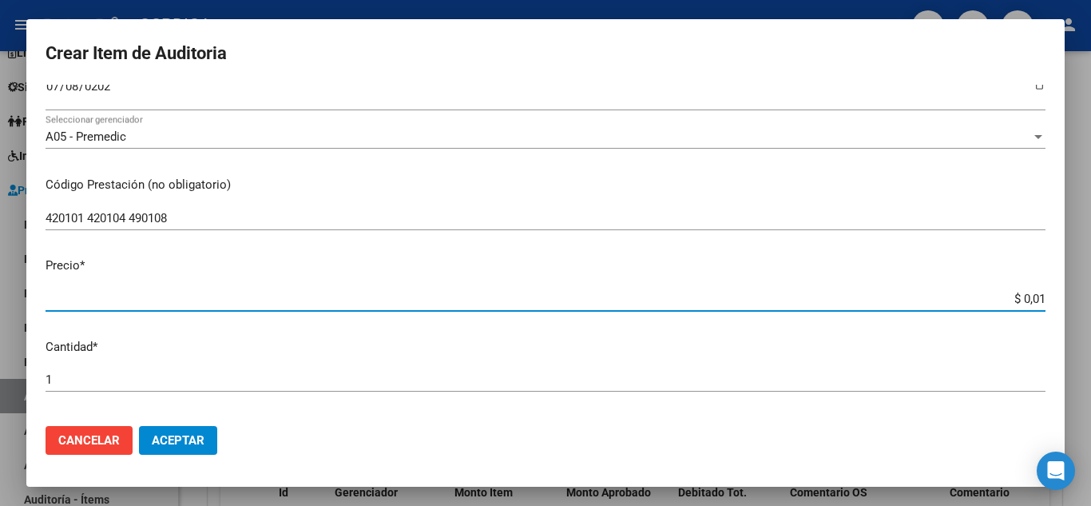
type input "$ 0,11"
type input "$ 1,17"
type input "$ 11,73"
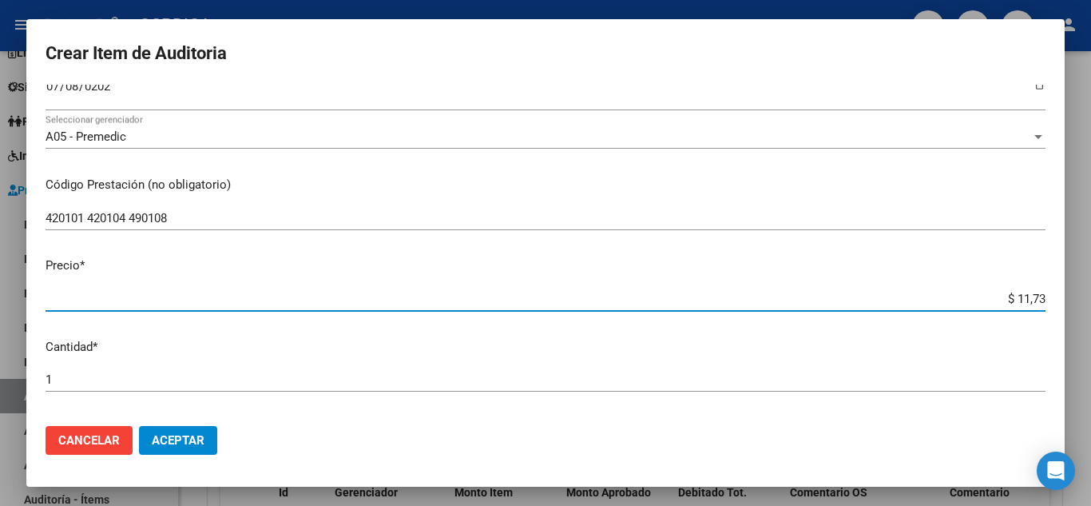
type input "$ 117,33"
type input "$ 1.173,30"
type input "$ 11.733,00"
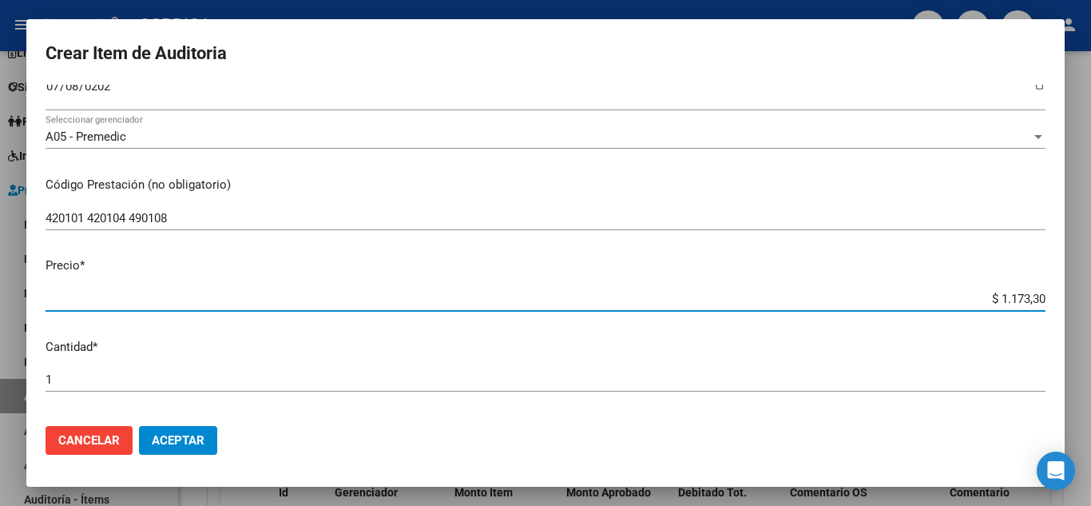
type input "$ 11.733,00"
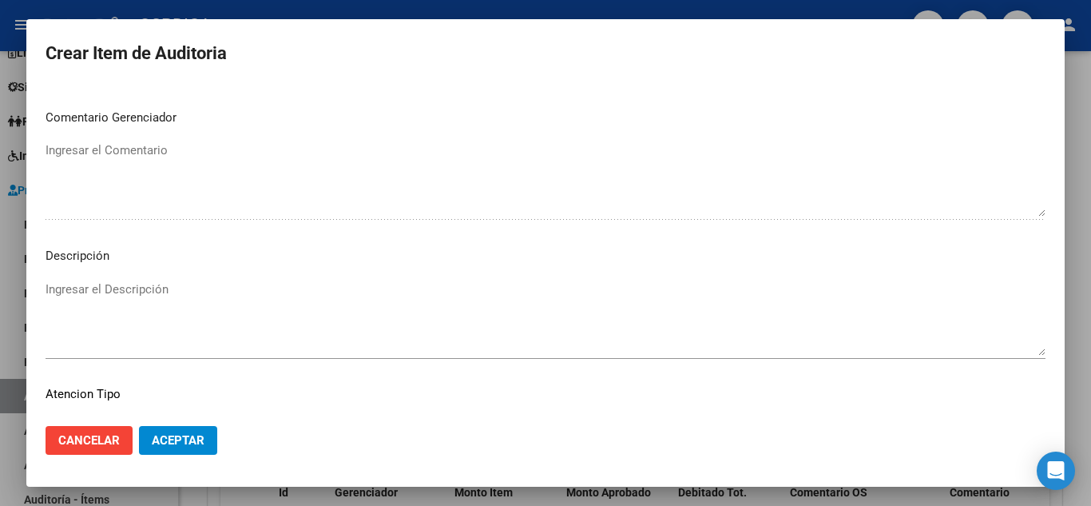
scroll to position [1110, 0]
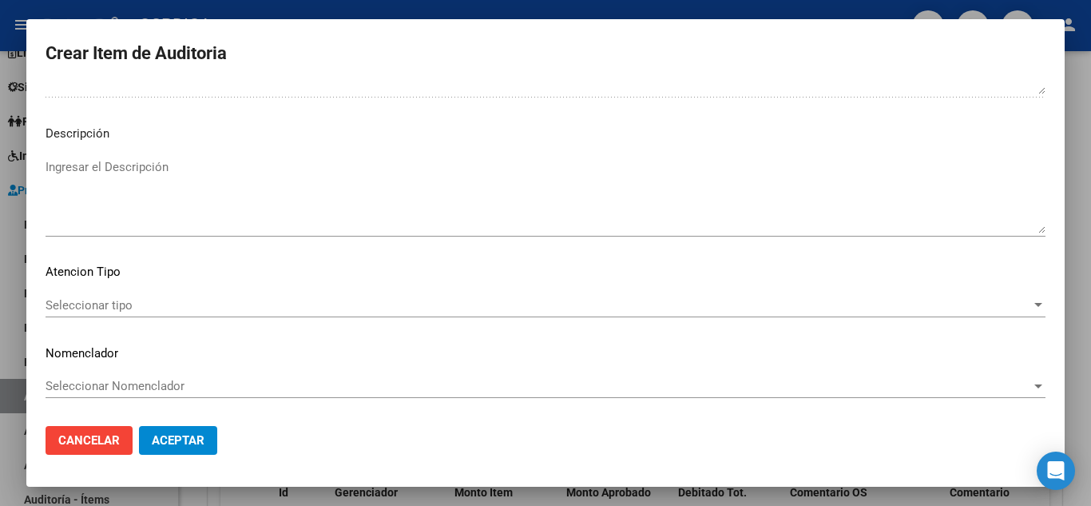
click at [125, 303] on span "Seleccionar tipo" at bounding box center [538, 305] width 985 height 14
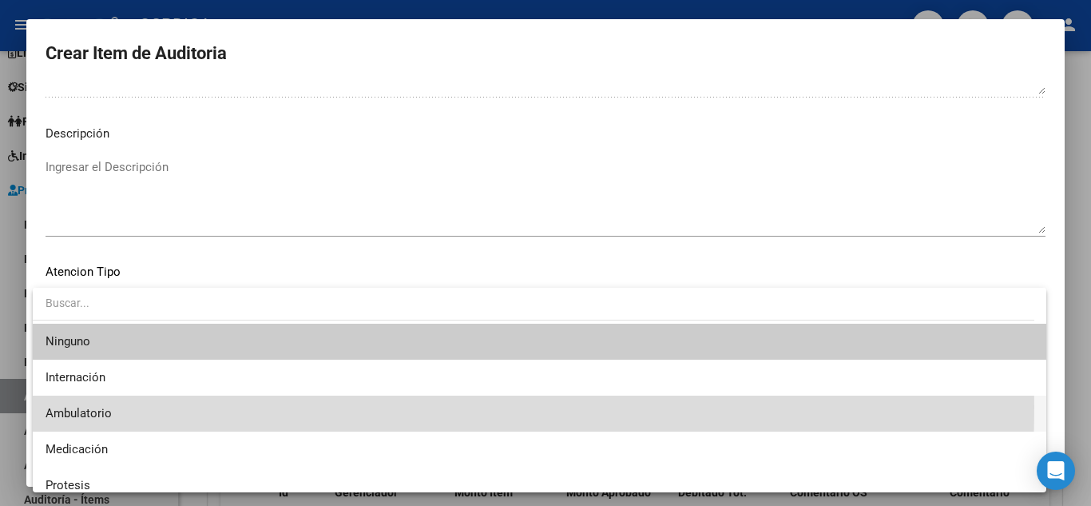
click at [160, 406] on span "Ambulatorio" at bounding box center [540, 413] width 988 height 36
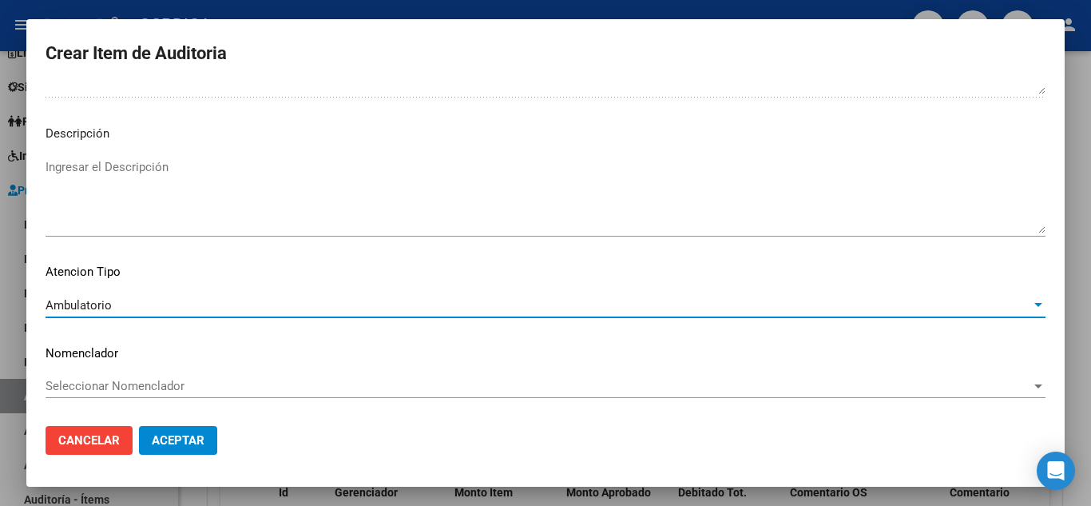
click at [203, 435] on span "Aceptar" at bounding box center [178, 440] width 53 height 14
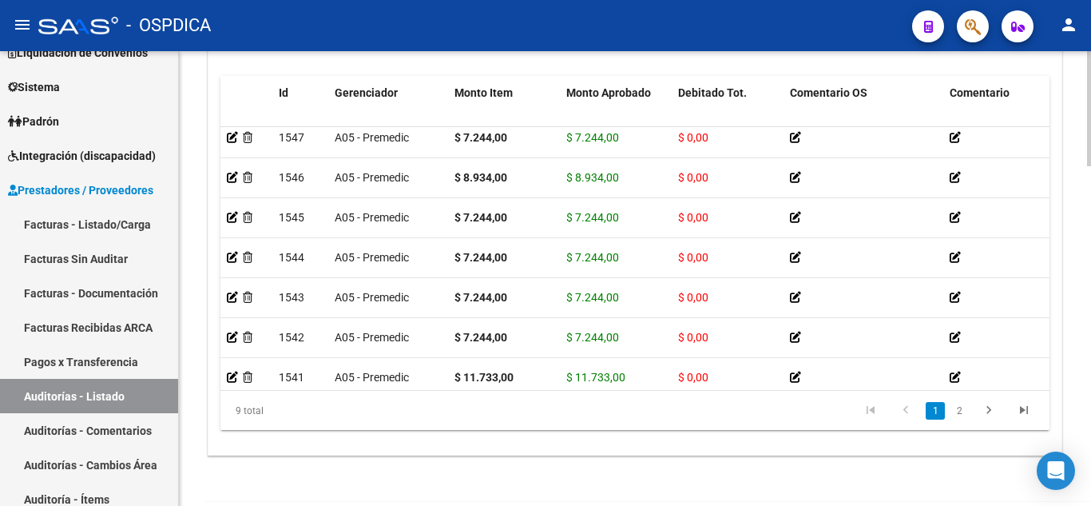
scroll to position [47, 0]
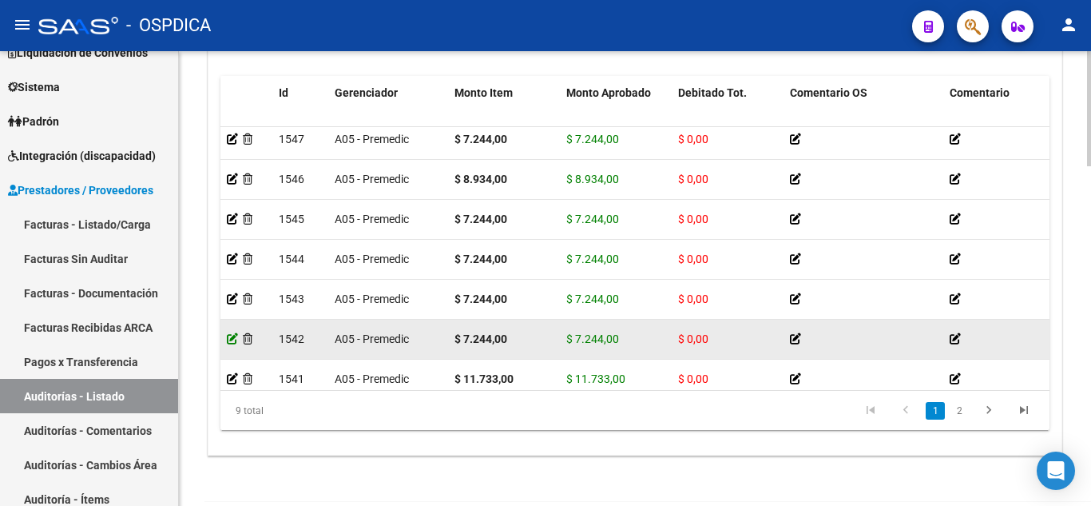
click at [234, 338] on icon at bounding box center [232, 338] width 11 height 11
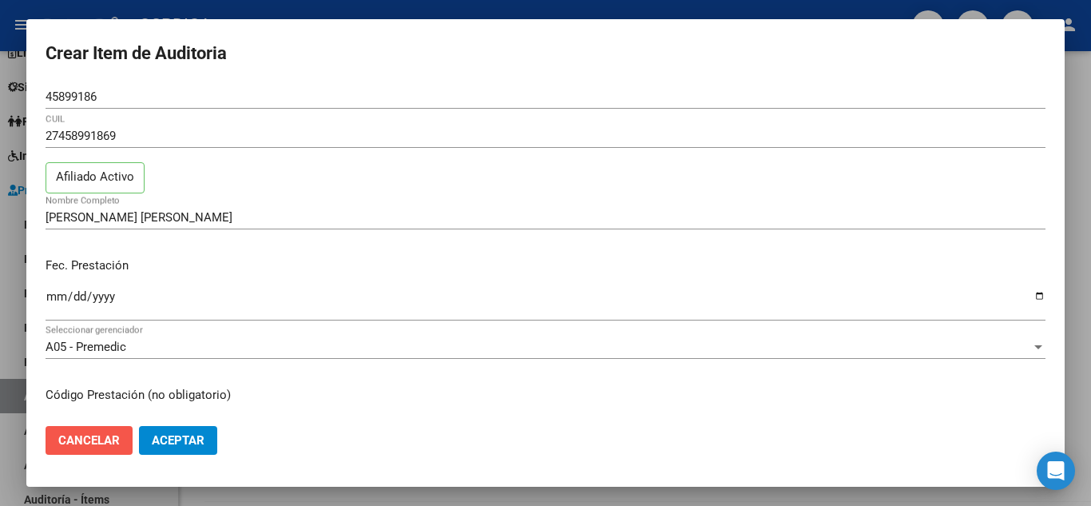
drag, startPoint x: 112, startPoint y: 432, endPoint x: 270, endPoint y: 374, distance: 168.5
click at [111, 432] on button "Cancelar" at bounding box center [89, 440] width 87 height 29
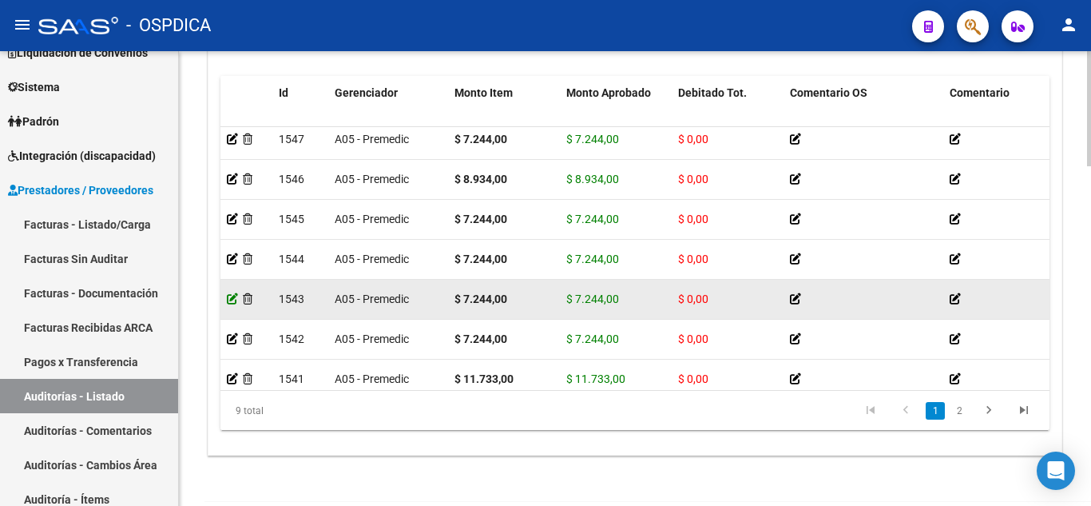
click at [232, 298] on icon at bounding box center [232, 298] width 11 height 11
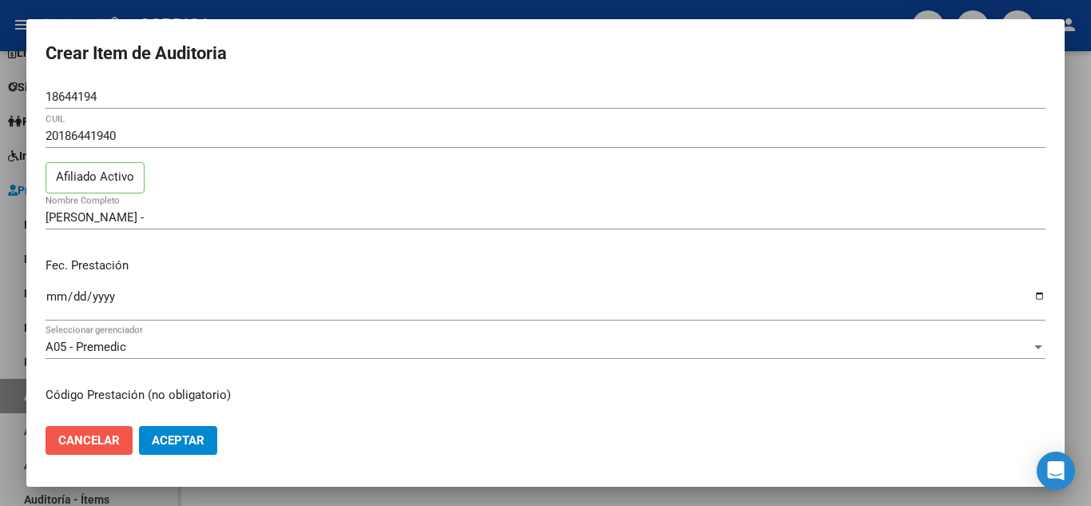
click at [97, 442] on span "Cancelar" at bounding box center [88, 440] width 61 height 14
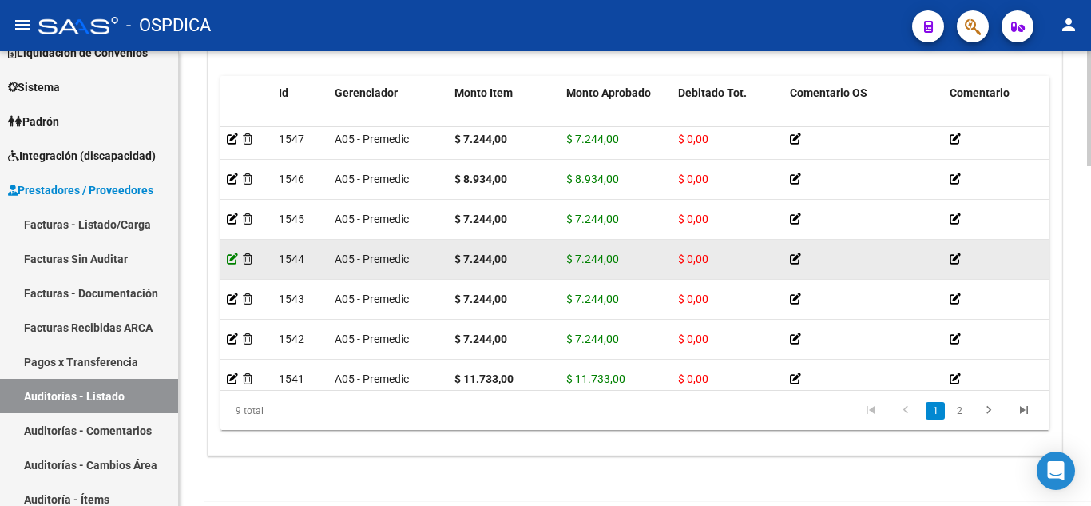
click at [231, 253] on icon at bounding box center [232, 258] width 11 height 11
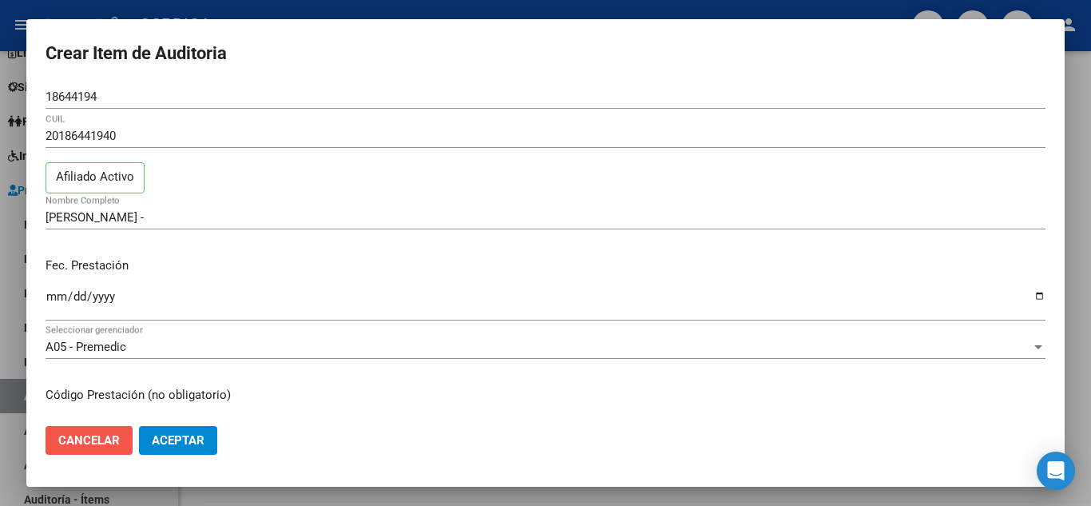
click at [113, 440] on span "Cancelar" at bounding box center [88, 440] width 61 height 14
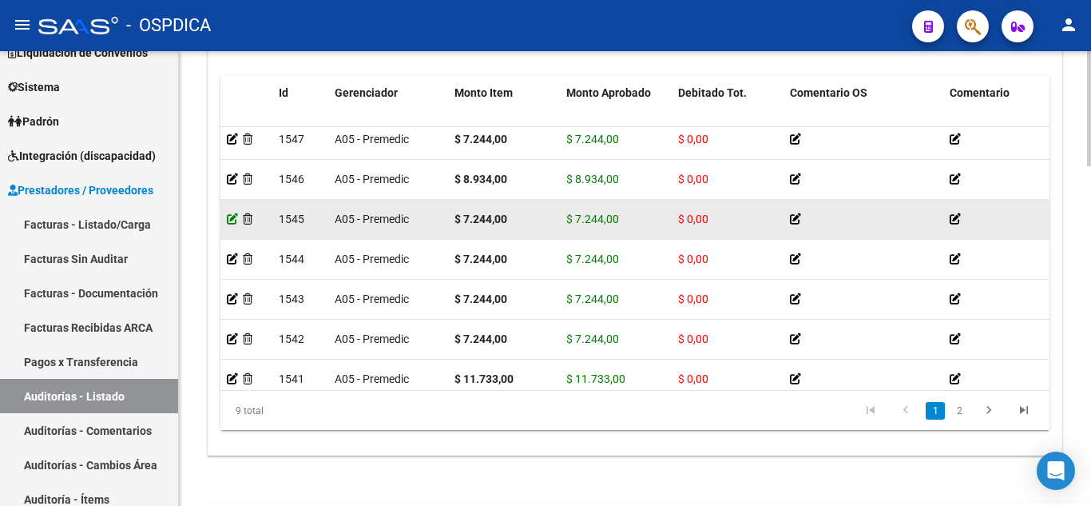
click at [229, 216] on icon at bounding box center [232, 218] width 11 height 11
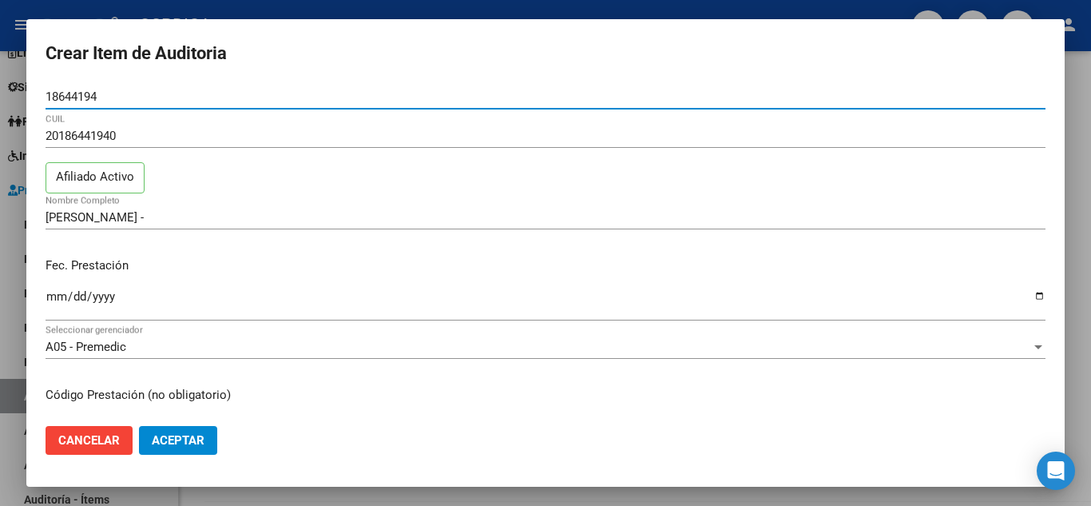
click at [104, 435] on span "Cancelar" at bounding box center [88, 440] width 61 height 14
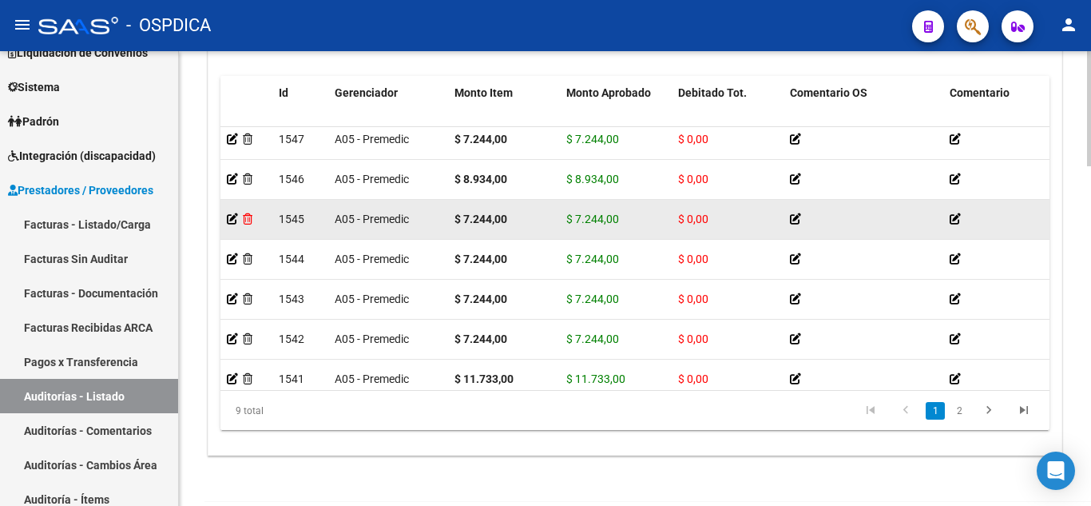
click at [252, 213] on icon at bounding box center [248, 218] width 10 height 11
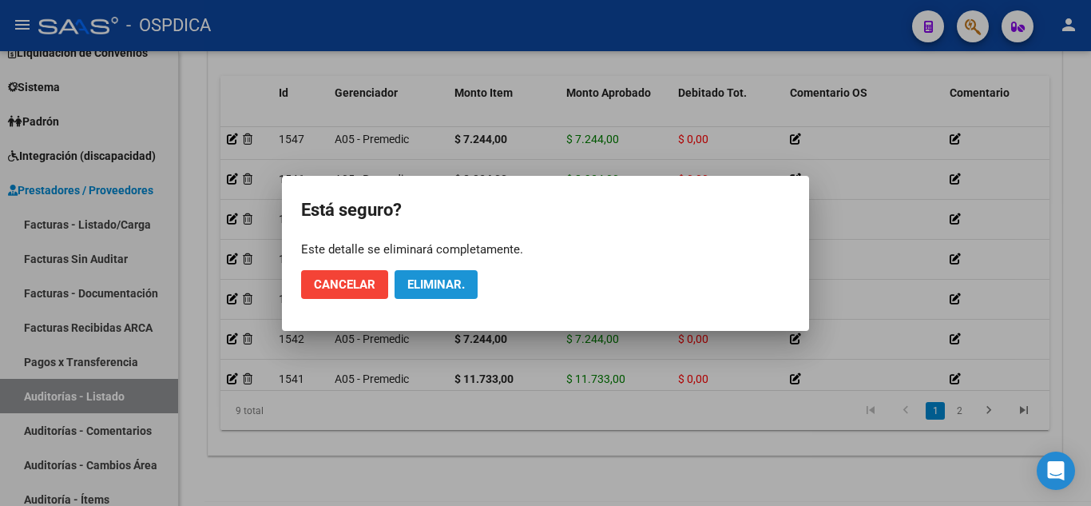
click at [466, 291] on button "Eliminar." at bounding box center [436, 284] width 83 height 29
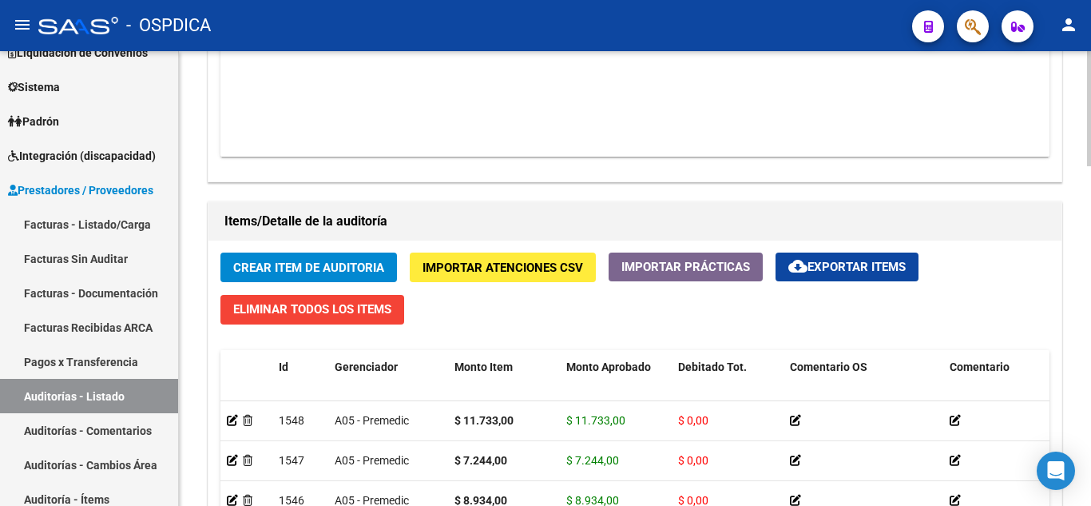
scroll to position [1198, 0]
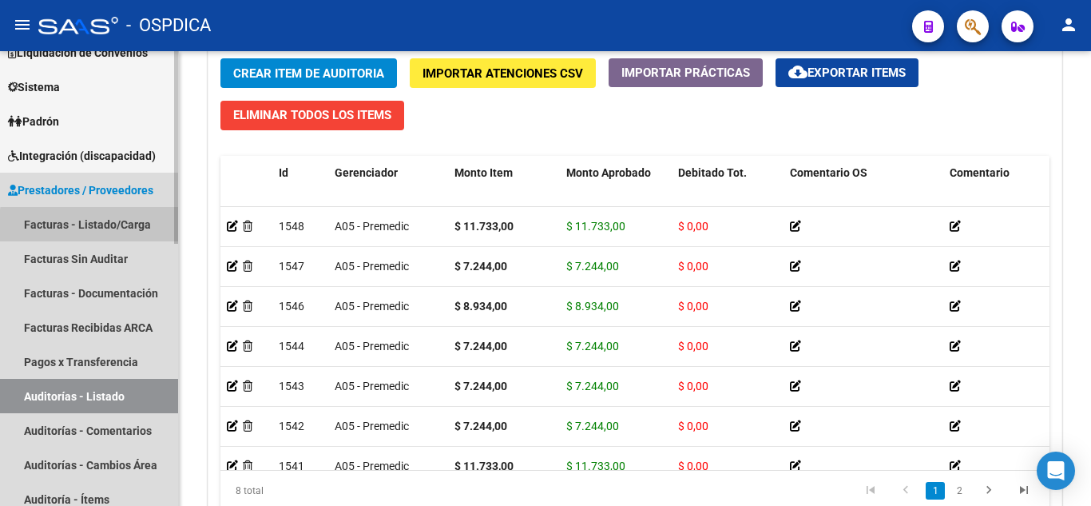
drag, startPoint x: 102, startPoint y: 227, endPoint x: 106, endPoint y: 238, distance: 11.9
click at [102, 226] on link "Facturas - Listado/Carga" at bounding box center [89, 224] width 178 height 34
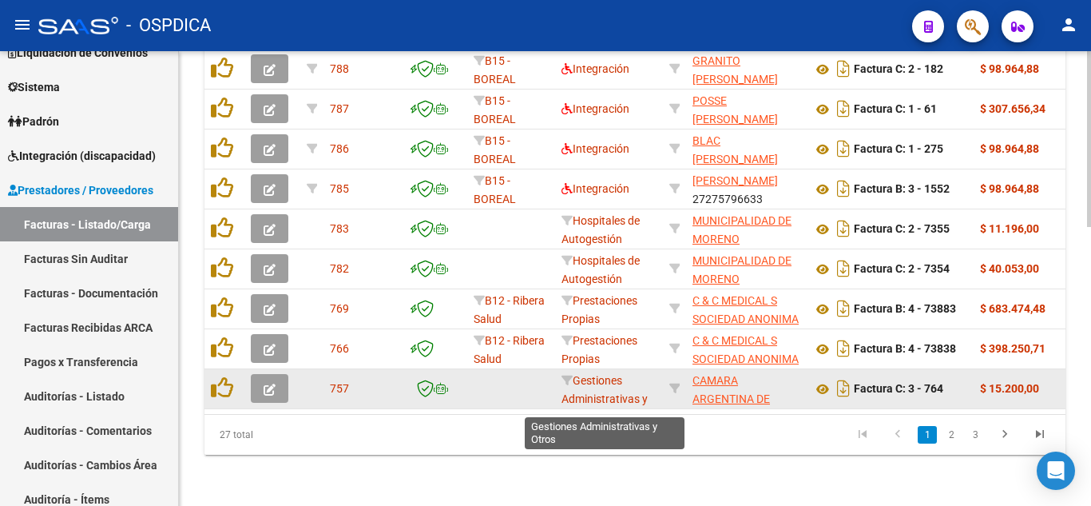
scroll to position [321, 0]
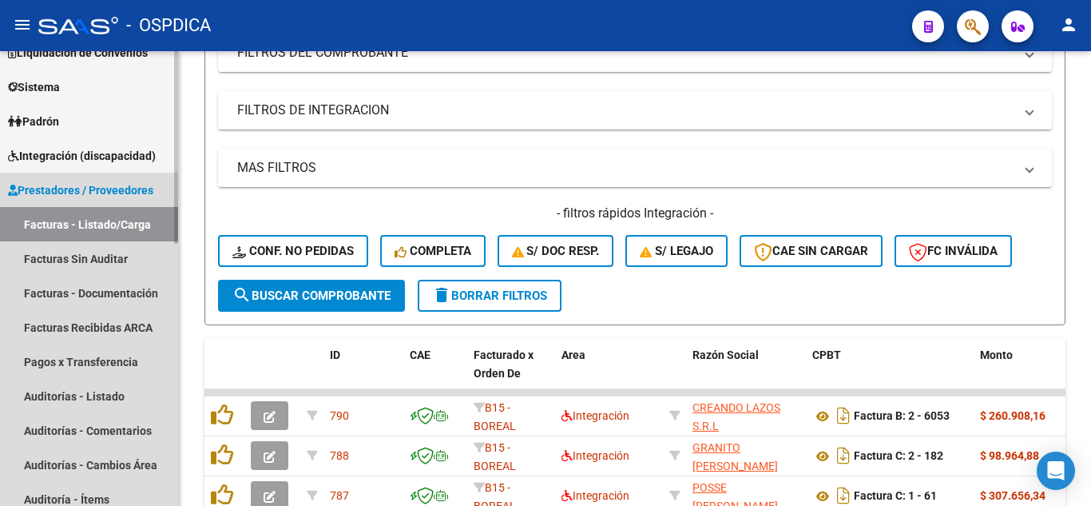
click at [118, 220] on link "Facturas - Listado/Carga" at bounding box center [89, 224] width 178 height 34
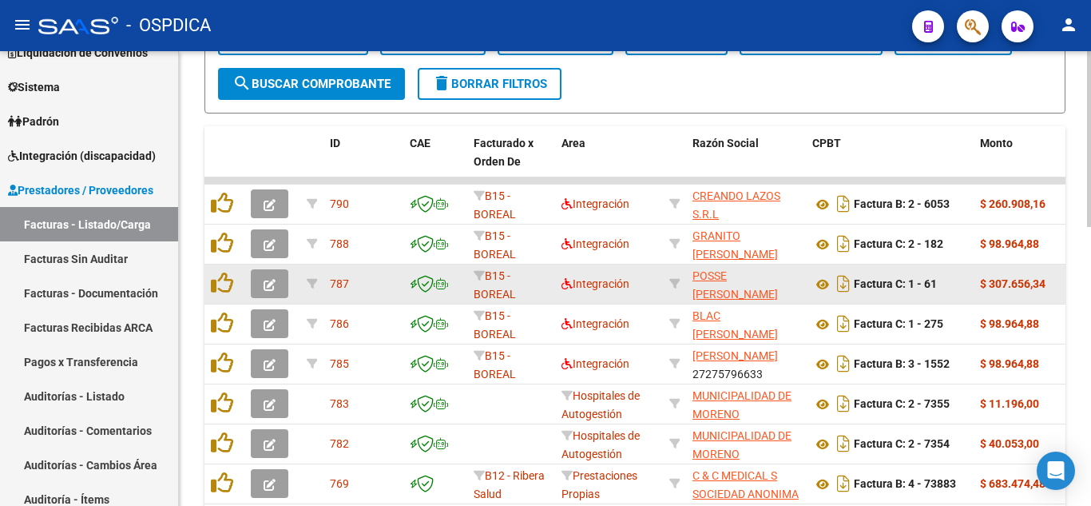
scroll to position [561, 0]
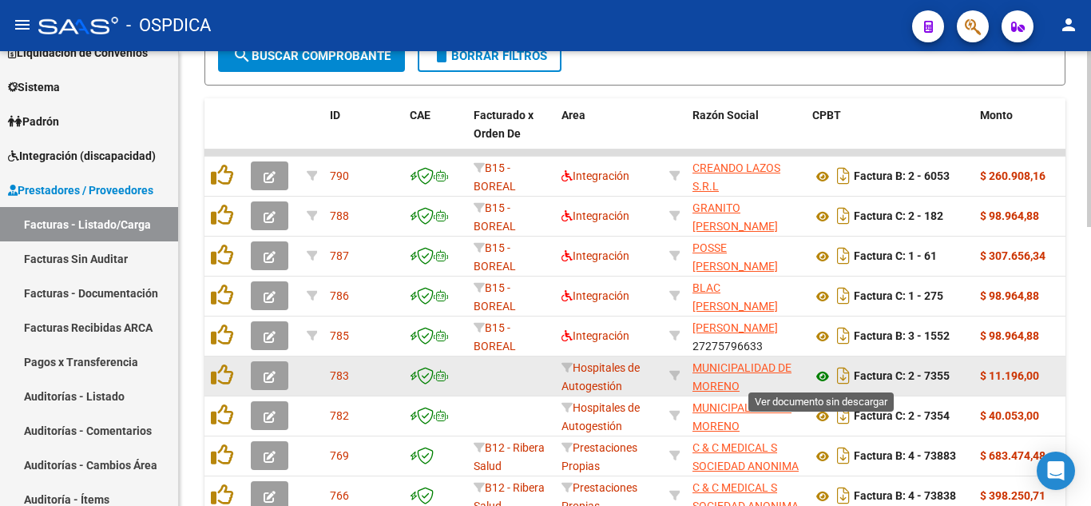
click at [826, 375] on icon at bounding box center [822, 376] width 21 height 19
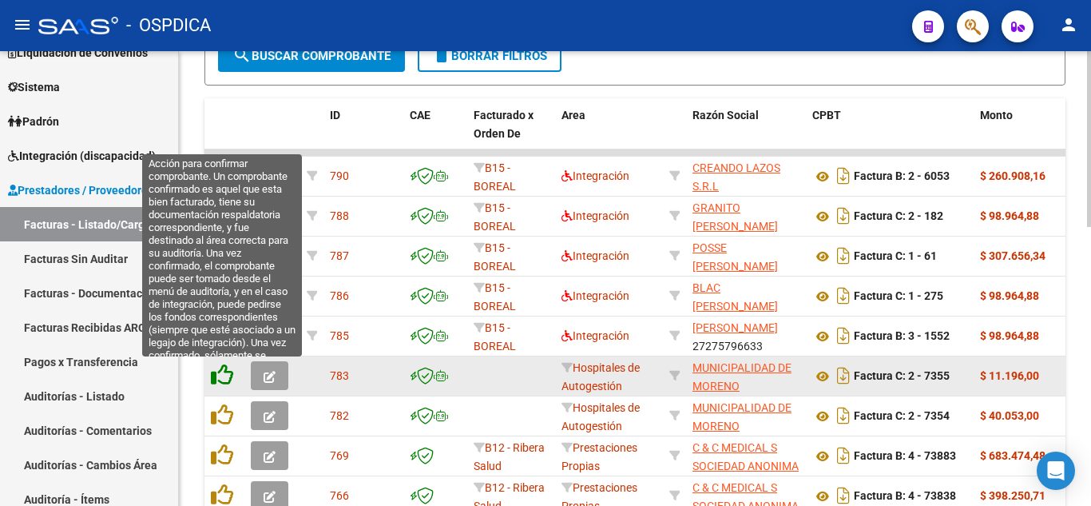
click at [215, 377] on icon at bounding box center [222, 374] width 22 height 22
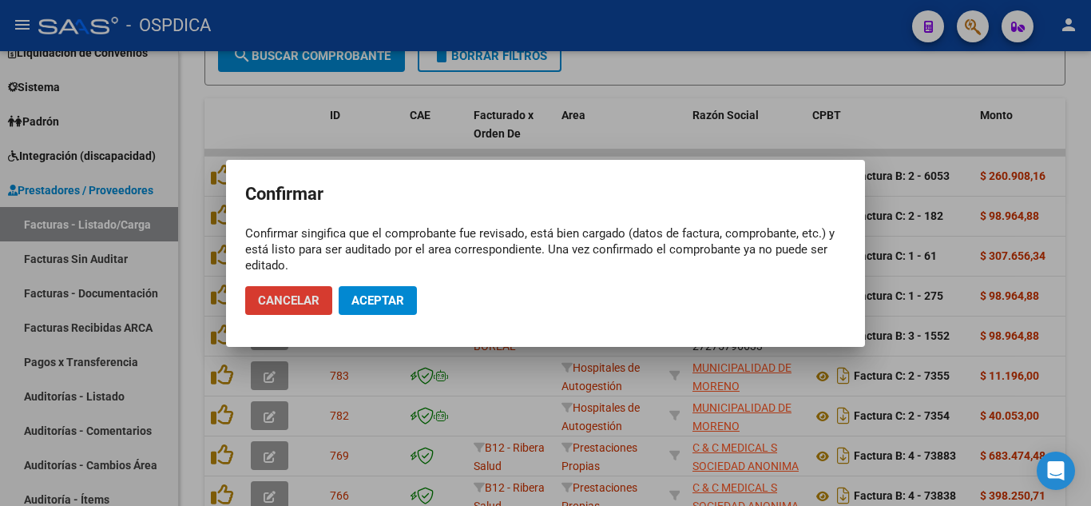
click at [372, 297] on span "Aceptar" at bounding box center [377, 300] width 53 height 14
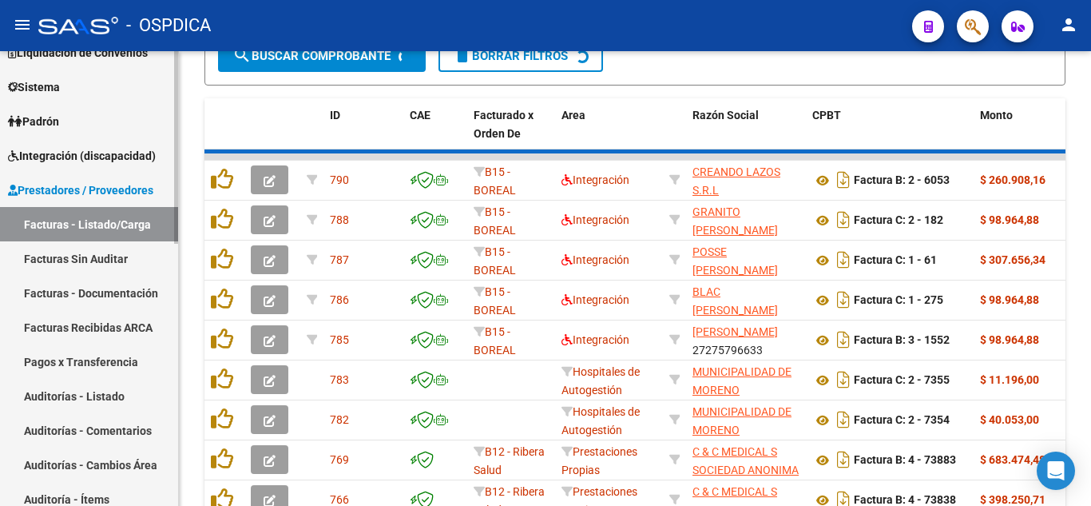
scroll to position [562, 0]
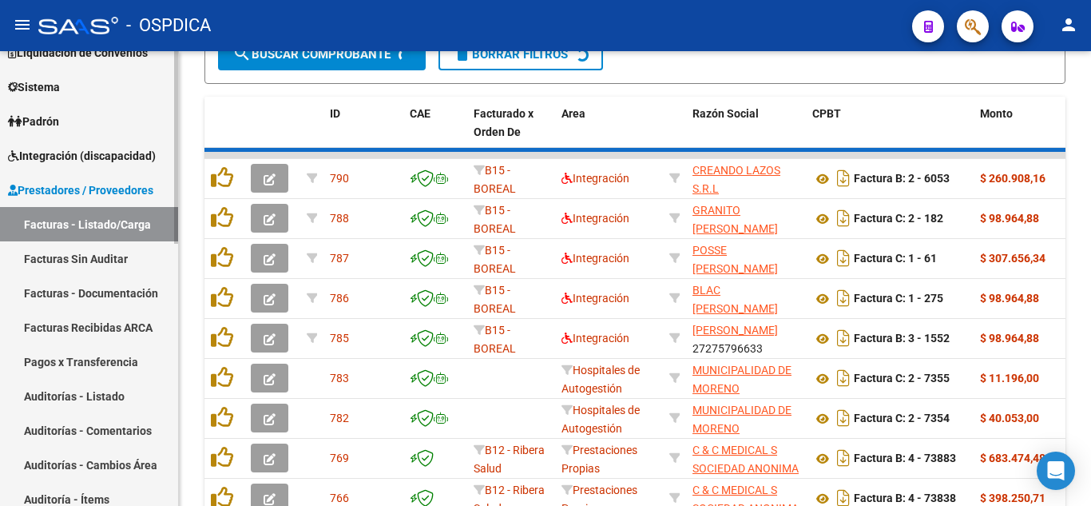
drag, startPoint x: 109, startPoint y: 249, endPoint x: 110, endPoint y: 284, distance: 34.4
click at [109, 250] on link "Facturas Sin Auditar" at bounding box center [89, 258] width 178 height 34
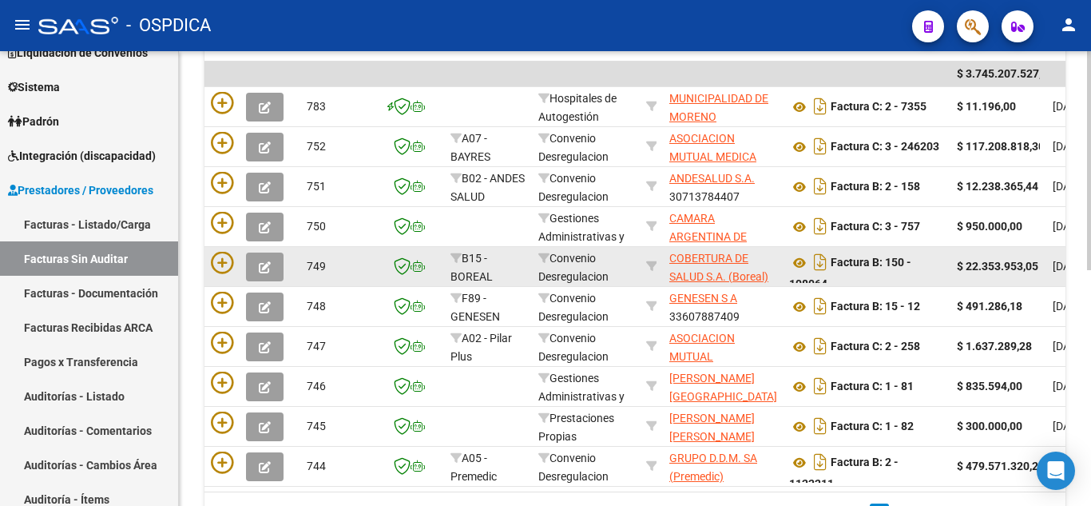
scroll to position [251, 0]
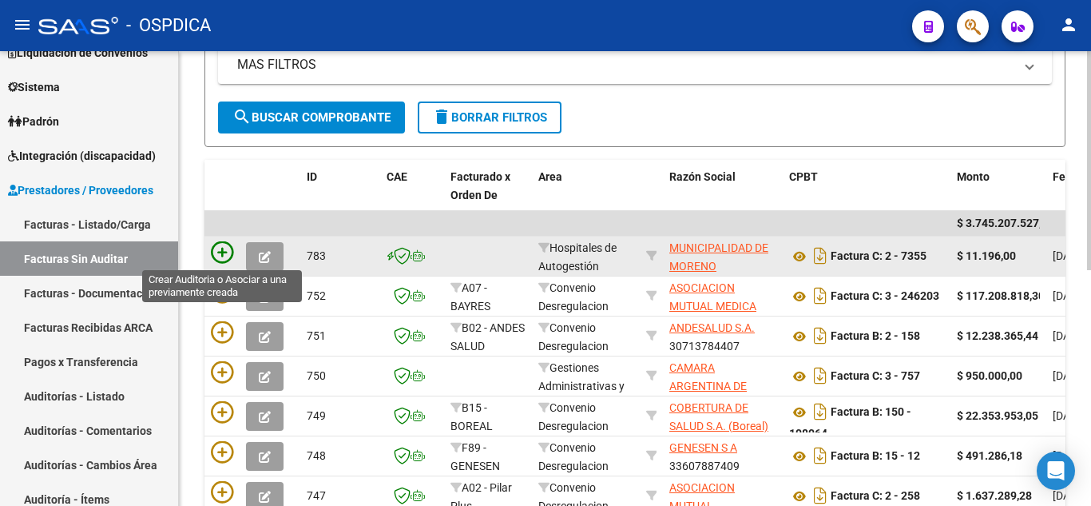
click at [225, 246] on icon at bounding box center [222, 252] width 22 height 22
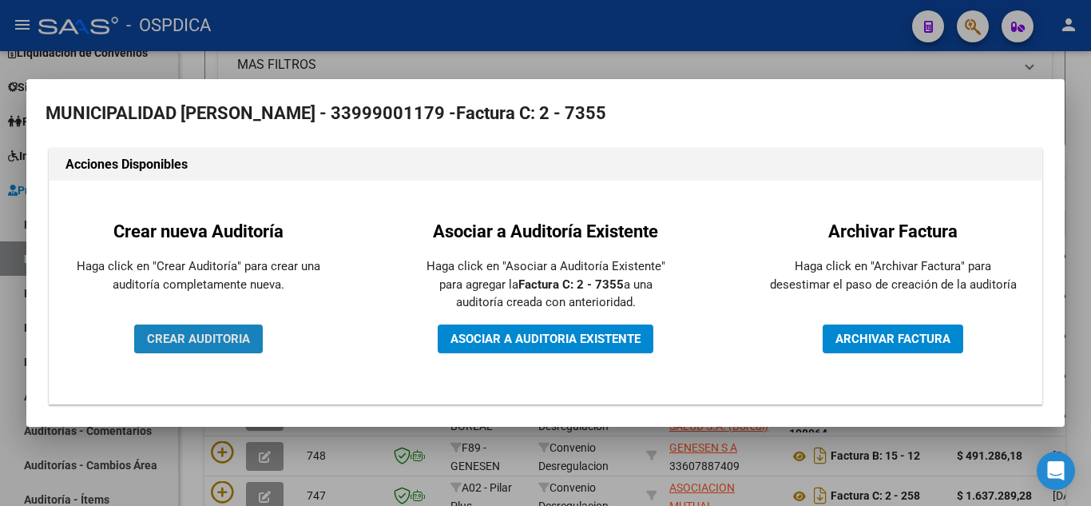
click at [206, 335] on span "CREAR AUDITORIA" at bounding box center [198, 338] width 103 height 14
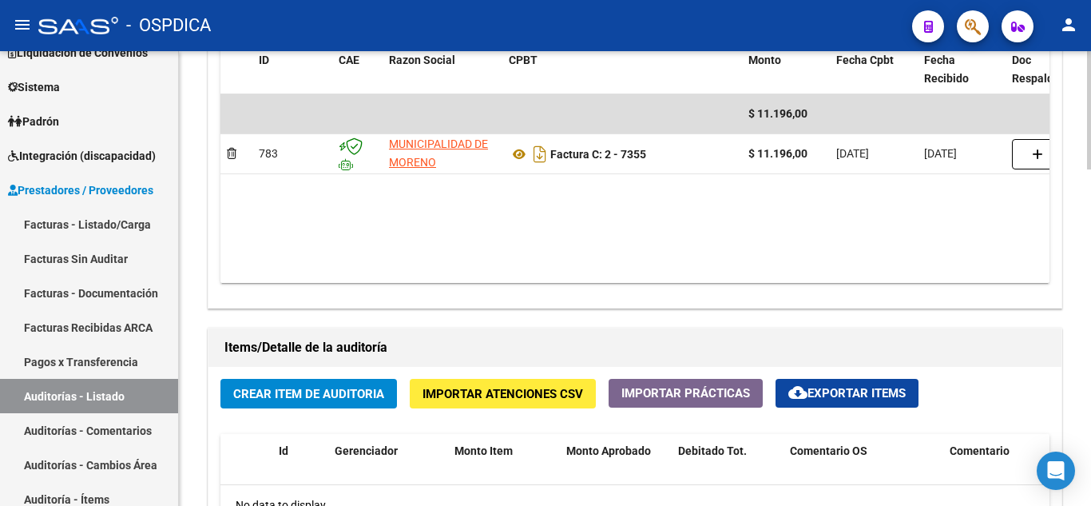
scroll to position [878, 0]
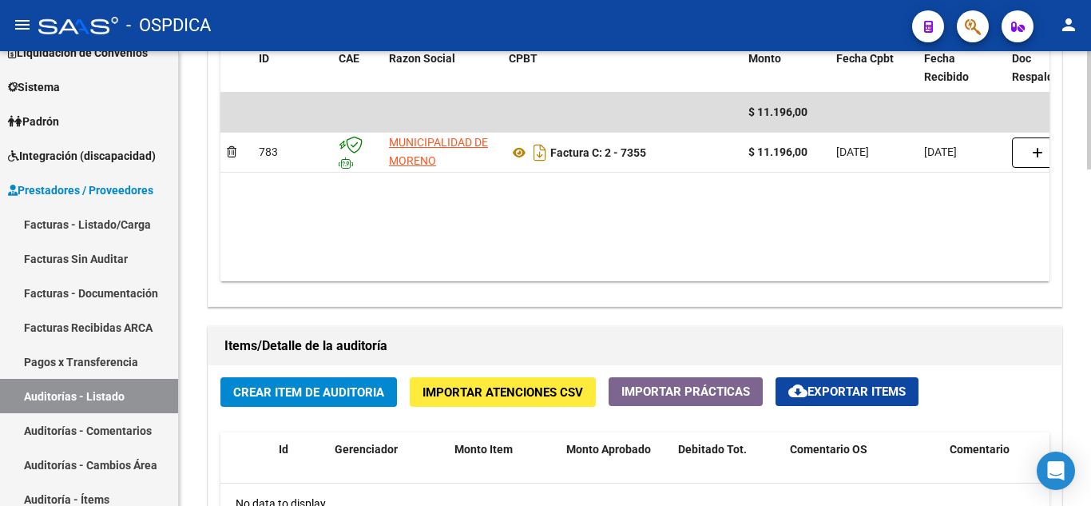
click at [344, 401] on button "Crear Item de Auditoria" at bounding box center [308, 392] width 176 height 30
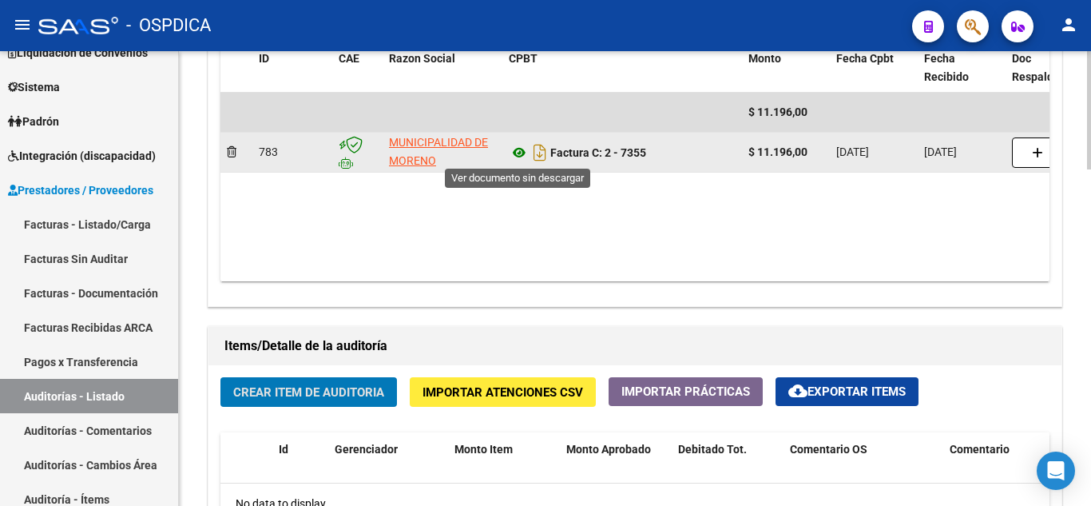
click at [521, 153] on icon at bounding box center [519, 152] width 21 height 19
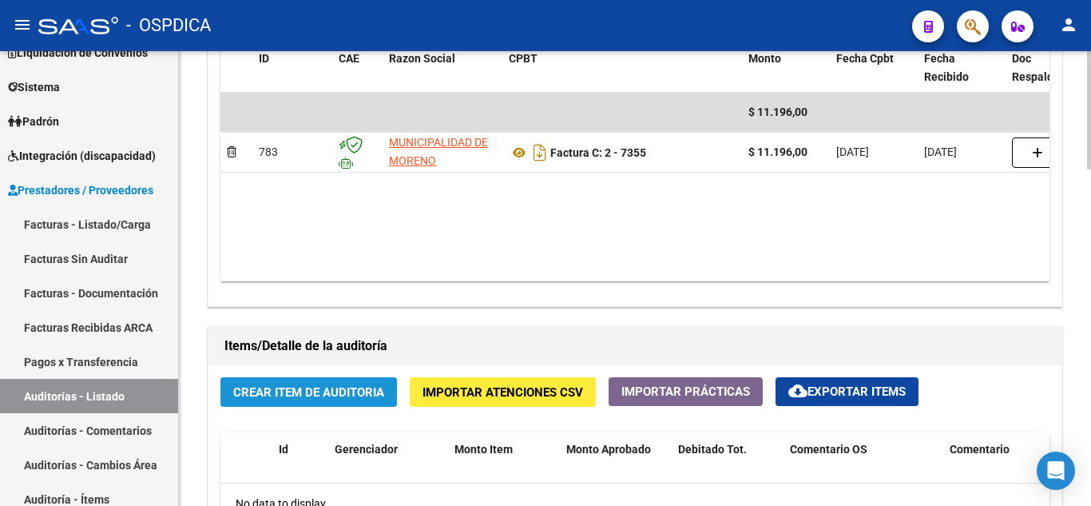
click at [343, 390] on span "Crear Item de Auditoria" at bounding box center [308, 392] width 151 height 14
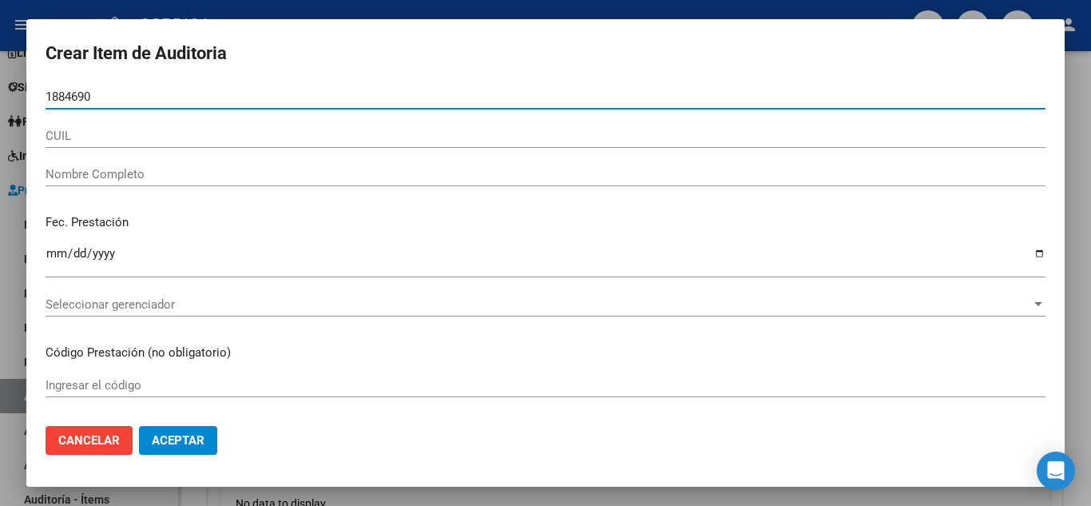
type input "18846902"
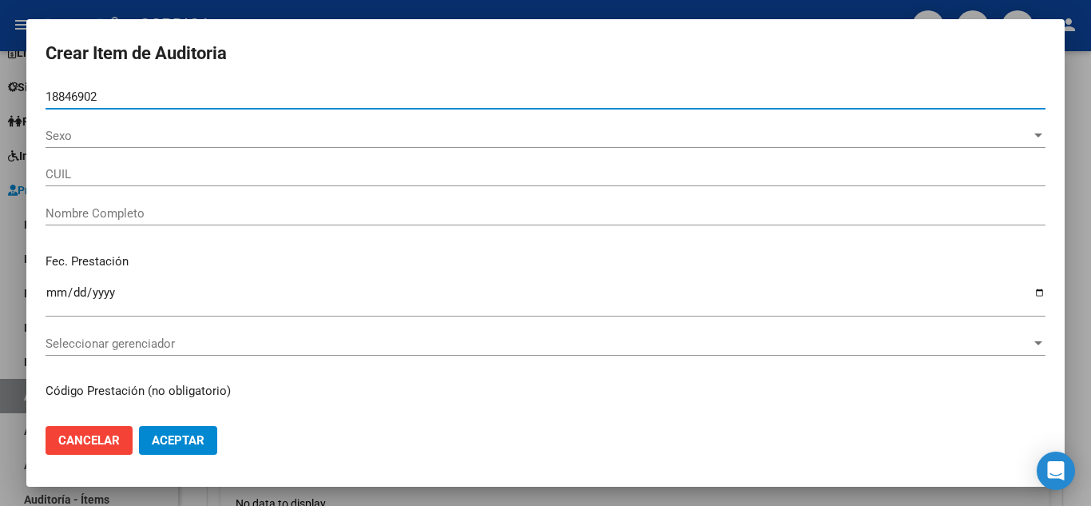
type input "27188469022"
type input "BUSTAMANTE SANDOVAL PRISCILLA SOLEDAD"
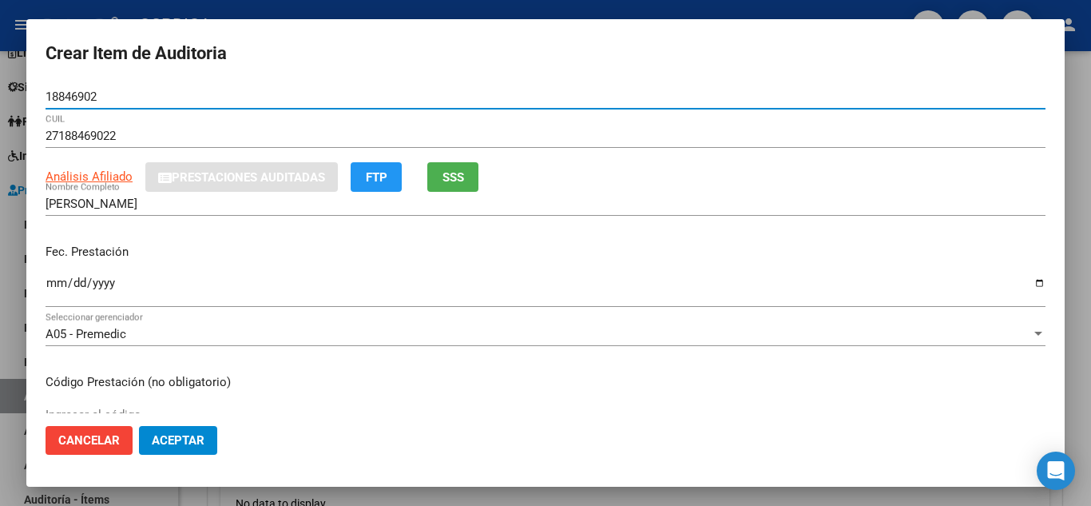
type input "18846902"
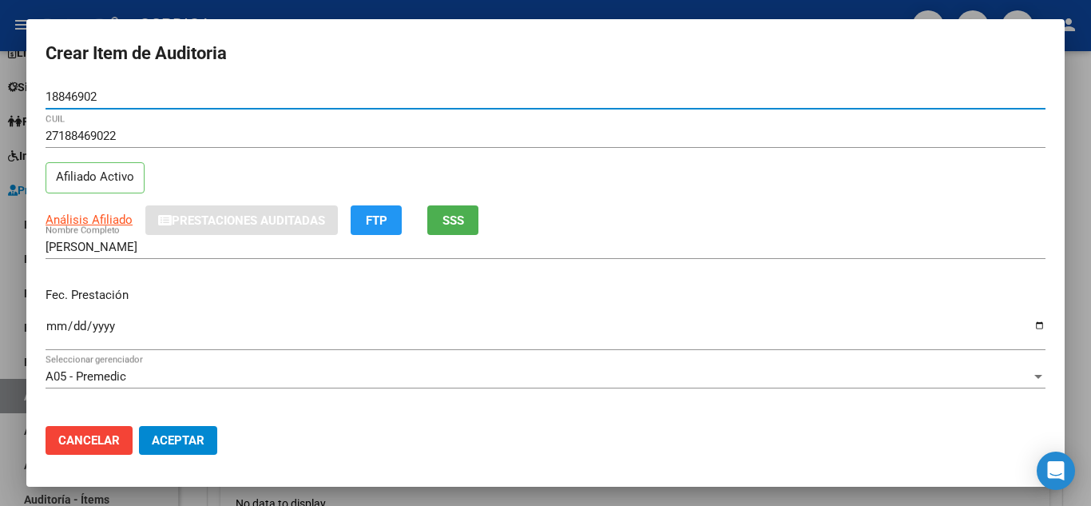
click at [55, 324] on input "Ingresar la fecha" at bounding box center [546, 332] width 1000 height 26
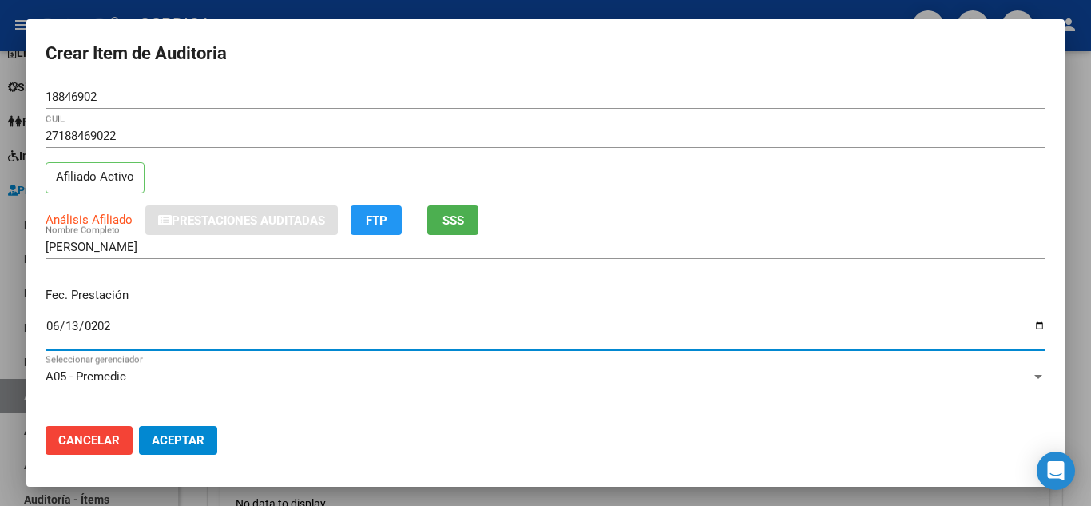
type input "2025-06-13"
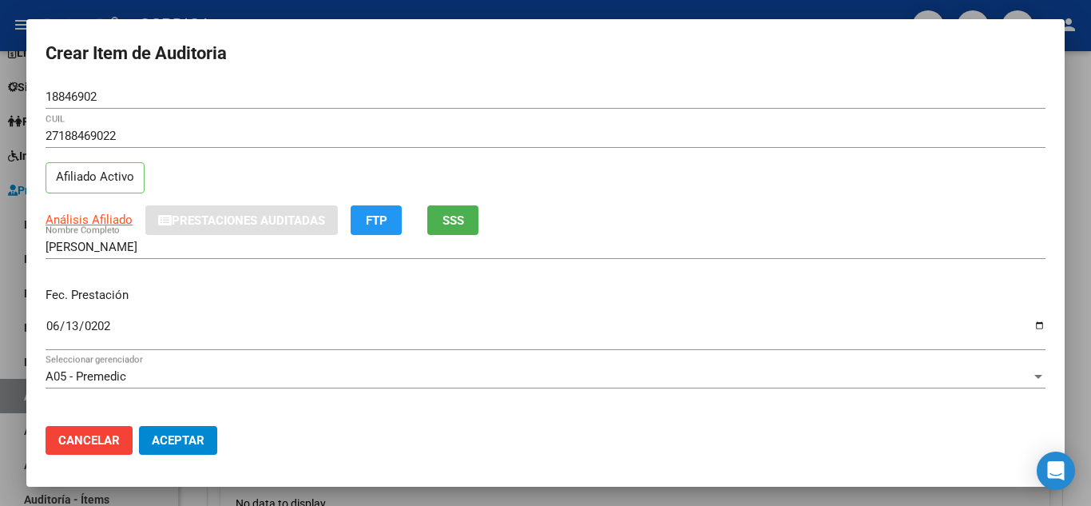
click at [652, 280] on div "Fec. Prestación 2025-06-13 Ingresar la fecha" at bounding box center [546, 319] width 1000 height 91
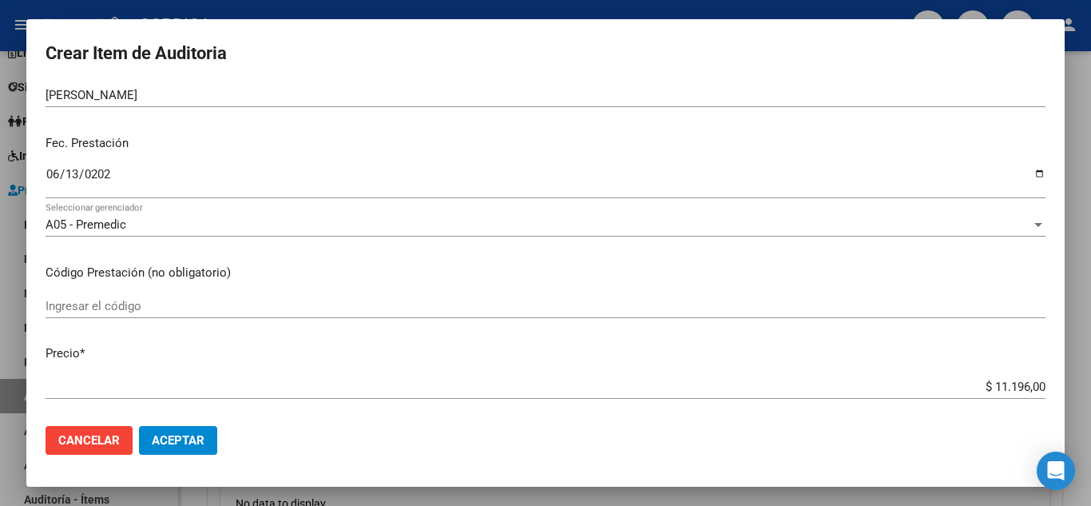
scroll to position [160, 0]
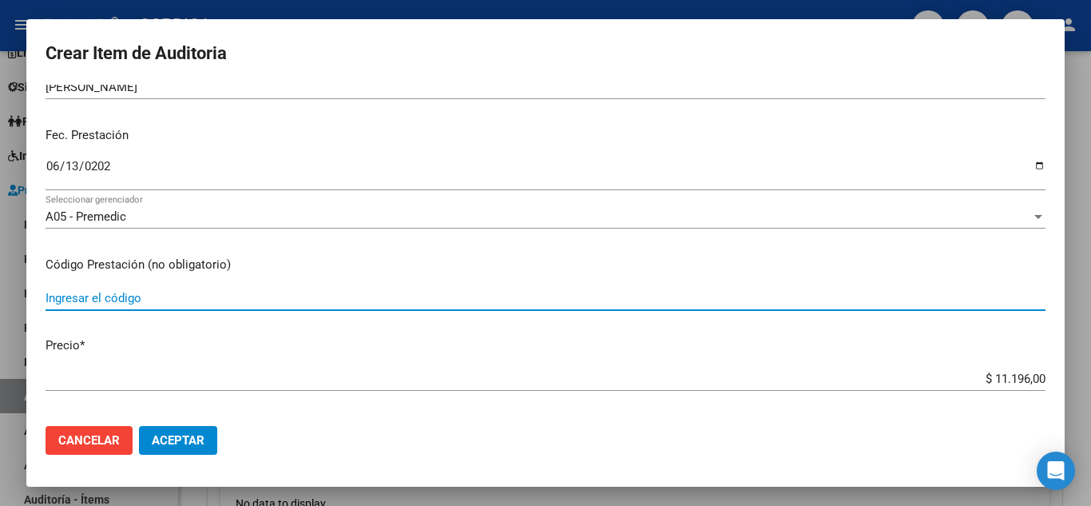
click at [486, 299] on input "Ingresar el código" at bounding box center [546, 298] width 1000 height 14
click at [158, 295] on input "Ingresar el código" at bounding box center [546, 298] width 1000 height 14
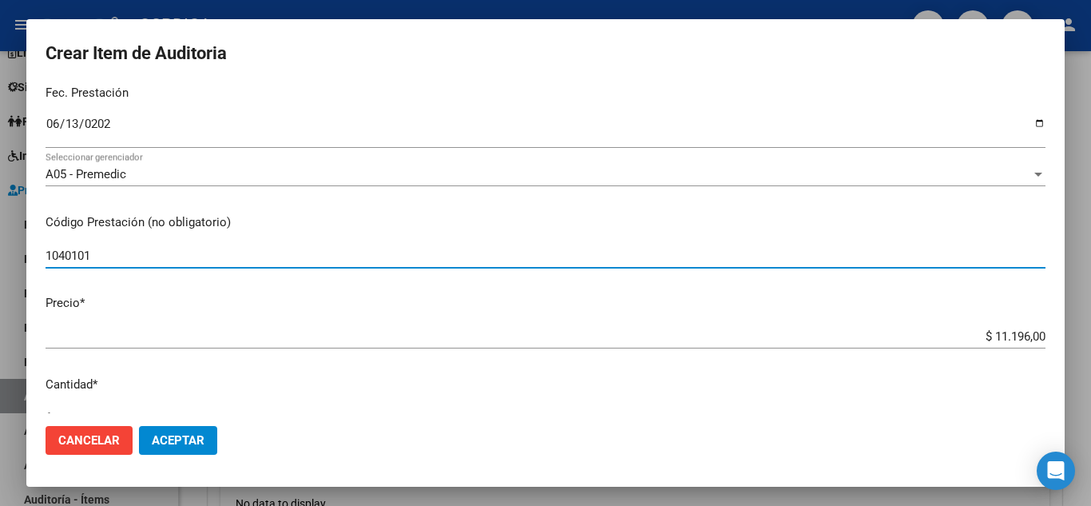
scroll to position [319, 0]
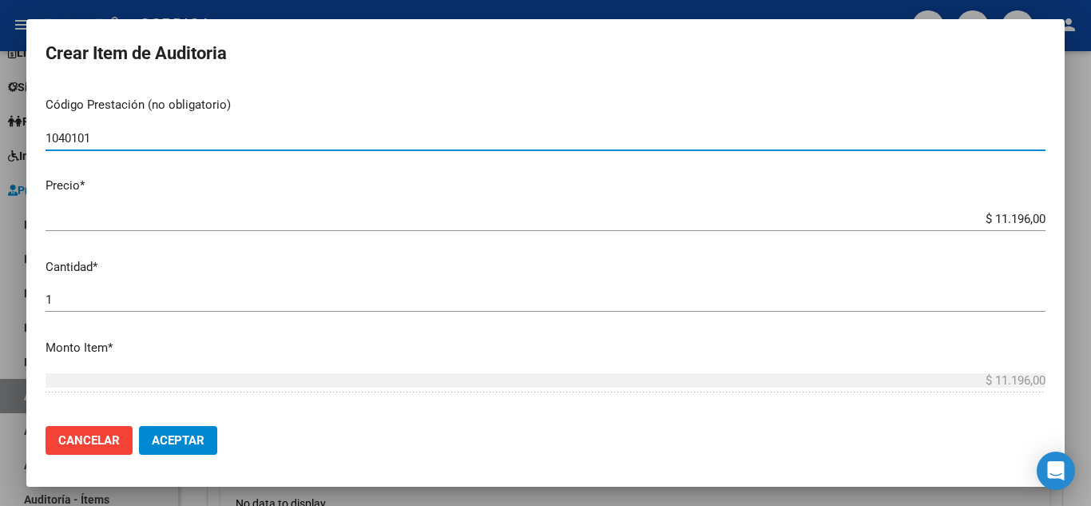
type input "1040101"
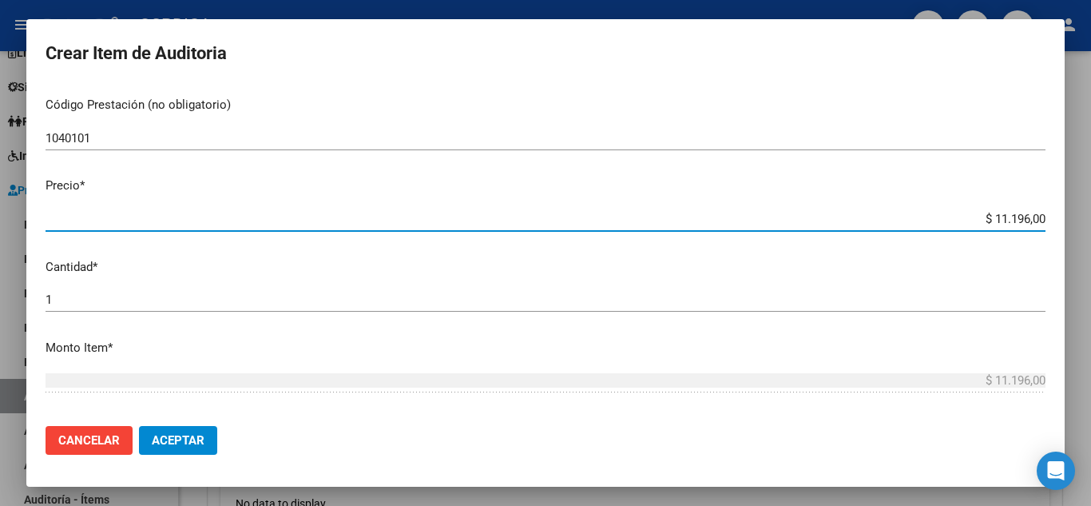
drag, startPoint x: 946, startPoint y: 221, endPoint x: 1051, endPoint y: 231, distance: 105.1
click at [1051, 231] on mat-dialog-content "18846902 Nro Documento 27188469022 CUIL Afiliado Activo Análisis Afiliado Prest…" at bounding box center [545, 249] width 1038 height 328
type input "$ 0,05"
type input "$ 0,55"
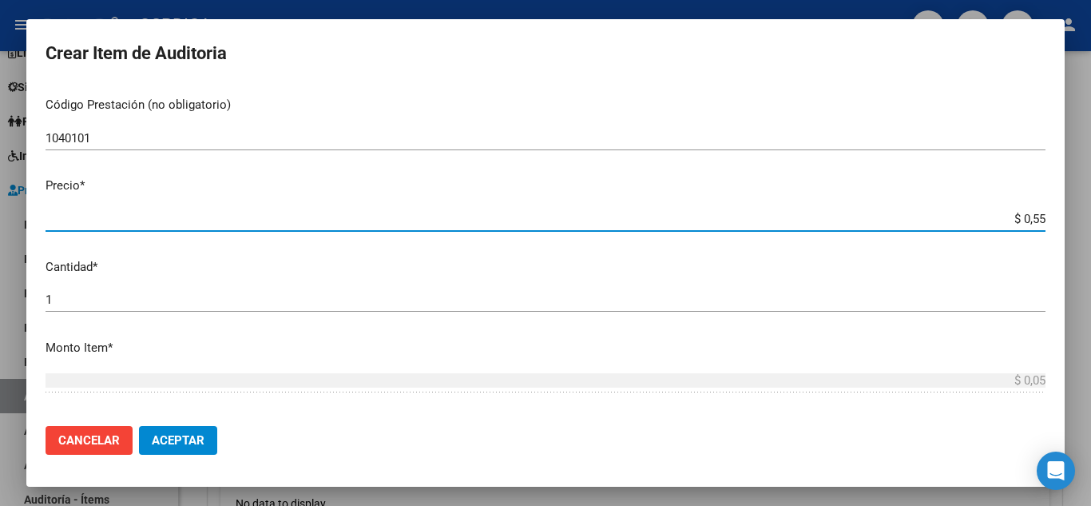
type input "$ 0,55"
type input "$ 5,59"
type input "$ 55,98"
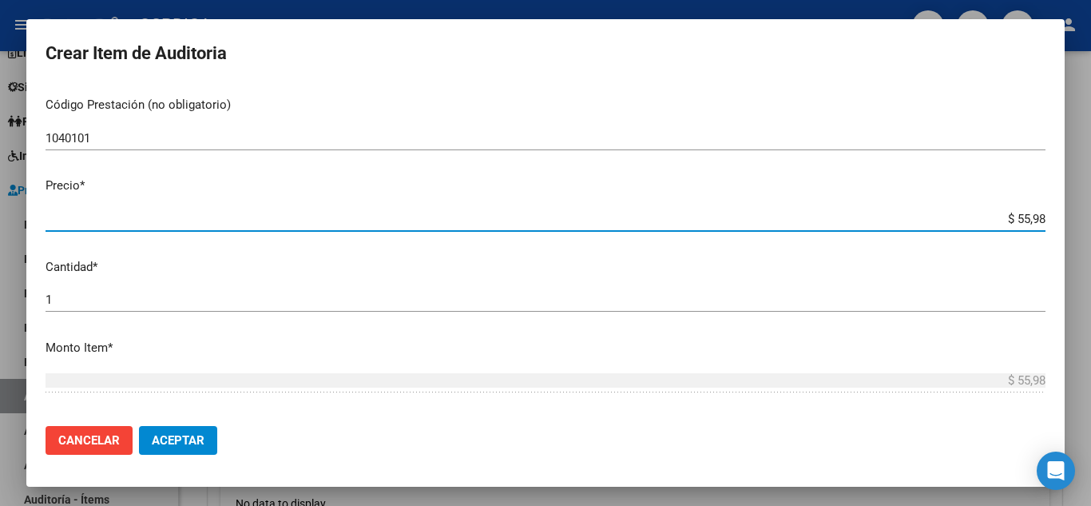
type input "$ 559,80"
type input "$ 5.598,00"
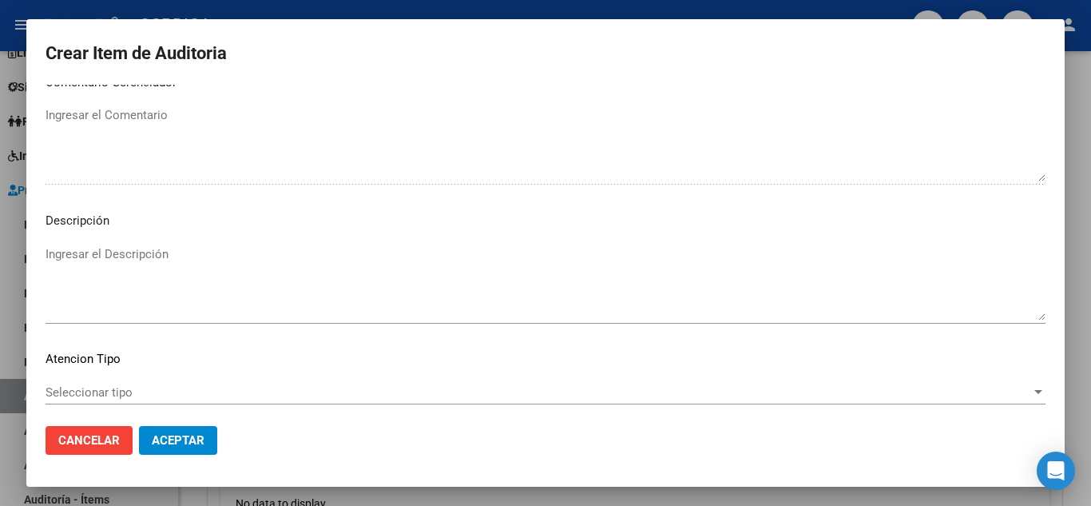
scroll to position [1110, 0]
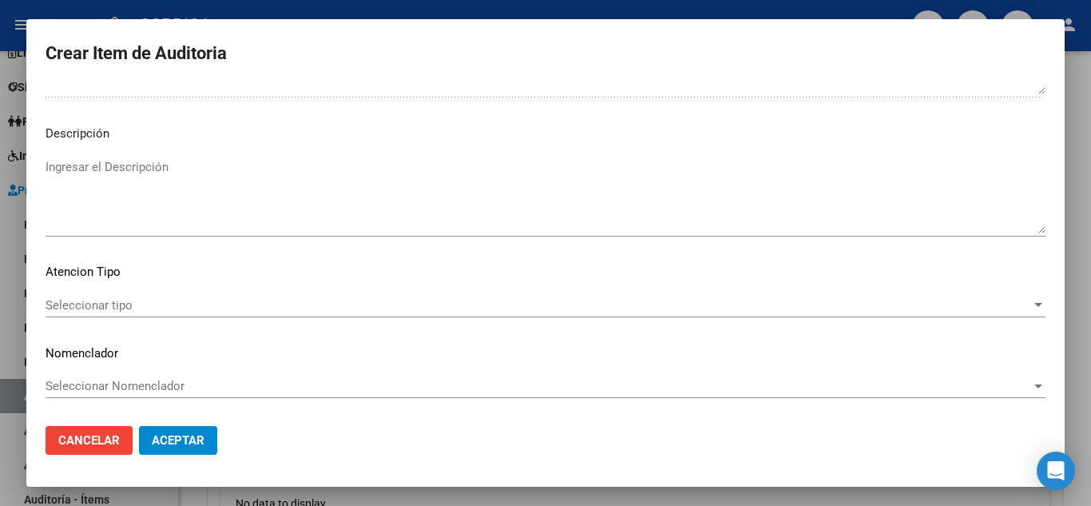
click at [108, 305] on span "Seleccionar tipo" at bounding box center [538, 305] width 985 height 14
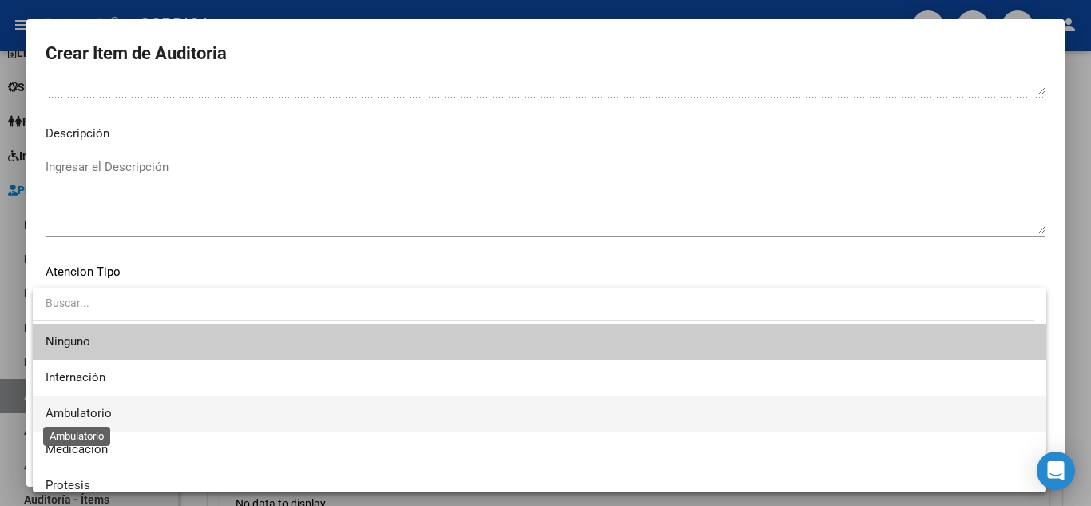
click at [101, 407] on span "Ambulatorio" at bounding box center [79, 413] width 66 height 14
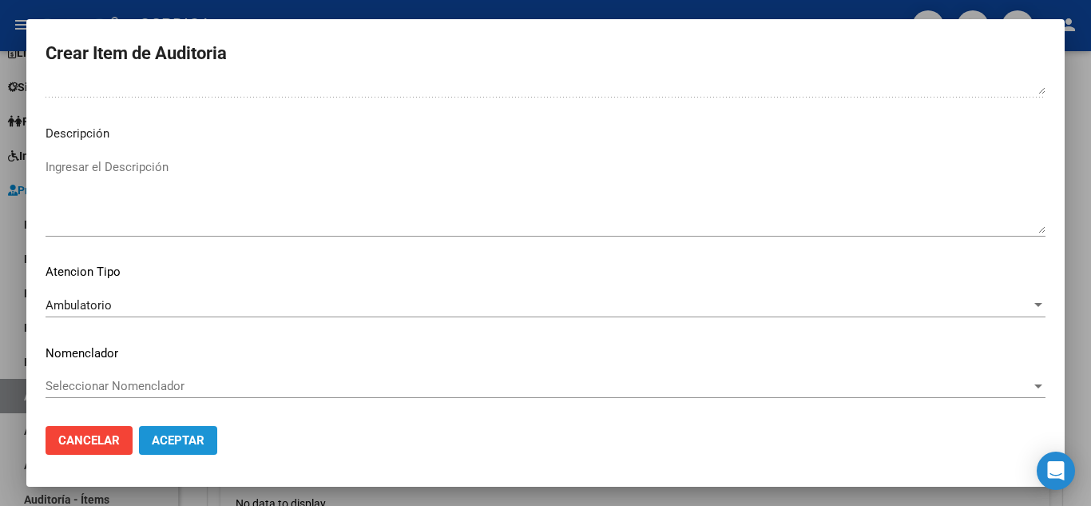
click at [188, 443] on span "Aceptar" at bounding box center [178, 440] width 53 height 14
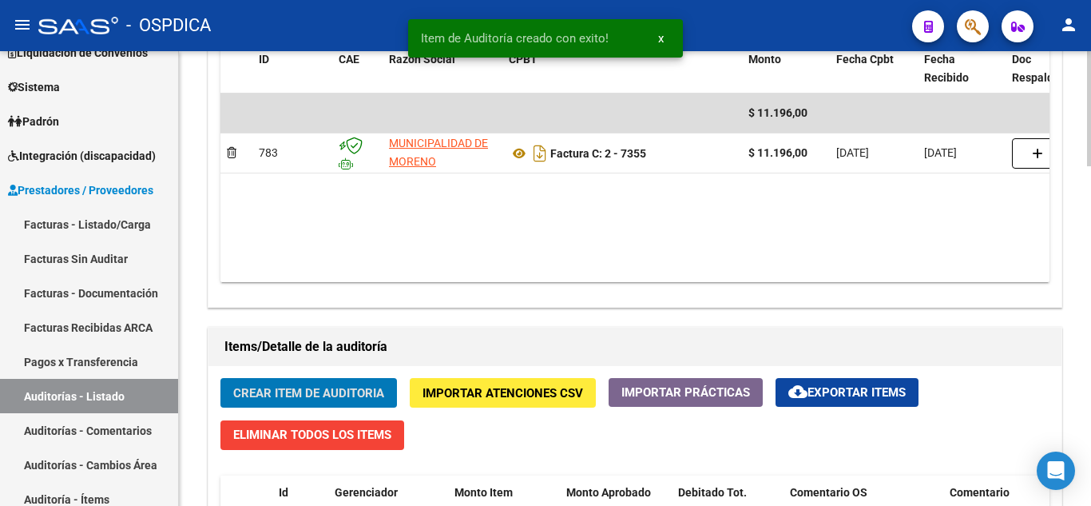
scroll to position [879, 0]
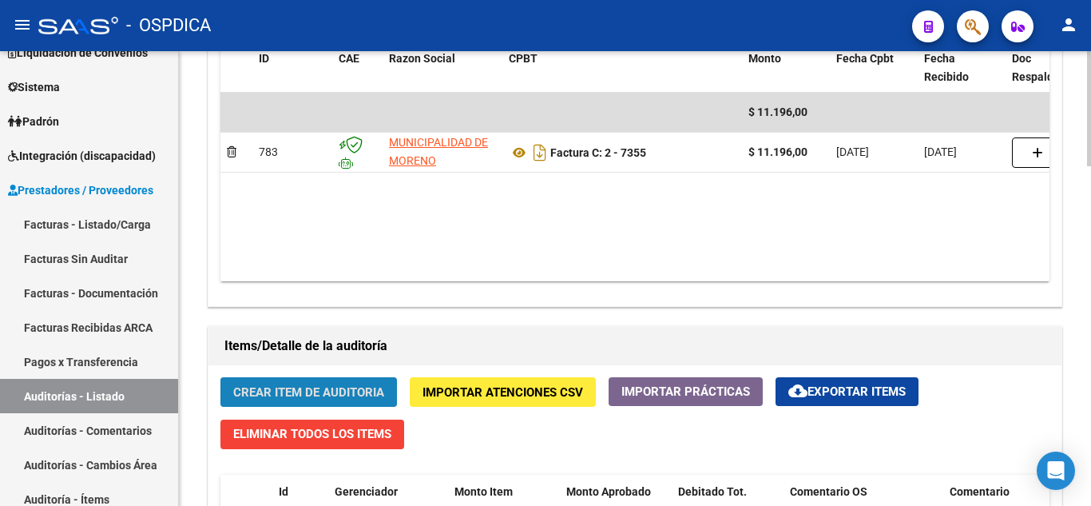
click at [329, 387] on span "Crear Item de Auditoria" at bounding box center [308, 392] width 151 height 14
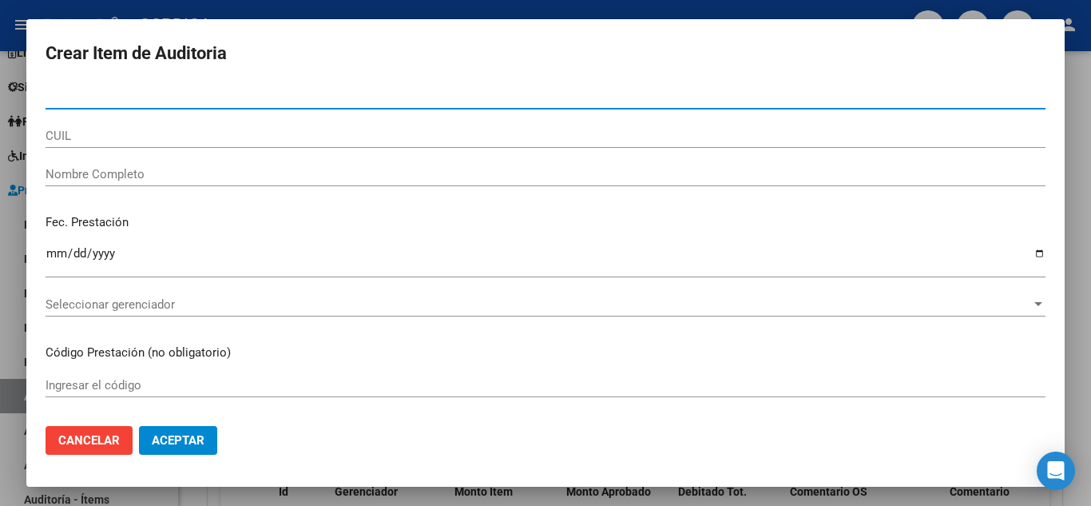
click at [228, 90] on input "Nro Documento" at bounding box center [546, 96] width 1000 height 14
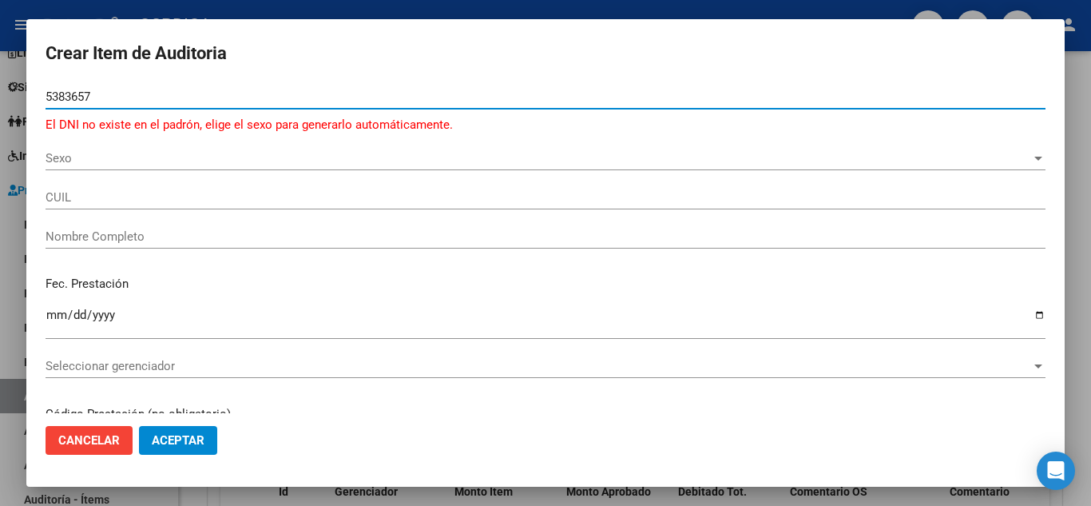
type input "53836570"
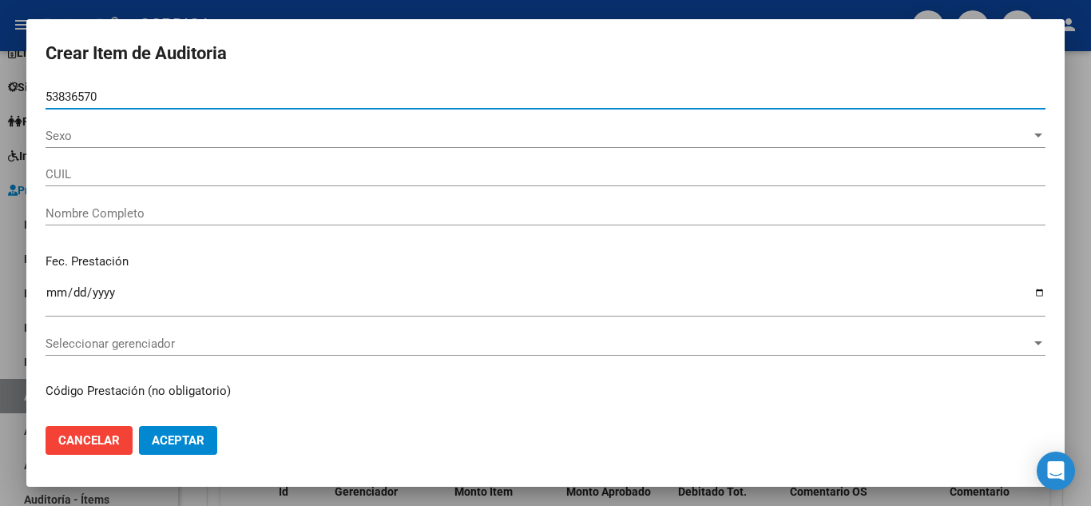
type input "20538365700"
type input "SANTILLAN SOTELO VALENTINO TAHIEL"
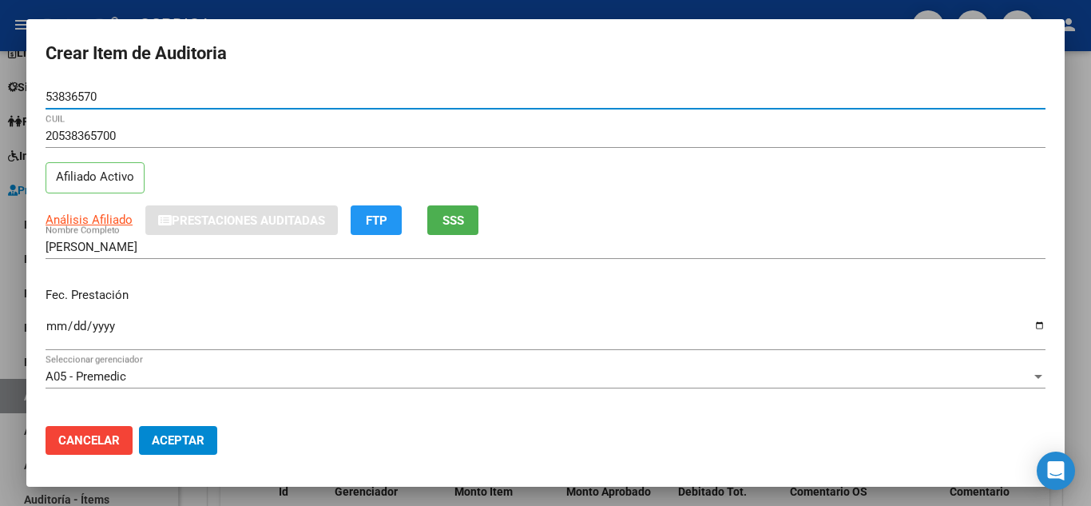
type input "53836570"
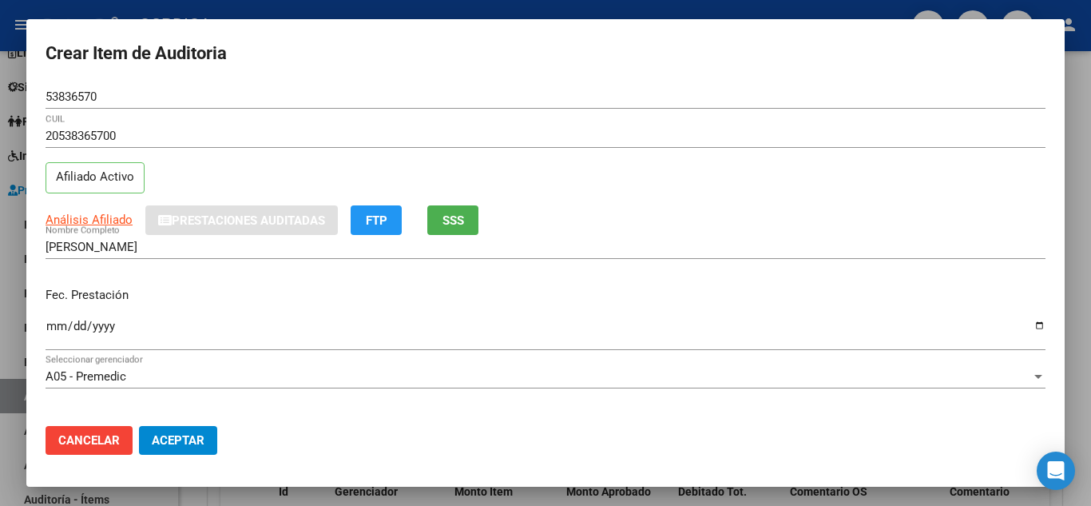
click at [52, 316] on div "Ingresar la fecha" at bounding box center [546, 332] width 1000 height 34
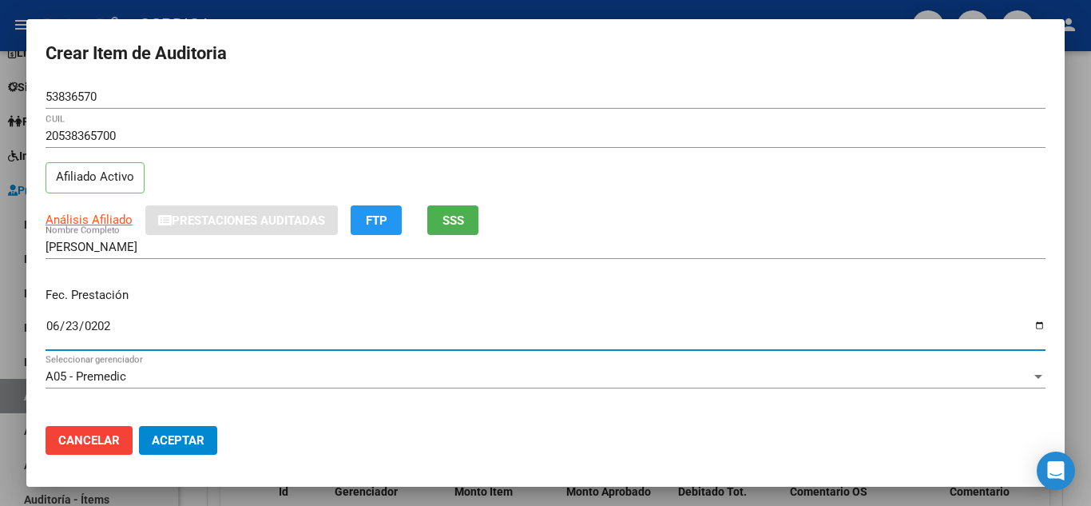
type input "2025-06-23"
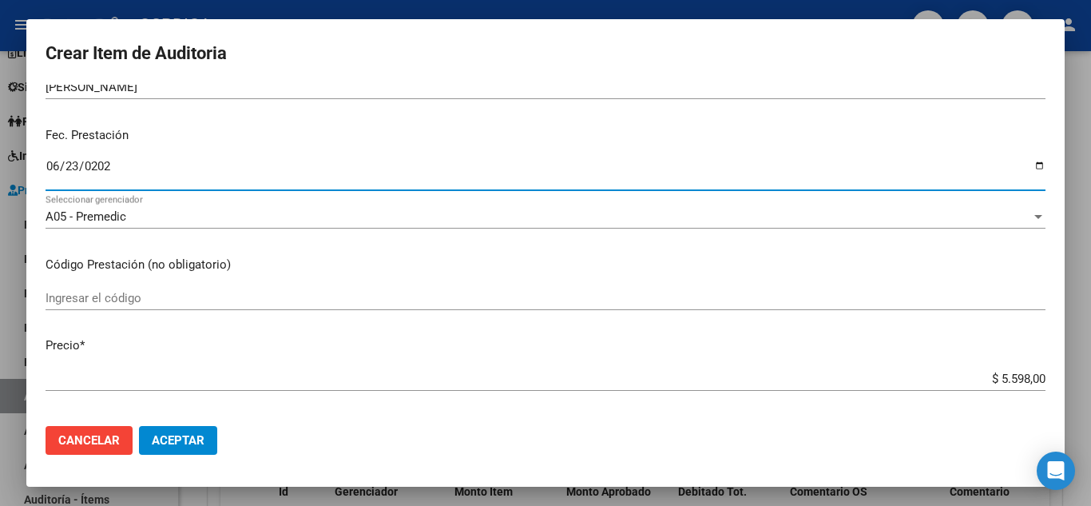
click at [531, 295] on input "Ingresar el código" at bounding box center [546, 298] width 1000 height 14
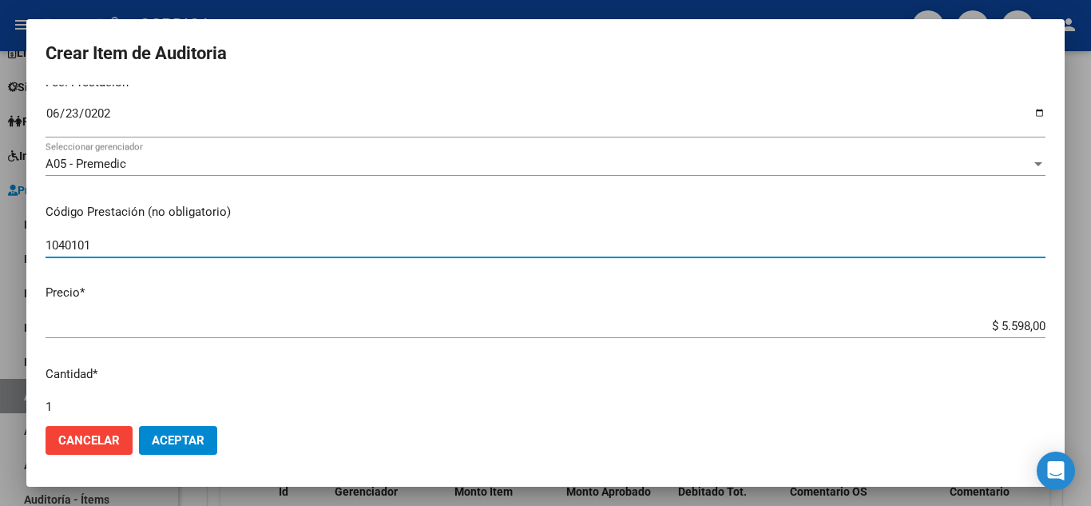
scroll to position [240, 0]
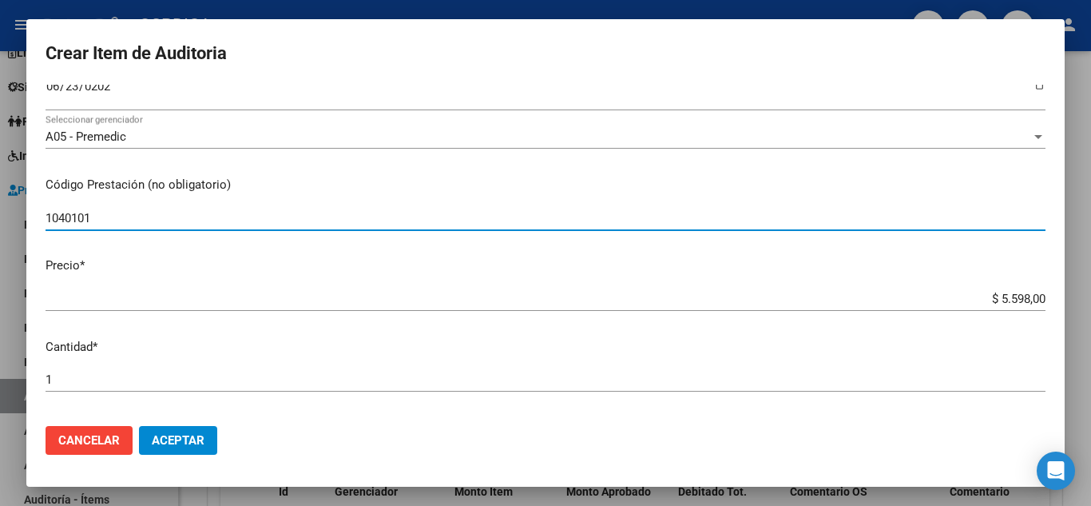
type input "1040101"
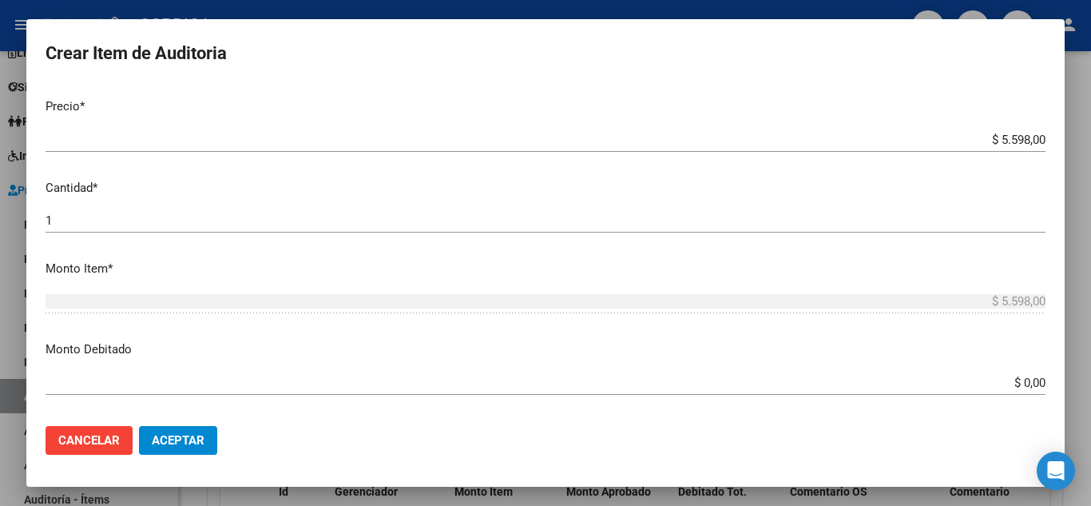
scroll to position [399, 0]
click at [204, 437] on button "Aceptar" at bounding box center [178, 440] width 78 height 29
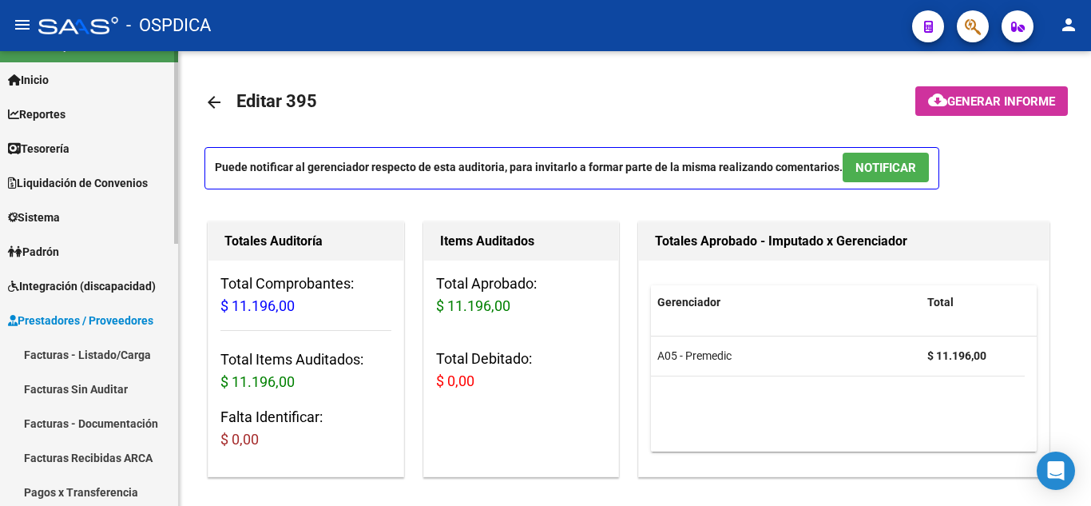
scroll to position [80, 0]
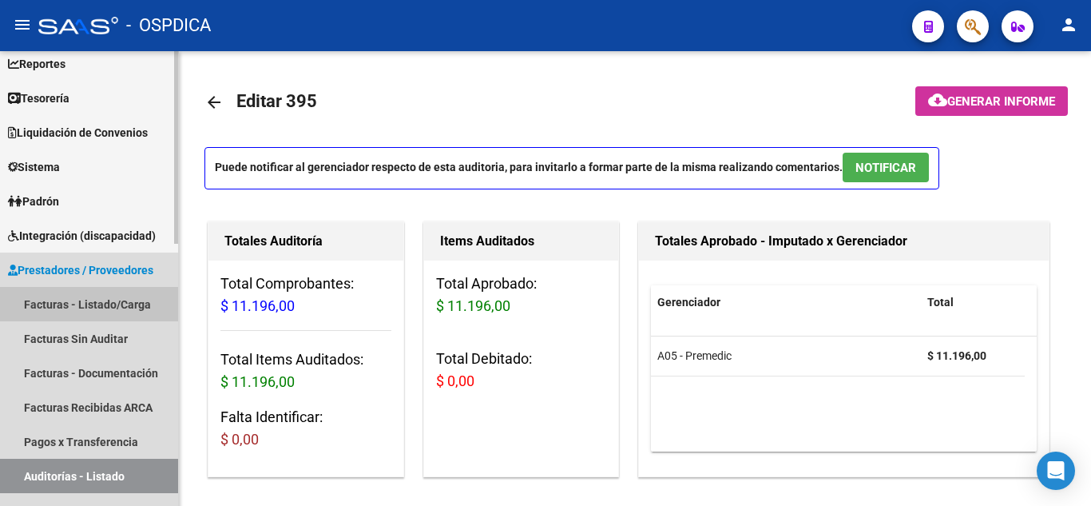
click at [84, 298] on link "Facturas - Listado/Carga" at bounding box center [89, 304] width 178 height 34
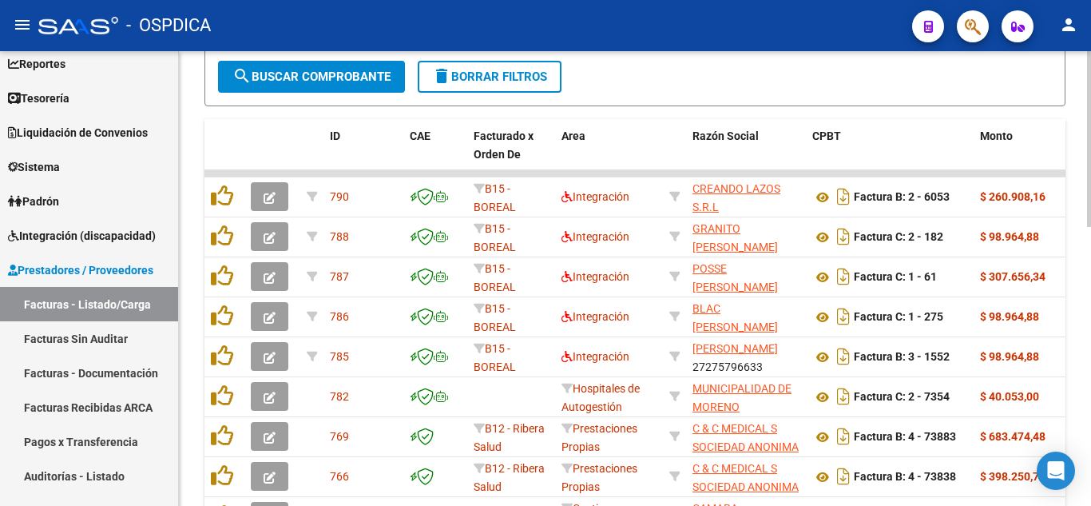
scroll to position [700, 0]
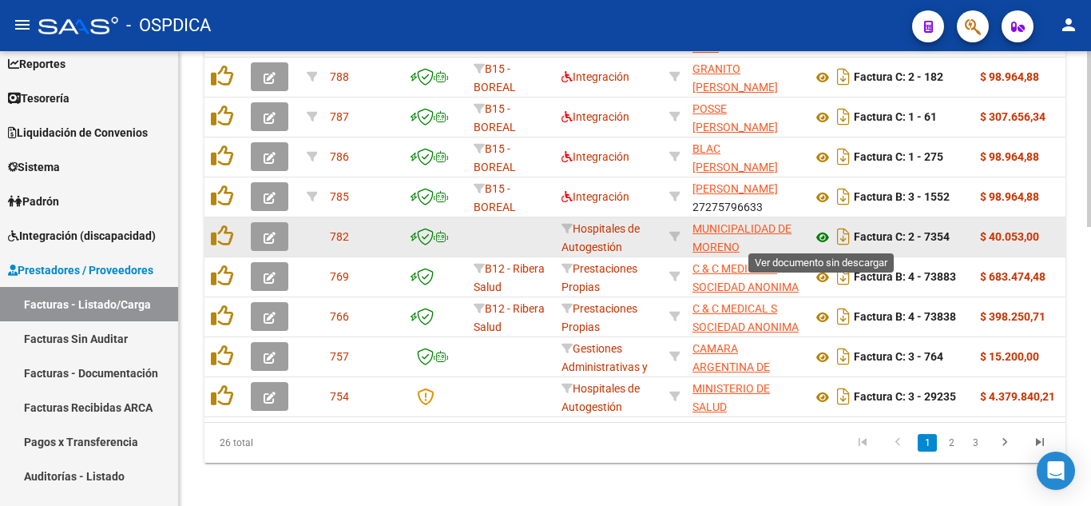
click at [824, 244] on icon at bounding box center [822, 237] width 21 height 19
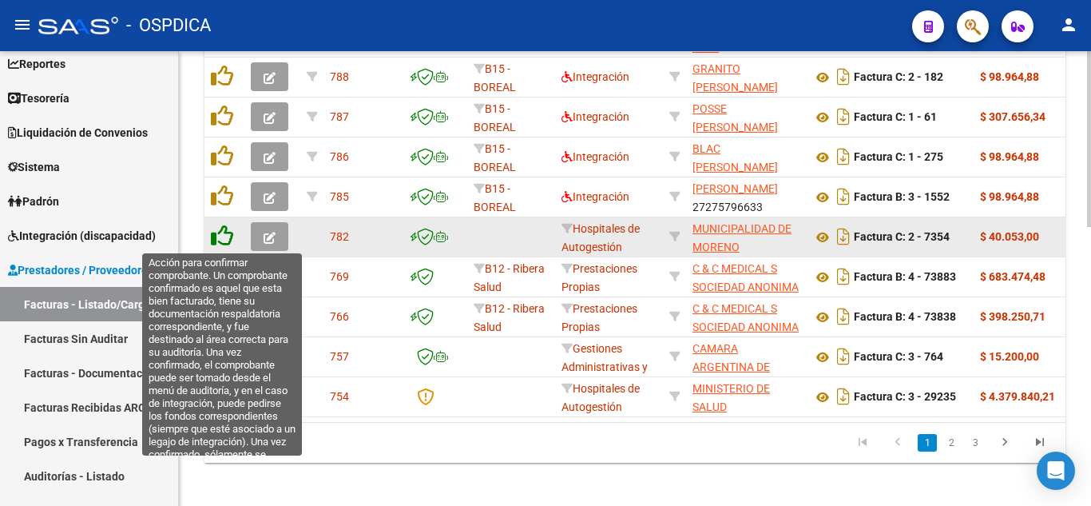
click at [231, 240] on icon at bounding box center [222, 235] width 22 height 22
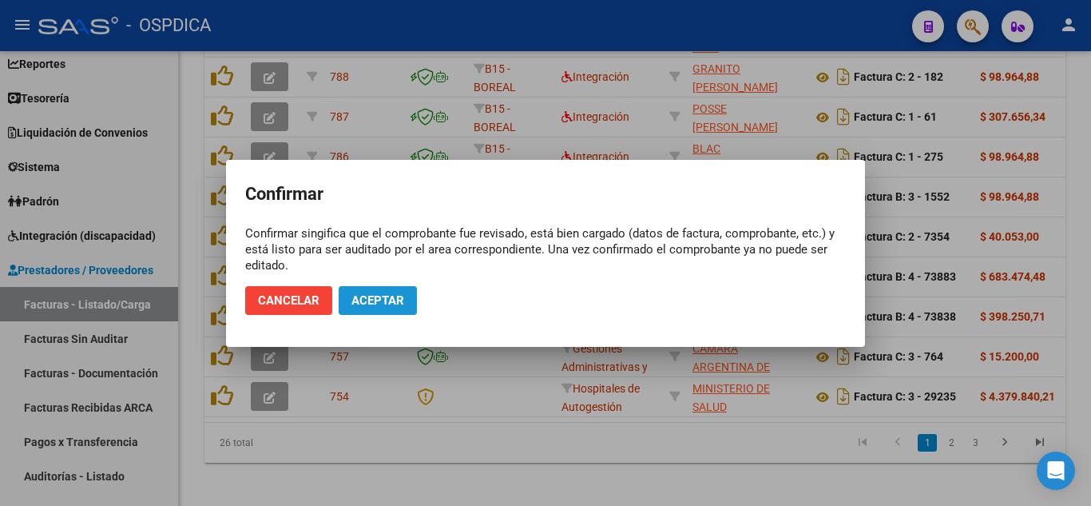
click at [381, 291] on button "Aceptar" at bounding box center [378, 300] width 78 height 29
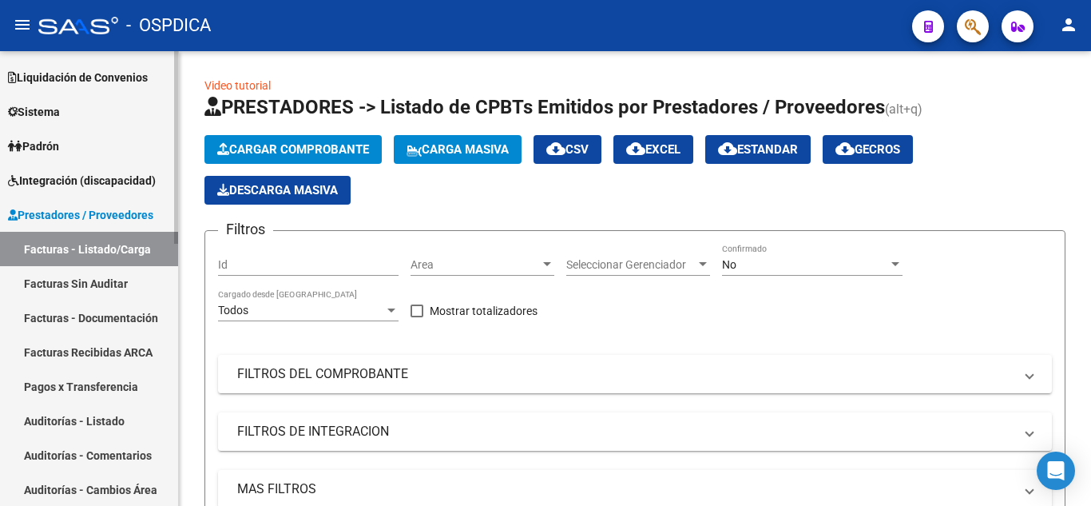
scroll to position [160, 0]
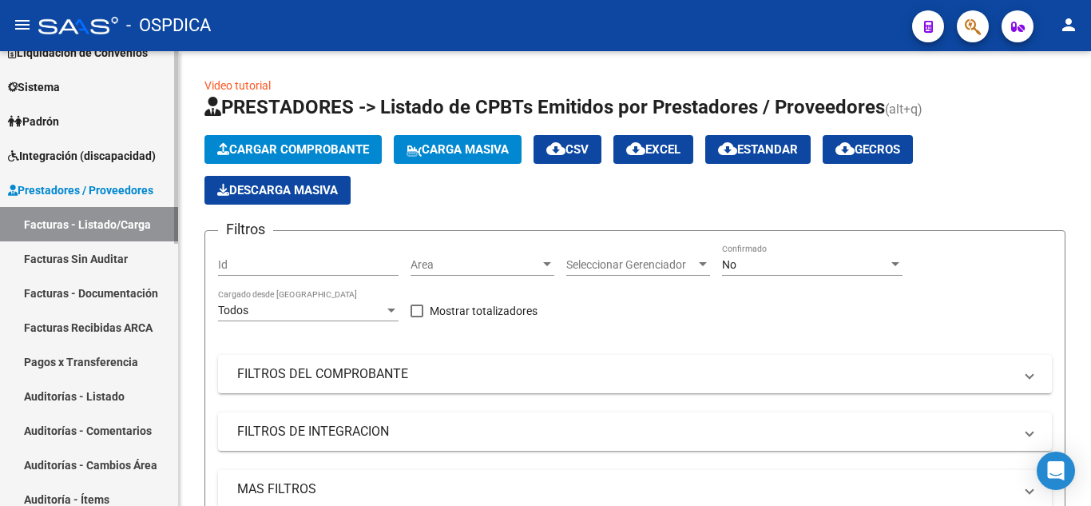
click at [74, 263] on link "Facturas Sin Auditar" at bounding box center [89, 258] width 178 height 34
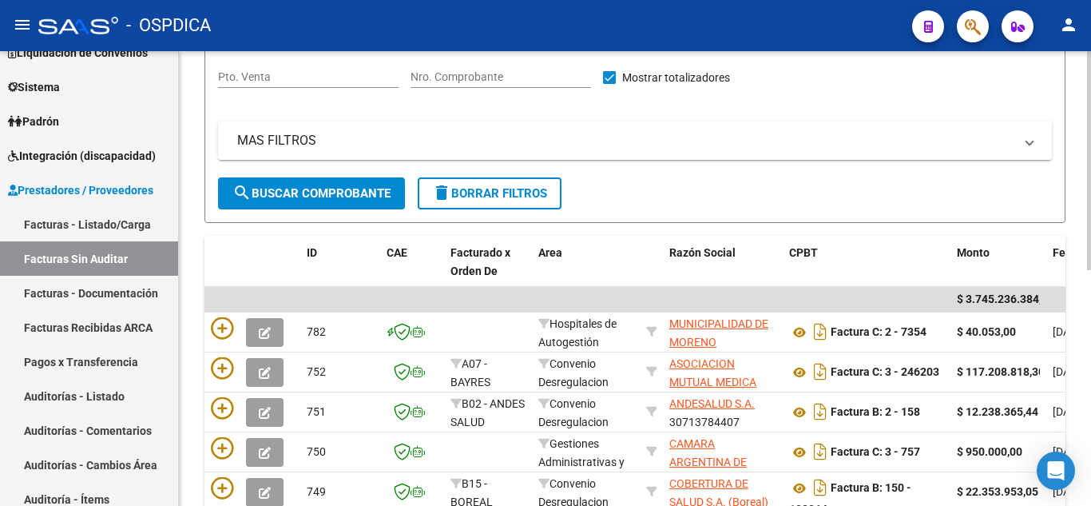
scroll to position [212, 0]
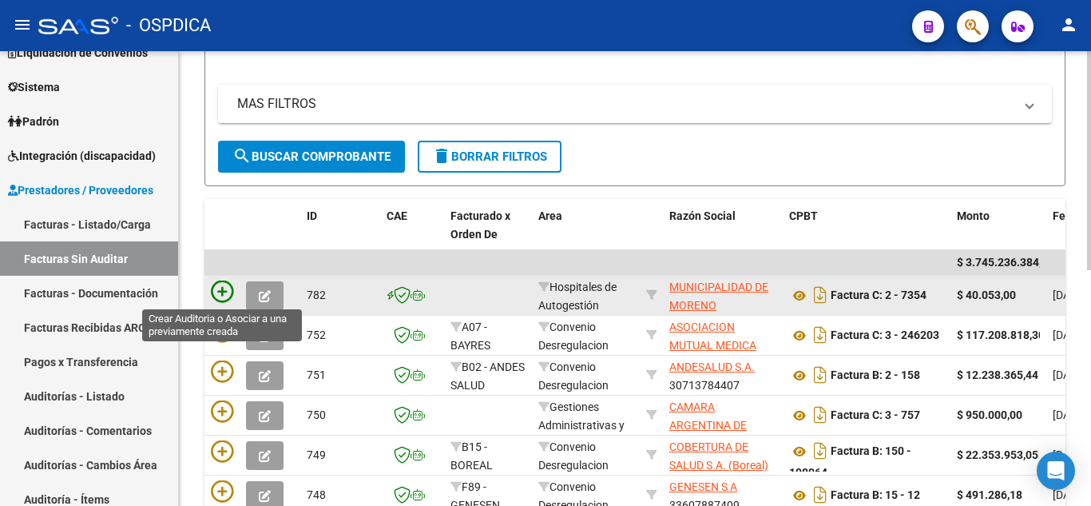
click at [229, 291] on icon at bounding box center [222, 291] width 22 height 22
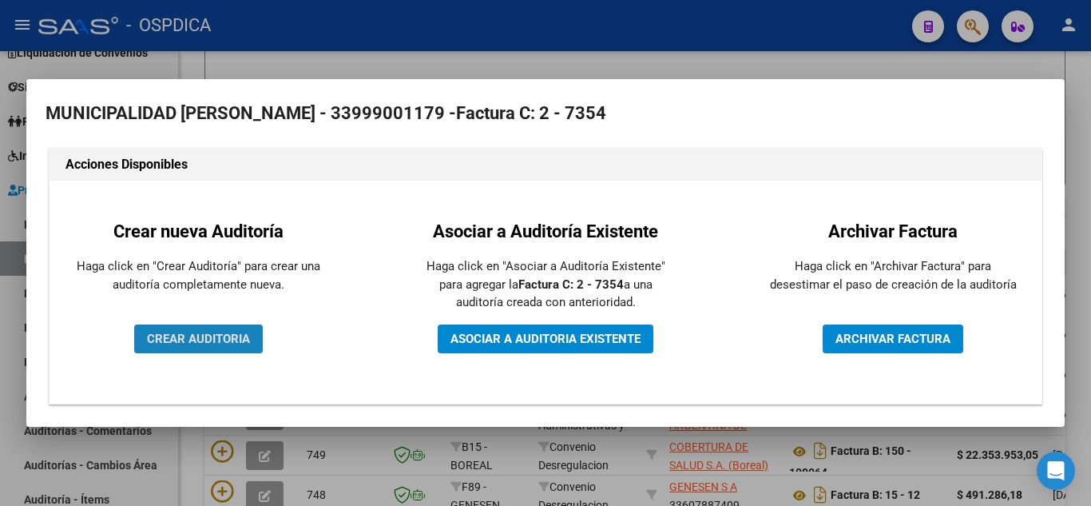
click at [252, 339] on button "CREAR AUDITORIA" at bounding box center [198, 338] width 129 height 29
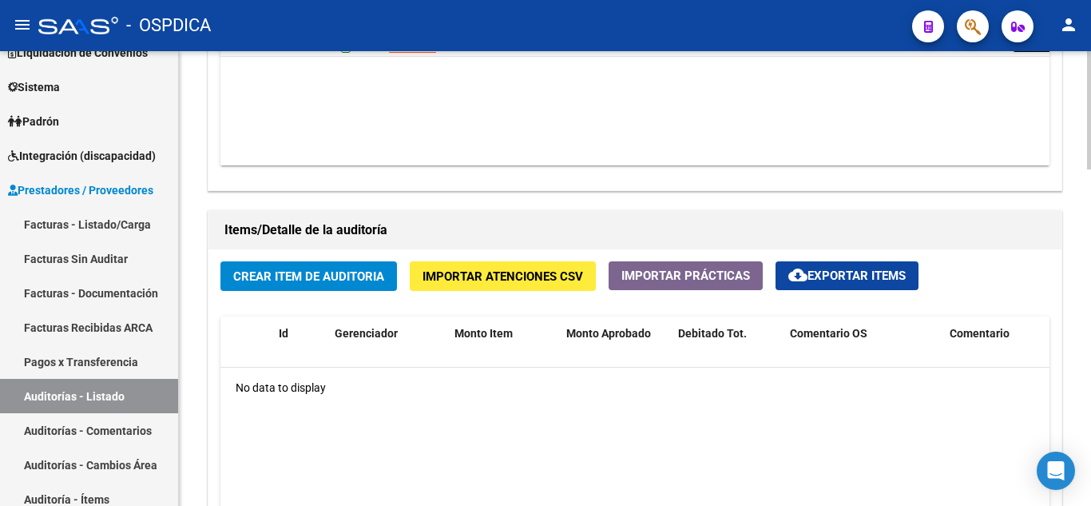
scroll to position [1038, 0]
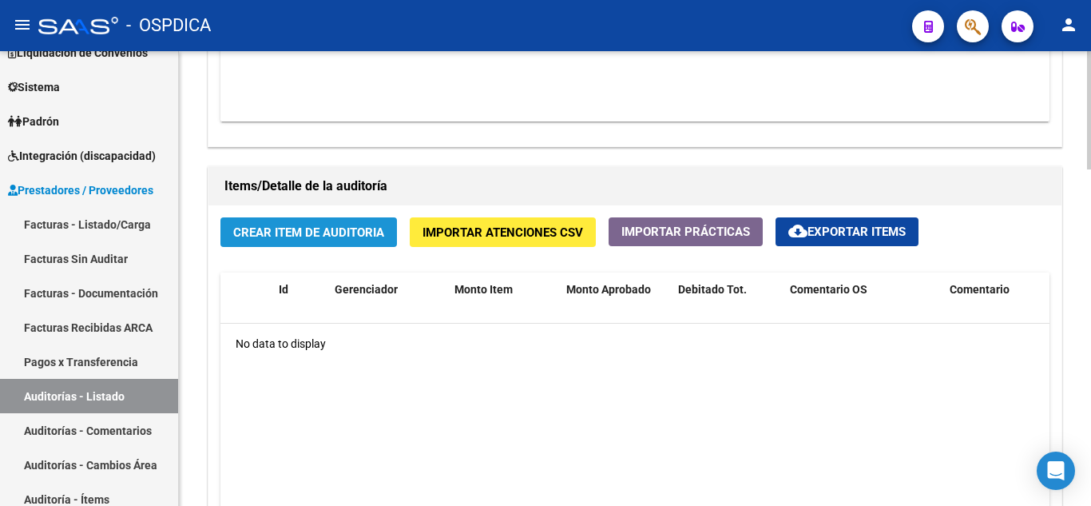
click at [335, 242] on button "Crear Item de Auditoria" at bounding box center [308, 232] width 176 height 30
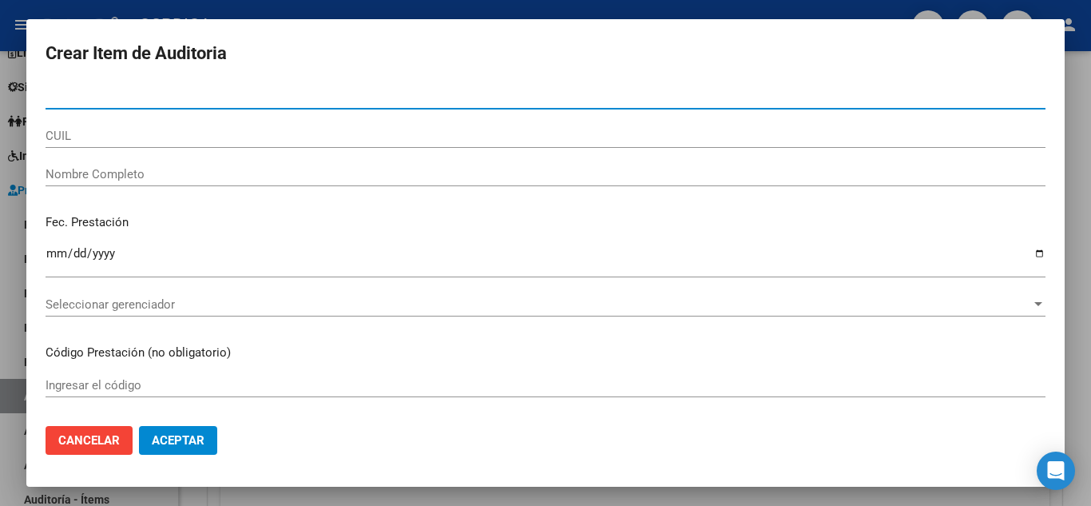
click at [104, 439] on span "Cancelar" at bounding box center [88, 440] width 61 height 14
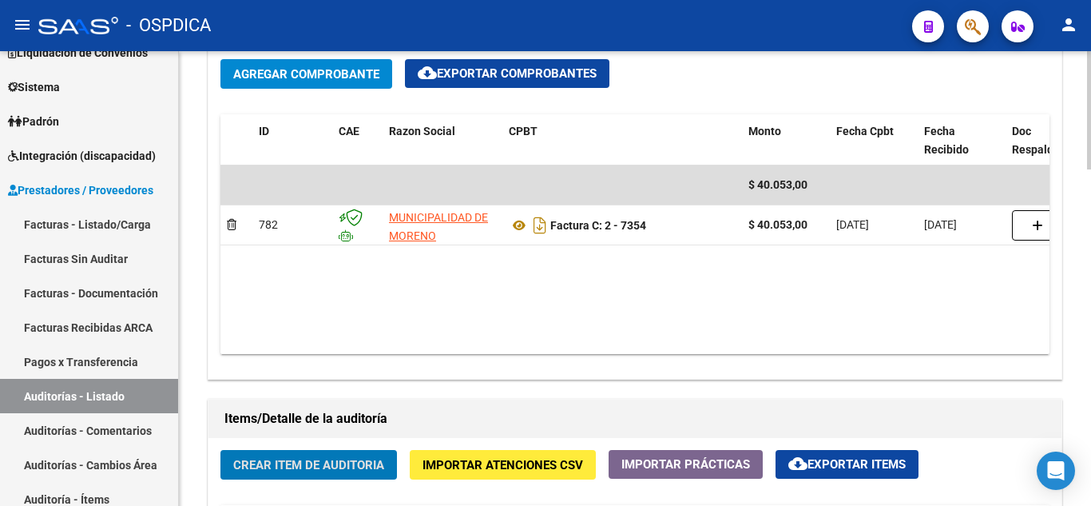
scroll to position [799, 0]
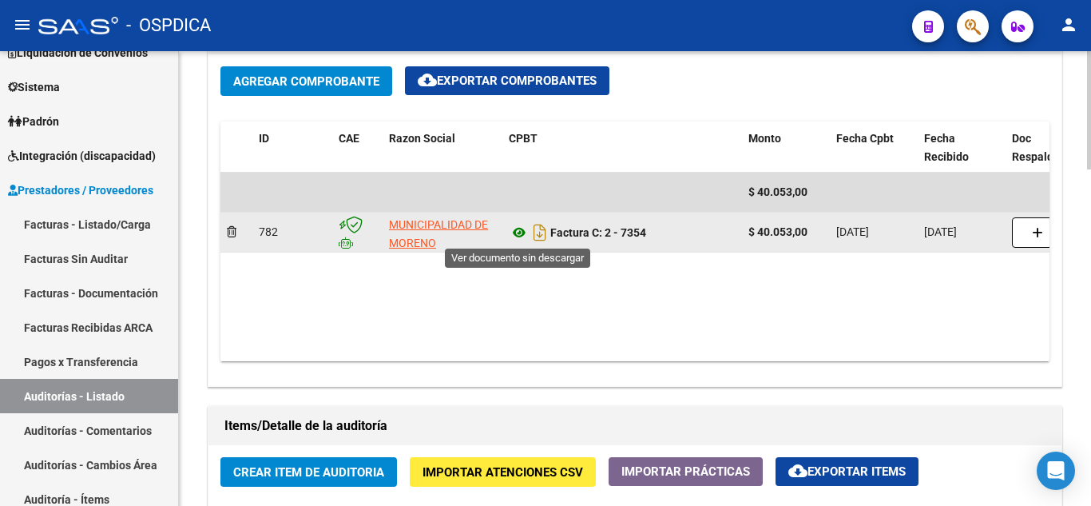
click at [520, 234] on icon at bounding box center [519, 232] width 21 height 19
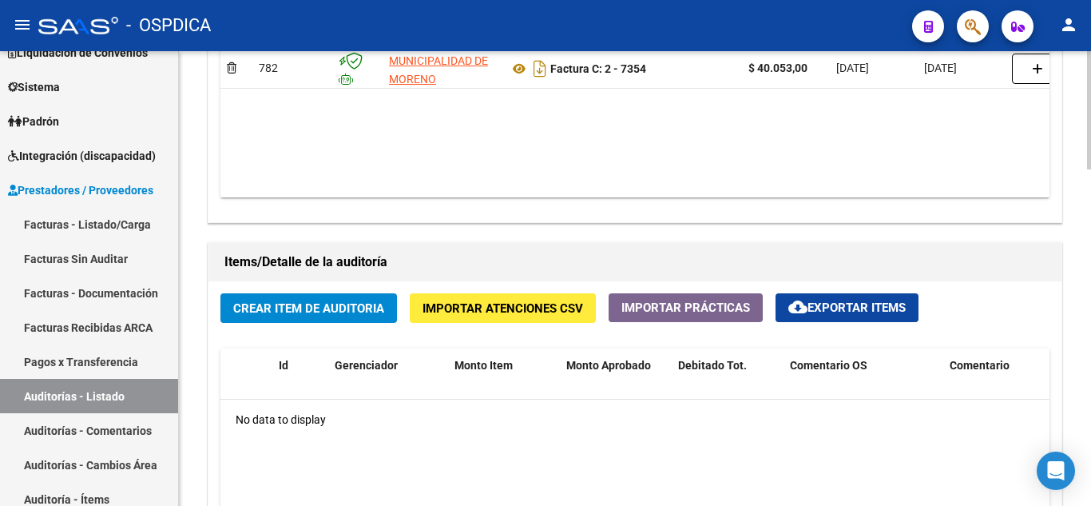
scroll to position [958, 0]
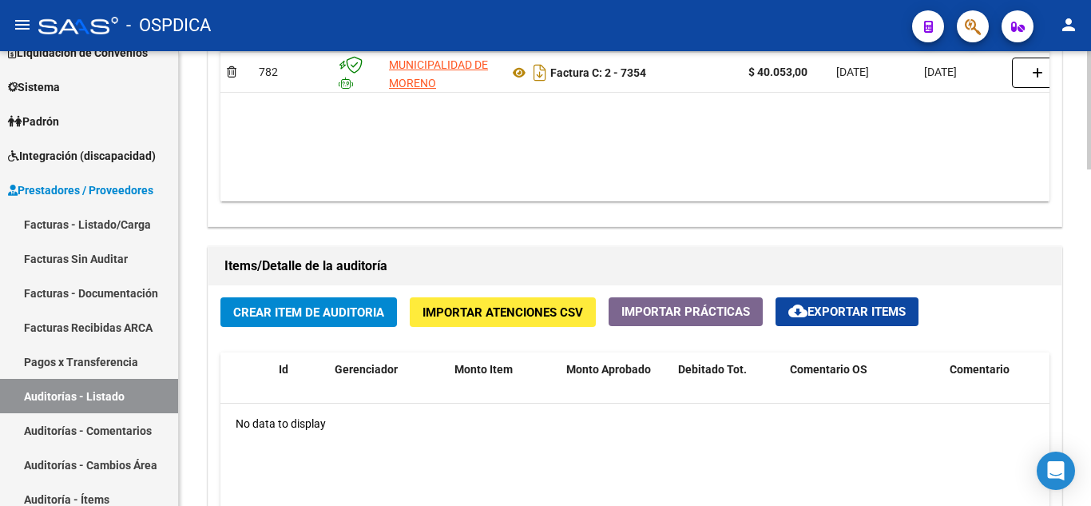
click at [315, 318] on span "Crear Item de Auditoria" at bounding box center [308, 312] width 151 height 14
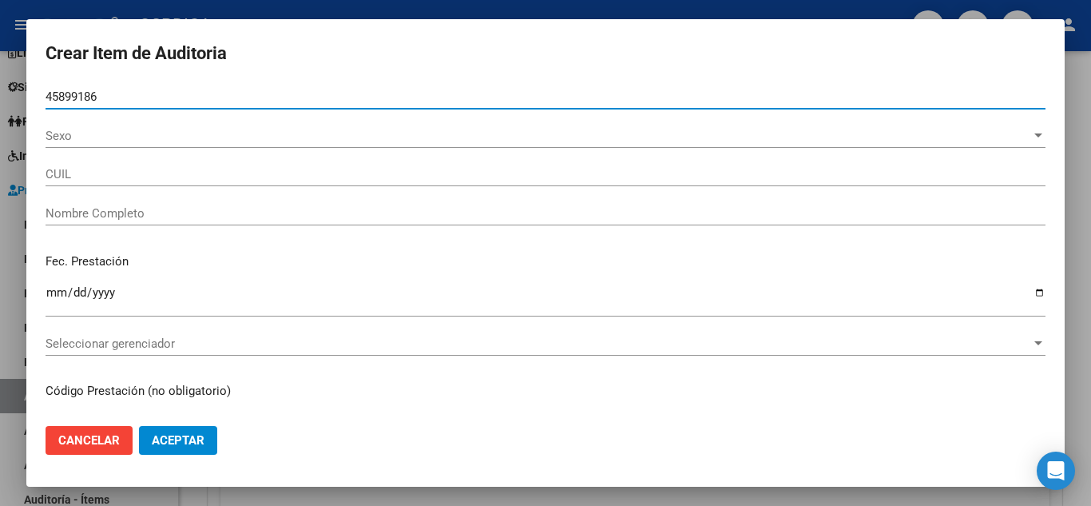
type input "45899186"
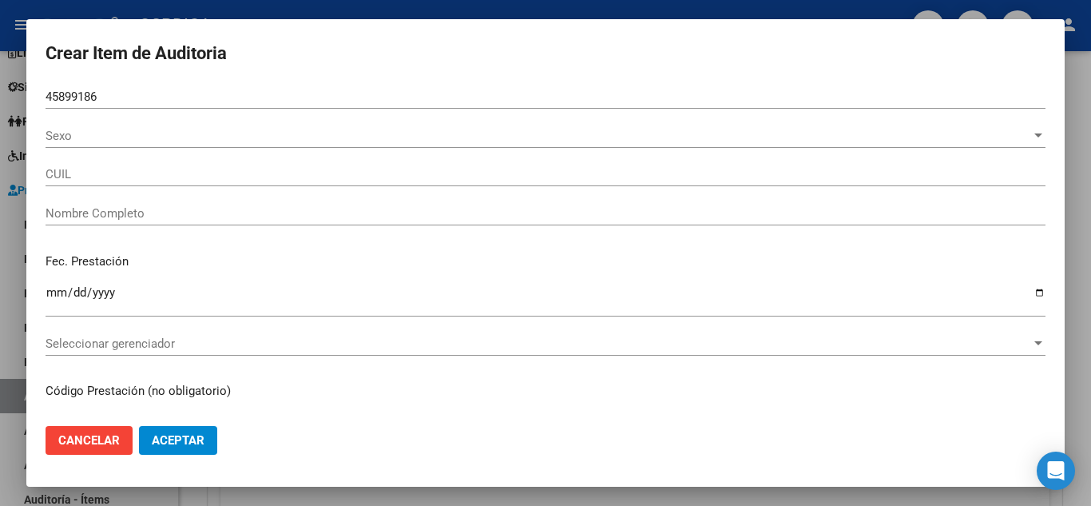
type input "27458991869"
type input "ECHEGARAY FLORENCIA MAILEN"
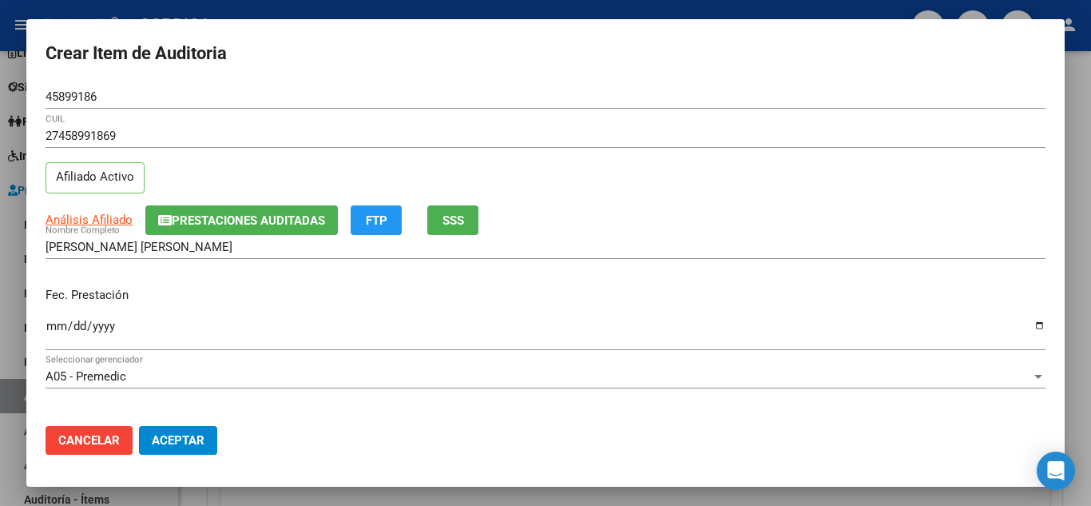
click at [45, 321] on mat-dialog-content "45899186 Nro Documento 27458991869 CUIL Afiliado Activo Análisis Afiliado Prest…" at bounding box center [545, 249] width 1038 height 328
click at [50, 323] on input "Ingresar la fecha" at bounding box center [546, 332] width 1000 height 26
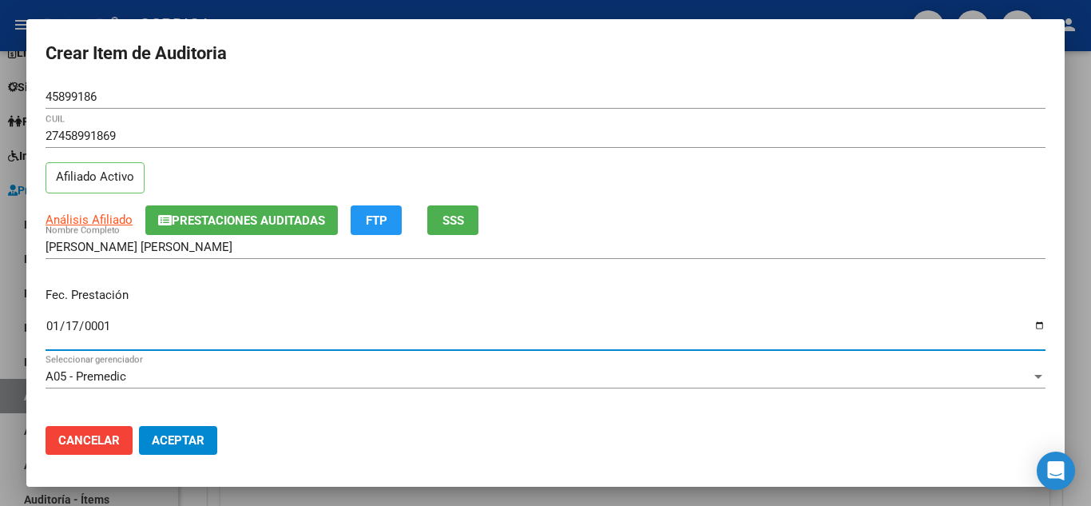
click at [49, 323] on input "0001-01-17" at bounding box center [546, 332] width 1000 height 26
type input "0001-01-27"
type input "2025-07-27"
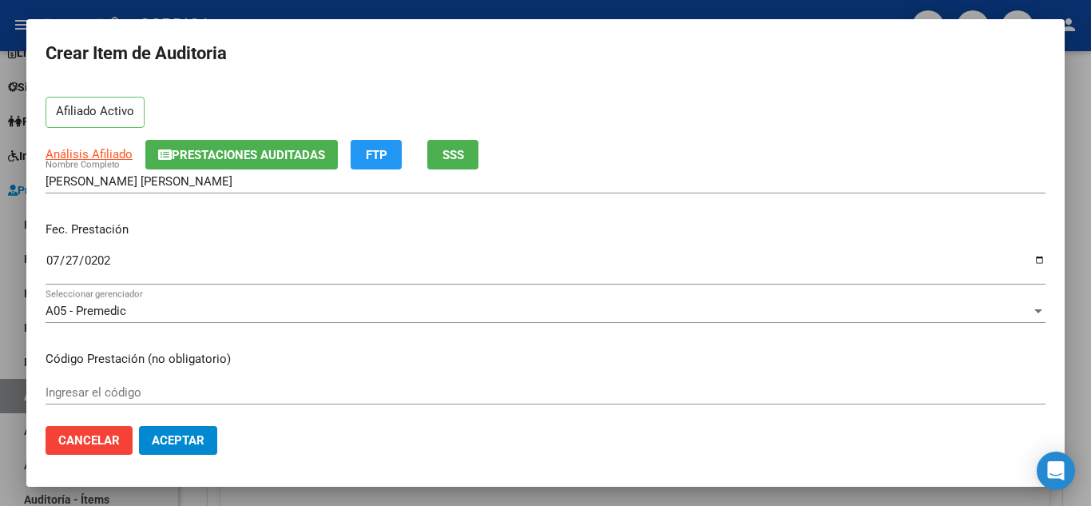
scroll to position [80, 0]
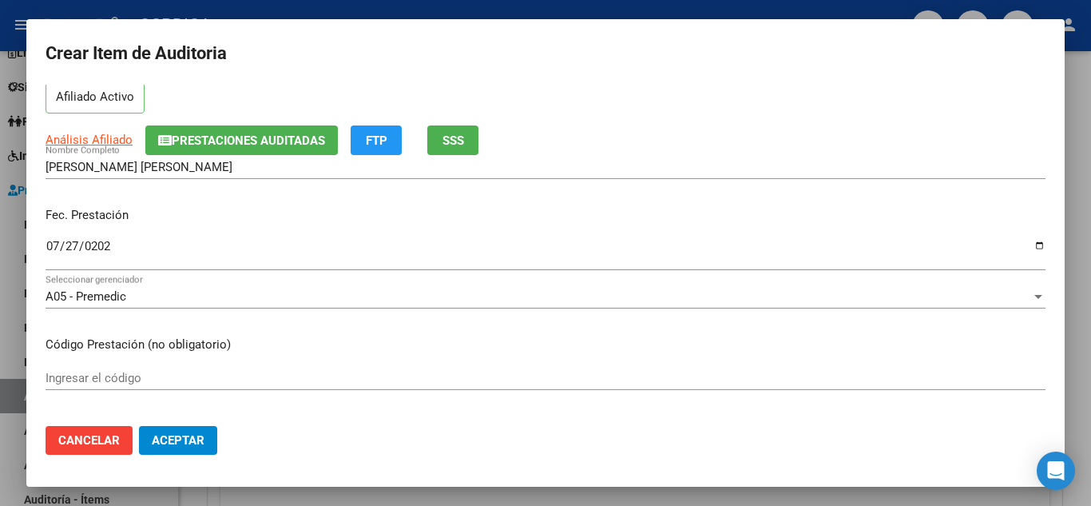
click at [252, 387] on div "Ingresar el código" at bounding box center [546, 378] width 1000 height 24
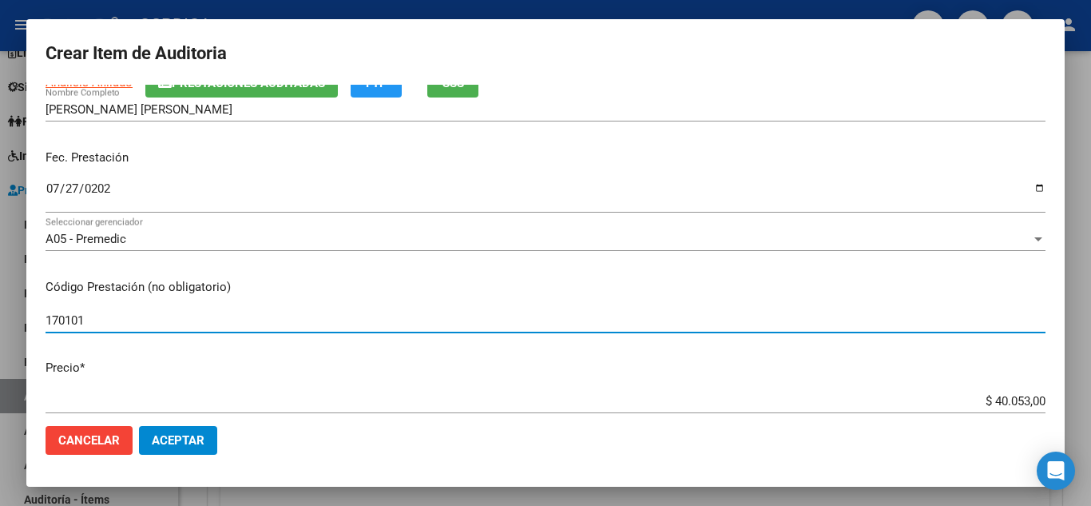
scroll to position [240, 0]
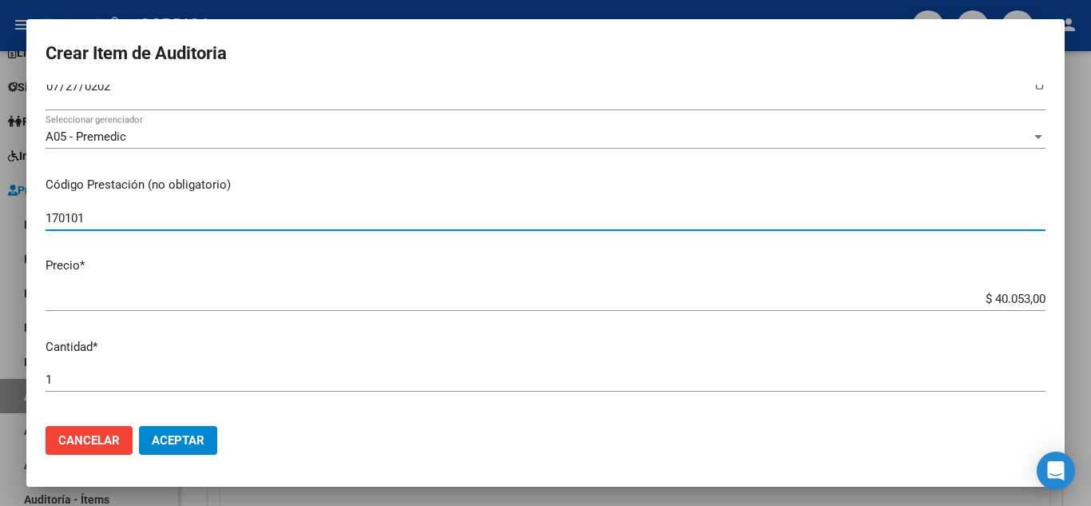
type input "170101"
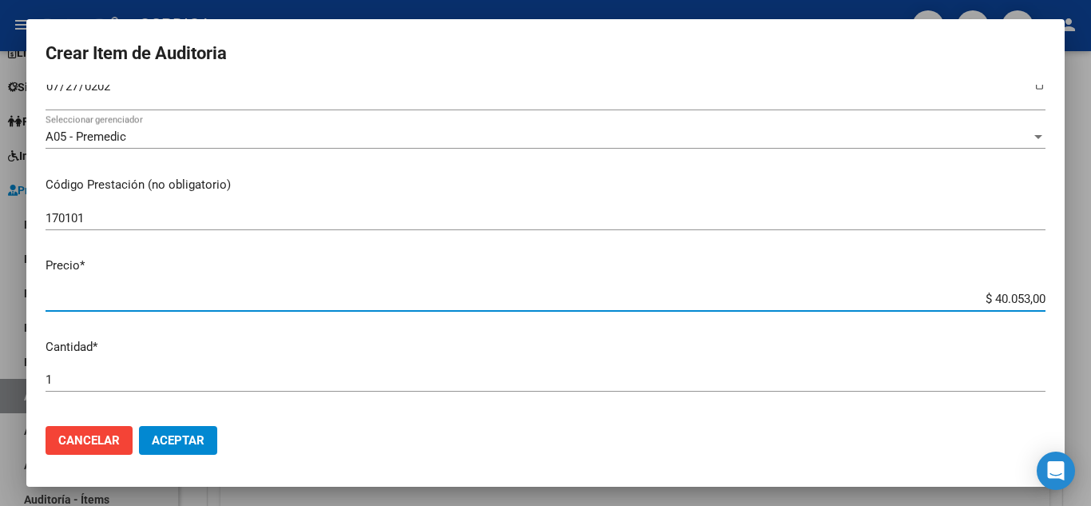
drag, startPoint x: 971, startPoint y: 299, endPoint x: 1041, endPoint y: 284, distance: 71.9
click at [1041, 284] on mat-dialog-content "45899186 Nro Documento 27458991869 CUIL Afiliado Activo Análisis Afiliado Prest…" at bounding box center [545, 249] width 1038 height 328
type input "$ 0,01"
type input "$ 0,11"
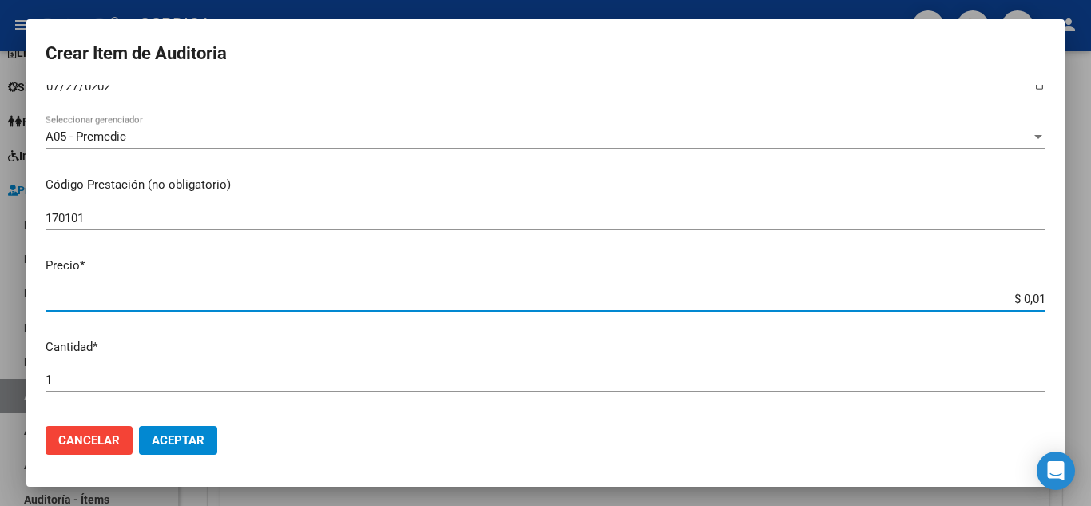
type input "$ 0,11"
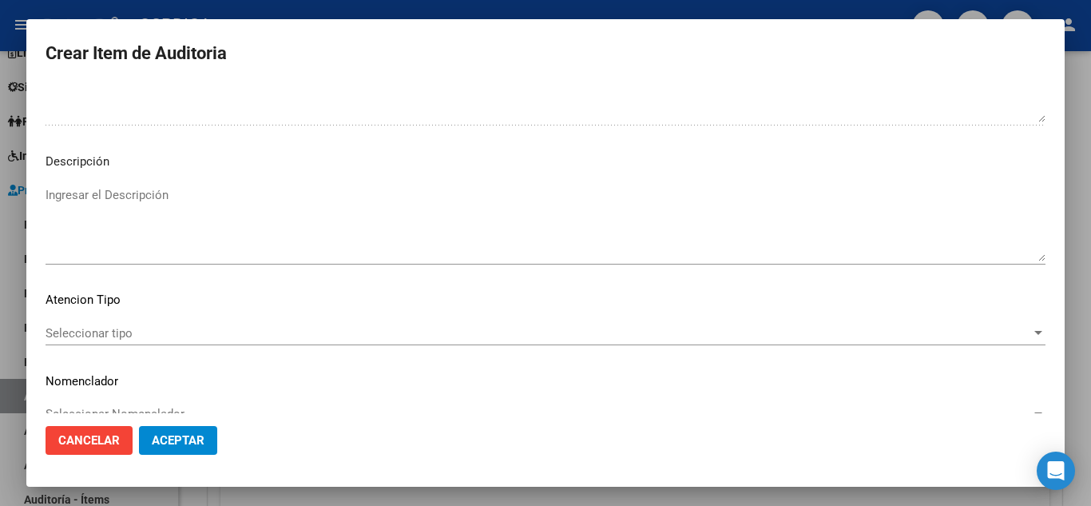
scroll to position [1110, 0]
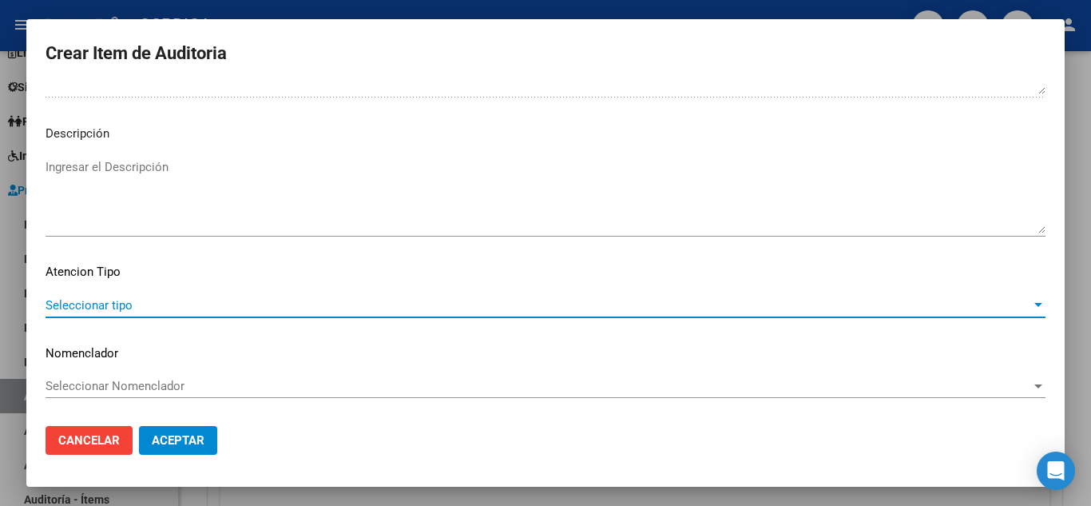
click at [91, 298] on span "Seleccionar tipo" at bounding box center [538, 305] width 985 height 14
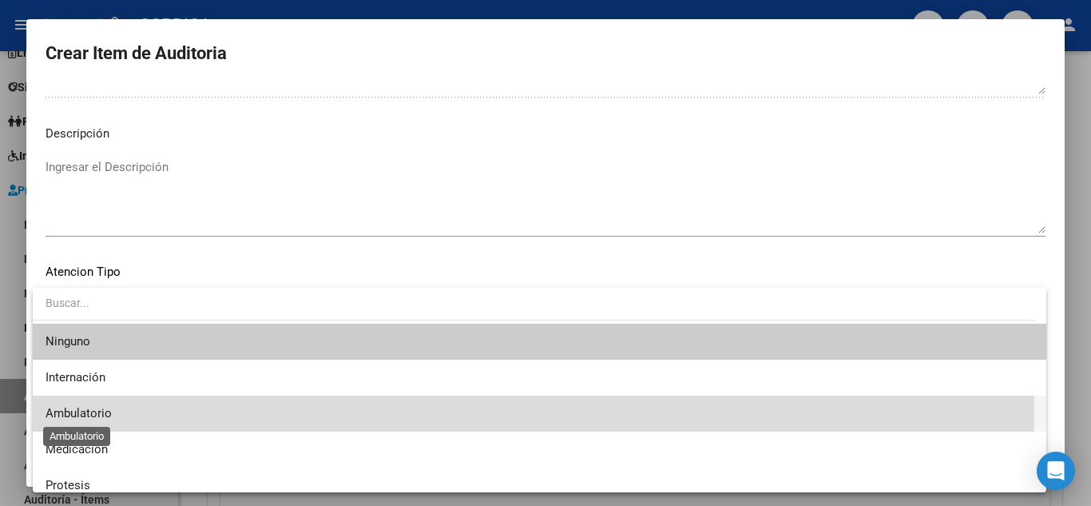
click at [89, 406] on span "Ambulatorio" at bounding box center [79, 413] width 66 height 14
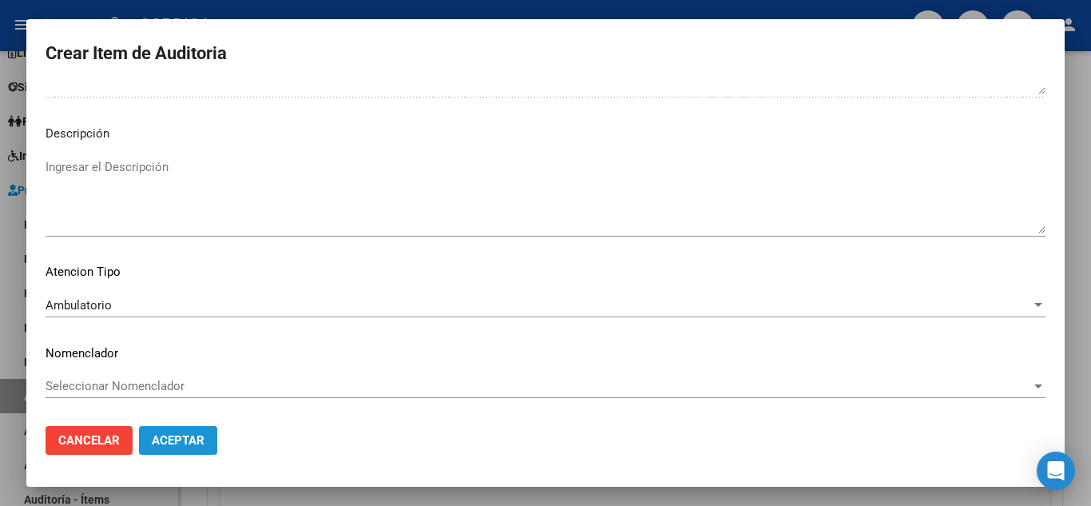
click at [168, 432] on button "Aceptar" at bounding box center [178, 440] width 78 height 29
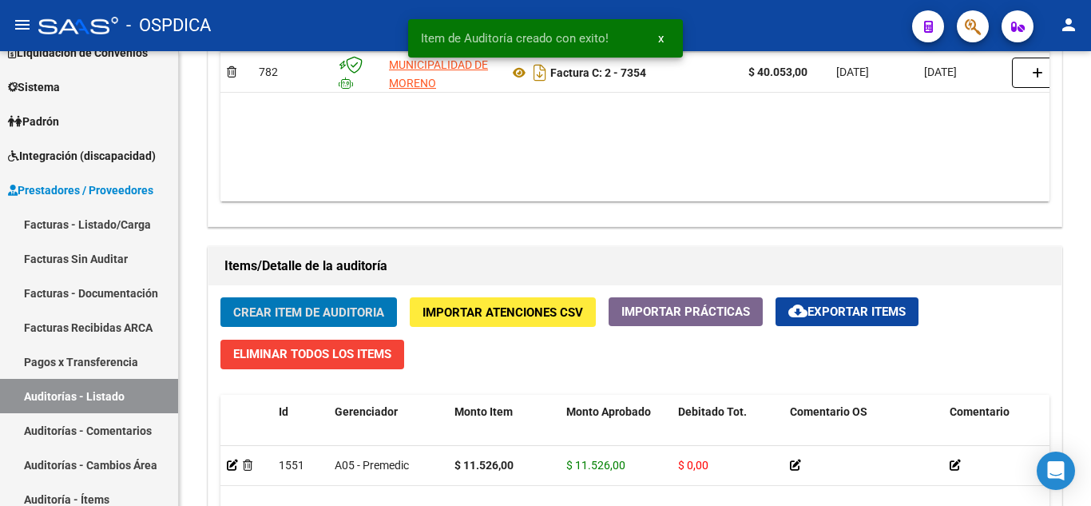
scroll to position [959, 0]
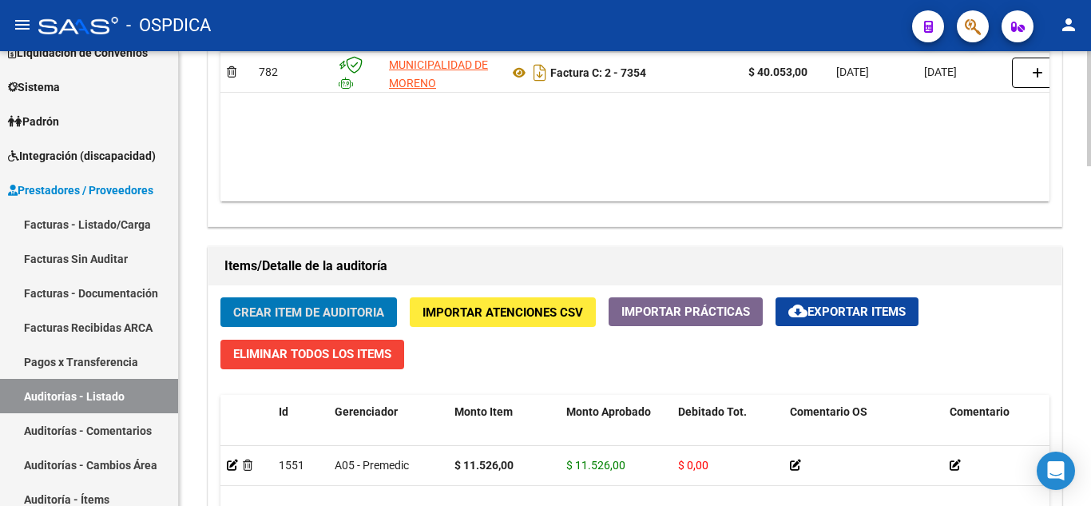
click at [375, 308] on span "Crear Item de Auditoria" at bounding box center [308, 312] width 151 height 14
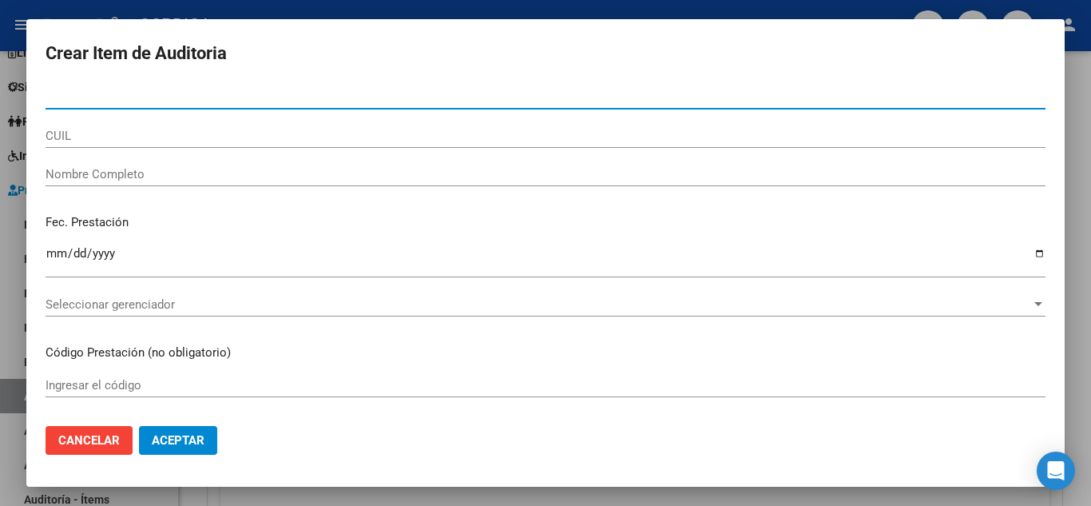
click at [323, 101] on input "Nro Documento" at bounding box center [546, 96] width 1000 height 14
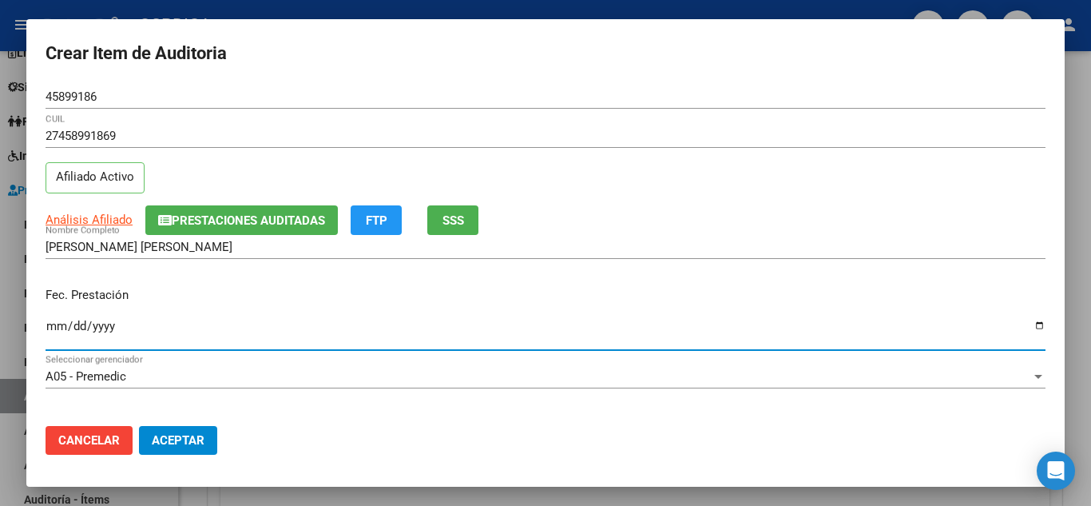
click at [58, 319] on input "Ingresar la fecha" at bounding box center [546, 332] width 1000 height 26
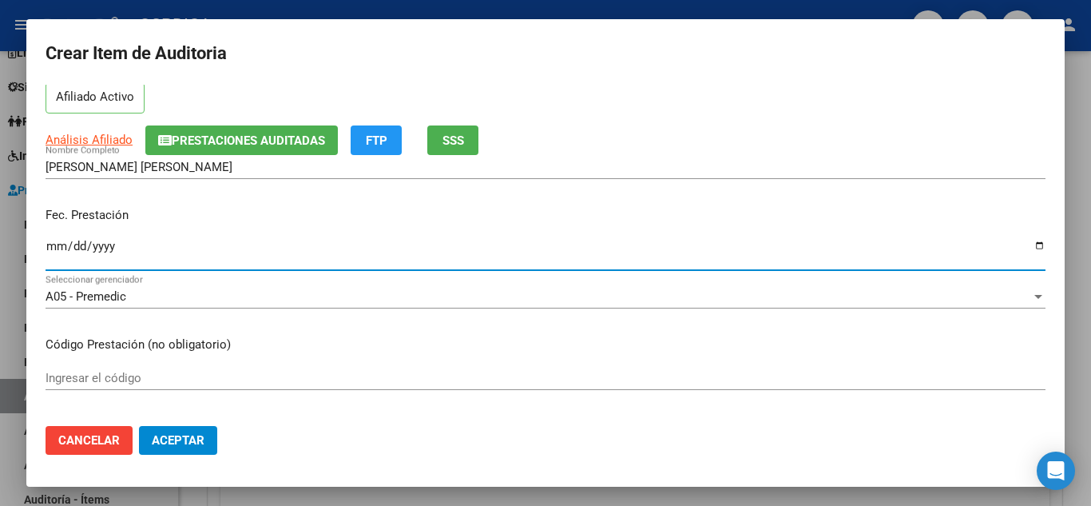
click at [410, 379] on input "Ingresar el código" at bounding box center [546, 378] width 1000 height 14
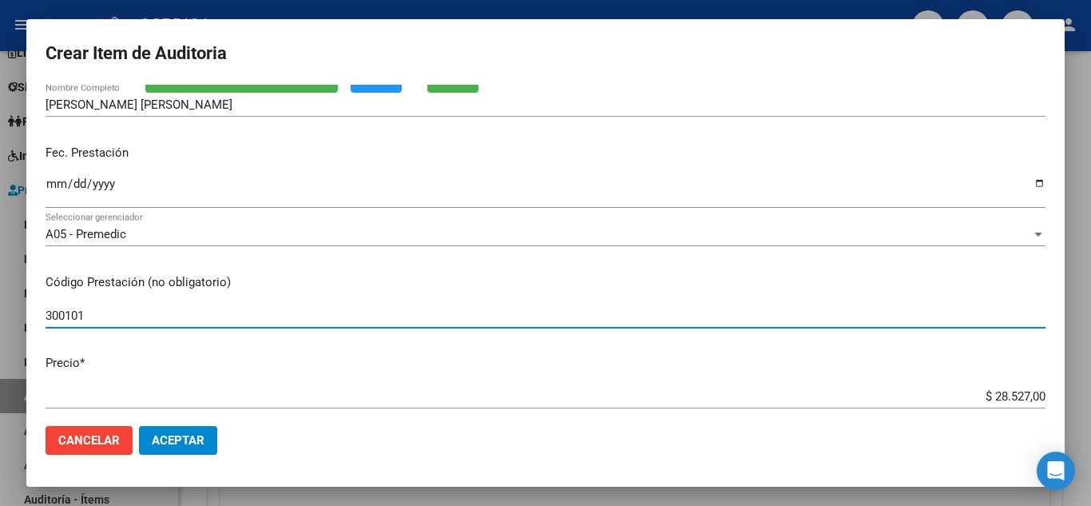
scroll to position [240, 0]
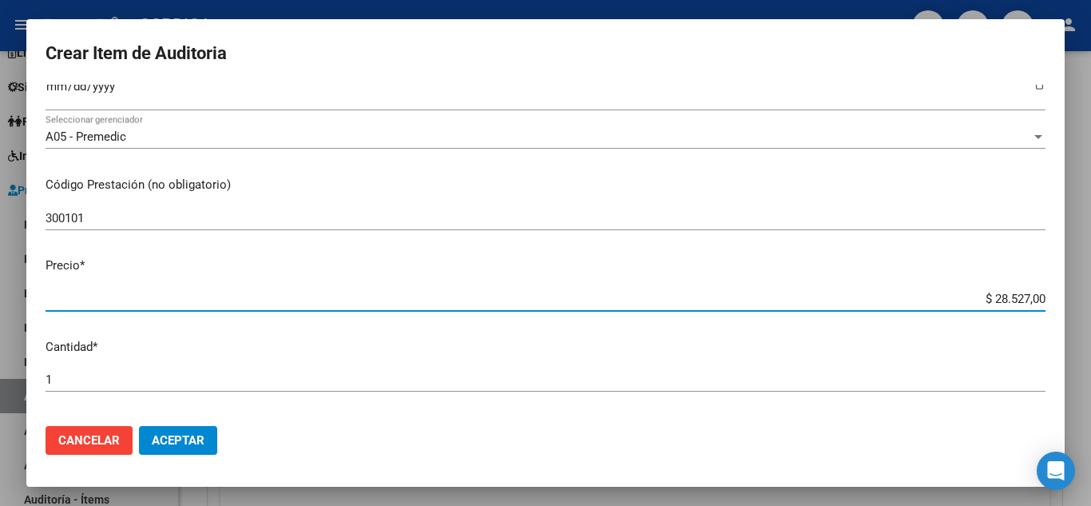
drag, startPoint x: 965, startPoint y: 294, endPoint x: 843, endPoint y: 17, distance: 302.5
click at [1075, 295] on div "Crear Item de Auditoria 45899186 Nro Documento 27458991869 CUIL Afiliado Activo…" at bounding box center [545, 253] width 1091 height 506
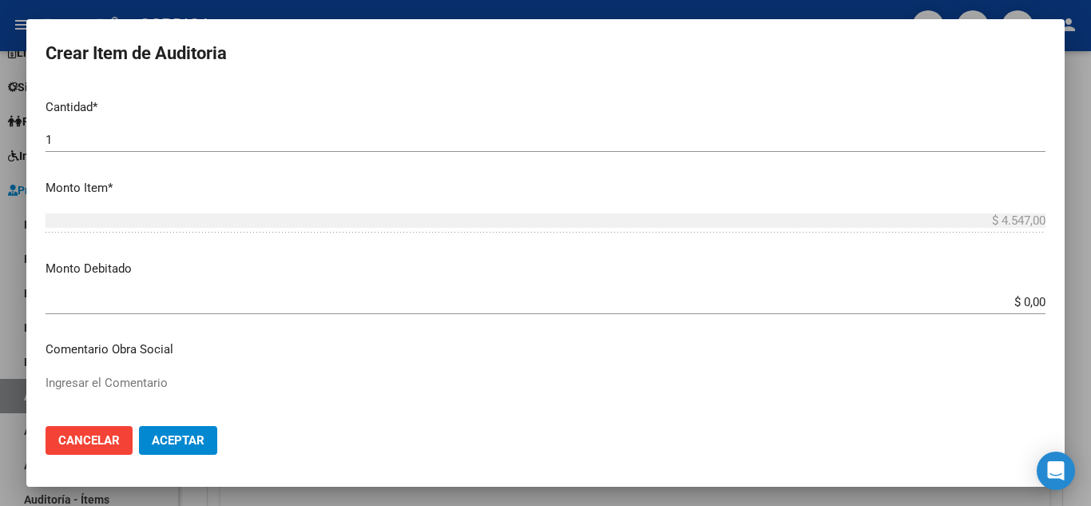
scroll to position [1110, 0]
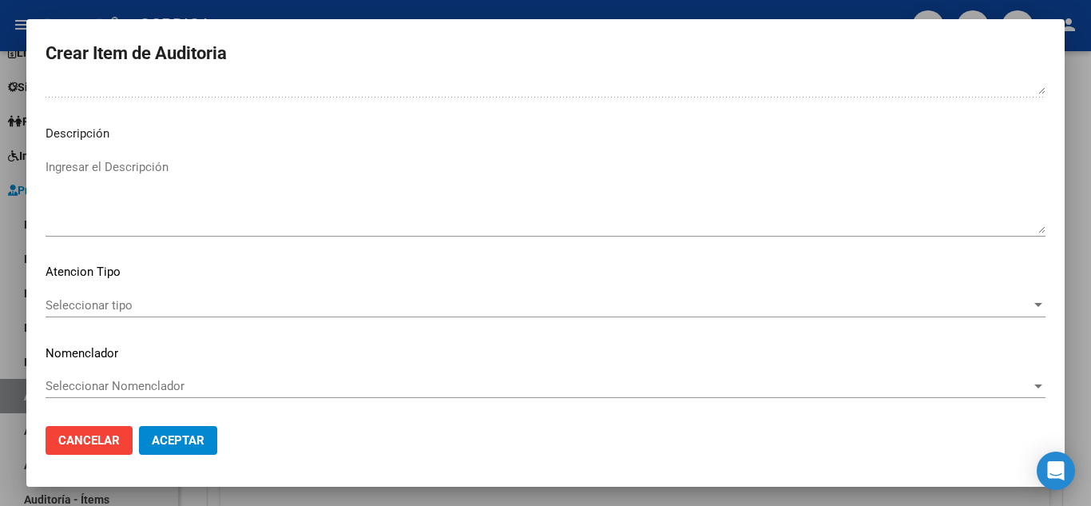
click at [146, 298] on span "Seleccionar tipo" at bounding box center [538, 305] width 985 height 14
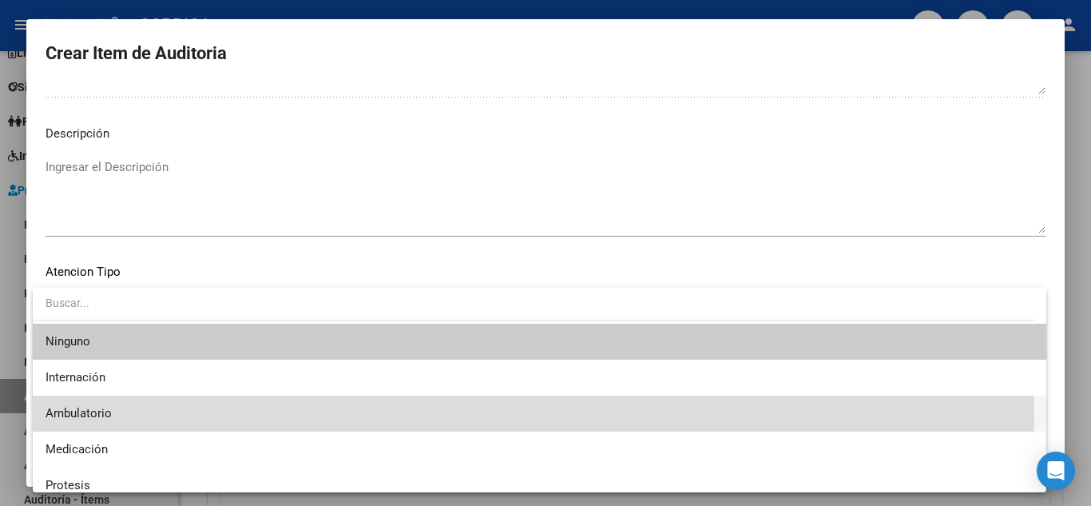
click at [117, 418] on span "Ambulatorio" at bounding box center [540, 413] width 988 height 36
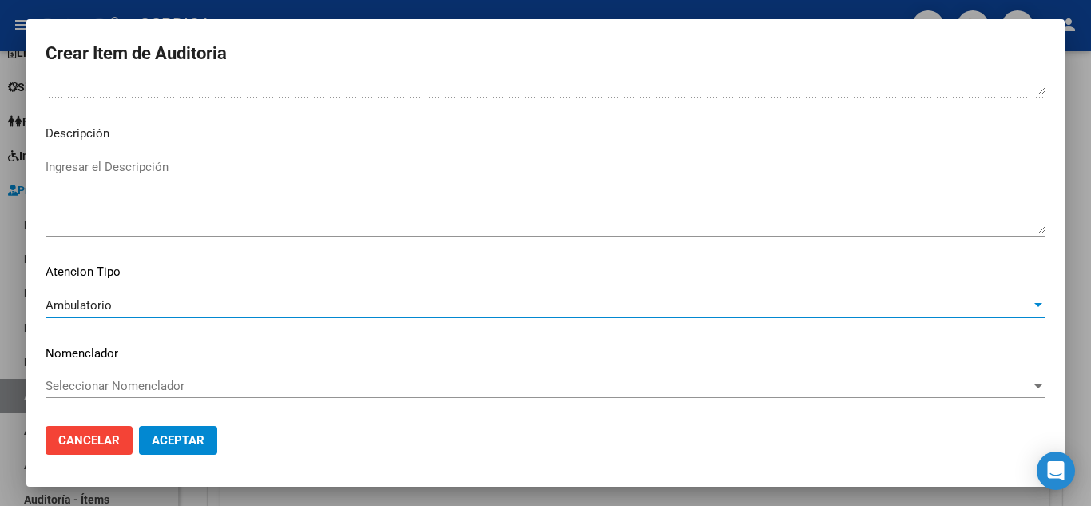
click at [184, 440] on span "Aceptar" at bounding box center [178, 440] width 53 height 14
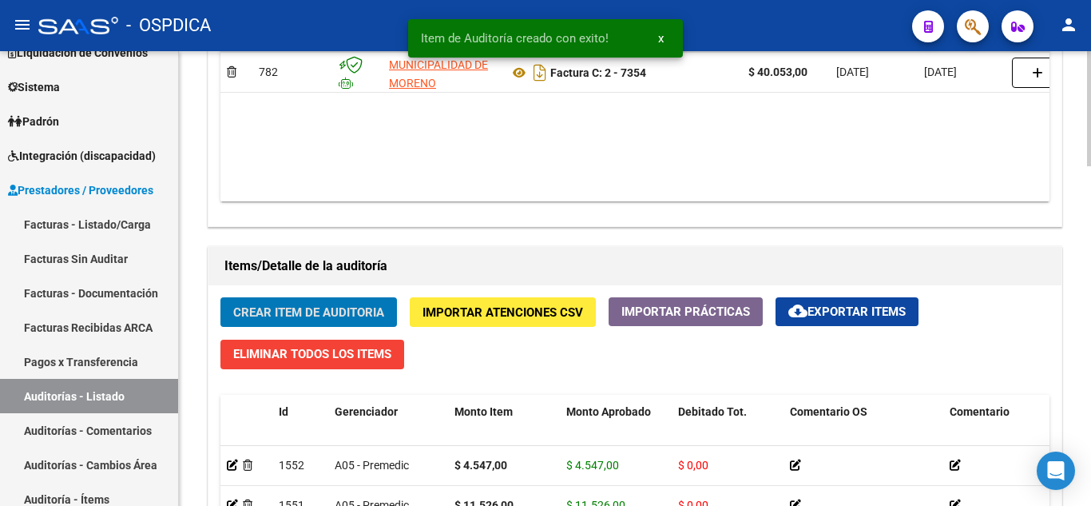
click at [343, 317] on span "Crear Item de Auditoria" at bounding box center [308, 312] width 151 height 14
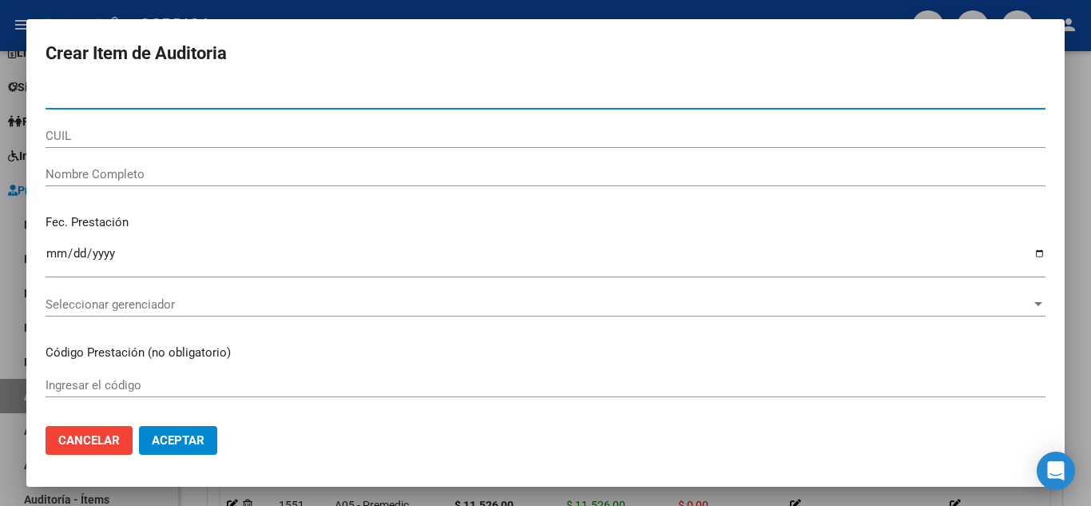
click at [263, 94] on input "Nro Documento" at bounding box center [546, 96] width 1000 height 14
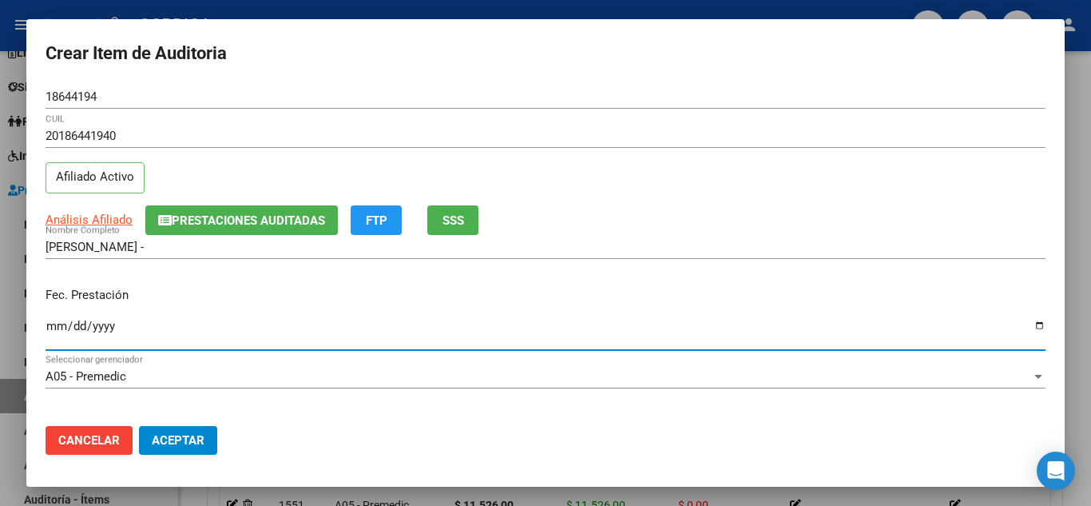
click at [51, 327] on input "Ingresar la fecha" at bounding box center [546, 332] width 1000 height 26
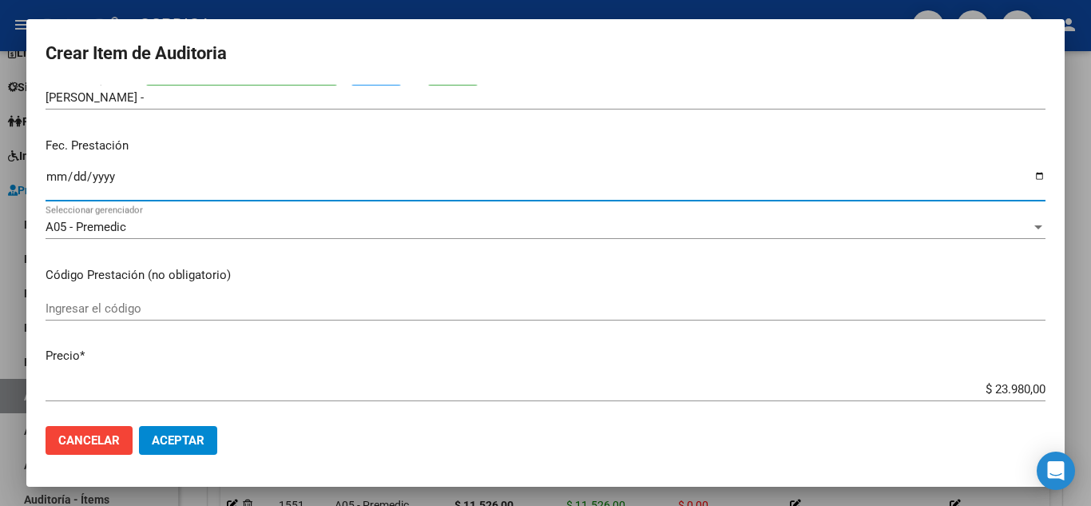
scroll to position [160, 0]
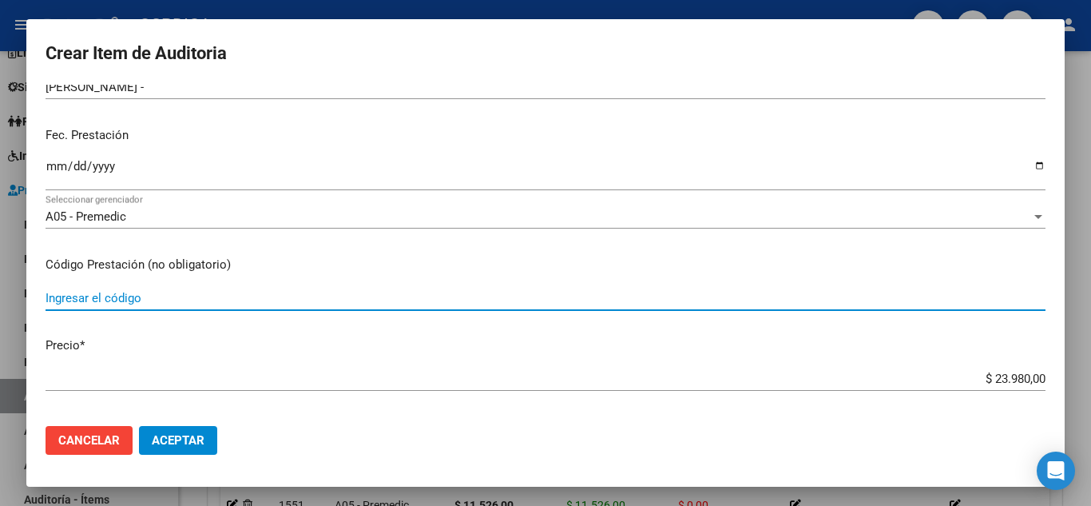
click at [442, 297] on input "Ingresar el código" at bounding box center [546, 298] width 1000 height 14
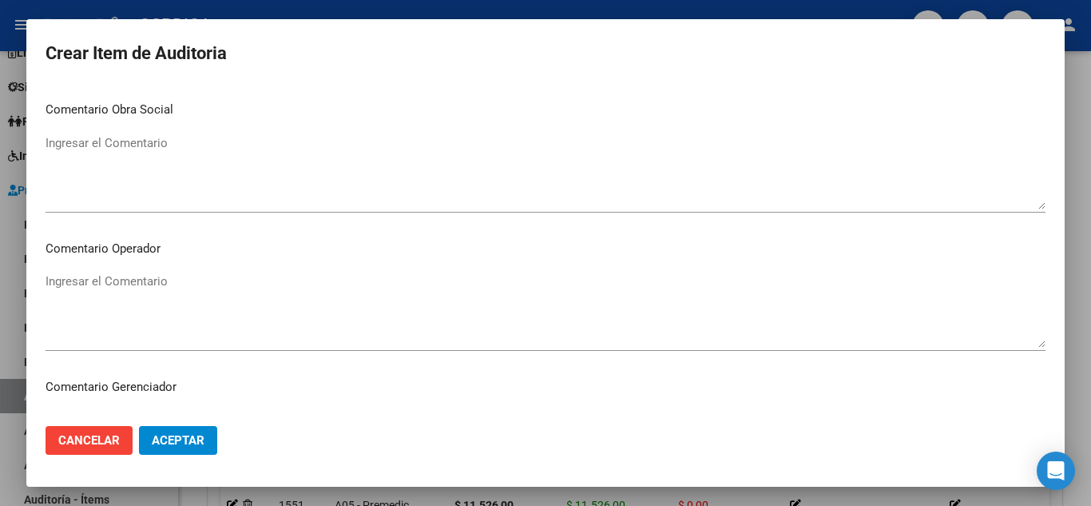
scroll to position [1110, 0]
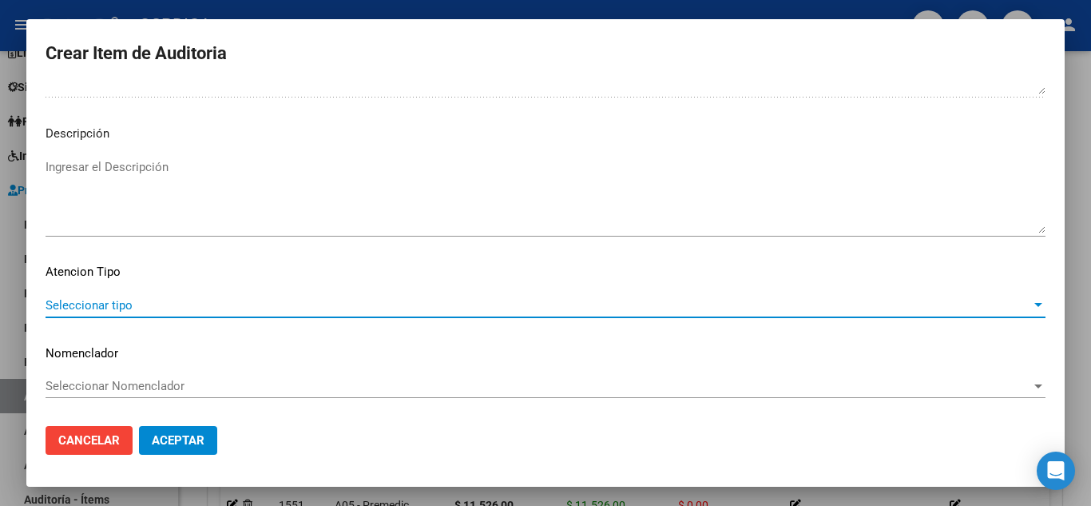
click at [144, 298] on span "Seleccionar tipo" at bounding box center [538, 305] width 985 height 14
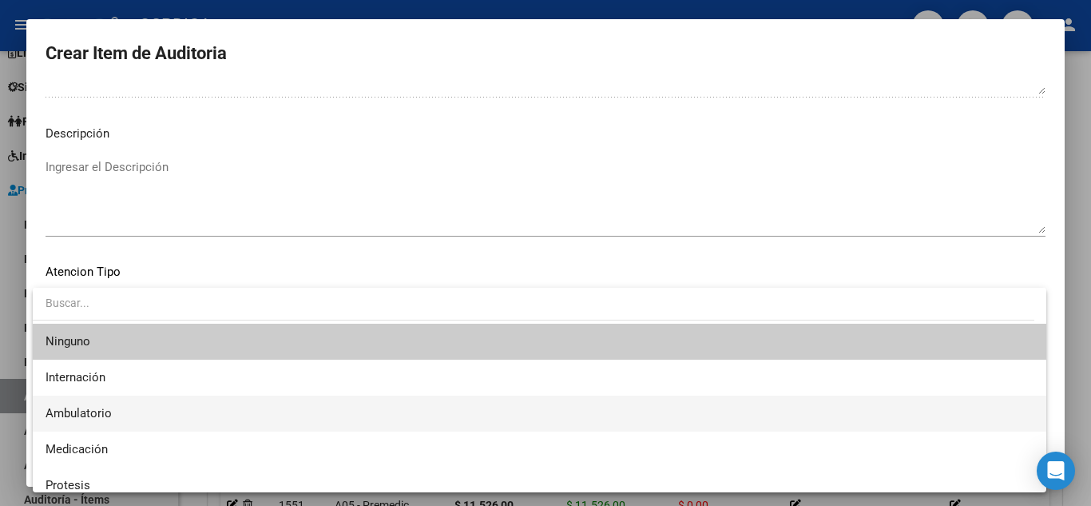
click at [138, 411] on span "Ambulatorio" at bounding box center [540, 413] width 988 height 36
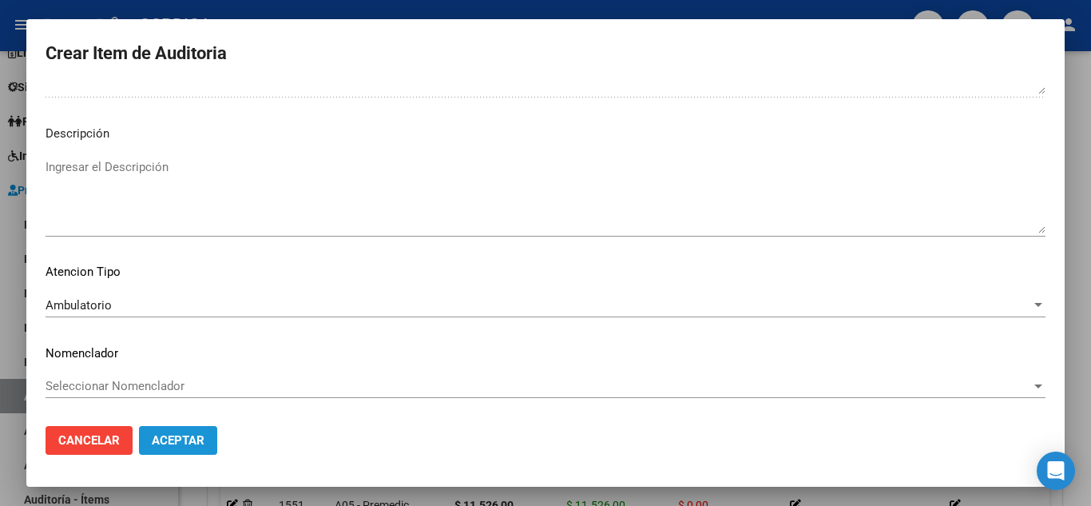
click at [199, 438] on span "Aceptar" at bounding box center [178, 440] width 53 height 14
